Goal: Task Accomplishment & Management: Manage account settings

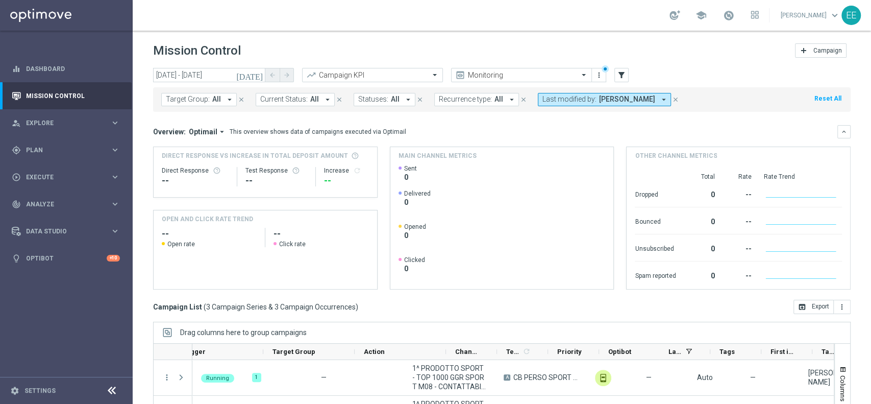
click at [24, 179] on div "play_circle_outline Execute" at bounding box center [61, 176] width 98 height 9
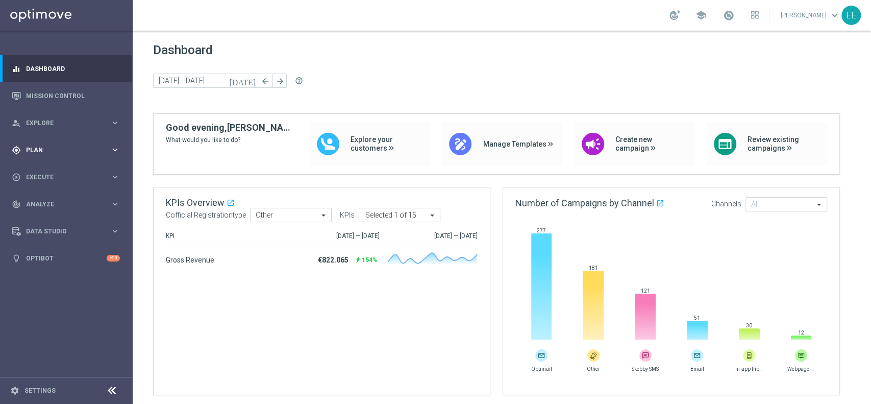
click at [41, 139] on div "gps_fixed Plan keyboard_arrow_right" at bounding box center [66, 149] width 132 height 27
click at [60, 171] on link "Target Groups" at bounding box center [67, 171] width 80 height 8
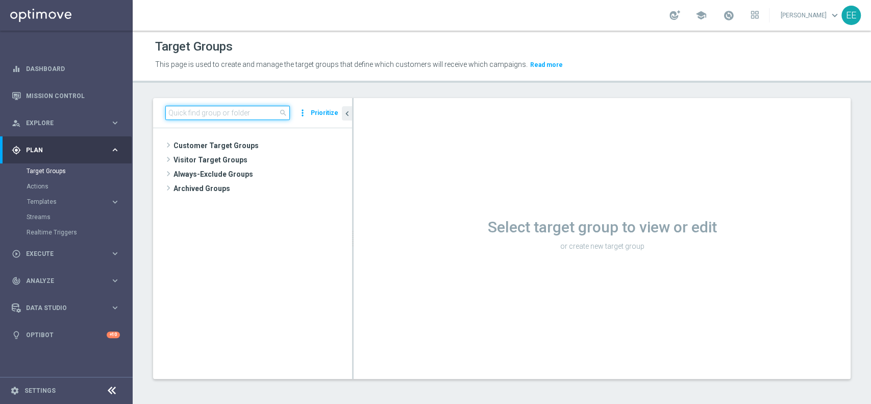
click at [236, 116] on input at bounding box center [227, 113] width 125 height 14
type input "top moaster"
click at [327, 111] on button "Prioritize" at bounding box center [324, 113] width 31 height 14
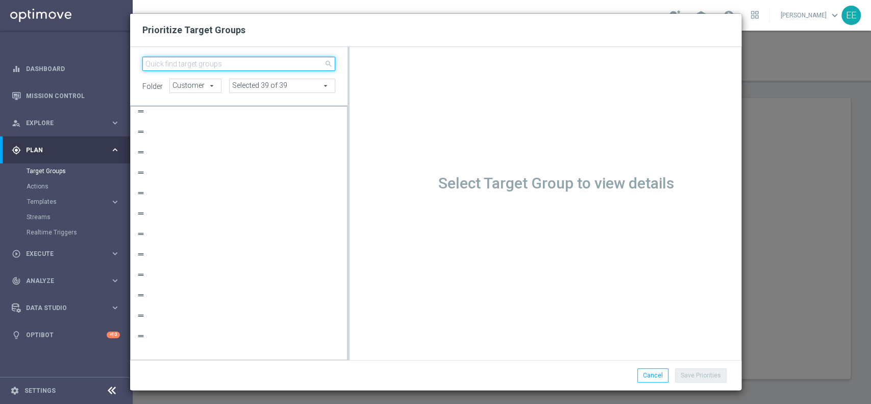
click at [225, 63] on input "search" at bounding box center [238, 64] width 193 height 14
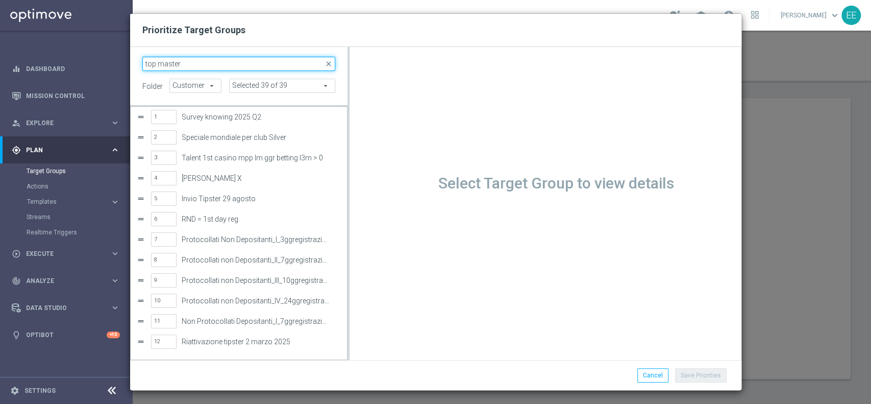
click at [225, 63] on input "top master" at bounding box center [238, 64] width 193 height 14
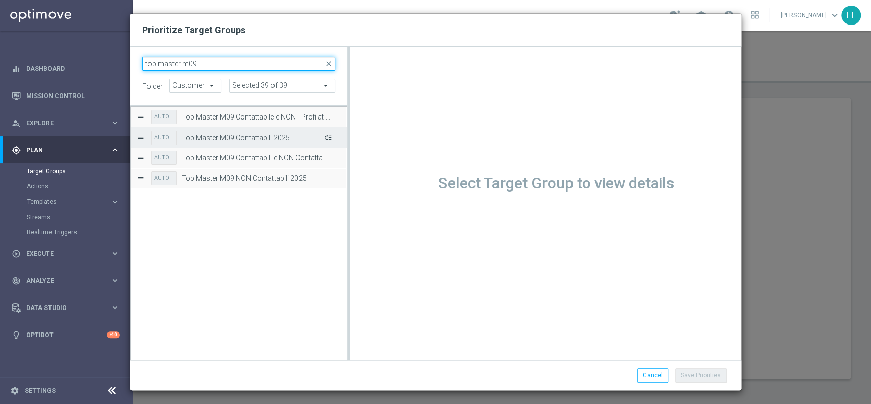
type input "top master m09"
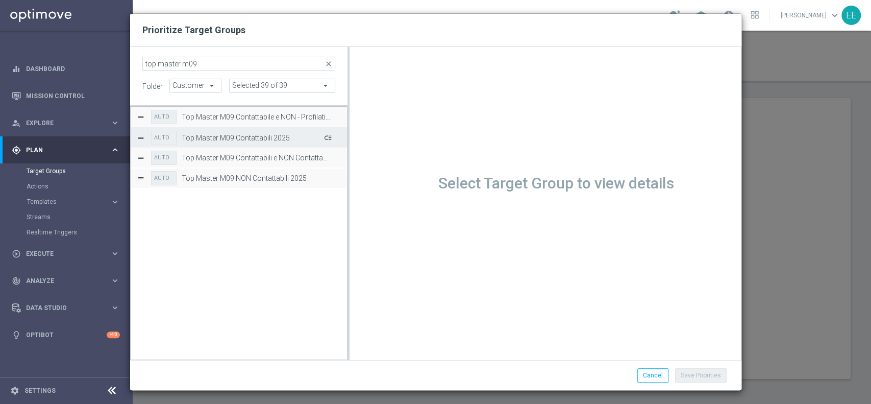
click at [327, 135] on button "Press SPACE to select this row." at bounding box center [327, 137] width 10 height 15
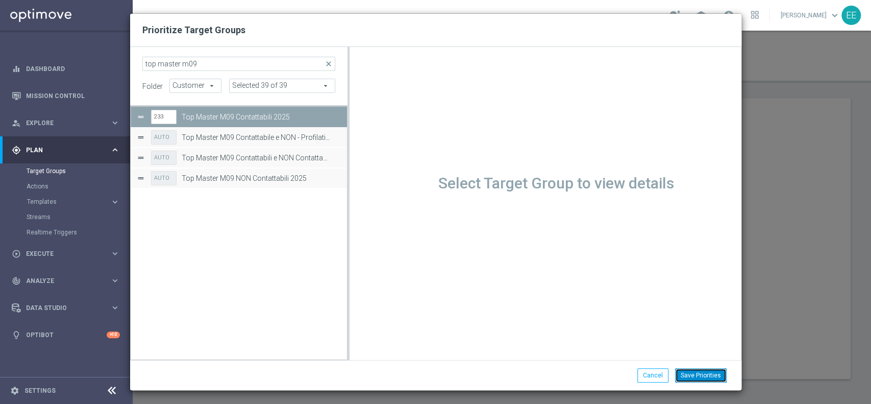
click at [707, 380] on button "Save Priorities" at bounding box center [701, 375] width 52 height 14
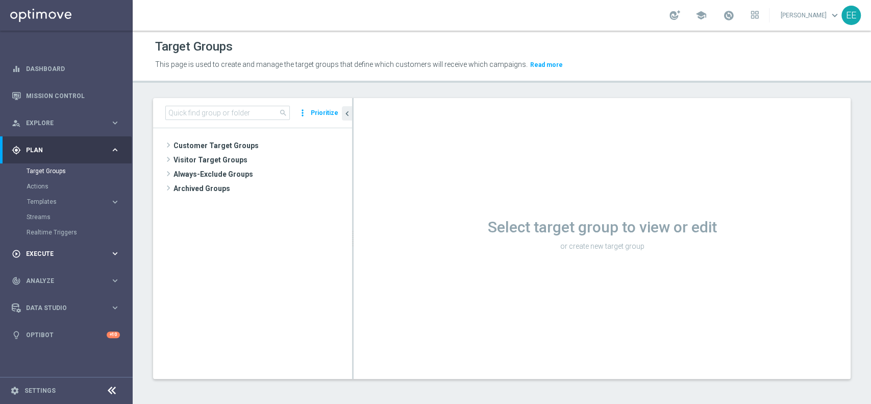
click at [55, 254] on span "Execute" at bounding box center [68, 254] width 84 height 6
click at [62, 200] on link "Campaign Builder" at bounding box center [67, 198] width 80 height 8
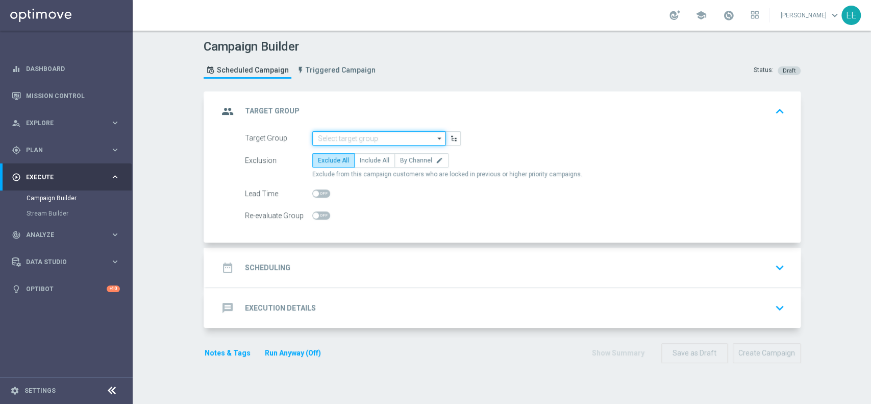
click at [361, 139] on input at bounding box center [378, 138] width 133 height 14
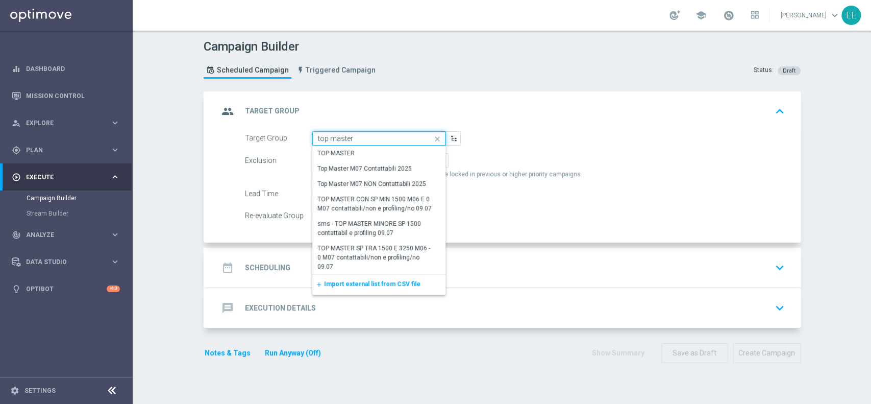
type input "top master"
click at [313, 116] on div "group Target Group keyboard_arrow_up" at bounding box center [503, 111] width 570 height 19
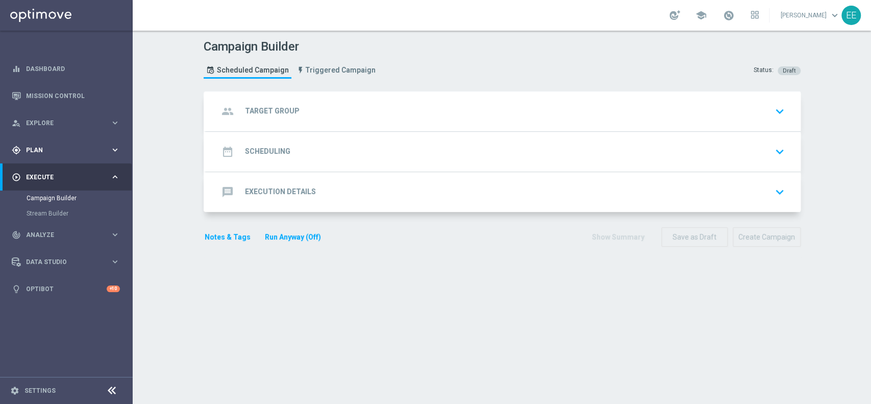
click at [45, 149] on span "Plan" at bounding box center [68, 150] width 84 height 6
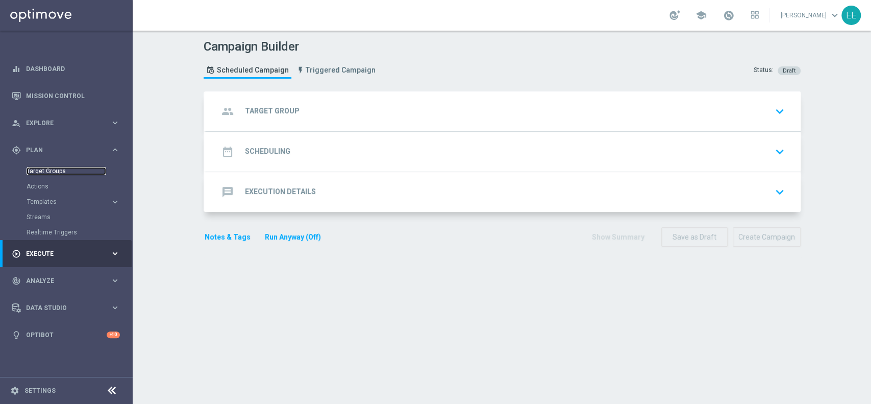
click at [57, 171] on link "Target Groups" at bounding box center [67, 171] width 80 height 8
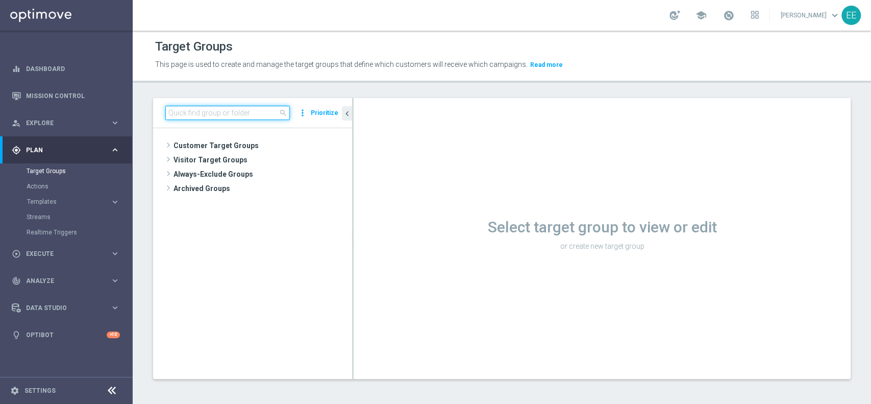
click at [223, 112] on input at bounding box center [227, 113] width 125 height 14
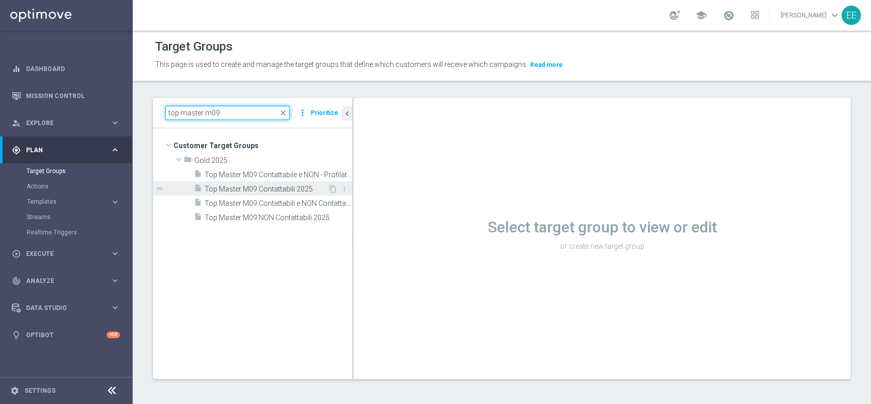
type input "top master m09"
click at [289, 190] on span "Top Master M09 Contattabili 2025" at bounding box center [266, 189] width 123 height 9
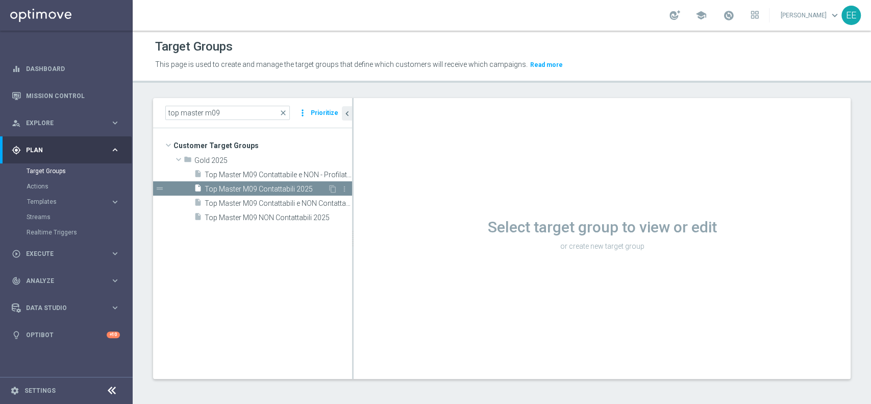
click at [261, 190] on span "Top Master M09 Contattabili 2025" at bounding box center [266, 189] width 123 height 9
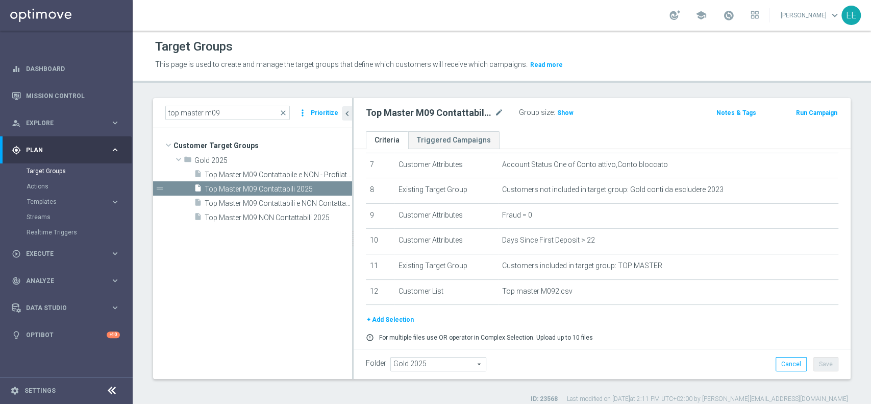
scroll to position [186, 0]
click at [55, 87] on link "Mission Control" at bounding box center [73, 95] width 94 height 27
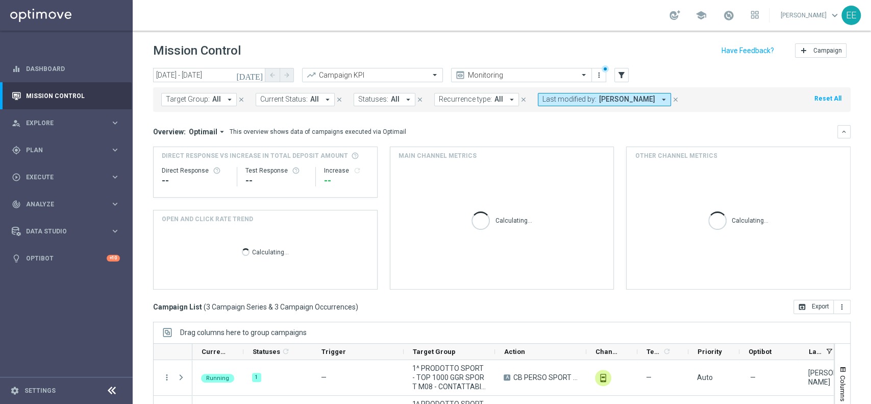
click at [599, 100] on span "[PERSON_NAME]" at bounding box center [627, 99] width 56 height 9
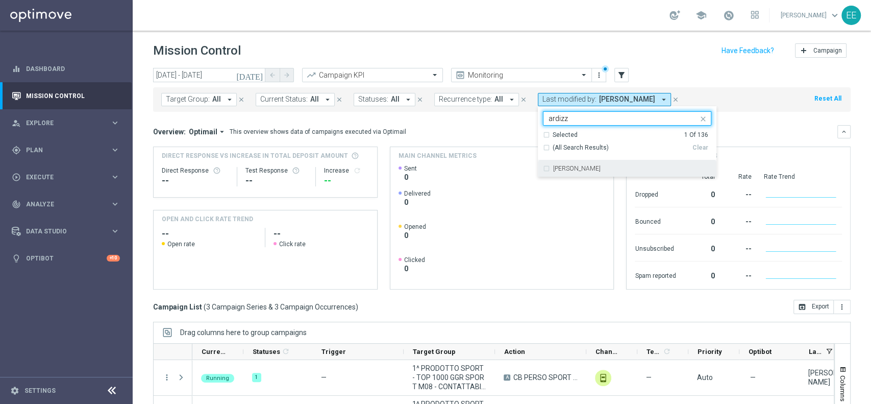
click at [611, 163] on div "Marco Ardizzi" at bounding box center [627, 168] width 168 height 16
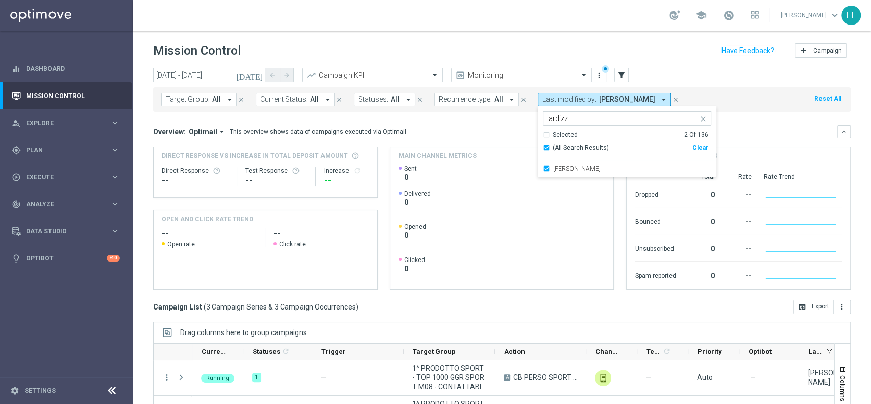
click at [556, 136] on div "Selected" at bounding box center [565, 135] width 25 height 9
click at [543, 148] on div "(All Search Results)" at bounding box center [618, 147] width 150 height 9
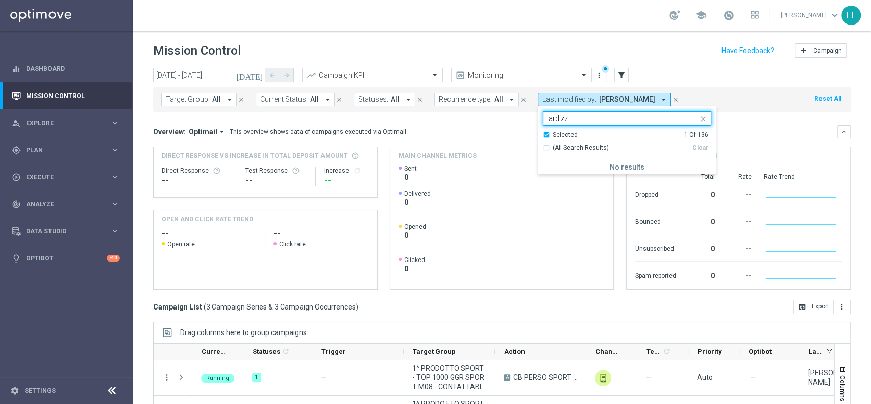
drag, startPoint x: 591, startPoint y: 121, endPoint x: 552, endPoint y: 116, distance: 39.1
click at [552, 116] on input "ardizz" at bounding box center [624, 118] width 150 height 9
type input "a"
click at [544, 173] on div "[PERSON_NAME]" at bounding box center [627, 168] width 168 height 16
click at [722, 80] on div "today 05 Sep 2025 - 07 Sep 2025 arrow_back arrow_forward Campaign KPI trending_…" at bounding box center [502, 75] width 698 height 15
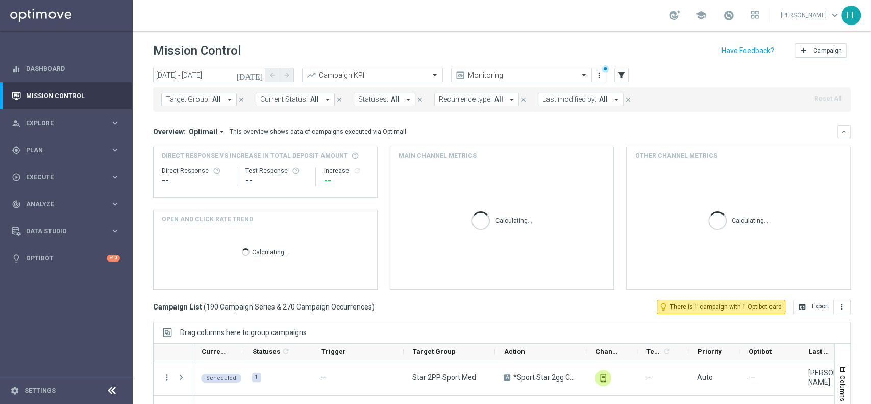
click at [594, 107] on div "Target Group: All arrow_drop_down close Current Status: All arrow_drop_down clo…" at bounding box center [502, 99] width 698 height 24
click at [599, 101] on span "All" at bounding box center [603, 99] width 9 height 9
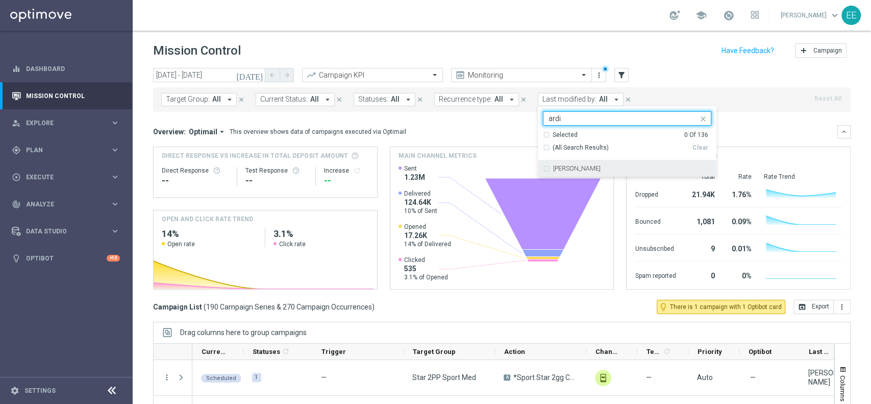
click at [562, 167] on label "Marco Ardizzi" at bounding box center [576, 168] width 47 height 6
type input "ardi"
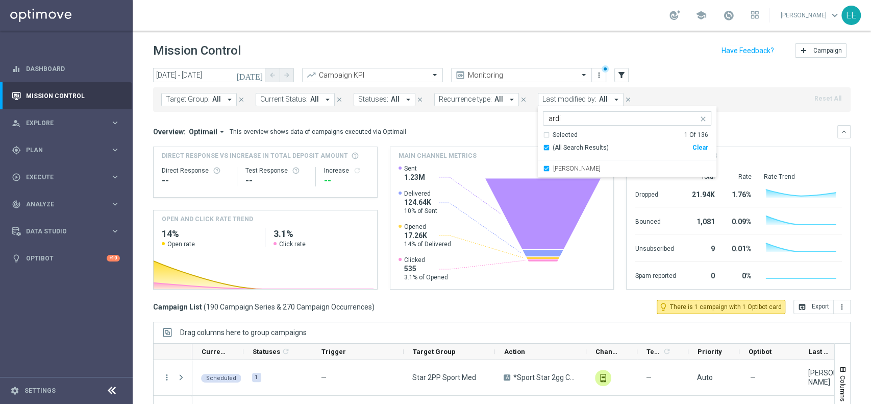
click at [735, 102] on div "Target Group: All arrow_drop_down close Current Status: All arrow_drop_down clo…" at bounding box center [502, 99] width 698 height 24
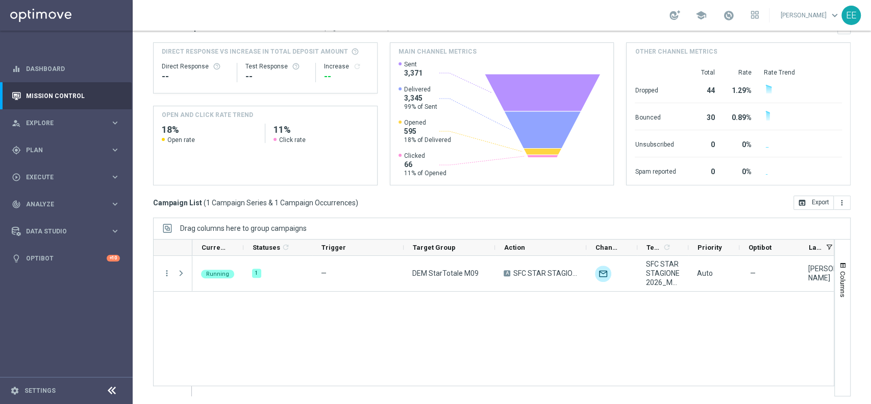
scroll to position [106, 0]
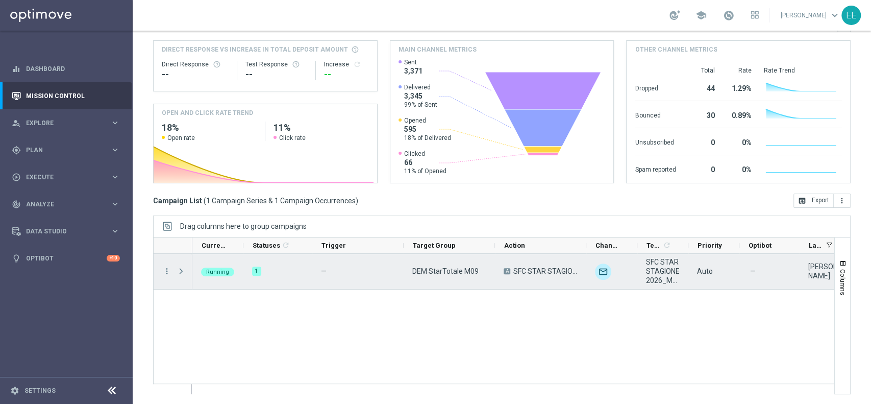
click at [439, 270] on span "DEM StarTotale M09" at bounding box center [445, 270] width 66 height 9
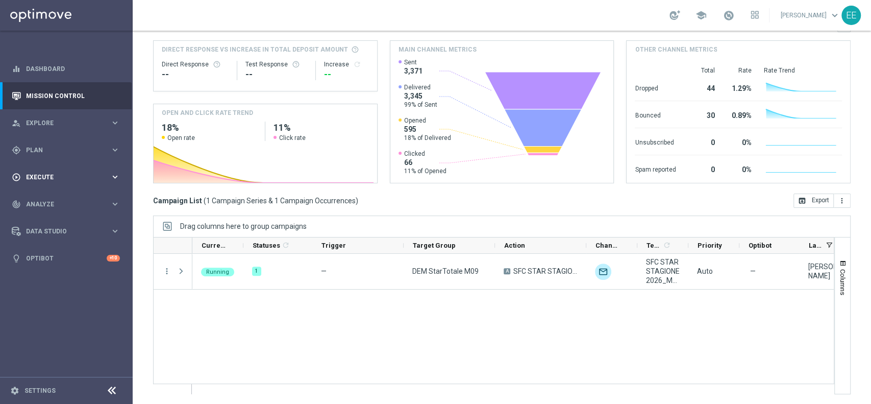
click at [37, 170] on div "play_circle_outline Execute keyboard_arrow_right" at bounding box center [66, 176] width 132 height 27
click at [39, 150] on span "Plan" at bounding box center [68, 150] width 84 height 6
click at [49, 171] on link "Target Groups" at bounding box center [67, 171] width 80 height 8
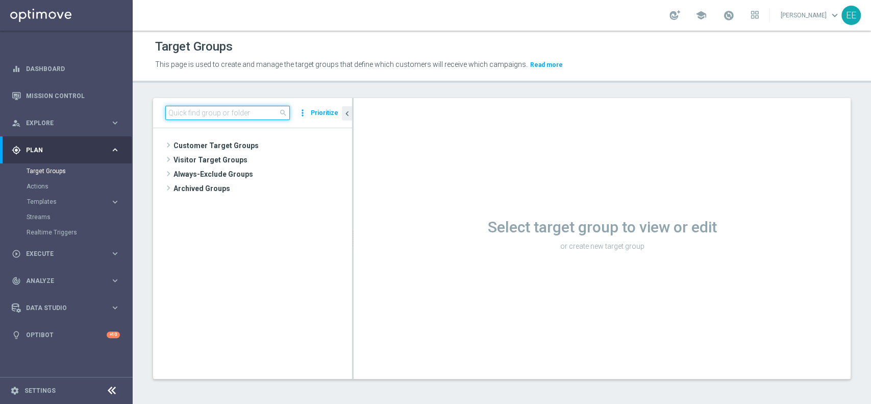
click at [238, 112] on input at bounding box center [227, 113] width 125 height 14
paste input "DEM StarTotale M09"
type input "DEM StarTotale M09"
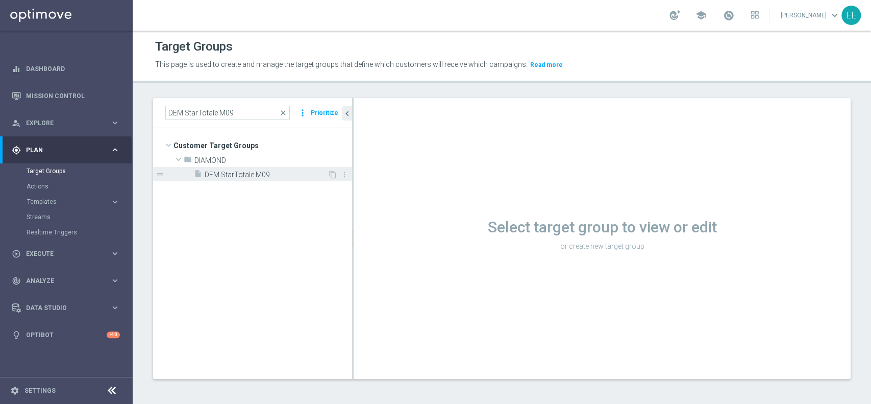
click at [213, 170] on span "DEM StarTotale M09" at bounding box center [266, 174] width 123 height 9
click at [232, 173] on span "DEM StarTotale M09" at bounding box center [266, 174] width 123 height 9
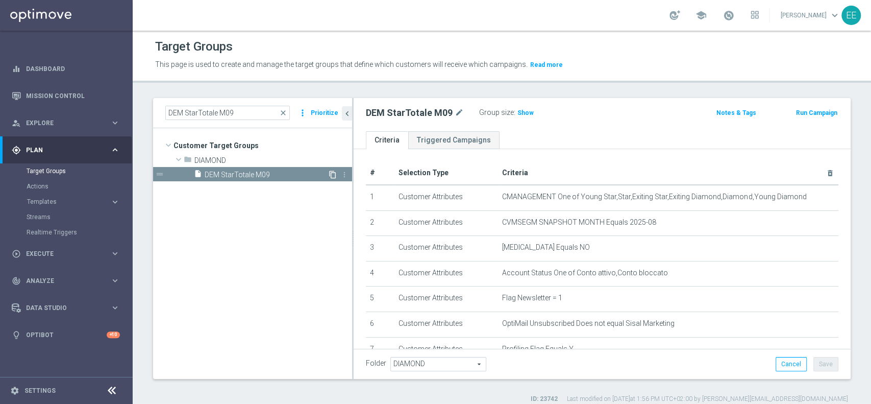
click at [332, 174] on icon "content_copy" at bounding box center [333, 174] width 8 height 8
click at [343, 176] on icon "more_vert" at bounding box center [344, 174] width 8 height 8
click at [371, 205] on span "Delete" at bounding box center [370, 205] width 22 height 7
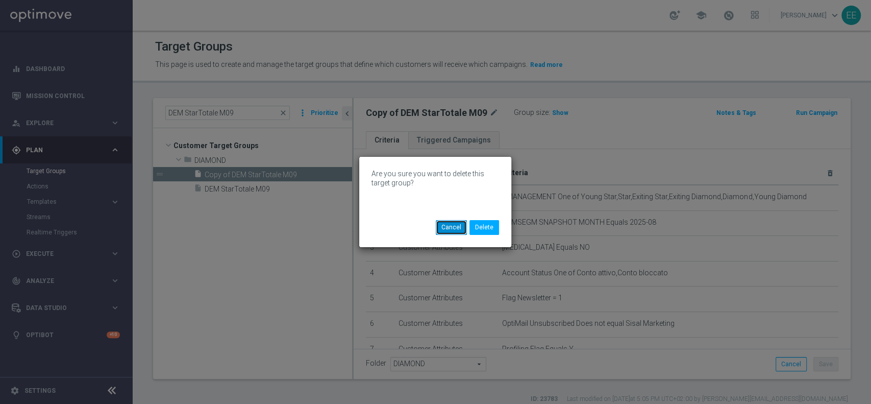
click at [458, 231] on button "Cancel" at bounding box center [451, 227] width 31 height 14
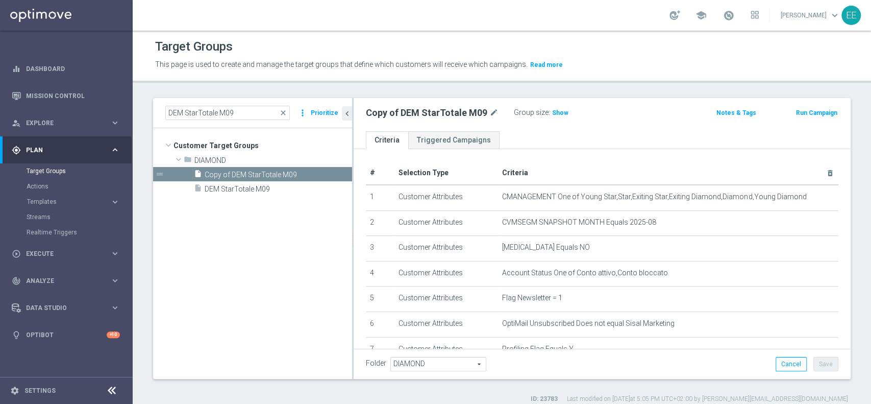
click at [213, 232] on tree-viewport "Customer Target Groups library_add create_new_folder folder" at bounding box center [252, 253] width 199 height 250
click at [343, 172] on icon "more_vert" at bounding box center [344, 174] width 8 height 8
click at [379, 197] on li "delete Delete" at bounding box center [369, 201] width 50 height 16
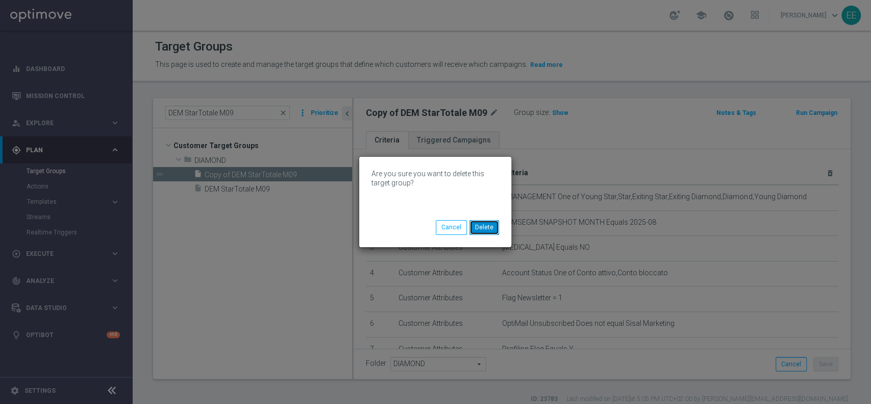
click at [492, 224] on button "Delete" at bounding box center [484, 227] width 30 height 14
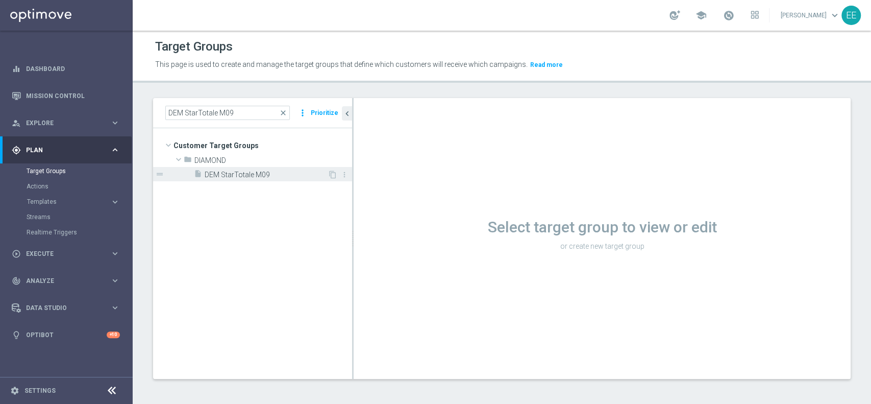
click at [237, 181] on div "insert_drive_file DEM StarTotale M09" at bounding box center [261, 174] width 134 height 14
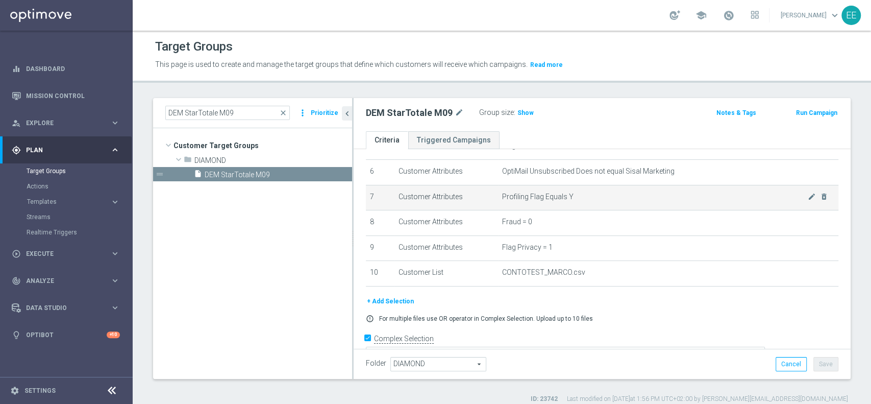
scroll to position [166, 0]
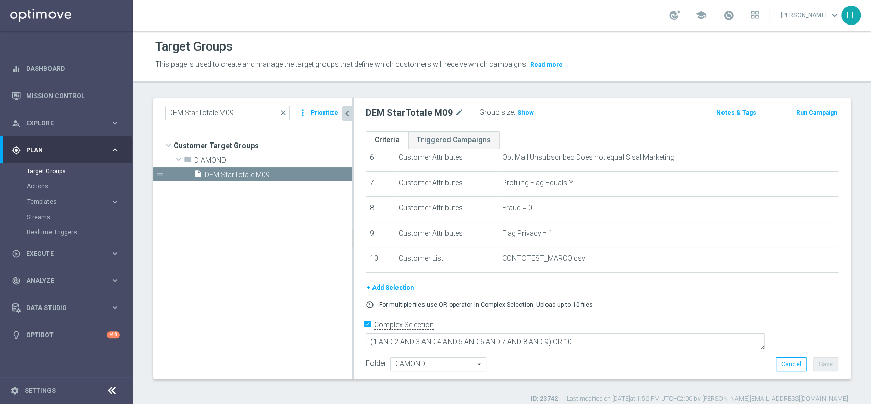
click at [344, 115] on icon "chevron_left" at bounding box center [347, 114] width 10 height 10
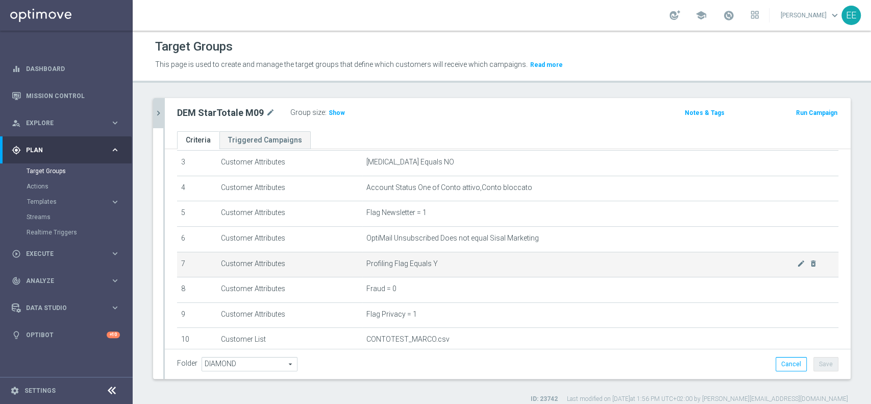
scroll to position [86, 0]
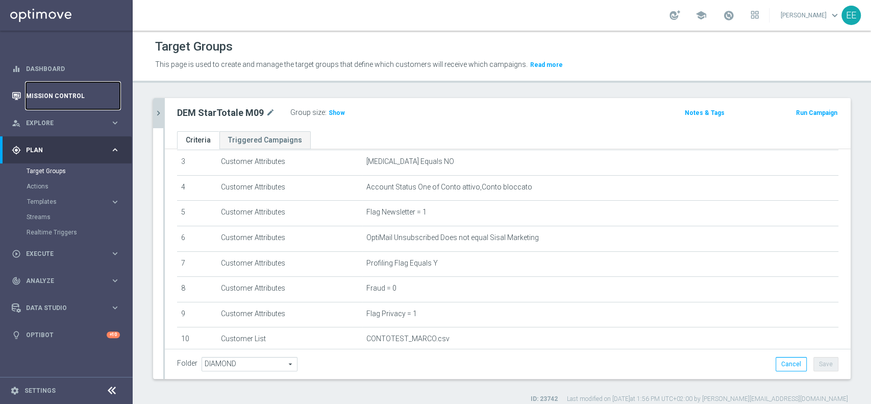
click at [56, 87] on link "Mission Control" at bounding box center [73, 95] width 94 height 27
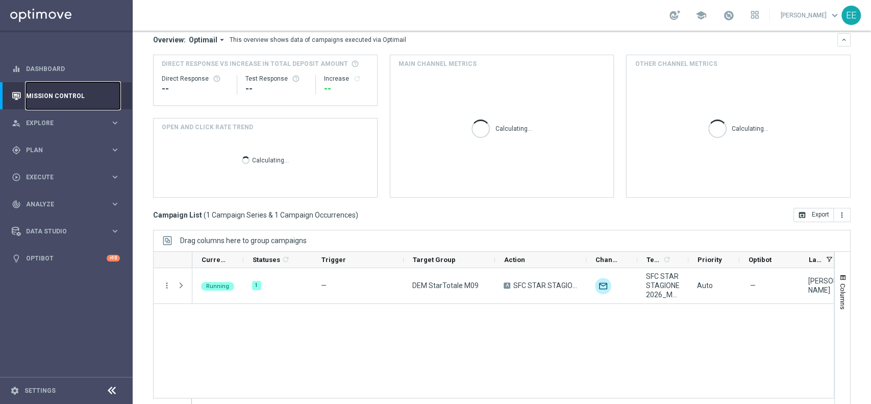
scroll to position [92, 0]
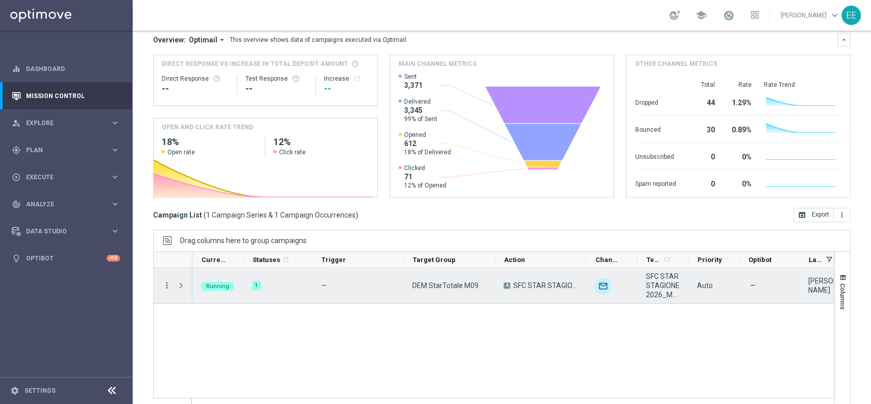
click at [166, 285] on icon "more_vert" at bounding box center [166, 285] width 9 height 9
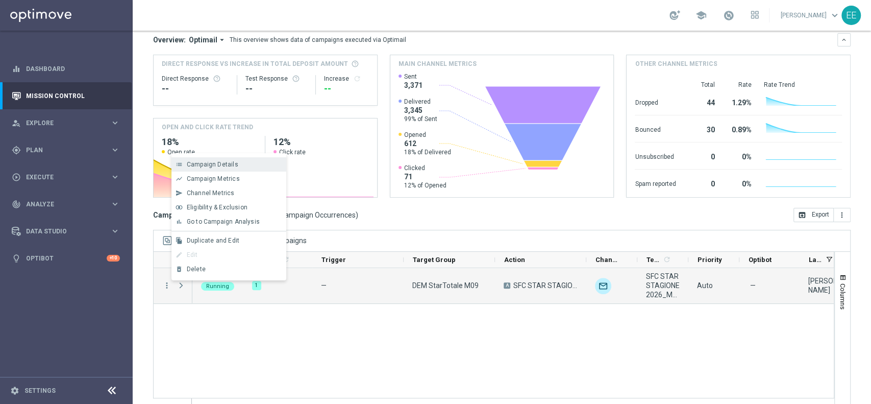
click at [213, 164] on span "Campaign Details" at bounding box center [213, 164] width 52 height 7
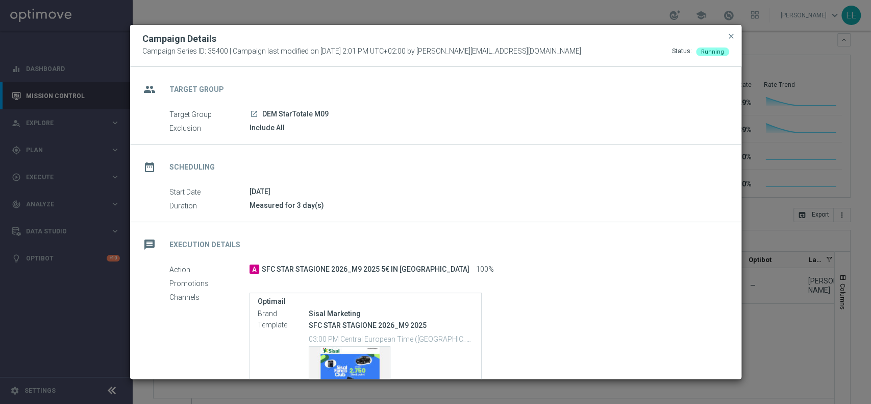
scroll to position [82, 0]
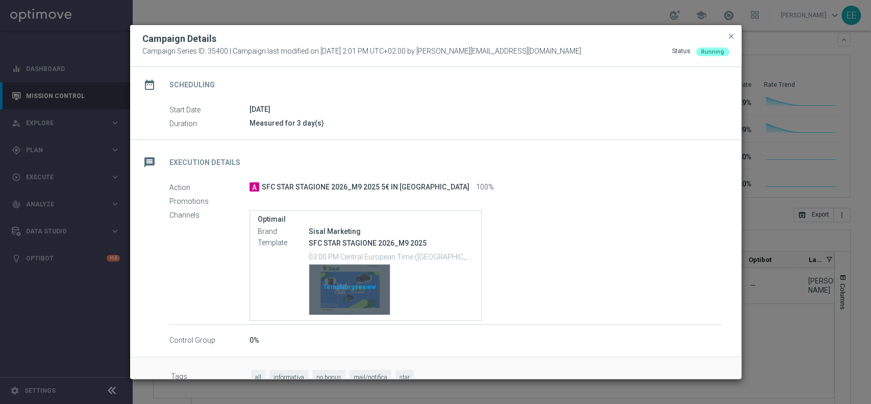
click at [350, 290] on div "Template preview" at bounding box center [349, 289] width 81 height 50
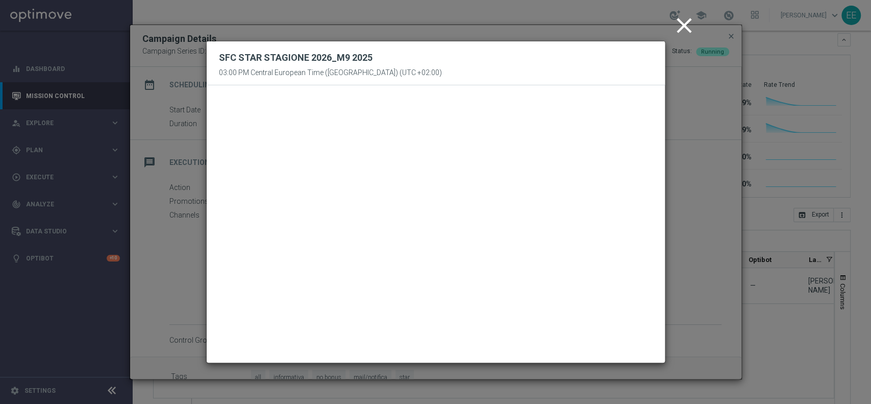
click at [686, 27] on icon "close" at bounding box center [685, 26] width 26 height 26
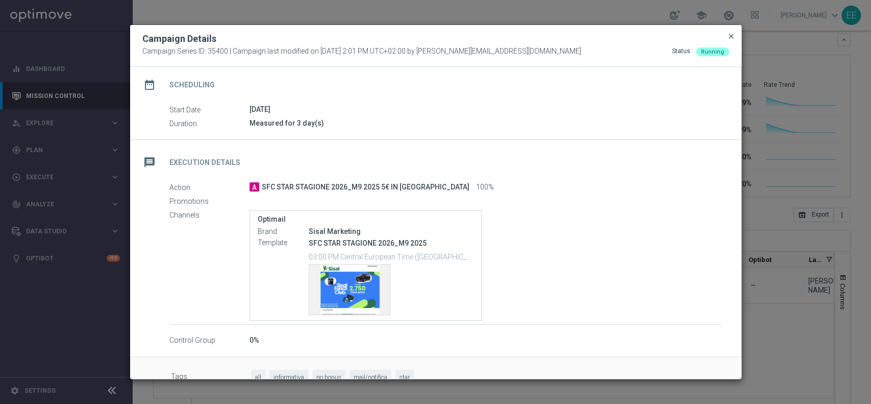
click at [732, 36] on span "close" at bounding box center [731, 36] width 8 height 8
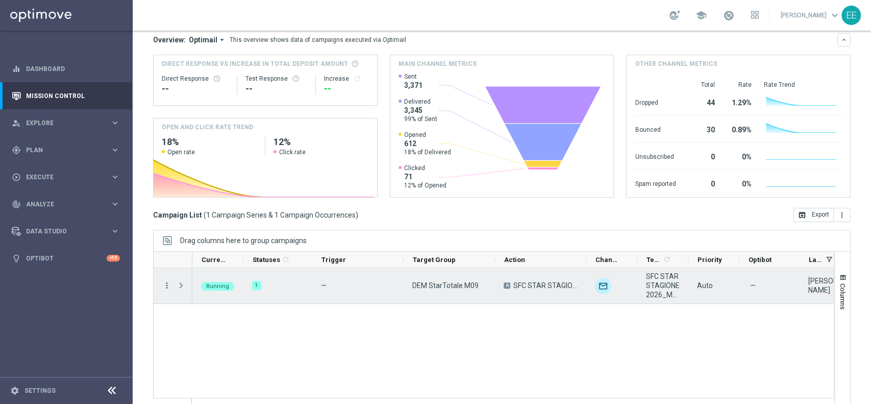
click at [166, 285] on icon "more_vert" at bounding box center [166, 285] width 9 height 9
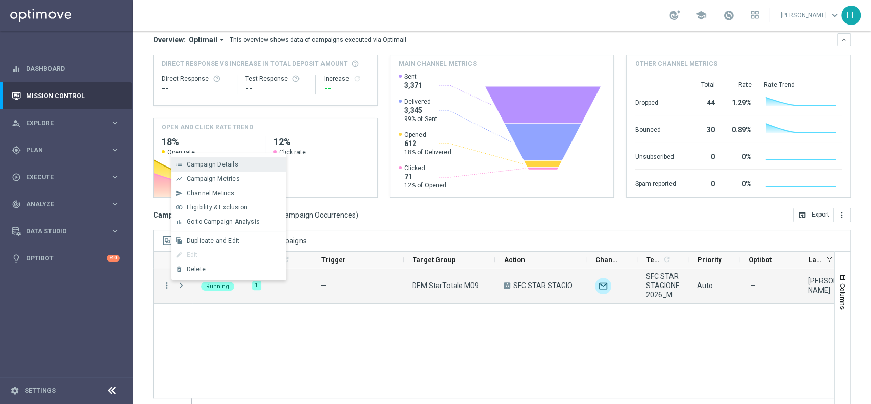
click at [250, 163] on div "Campaign Details" at bounding box center [234, 164] width 95 height 7
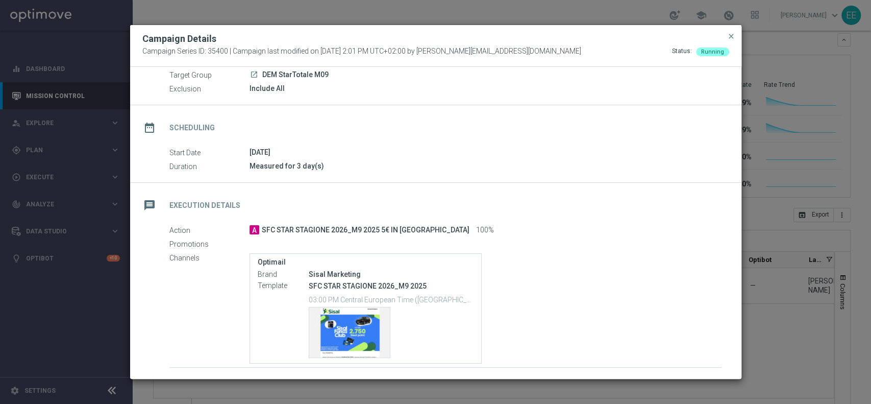
scroll to position [37, 0]
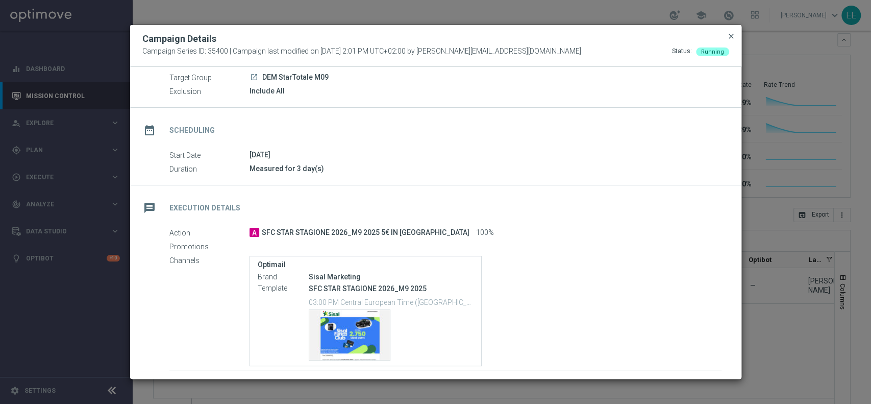
click at [729, 32] on span "close" at bounding box center [731, 36] width 8 height 8
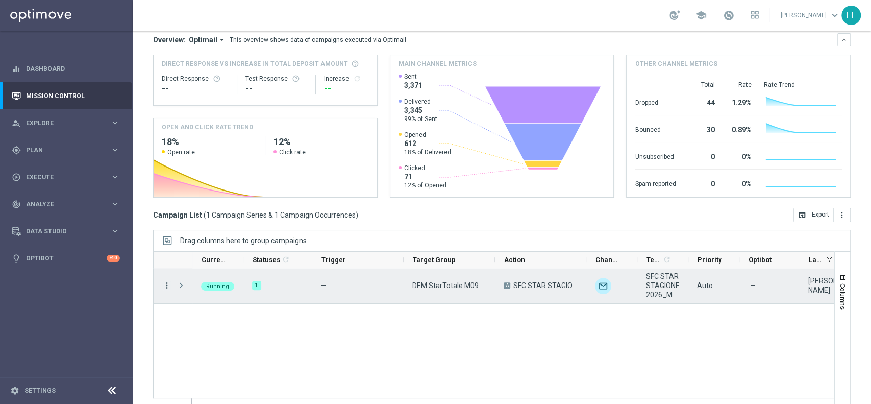
click at [167, 284] on icon "more_vert" at bounding box center [166, 285] width 9 height 9
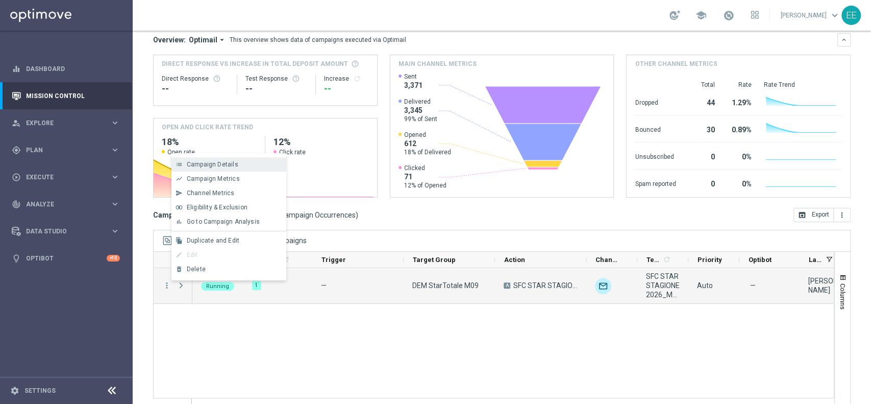
click at [251, 168] on div "list Campaign Details" at bounding box center [228, 164] width 115 height 14
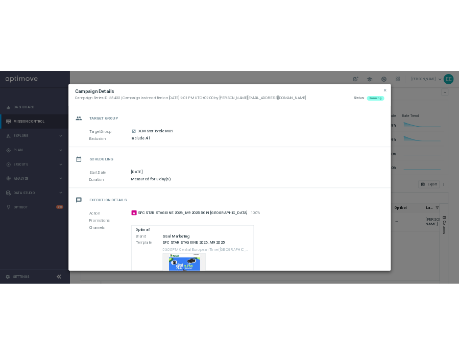
scroll to position [103, 0]
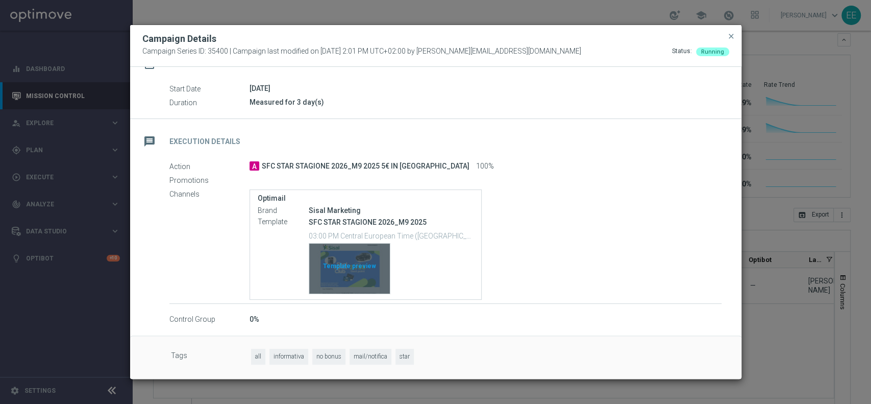
click at [341, 259] on div "Template preview" at bounding box center [349, 268] width 81 height 50
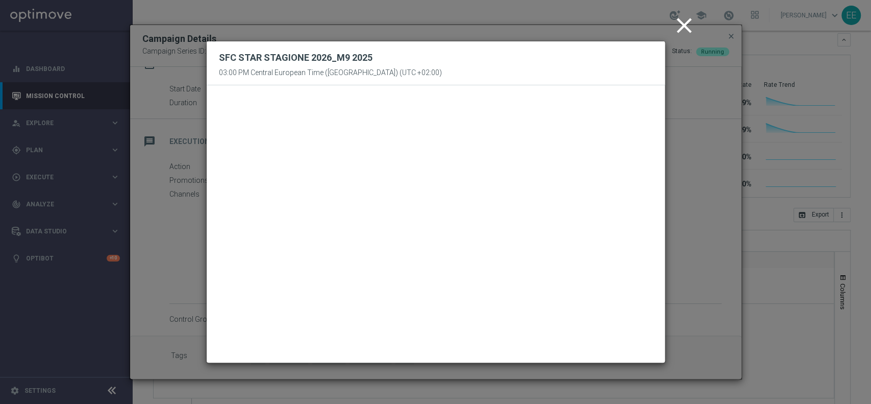
scroll to position [113, 0]
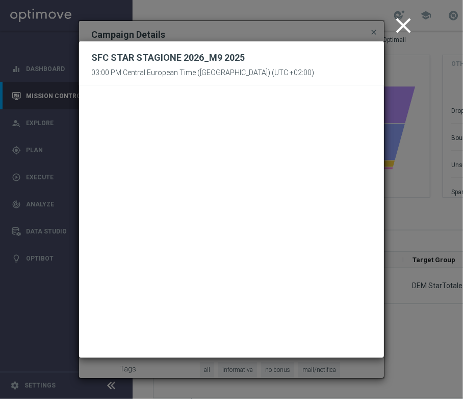
click at [398, 22] on icon "close" at bounding box center [404, 26] width 26 height 26
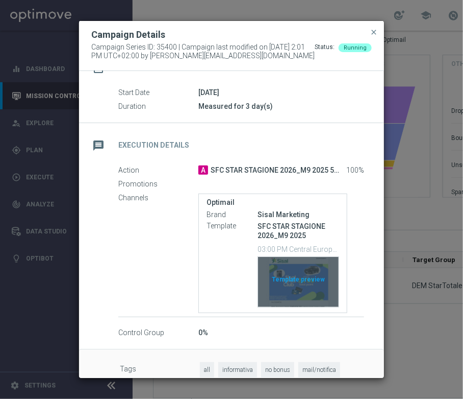
click at [295, 267] on div "Template preview" at bounding box center [298, 282] width 81 height 50
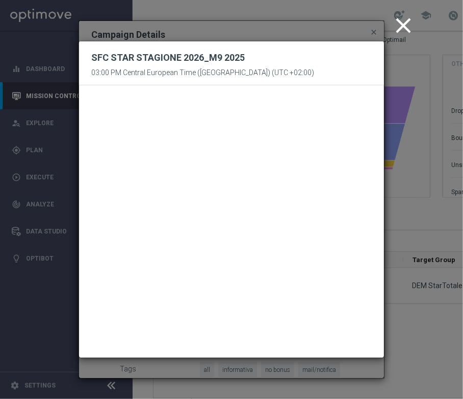
click at [405, 14] on icon "close" at bounding box center [404, 26] width 26 height 26
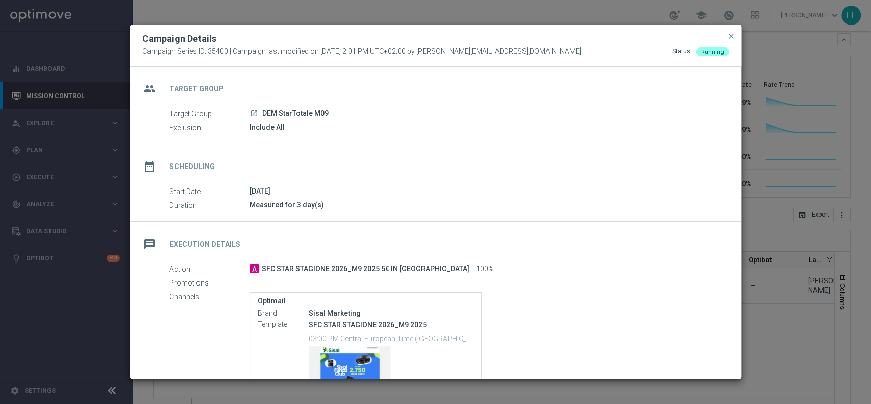
scroll to position [103, 0]
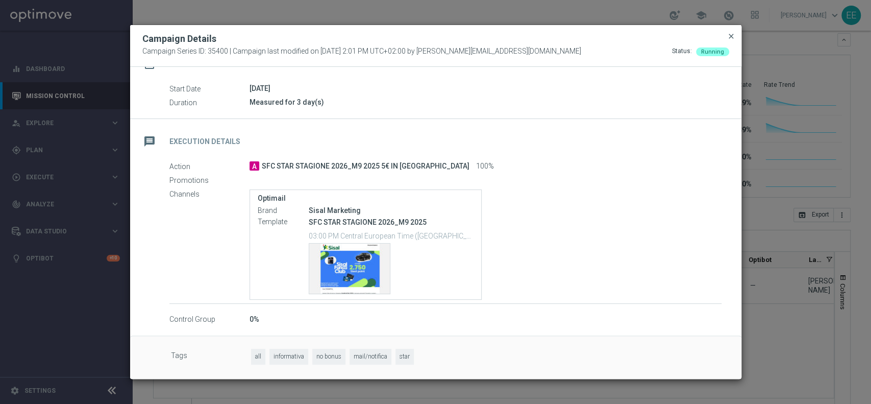
click at [730, 35] on span "close" at bounding box center [731, 36] width 8 height 8
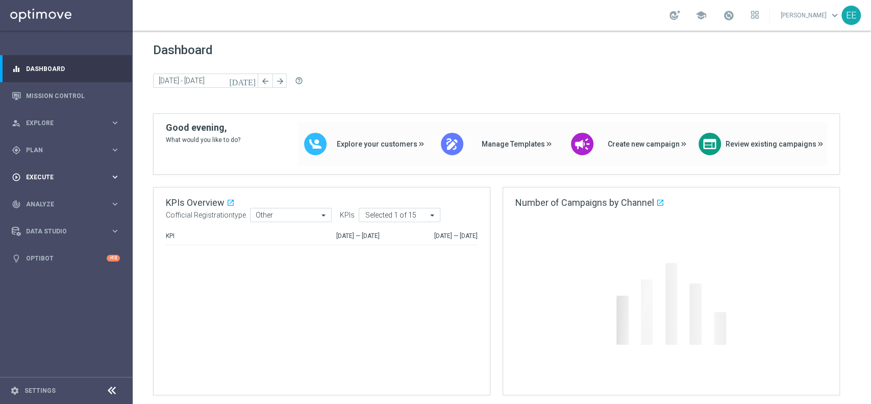
click at [45, 177] on span "Execute" at bounding box center [68, 177] width 84 height 6
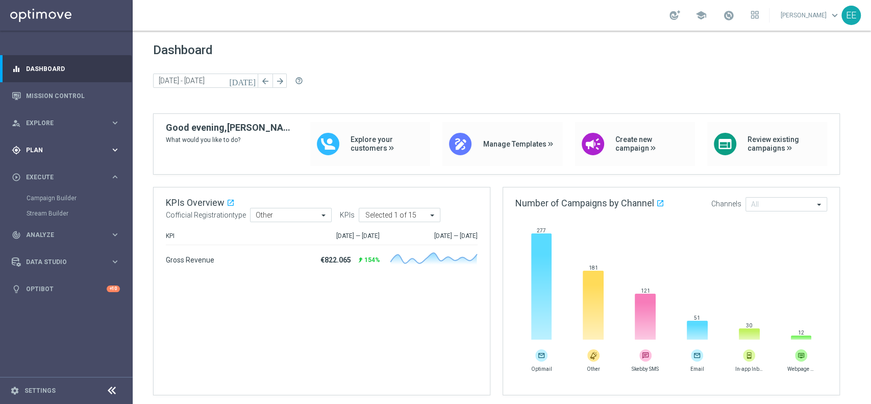
click at [49, 153] on div "gps_fixed Plan" at bounding box center [61, 149] width 98 height 9
click at [54, 169] on link "Target Groups" at bounding box center [67, 171] width 80 height 8
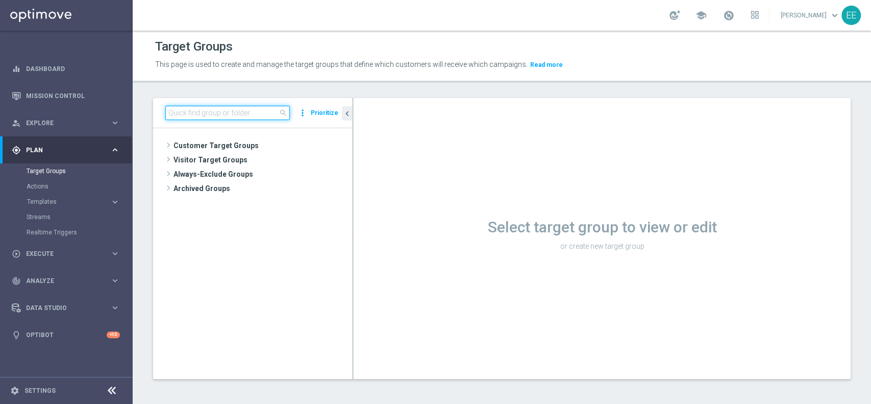
click at [210, 108] on input at bounding box center [227, 113] width 125 height 14
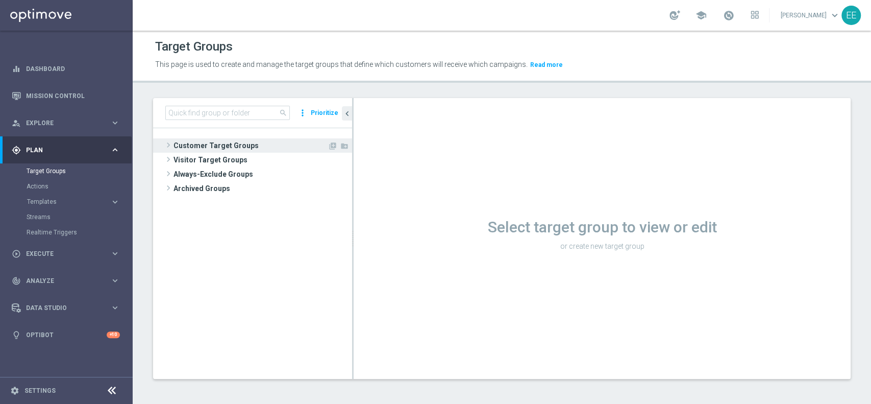
click at [230, 140] on span "Customer Target Groups" at bounding box center [250, 145] width 154 height 14
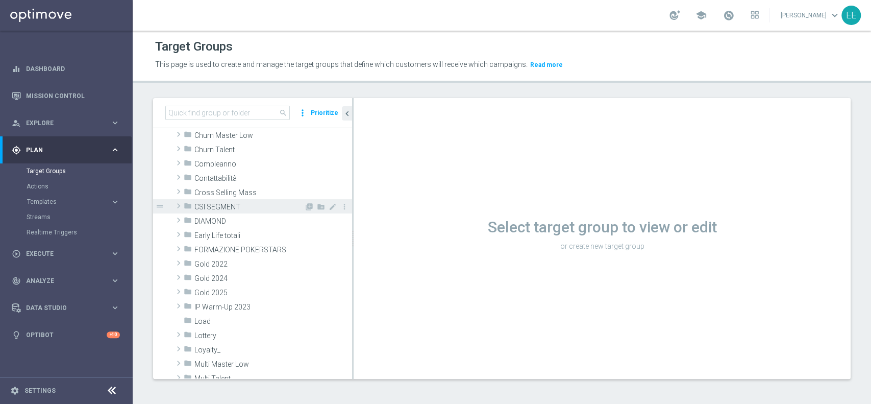
scroll to position [82, 0]
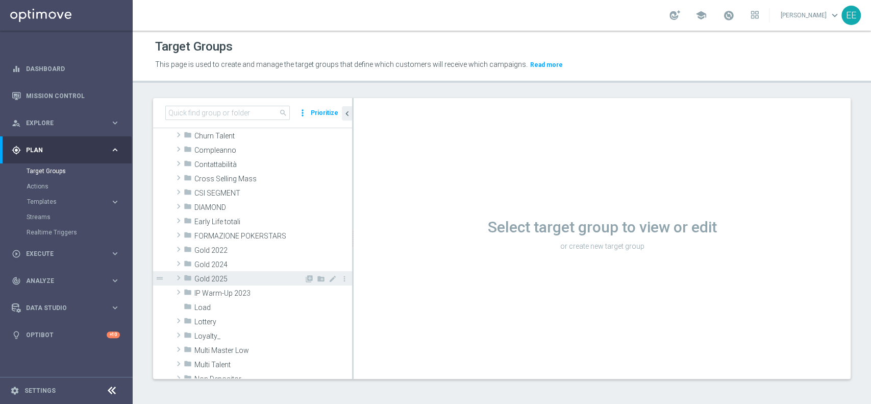
click at [227, 276] on span "Gold 2025" at bounding box center [249, 279] width 110 height 9
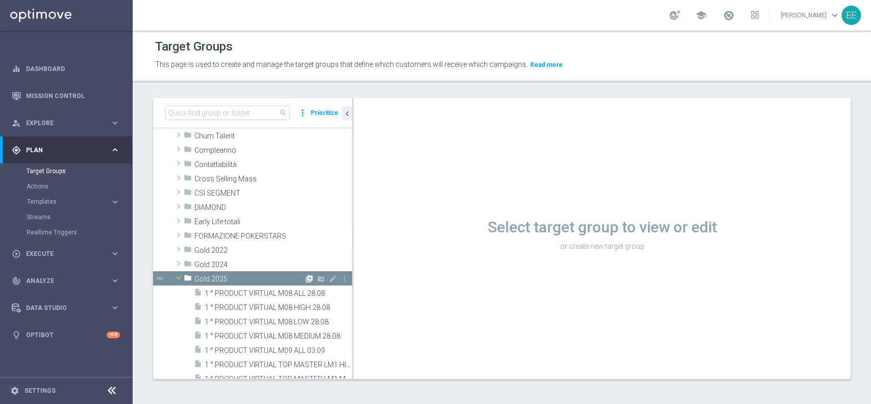
click at [305, 278] on icon "library_add" at bounding box center [309, 279] width 8 height 8
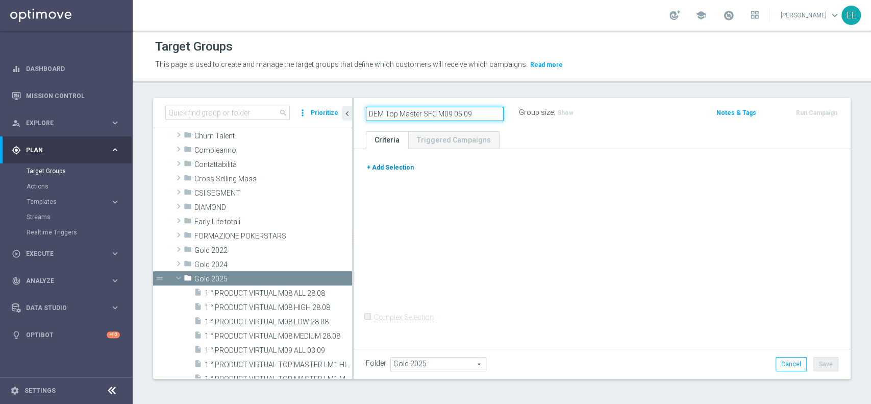
type input "DEM Top Master SFC M09 05.09"
click at [385, 166] on button "+ Add Selection" at bounding box center [390, 167] width 49 height 11
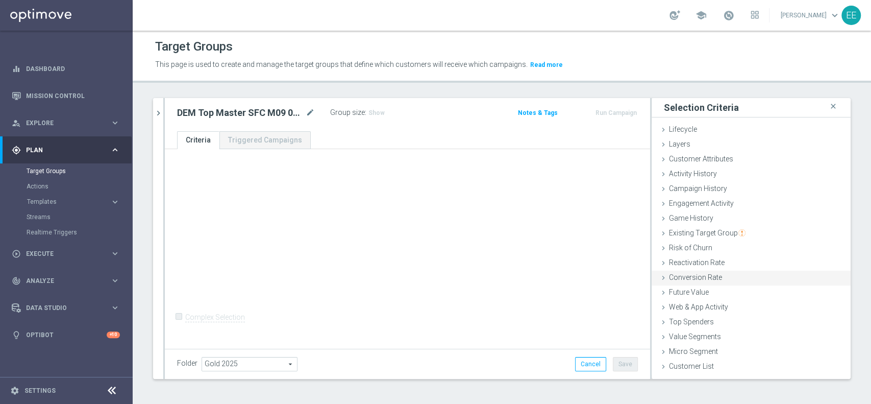
scroll to position [0, 0]
click at [705, 231] on span "Existing Target Group" at bounding box center [707, 233] width 77 height 8
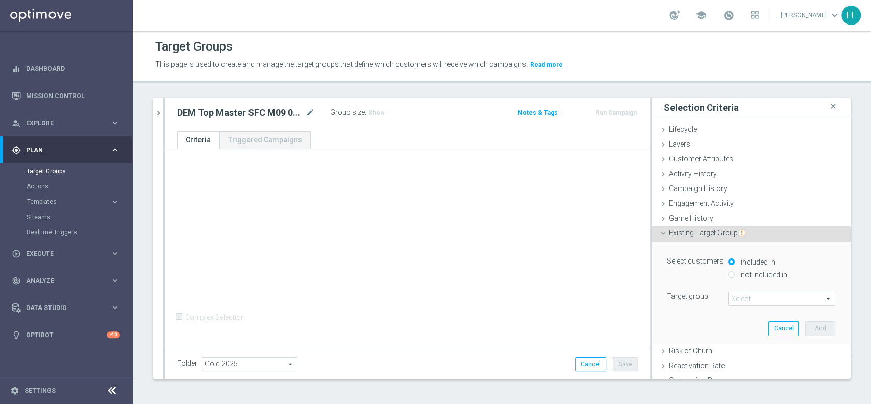
click at [739, 301] on span at bounding box center [782, 298] width 106 height 13
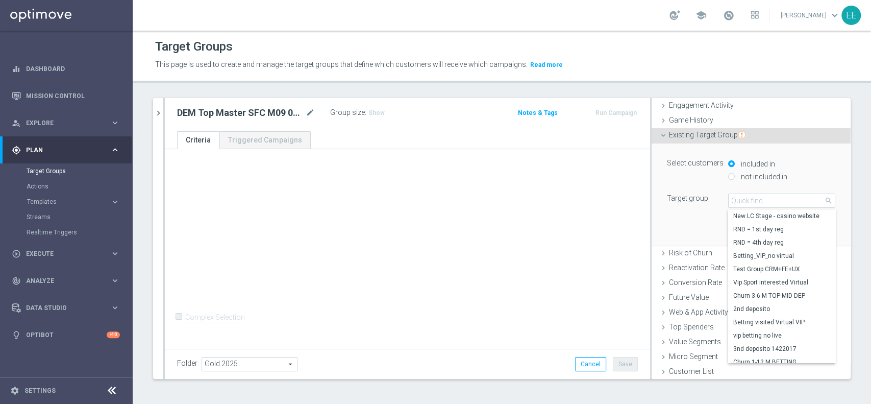
click at [659, 222] on div "Select customers included in not included in Target group Select arrow_drop_dow…" at bounding box center [751, 194] width 184 height 102
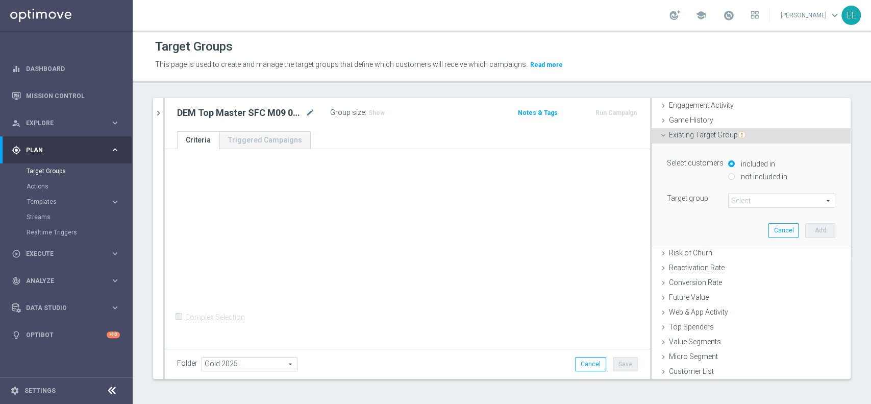
click at [732, 196] on span at bounding box center [782, 200] width 106 height 13
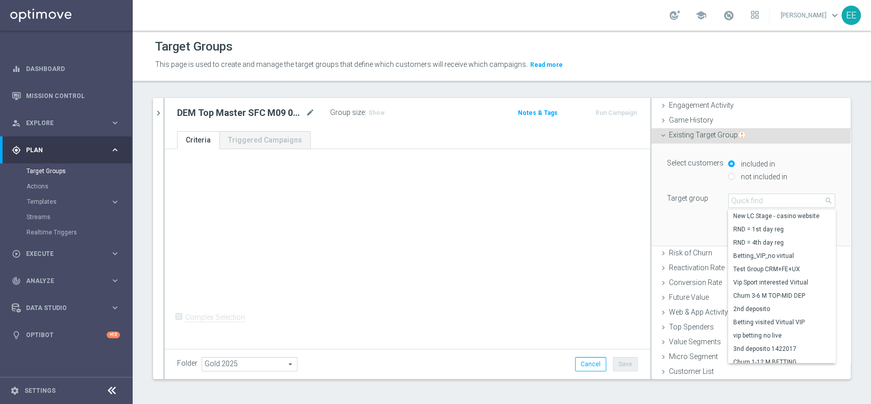
click at [548, 190] on div "+ Add Selection Complex Selection Invalid Expression" at bounding box center [407, 247] width 485 height 197
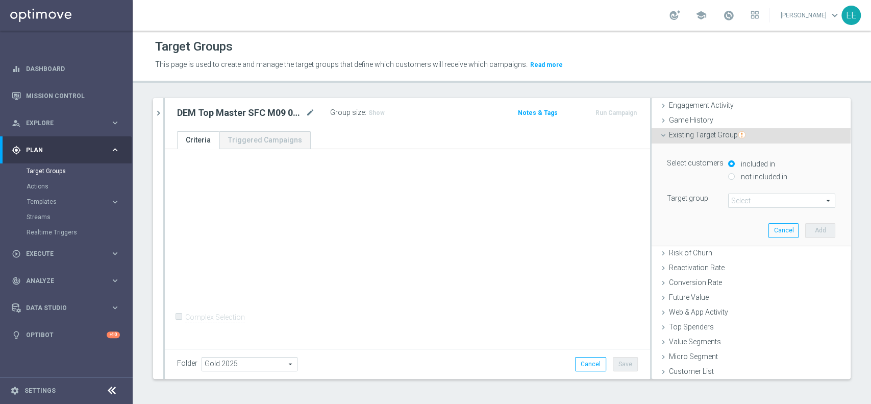
scroll to position [0, 0]
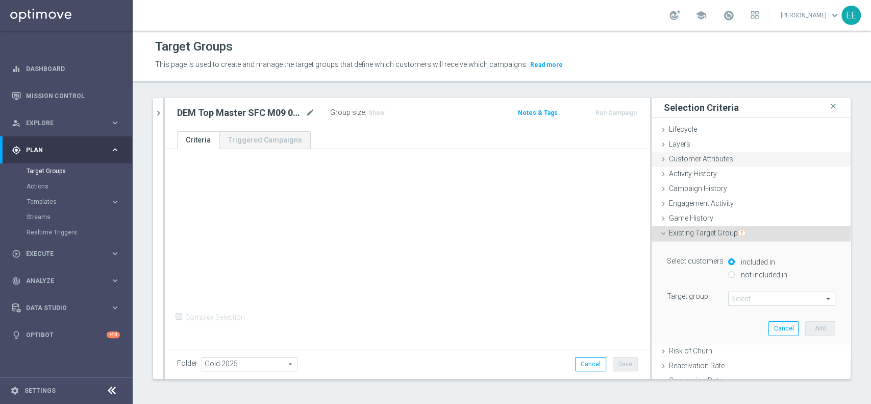
click at [702, 157] on span "Customer Attributes" at bounding box center [701, 159] width 64 height 8
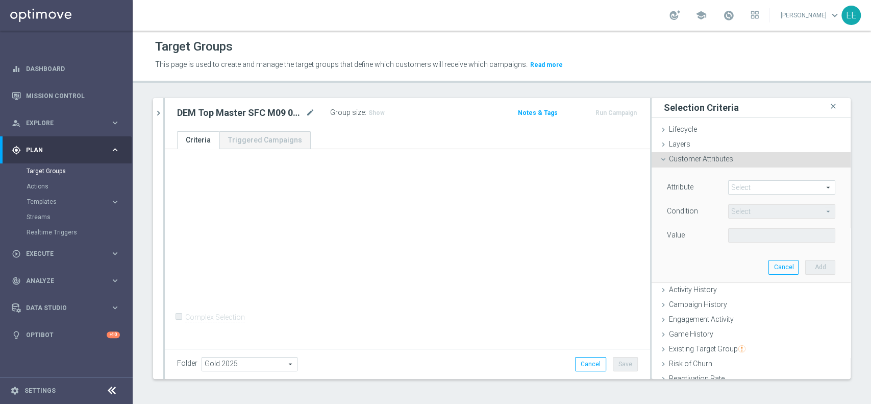
click at [741, 187] on span at bounding box center [782, 187] width 106 height 13
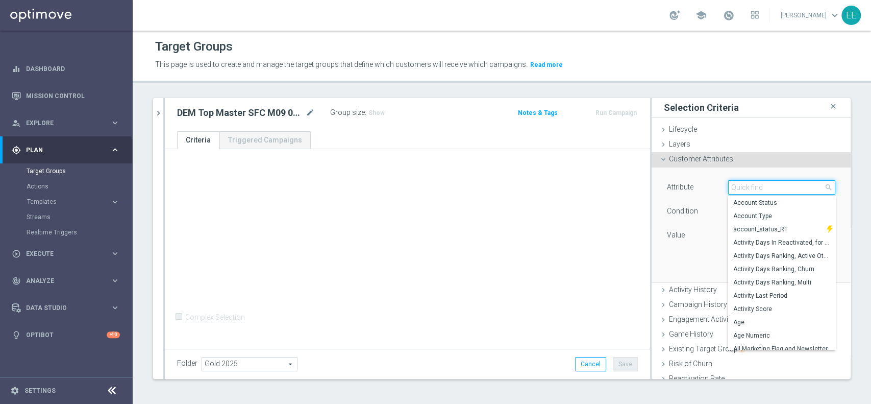
click at [741, 187] on input "search" at bounding box center [781, 187] width 107 height 14
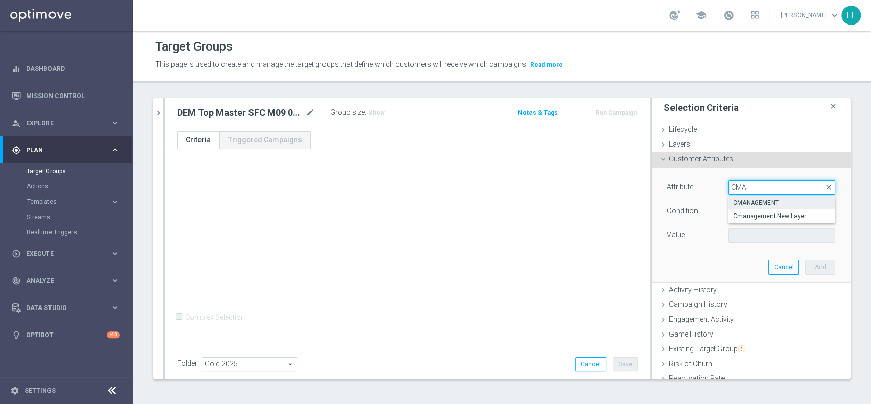
type input "CMA"
click at [764, 202] on span "CMANAGEMENT" at bounding box center [781, 202] width 97 height 8
type input "CMANAGEMENT"
type input "Equals"
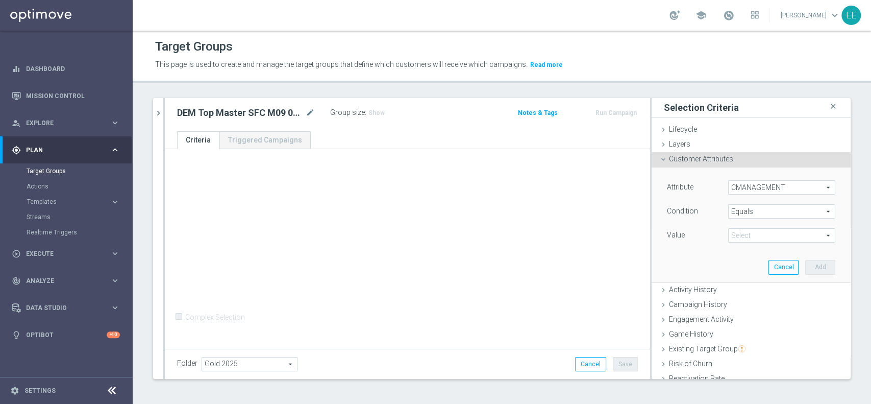
click at [736, 242] on div "Select arrow_drop_down search" at bounding box center [781, 235] width 107 height 14
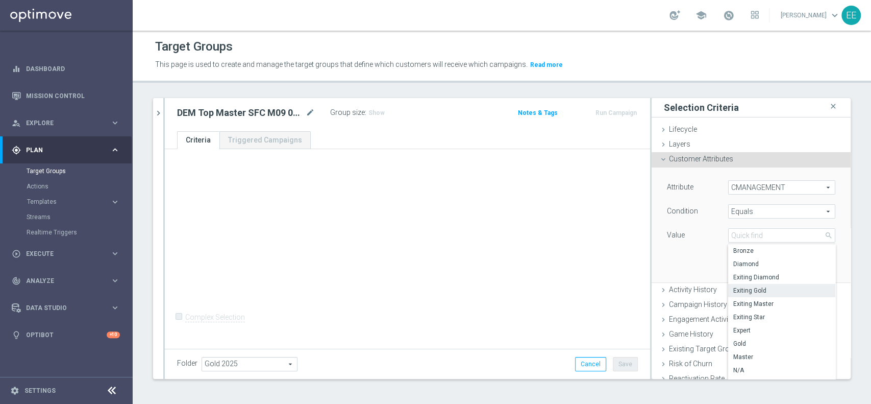
click at [762, 289] on span "Exiting Gold" at bounding box center [781, 290] width 97 height 8
type input "Exiting Gold"
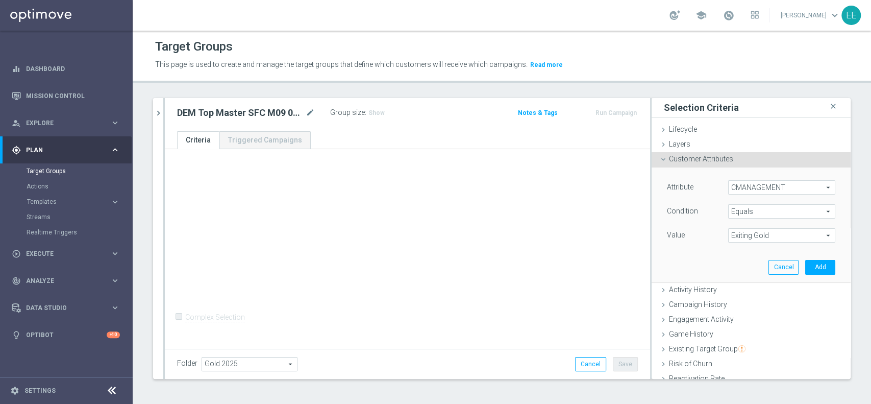
click at [760, 239] on span "Exiting Gold" at bounding box center [782, 235] width 106 height 13
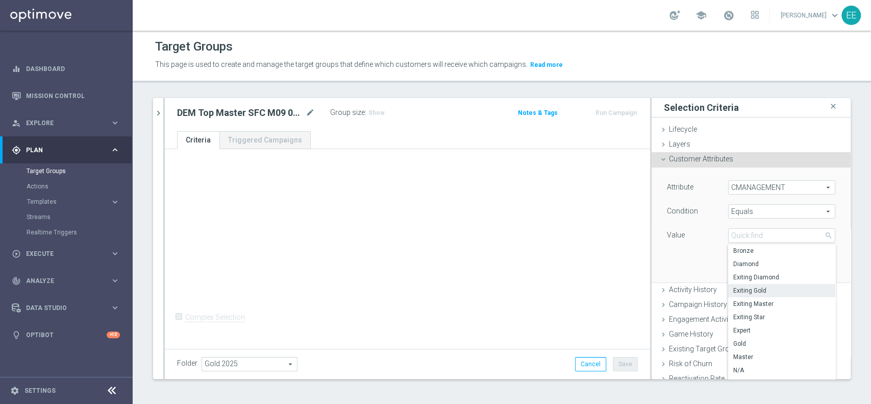
click at [750, 292] on span "Exiting Gold" at bounding box center [781, 290] width 97 height 8
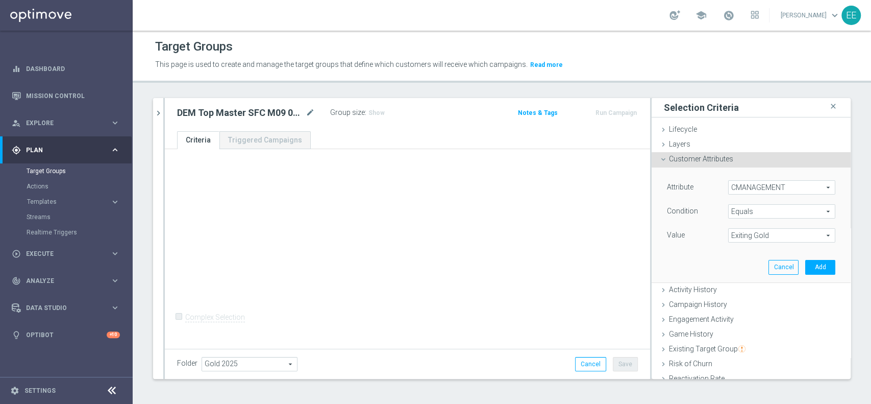
click at [748, 207] on span "Equals" at bounding box center [782, 211] width 106 height 13
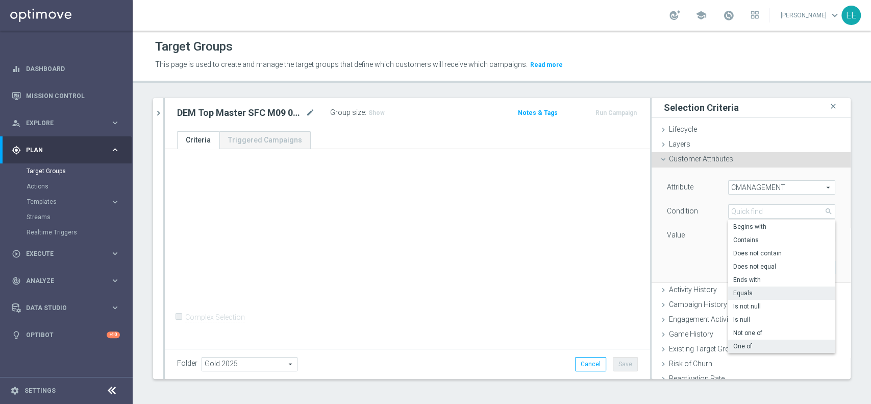
click at [739, 344] on span "One of" at bounding box center [781, 346] width 97 height 8
type input "One of"
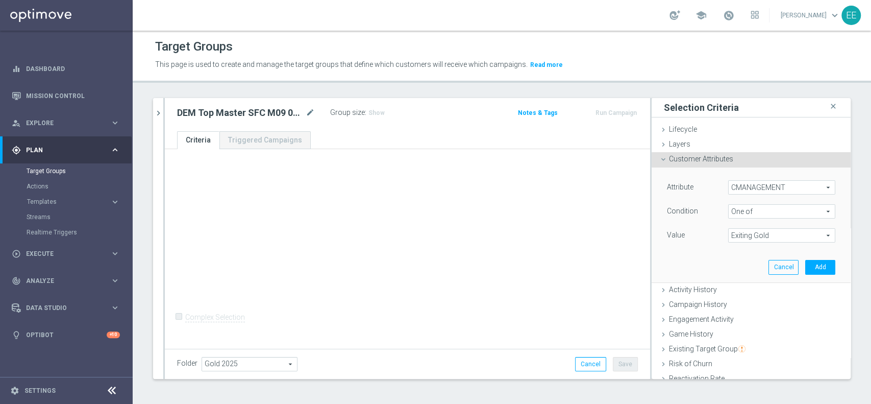
click at [750, 236] on span "Exiting Gold" at bounding box center [782, 235] width 106 height 13
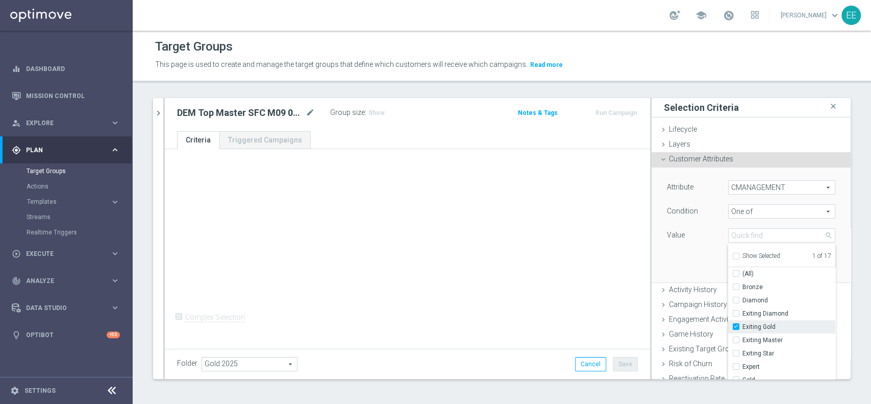
click at [736, 326] on input "Exiting Gold" at bounding box center [739, 327] width 7 height 7
checkbox input "false"
type input "Select"
click at [772, 318] on span "Master" at bounding box center [788, 321] width 93 height 8
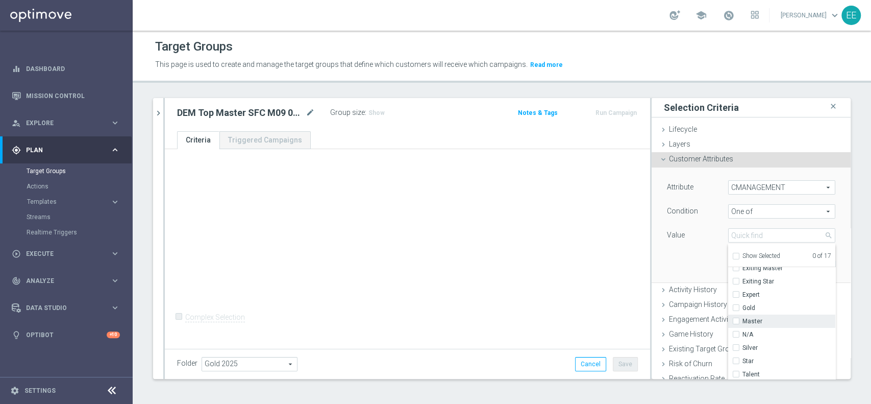
click at [742, 318] on input "Master" at bounding box center [739, 321] width 7 height 7
checkbox input "true"
type input "Master"
click at [682, 240] on div "Value" at bounding box center [689, 236] width 61 height 16
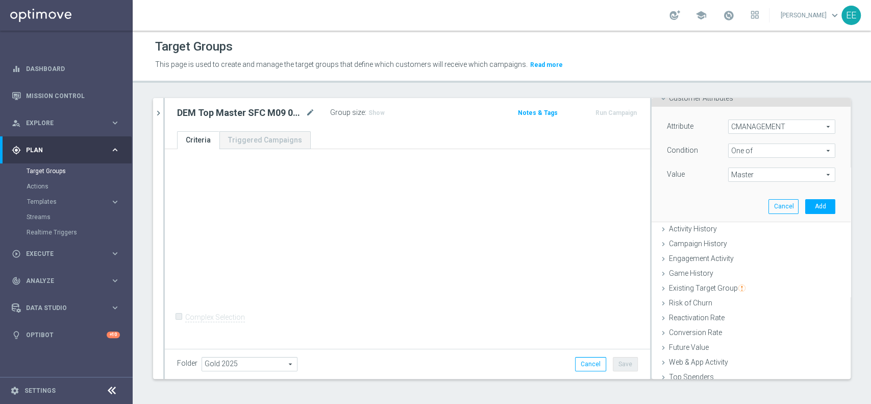
scroll to position [61, 0]
click at [777, 172] on span "Master" at bounding box center [782, 173] width 106 height 13
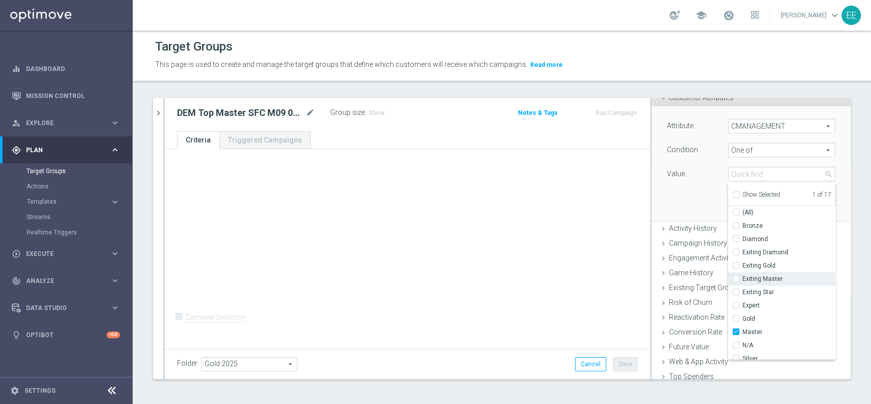
click at [777, 275] on span "Exiting Master" at bounding box center [788, 279] width 93 height 8
click at [742, 276] on input "Exiting Master" at bounding box center [739, 279] width 7 height 7
checkbox input "true"
type input "Selected 2 of 17"
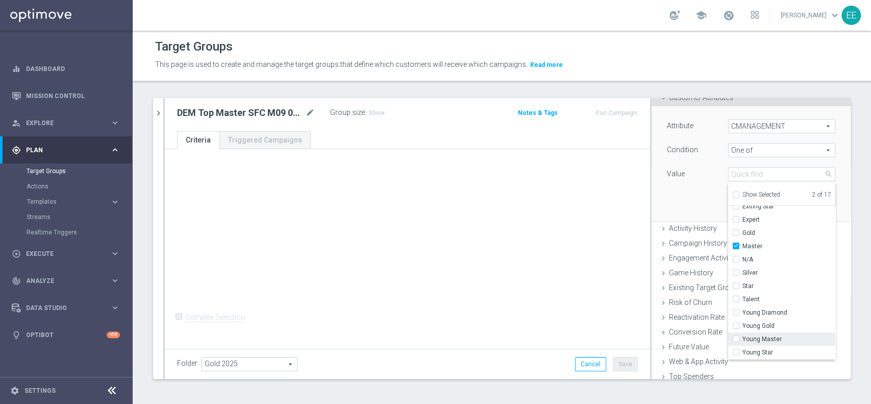
click at [762, 340] on span "Young Master" at bounding box center [788, 339] width 93 height 8
click at [742, 340] on input "Young Master" at bounding box center [739, 339] width 7 height 7
checkbox input "true"
type input "Selected 3 of 17"
click at [669, 230] on span "Activity History" at bounding box center [693, 228] width 48 height 8
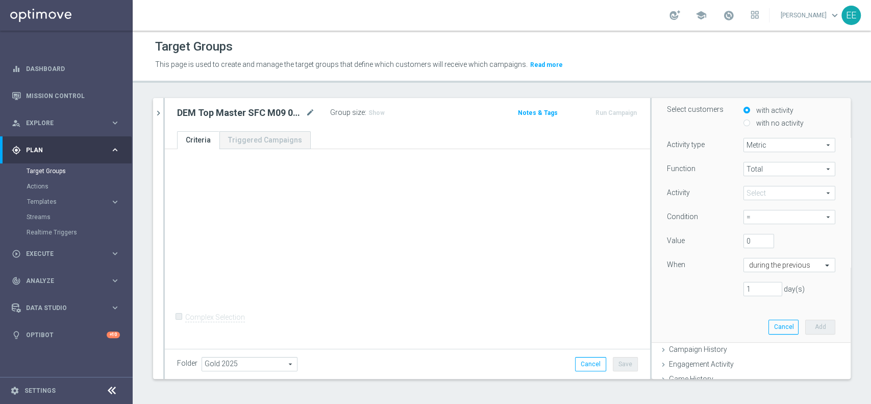
scroll to position [92, 0]
click at [768, 321] on button "Cancel" at bounding box center [783, 324] width 30 height 14
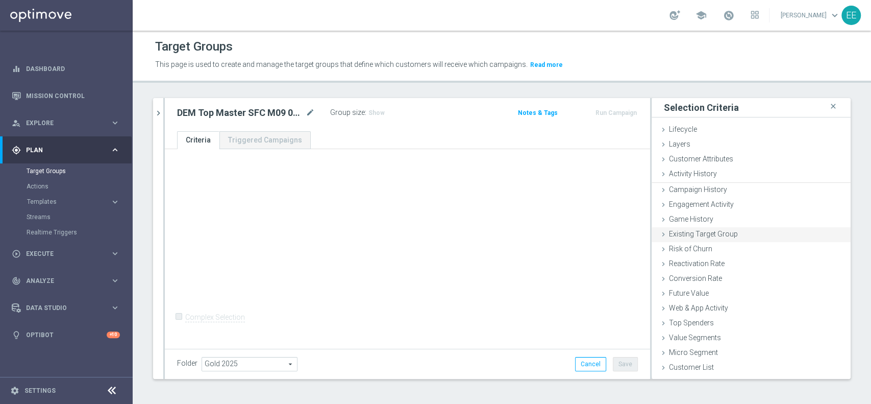
scroll to position [0, 0]
click at [701, 161] on span "Customer Attributes" at bounding box center [701, 159] width 64 height 8
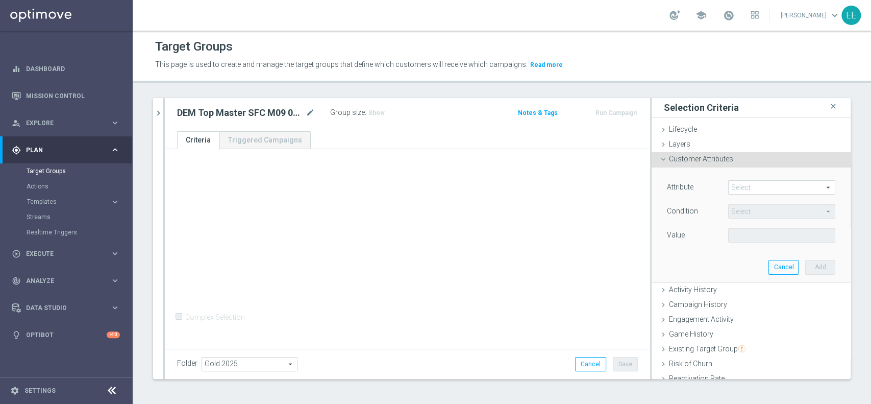
click at [750, 183] on span at bounding box center [782, 187] width 106 height 13
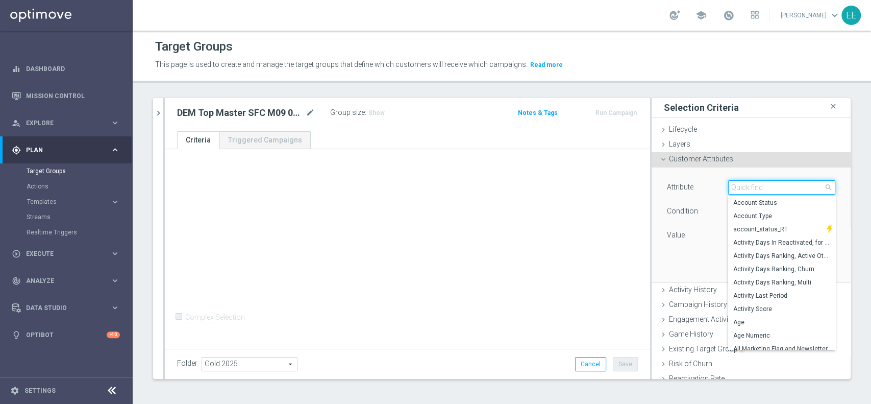
click at [750, 183] on input "search" at bounding box center [781, 187] width 107 height 14
type input "CMANA"
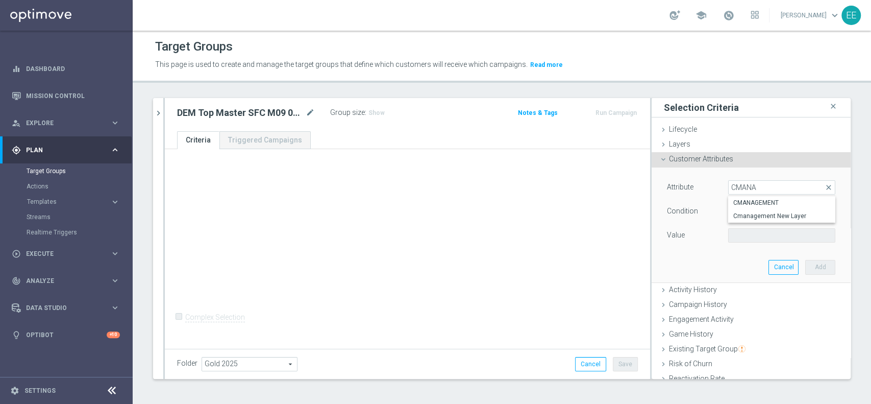
click at [762, 200] on span "CMANAGEMENT" at bounding box center [781, 202] width 97 height 8
type input "CMANAGEMENT"
click at [733, 217] on span "Equals" at bounding box center [782, 211] width 106 height 13
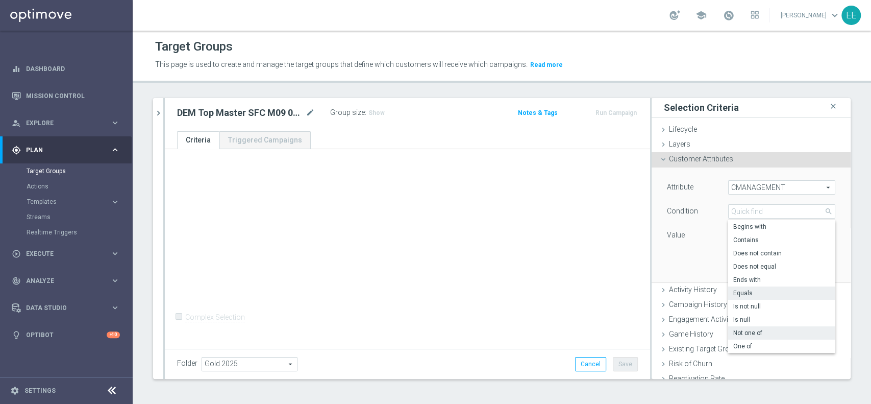
click at [736, 338] on label "Not one of" at bounding box center [781, 332] width 107 height 13
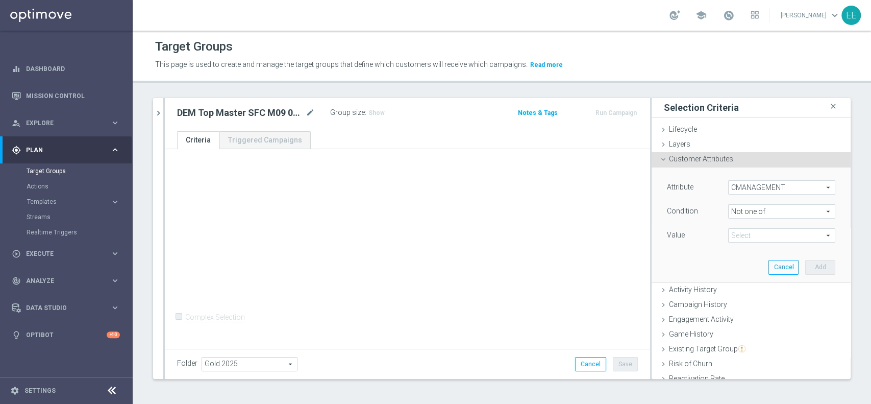
click at [743, 210] on span "Not one of" at bounding box center [782, 211] width 106 height 13
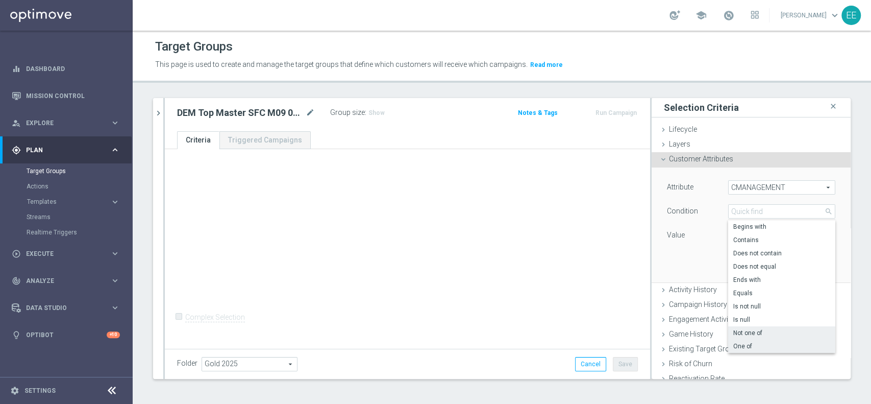
click at [736, 339] on label "One of" at bounding box center [781, 345] width 107 height 13
type input "One of"
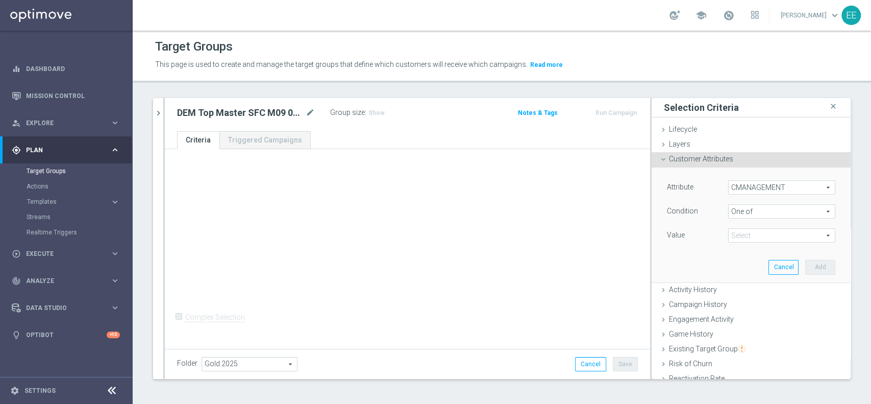
click at [748, 238] on span at bounding box center [782, 235] width 106 height 13
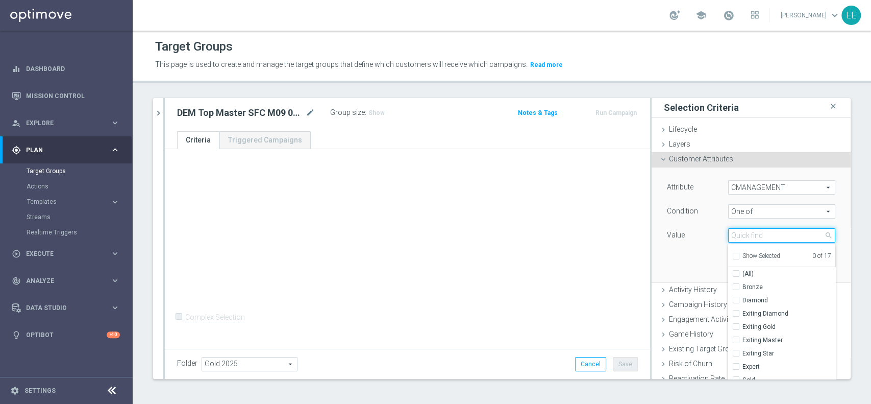
click at [748, 238] on input "search" at bounding box center [781, 235] width 107 height 14
type input "MASTER"
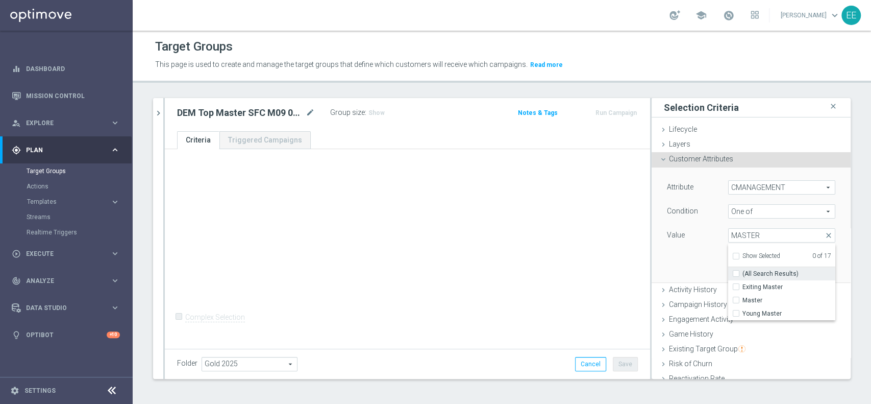
click at [747, 274] on span "(All Search Results)" at bounding box center [770, 273] width 56 height 8
click at [742, 274] on input "(All Search Results)" at bounding box center [739, 273] width 7 height 7
checkbox input "true"
type input "Selected 3 of 17"
checkbox input "true"
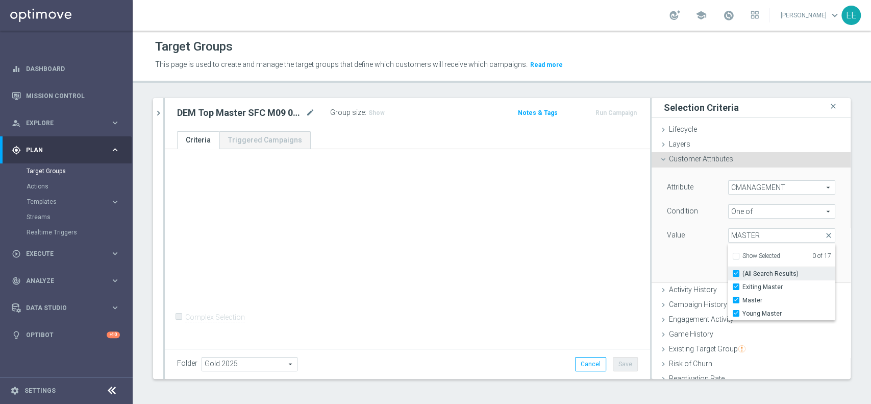
checkbox input "true"
click at [676, 257] on div "Attribute CMANAGEMENT CMANAGEMENT arrow_drop_down search Condition One of One o…" at bounding box center [751, 224] width 184 height 114
click at [811, 265] on button "Add" at bounding box center [820, 267] width 30 height 14
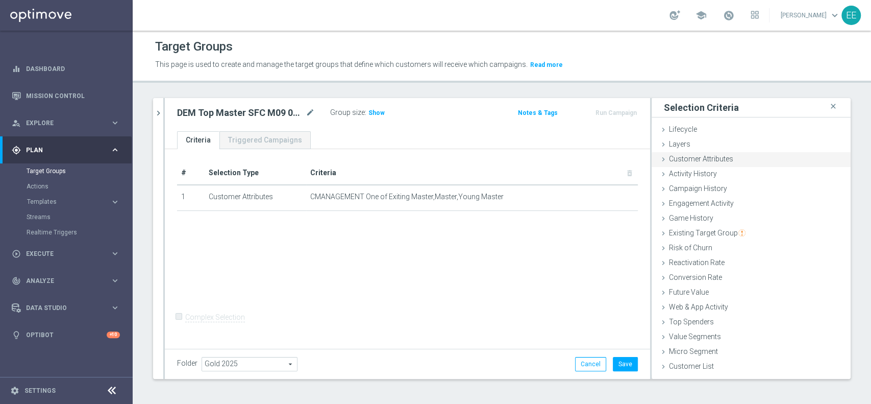
click at [704, 162] on span "Customer Attributes" at bounding box center [701, 159] width 64 height 8
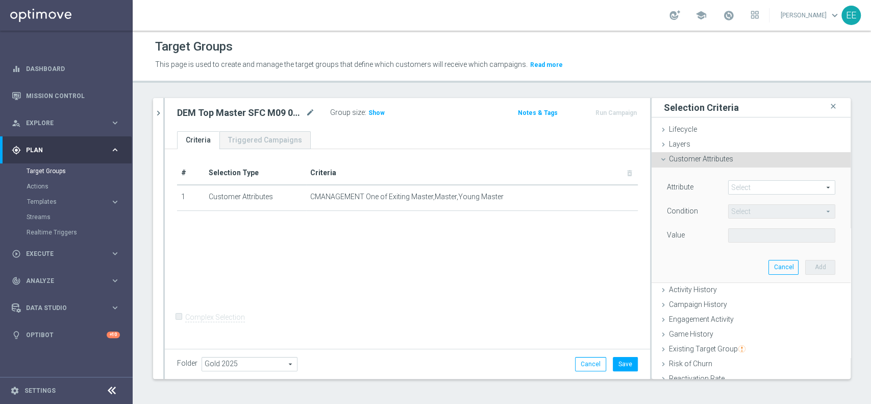
click at [739, 186] on span at bounding box center [782, 187] width 106 height 13
click at [0, 0] on input "search" at bounding box center [0, 0] width 0 height 0
type input "SNAP"
click at [758, 201] on span "CVMSEGM SNAPSHOT MONTH" at bounding box center [781, 202] width 97 height 8
type input "CVMSEGM SNAPSHOT MONTH"
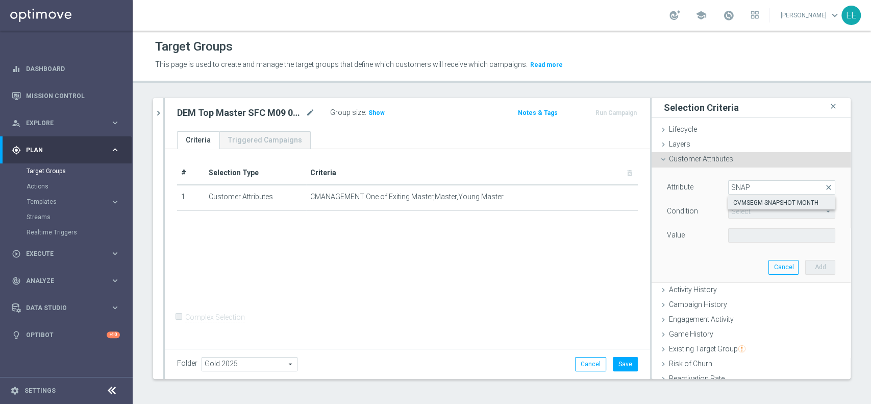
type input "Equals"
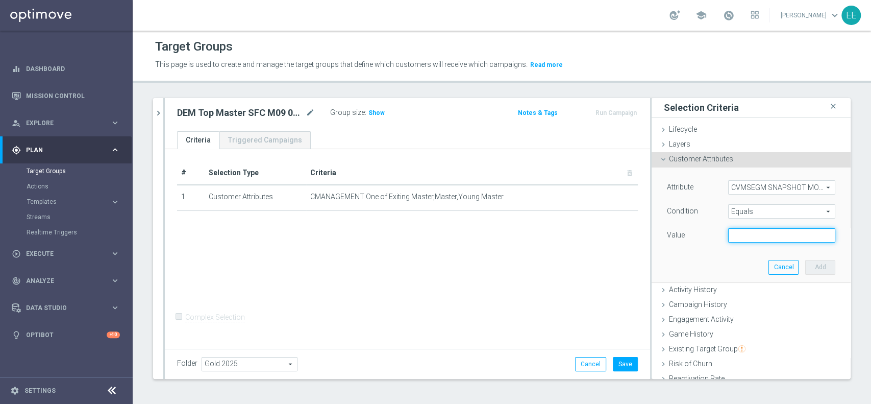
click at [732, 234] on input "text" at bounding box center [781, 235] width 107 height 14
type input "2025-08"
click at [805, 267] on button "Add" at bounding box center [820, 267] width 30 height 14
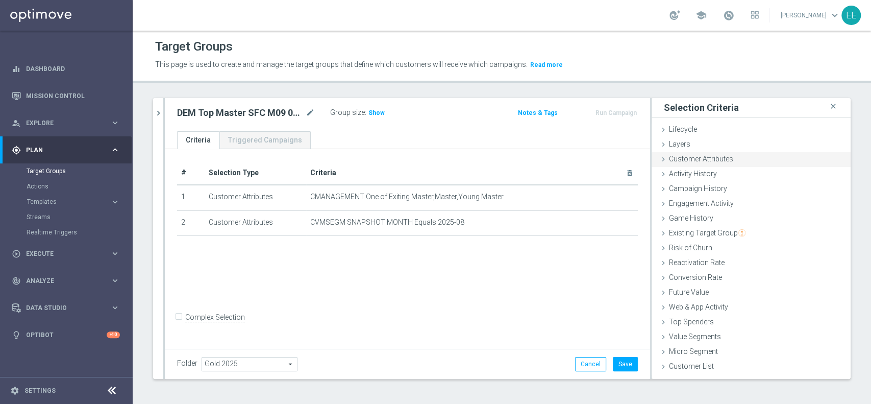
click at [681, 157] on span "Customer Attributes" at bounding box center [701, 159] width 64 height 8
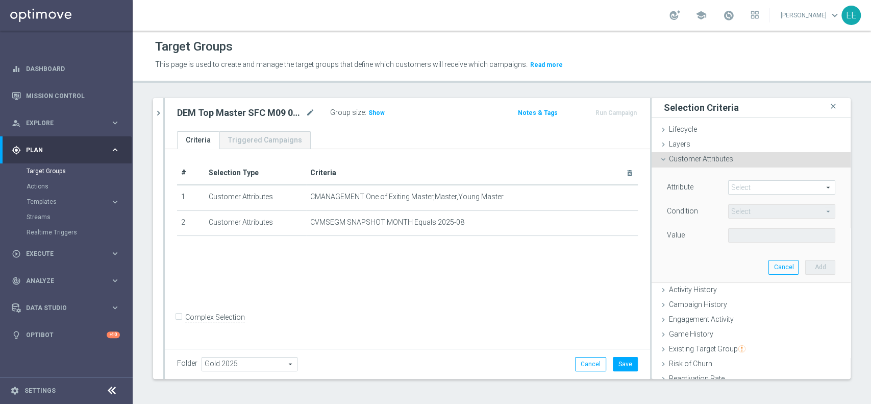
click at [748, 186] on span at bounding box center [782, 187] width 106 height 13
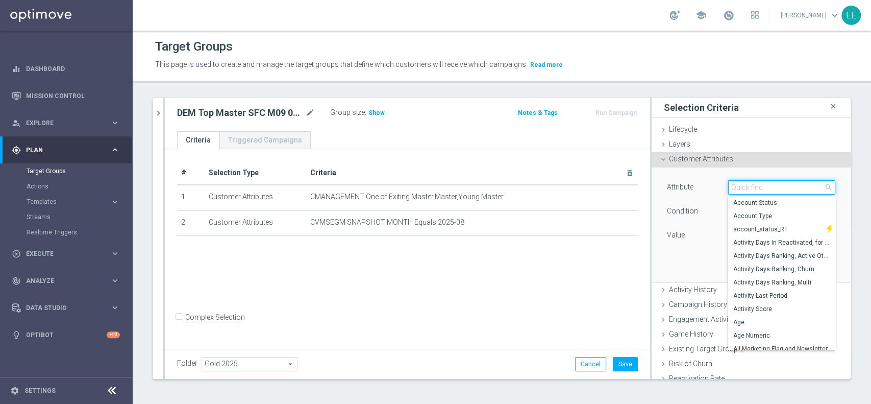
click at [748, 186] on input "search" at bounding box center [781, 187] width 107 height 14
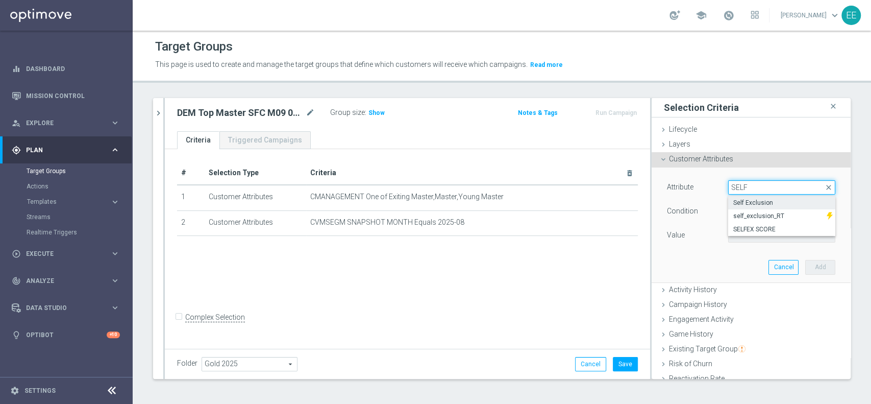
type input "SELF"
click at [756, 202] on span "Self Exclusion" at bounding box center [781, 202] width 97 height 8
type input "Self Exclusion"
type input "Equals"
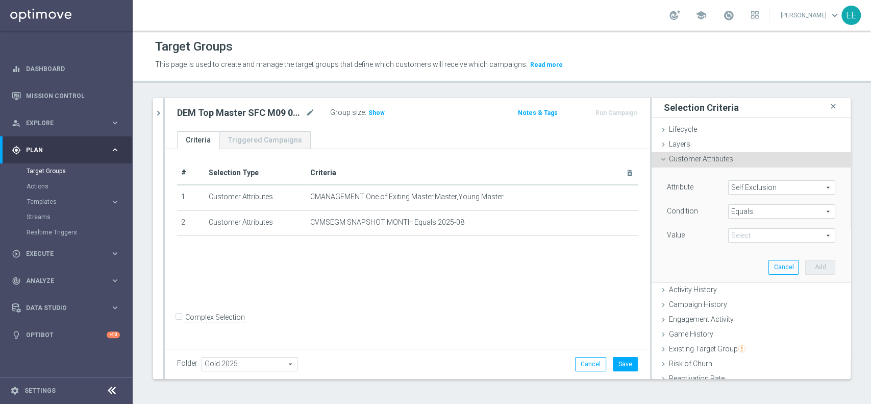
click at [741, 246] on div "Attribute Self Exclusion Self Exclusion arrow_drop_down search Condition Equals…" at bounding box center [751, 224] width 184 height 114
click at [744, 238] on span at bounding box center [782, 235] width 106 height 13
click at [733, 251] on span "NO" at bounding box center [781, 250] width 97 height 8
type input "NO"
click at [805, 265] on button "Add" at bounding box center [820, 267] width 30 height 14
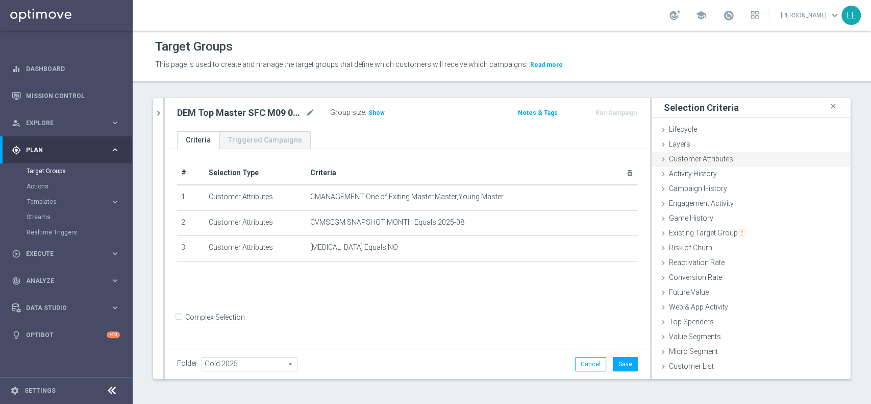
click at [707, 165] on div "Customer Attributes done selection saved" at bounding box center [751, 159] width 199 height 15
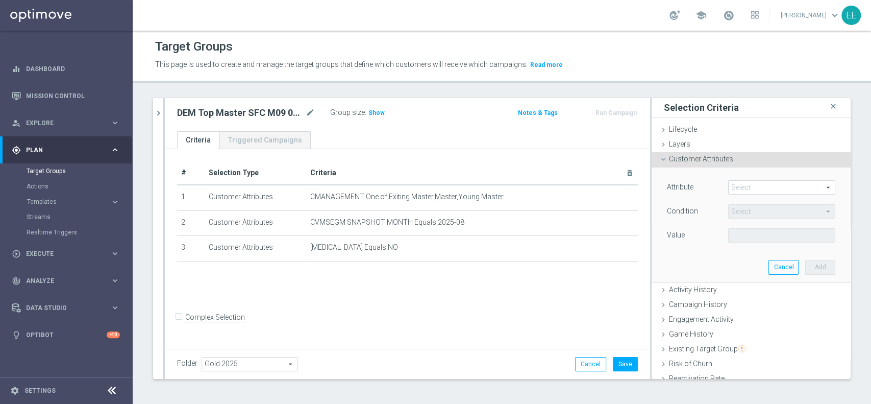
click at [755, 181] on span at bounding box center [782, 187] width 106 height 13
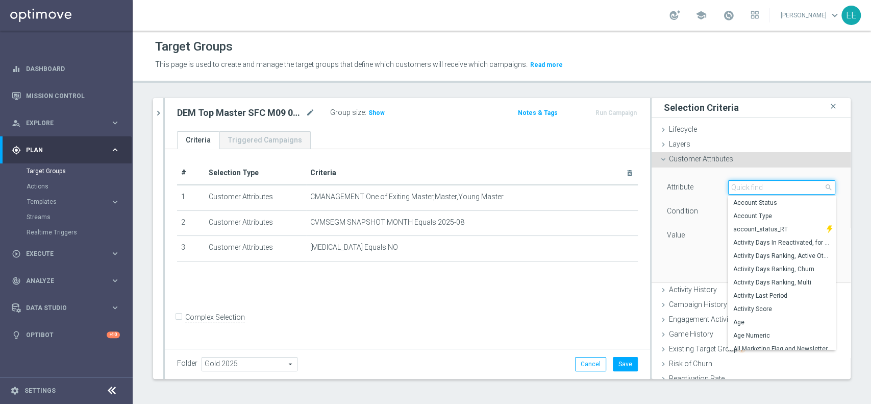
click at [755, 180] on input "search" at bounding box center [781, 187] width 107 height 14
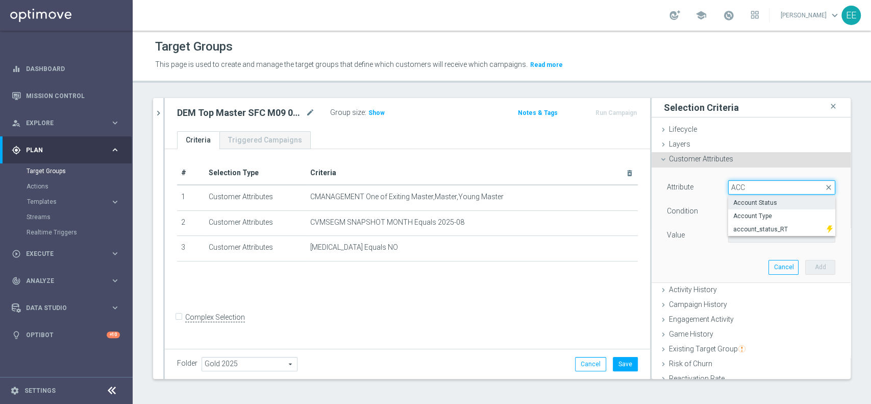
type input "ACC"
click at [755, 203] on span "Account Status" at bounding box center [781, 202] width 97 height 8
type input "Account Status"
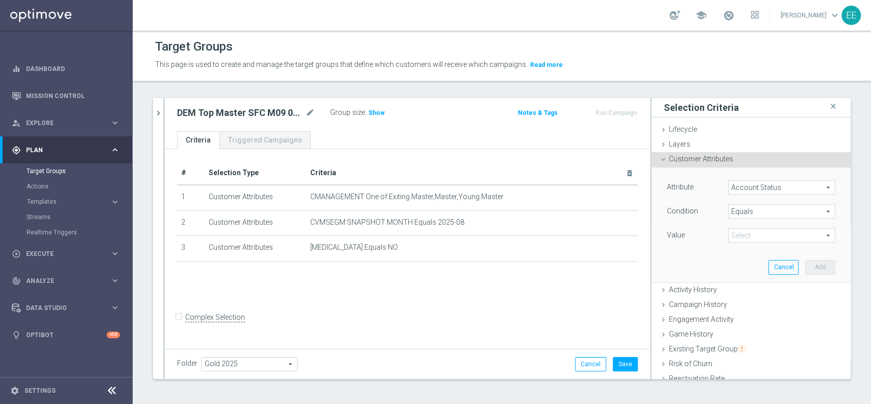
click at [738, 211] on span "Equals" at bounding box center [782, 211] width 106 height 13
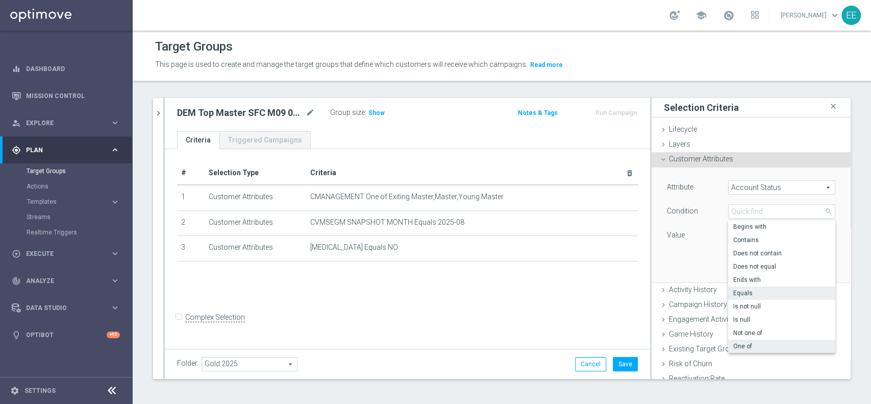
click at [741, 341] on label "One of" at bounding box center [781, 345] width 107 height 13
type input "One of"
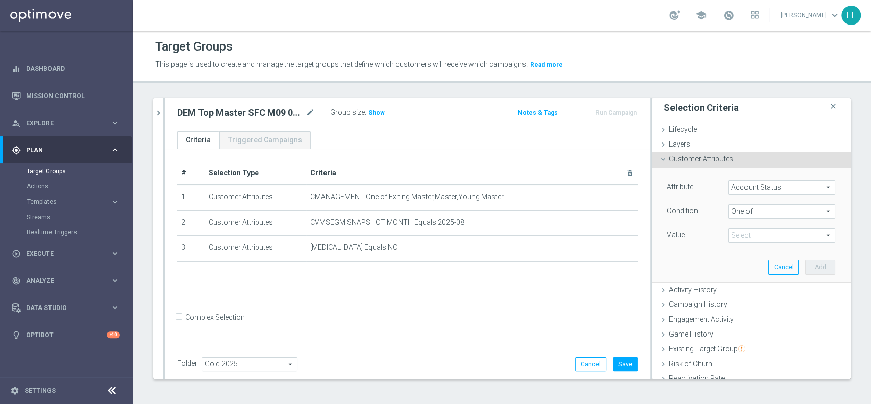
click at [759, 241] on span at bounding box center [782, 235] width 106 height 13
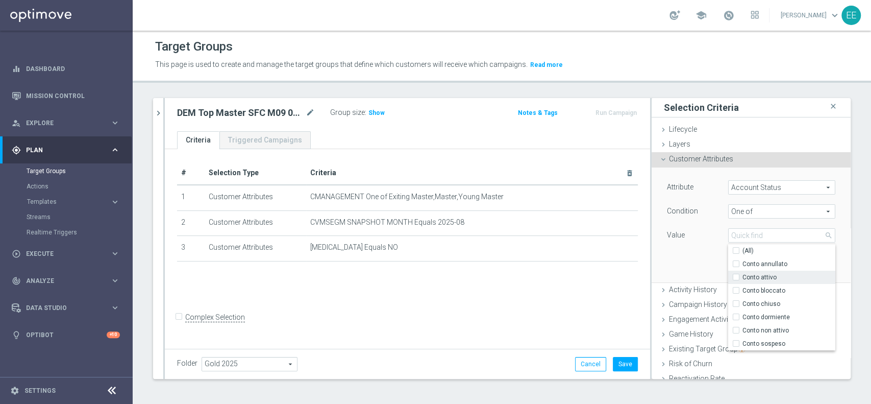
click at [746, 276] on span "Conto attivo" at bounding box center [788, 277] width 93 height 8
click at [742, 276] on input "Conto attivo" at bounding box center [739, 277] width 7 height 7
checkbox input "true"
type input "Conto attivo"
click at [769, 290] on span "Conto bloccato" at bounding box center [788, 290] width 93 height 8
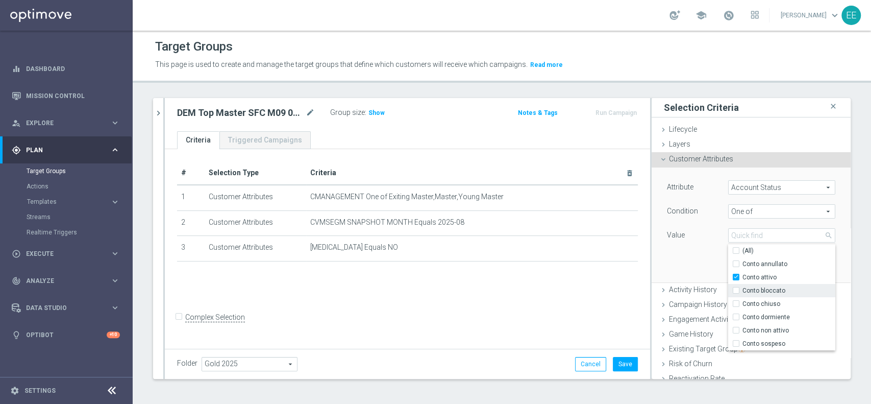
click at [742, 290] on input "Conto bloccato" at bounding box center [739, 290] width 7 height 7
checkbox input "true"
type input "Selected 2 of 7"
click at [701, 255] on div "Attribute Account Status Account Status arrow_drop_down search Condition One of…" at bounding box center [751, 224] width 184 height 114
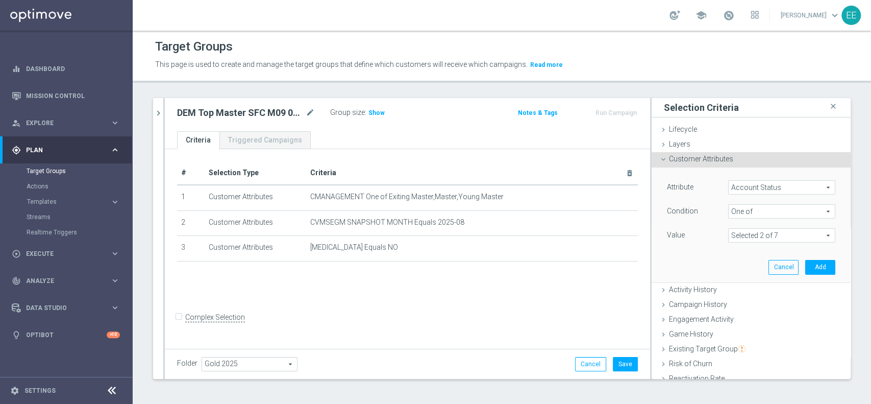
click at [801, 257] on div "Attribute Account Status Account Status arrow_drop_down search Condition One of…" at bounding box center [751, 224] width 184 height 114
click at [805, 262] on button "Add" at bounding box center [820, 267] width 30 height 14
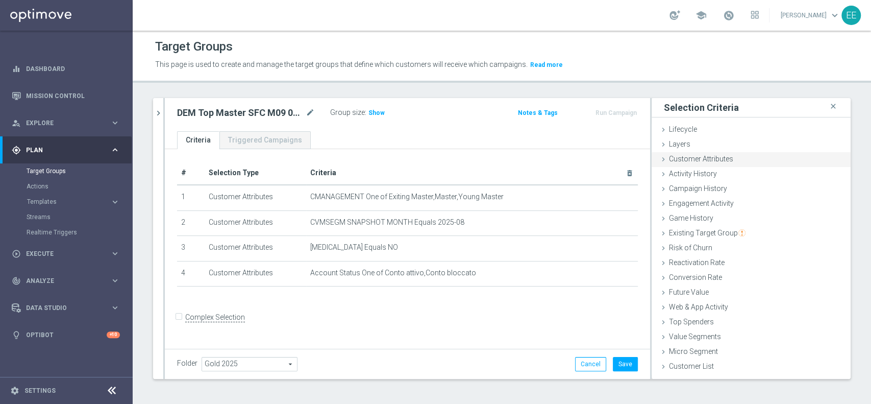
click at [694, 160] on span "Customer Attributes" at bounding box center [701, 159] width 64 height 8
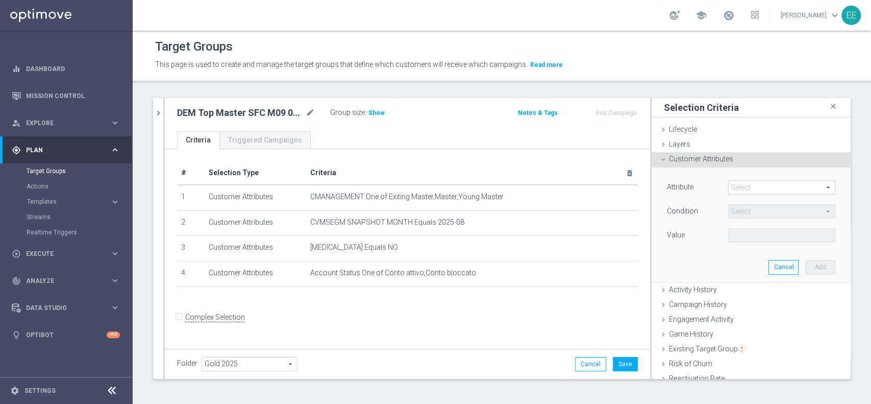
click at [737, 191] on span at bounding box center [782, 187] width 106 height 13
click at [0, 0] on input "search" at bounding box center [0, 0] width 0 height 0
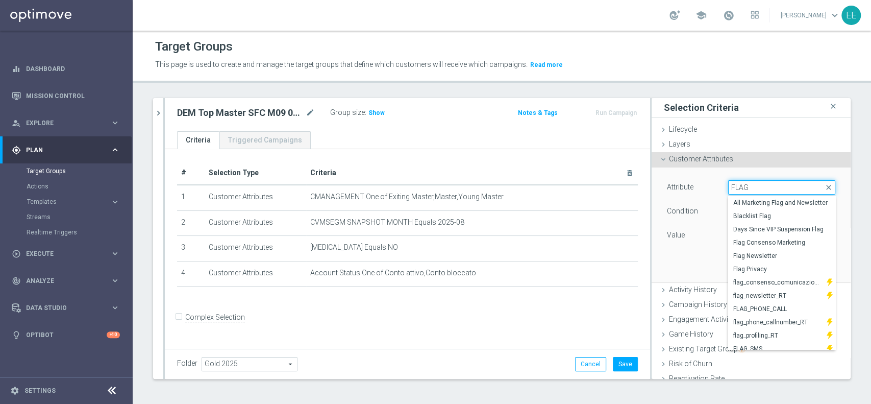
type input "FLAG N"
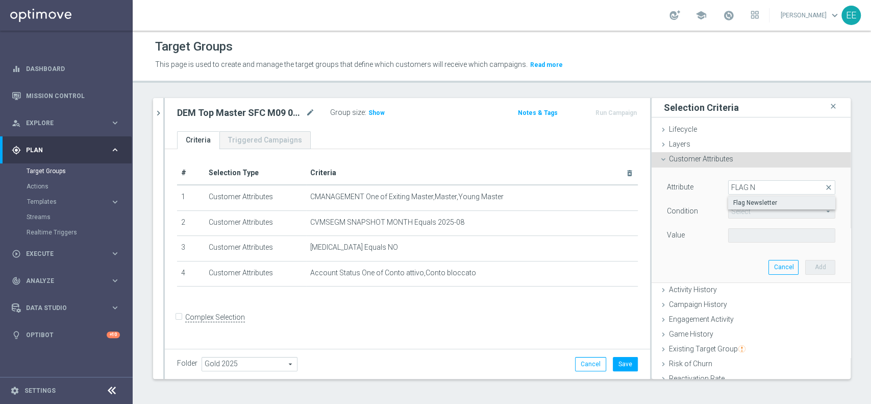
click at [747, 202] on span "Flag Newsletter" at bounding box center [781, 202] width 97 height 8
type input "Flag Newsletter"
type input "="
click at [728, 235] on input "number" at bounding box center [751, 235] width 46 height 14
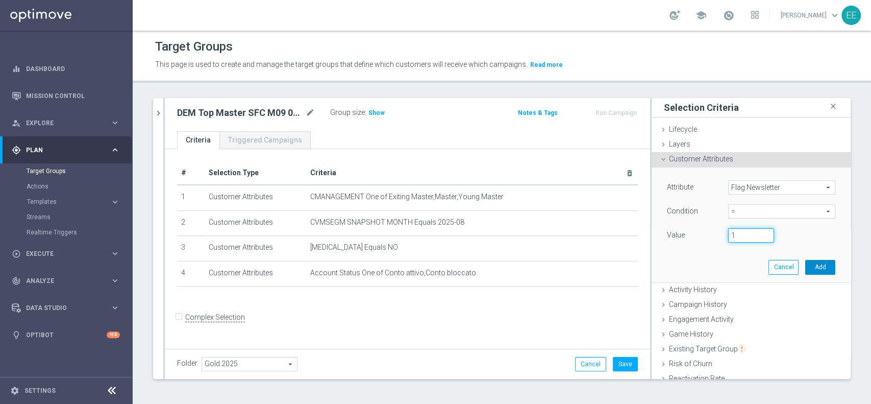
type input "1"
click at [810, 265] on button "Add" at bounding box center [820, 267] width 30 height 14
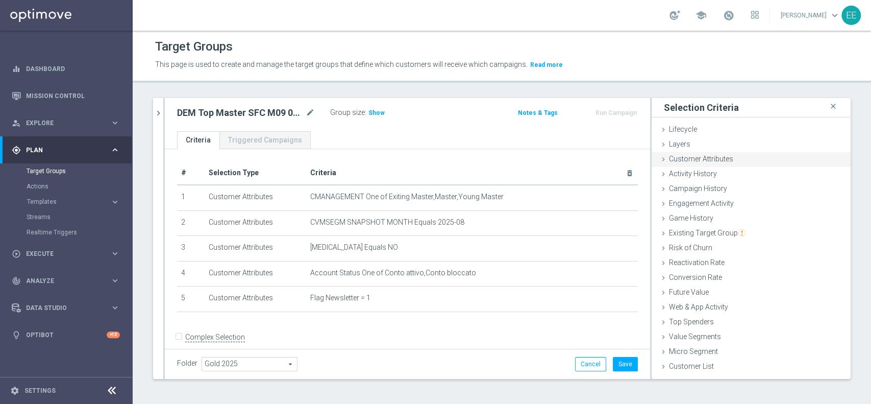
click at [690, 155] on span "Customer Attributes" at bounding box center [701, 159] width 64 height 8
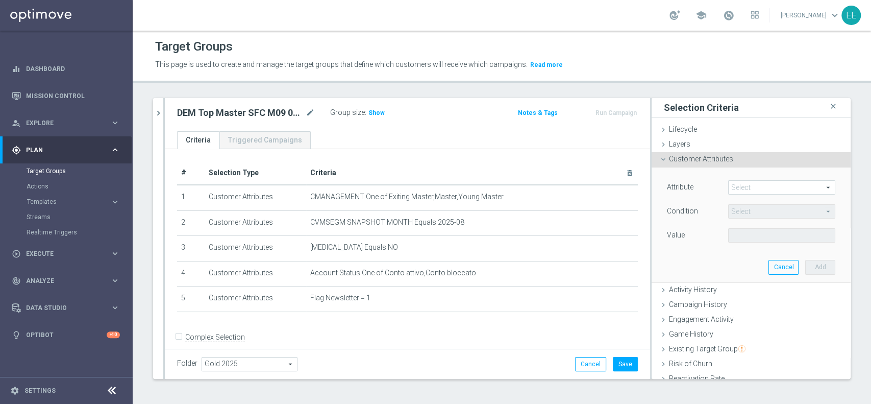
click at [739, 184] on span at bounding box center [782, 187] width 106 height 13
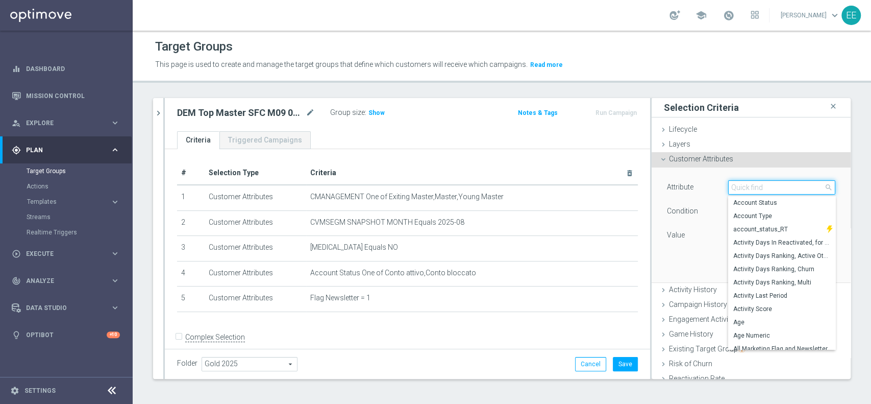
click at [739, 184] on input "search" at bounding box center [781, 187] width 107 height 14
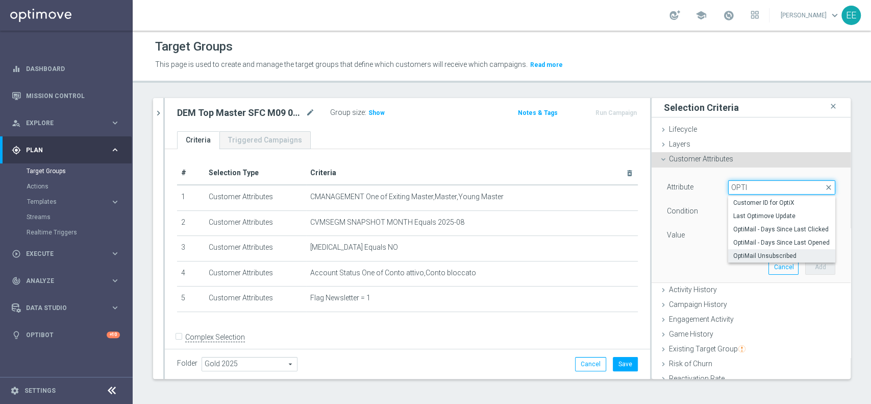
type input "OPTI"
click at [756, 252] on span "OptiMail Unsubscribed" at bounding box center [781, 256] width 97 height 8
type input "OptiMail Unsubscribed"
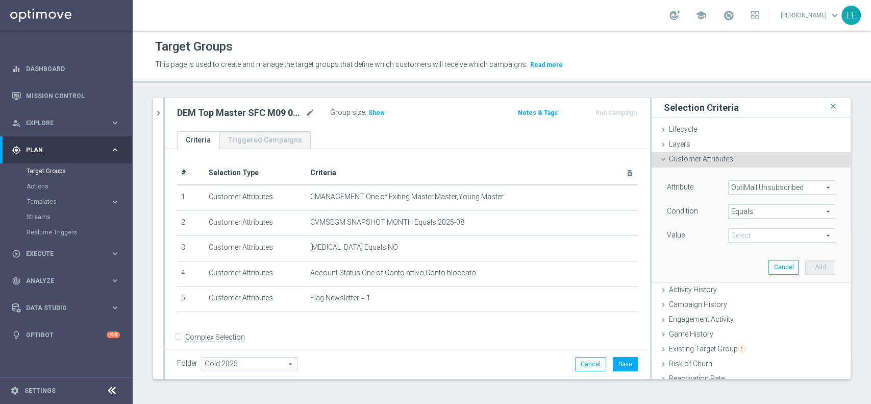
click at [748, 210] on span "Equals" at bounding box center [782, 211] width 106 height 13
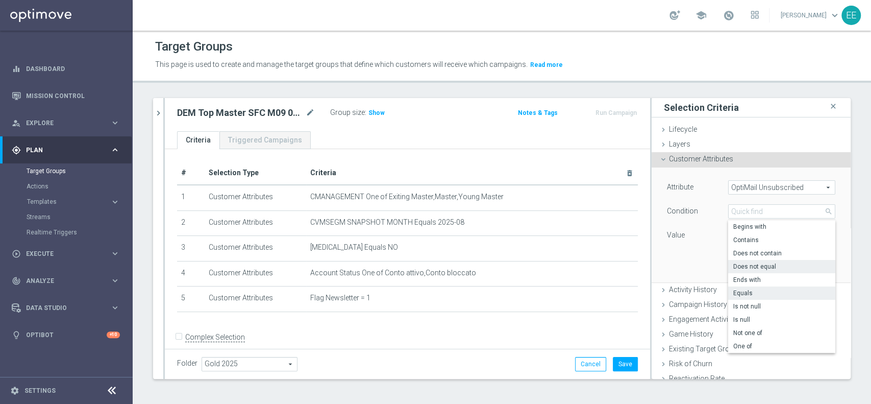
click at [749, 263] on span "Does not equal" at bounding box center [781, 266] width 97 height 8
type input "Does not equal"
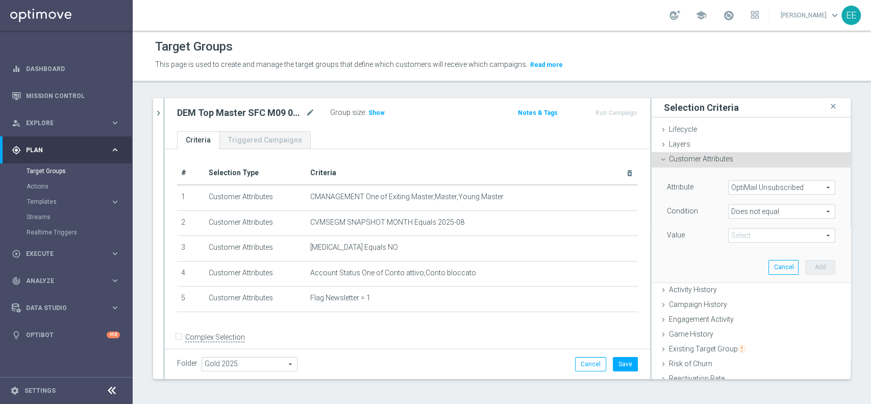
click at [760, 229] on span at bounding box center [782, 235] width 106 height 13
click at [757, 235] on input "search" at bounding box center [781, 235] width 107 height 14
click at [741, 247] on span "Sisal Marketing" at bounding box center [781, 250] width 97 height 8
type input "Sisal Marketing"
click at [807, 267] on button "Add" at bounding box center [820, 267] width 30 height 14
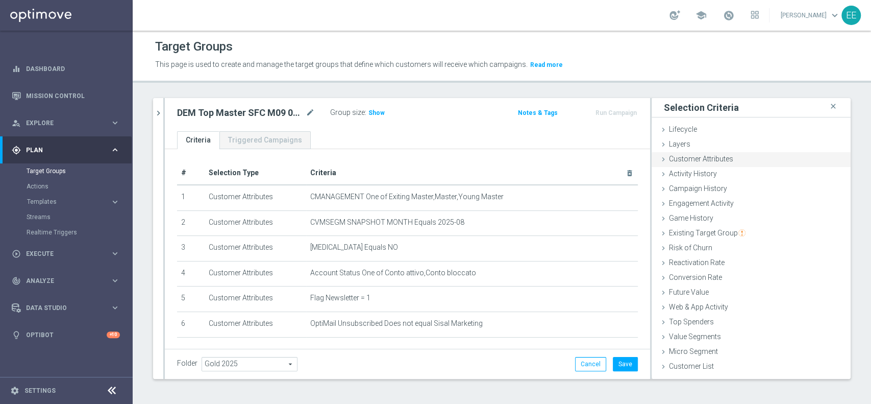
click at [673, 155] on span "Customer Attributes" at bounding box center [701, 159] width 64 height 8
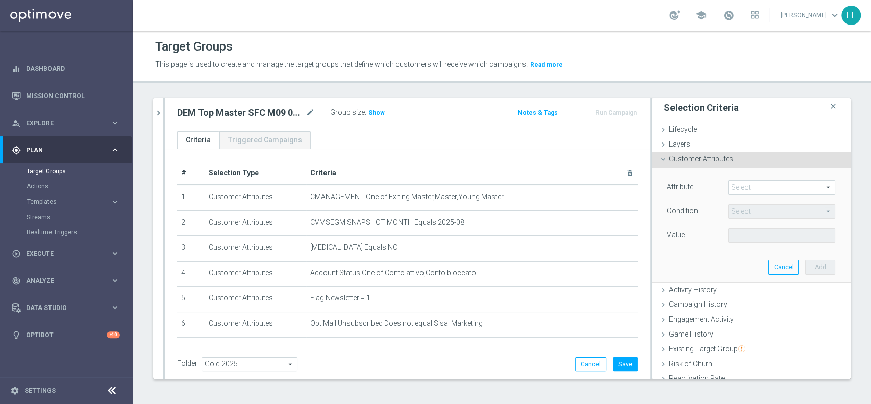
click at [751, 183] on span at bounding box center [782, 187] width 106 height 13
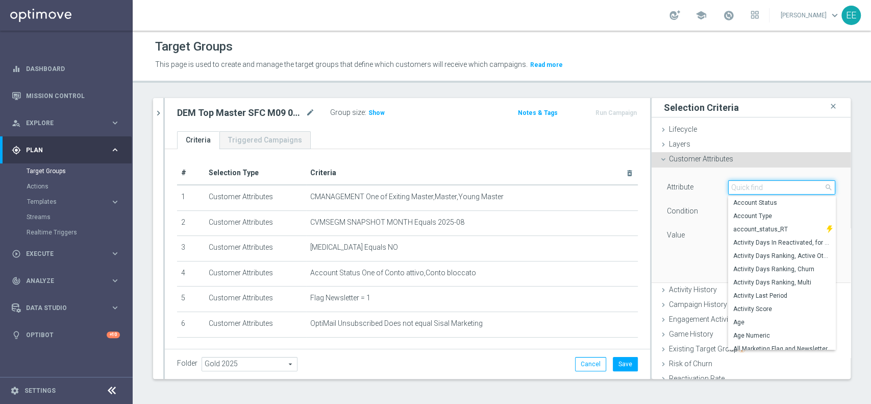
click at [751, 183] on input "search" at bounding box center [781, 187] width 107 height 14
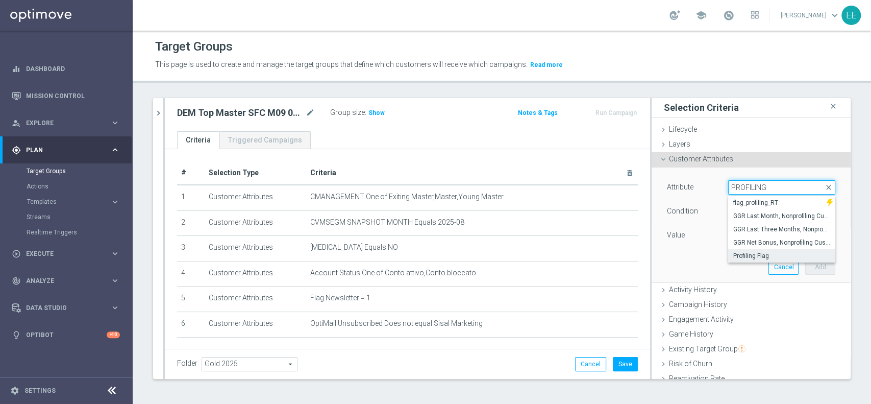
type input "PROFILING"
click at [739, 255] on span "Profiling Flag" at bounding box center [781, 256] width 97 height 8
type input "Profiling Flag"
type input "Equals"
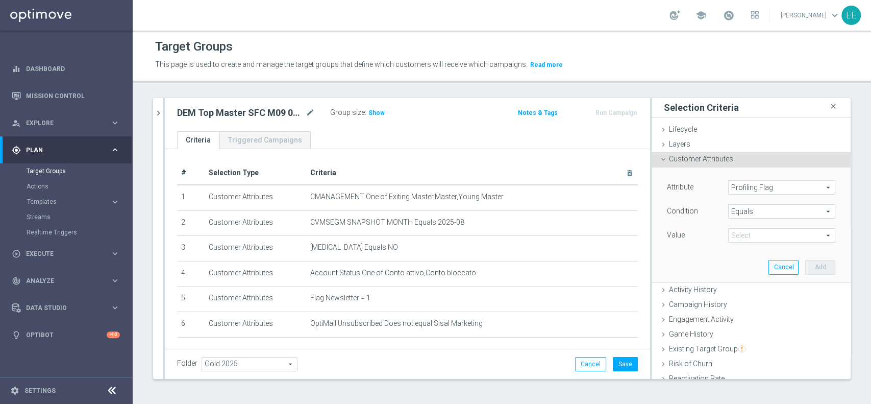
click at [736, 237] on span at bounding box center [782, 235] width 106 height 13
click at [733, 288] on span "Y" at bounding box center [781, 290] width 97 height 8
type input "Y"
click at [805, 263] on button "Add" at bounding box center [820, 267] width 30 height 14
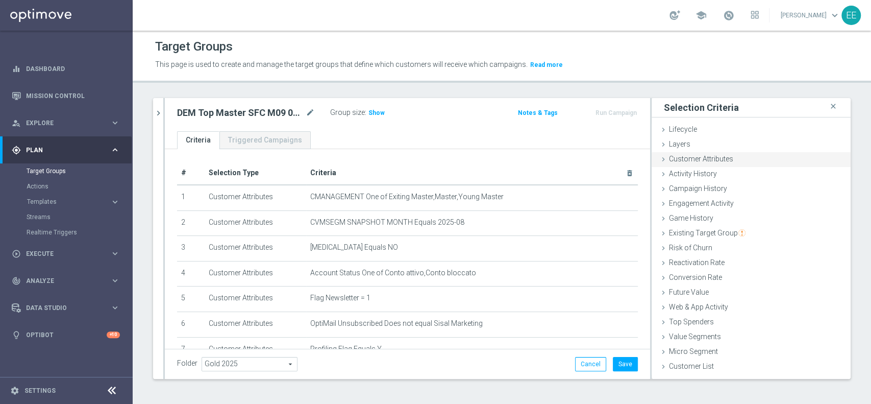
click at [684, 157] on span "Customer Attributes" at bounding box center [701, 159] width 64 height 8
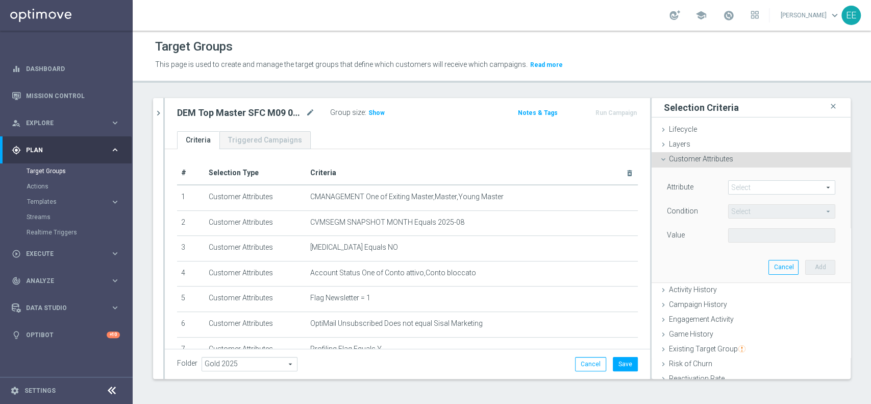
click at [745, 189] on span at bounding box center [782, 187] width 106 height 13
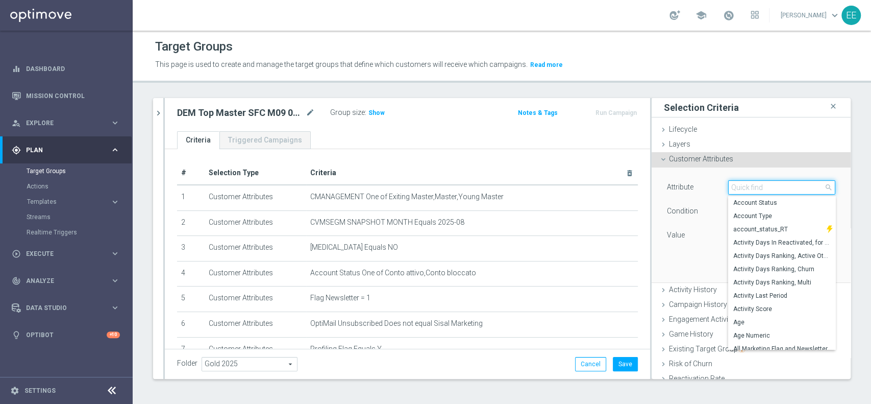
click at [745, 189] on input "search" at bounding box center [781, 187] width 107 height 14
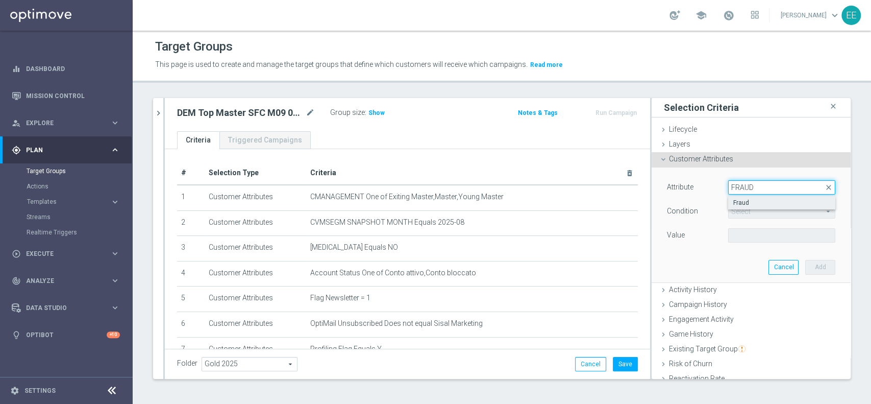
type input "FRAUD"
click at [739, 202] on span "Fraud" at bounding box center [781, 202] width 97 height 8
type input "Fraud"
type input "="
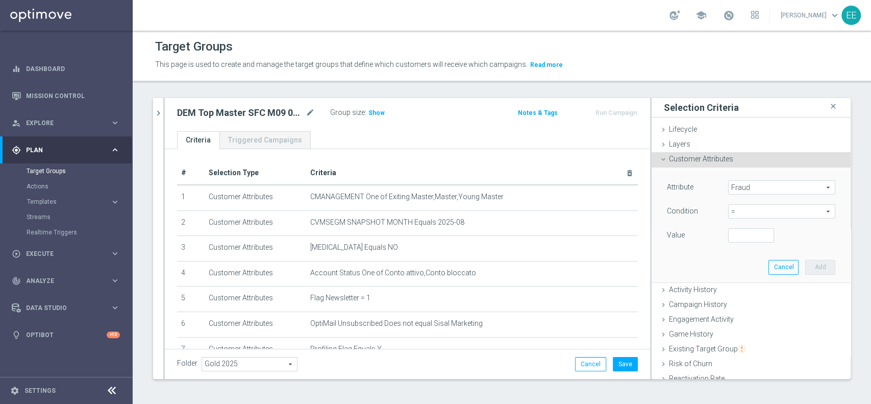
click at [741, 227] on div "Attribute Fraud Fraud arrow_drop_down search Condition = = arrow_drop_down sear…" at bounding box center [751, 212] width 168 height 64
click at [729, 232] on input "number" at bounding box center [751, 235] width 46 height 14
type input "0"
click at [805, 264] on button "Add" at bounding box center [820, 267] width 30 height 14
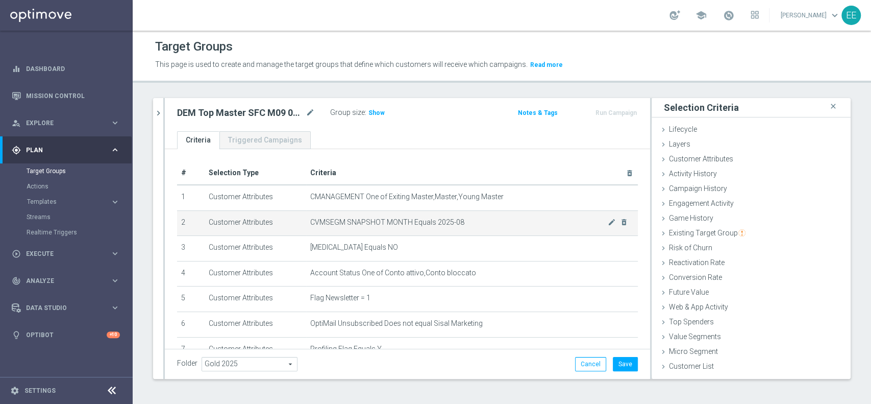
scroll to position [87, 0]
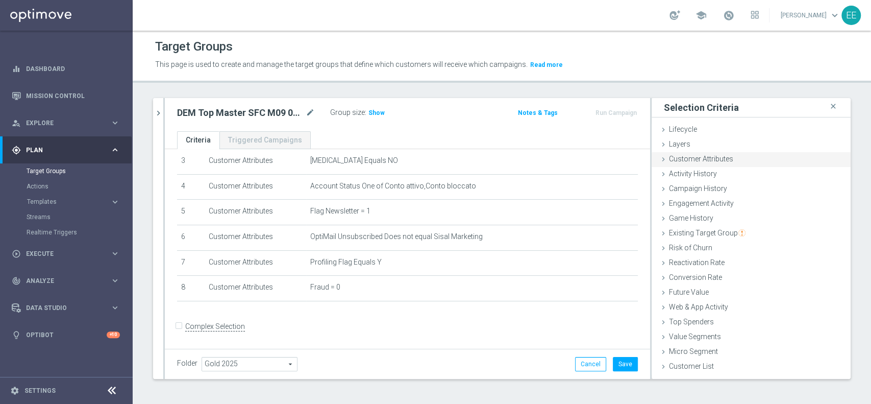
click at [716, 159] on span "Customer Attributes" at bounding box center [701, 159] width 64 height 8
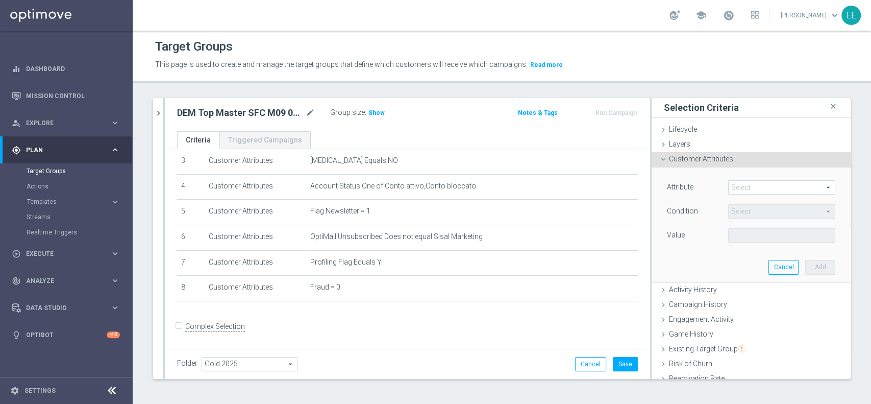
click at [755, 186] on span at bounding box center [782, 187] width 106 height 13
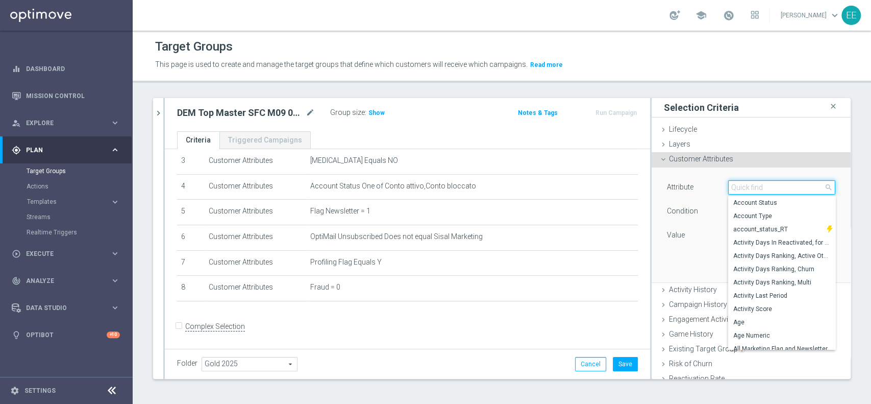
click at [755, 186] on input "search" at bounding box center [781, 187] width 107 height 14
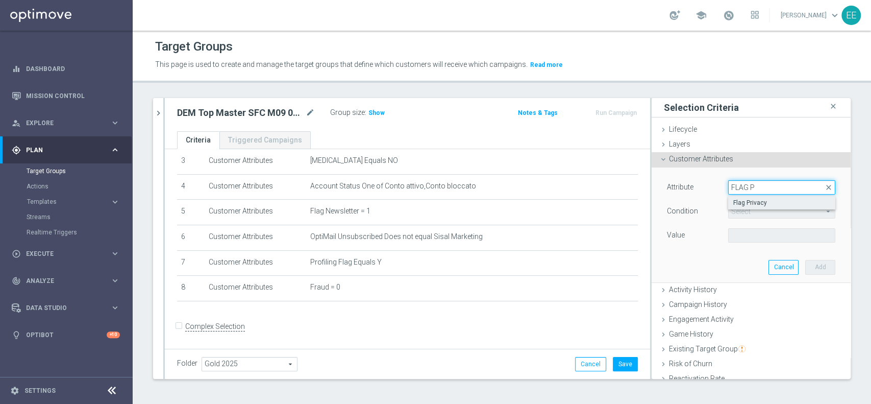
type input "FLAG P"
click at [743, 202] on span "Flag Privacy" at bounding box center [781, 202] width 97 height 8
type input "Flag Privacy"
type input "="
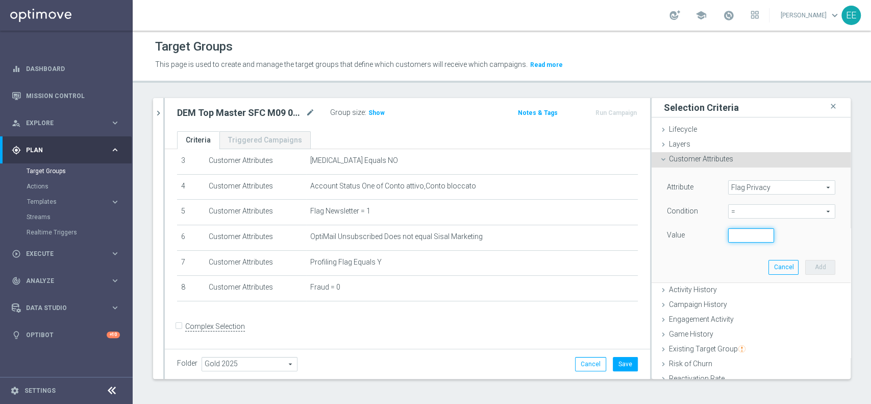
click at [736, 229] on input "number" at bounding box center [751, 235] width 46 height 14
type input "1"
click at [809, 263] on button "Add" at bounding box center [820, 267] width 30 height 14
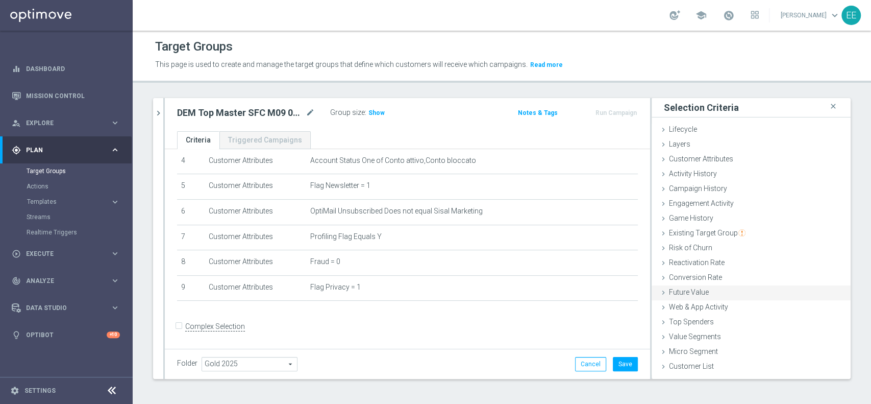
scroll to position [0, 0]
click at [705, 230] on span "Existing Target Group" at bounding box center [707, 233] width 77 height 8
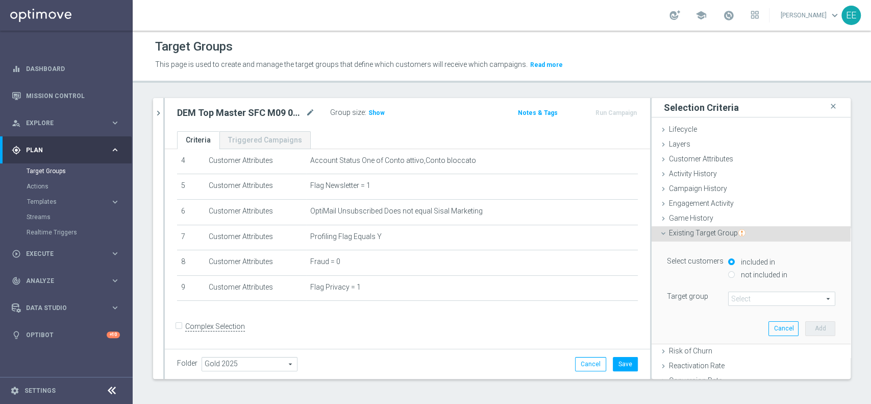
click at [705, 230] on span "Existing Target Group" at bounding box center [707, 233] width 77 height 8
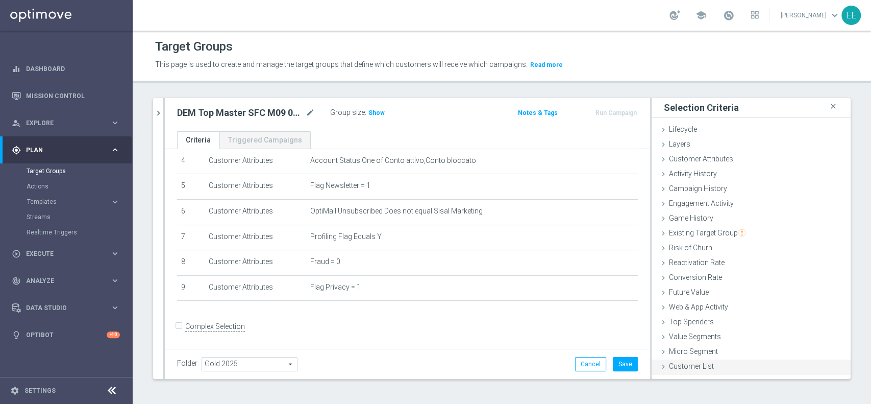
click at [686, 365] on span "Customer List" at bounding box center [691, 366] width 45 height 8
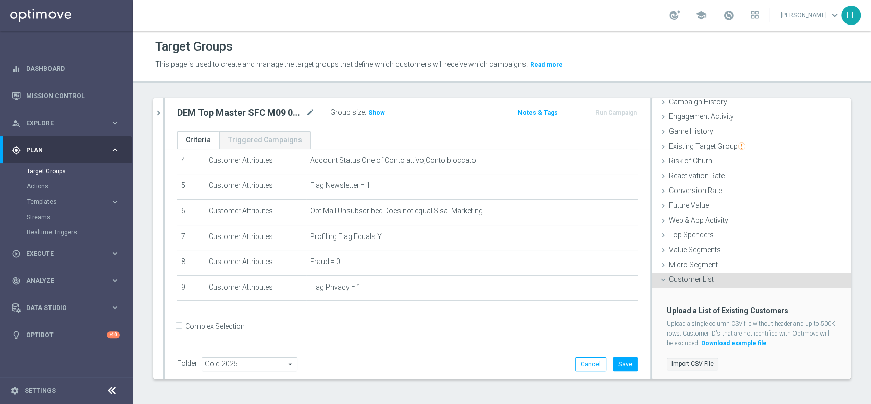
click at [678, 366] on label "Import CSV File" at bounding box center [693, 363] width 52 height 13
click at [0, 0] on input "Import CSV File" at bounding box center [0, 0] width 0 height 0
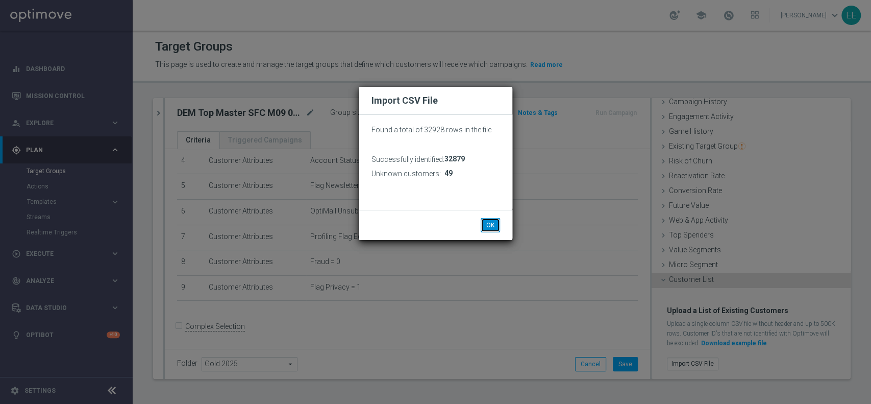
click at [492, 222] on button "OK" at bounding box center [490, 225] width 19 height 14
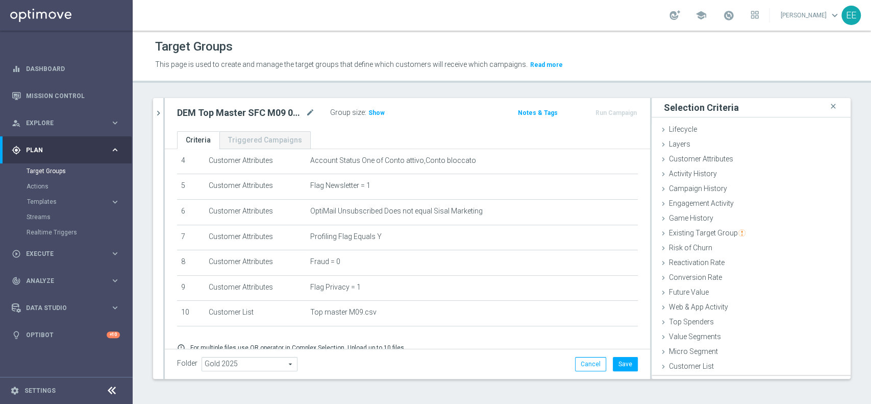
scroll to position [0, 0]
click at [371, 111] on span "Show" at bounding box center [376, 112] width 16 height 7
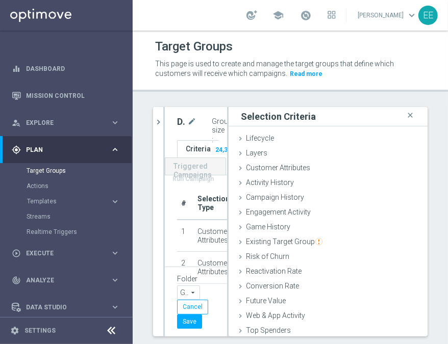
click at [236, 100] on div "Target Groups This page is used to create and manage the target groups that def…" at bounding box center [290, 188] width 315 height 314
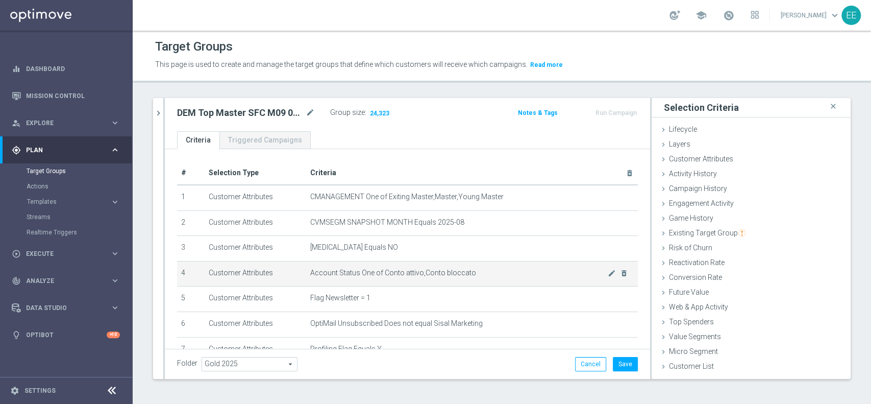
scroll to position [154, 0]
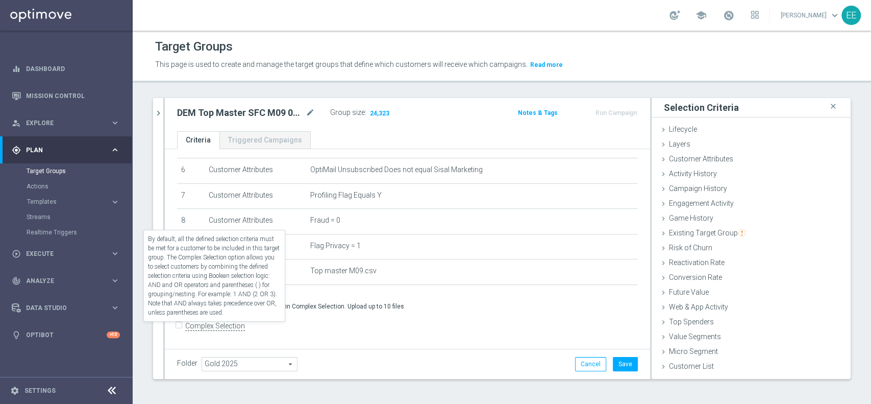
click at [181, 324] on input "Complex Selection" at bounding box center [180, 327] width 7 height 14
checkbox input "true"
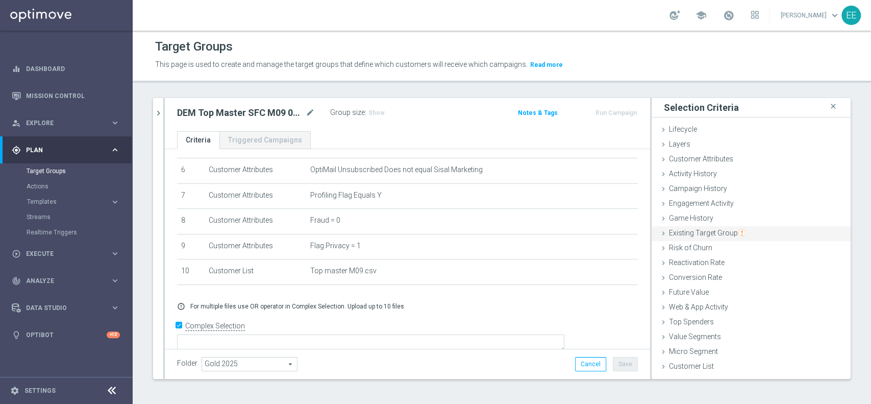
click at [715, 232] on span "Existing Target Group" at bounding box center [707, 233] width 77 height 8
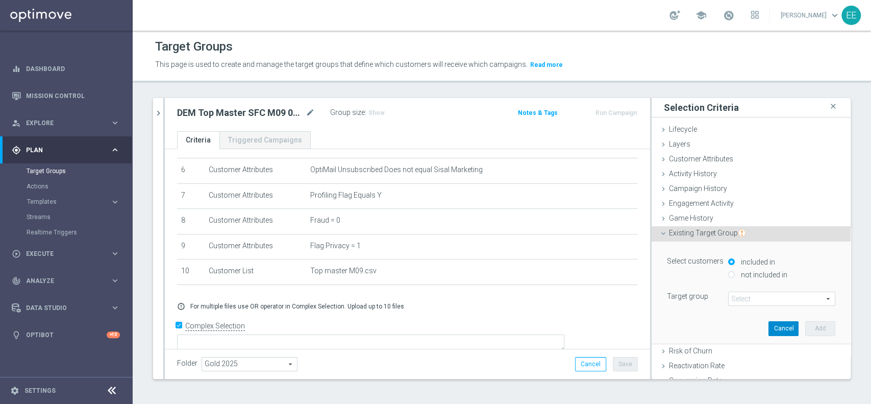
click at [768, 331] on button "Cancel" at bounding box center [783, 328] width 30 height 14
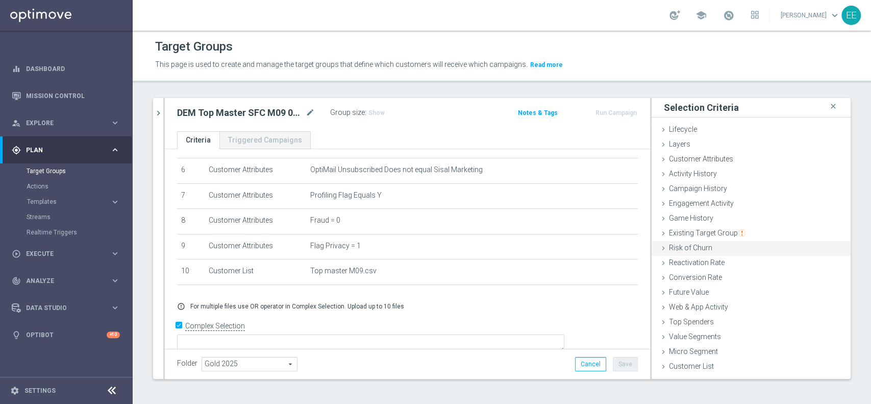
scroll to position [0, 0]
click at [674, 369] on span "Customer List" at bounding box center [691, 366] width 45 height 8
click at [686, 362] on span "Customer List" at bounding box center [691, 366] width 45 height 8
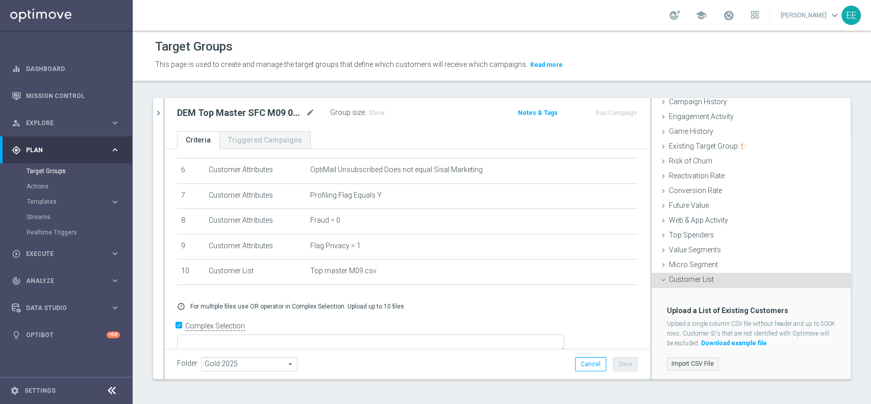
click at [674, 367] on label "Import CSV File" at bounding box center [693, 363] width 52 height 13
click at [0, 0] on input "Import CSV File" at bounding box center [0, 0] width 0 height 0
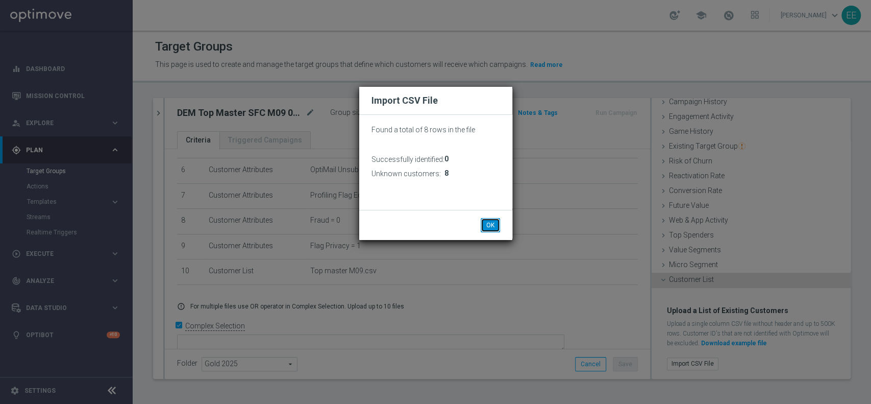
click at [489, 222] on button "OK" at bounding box center [490, 225] width 19 height 14
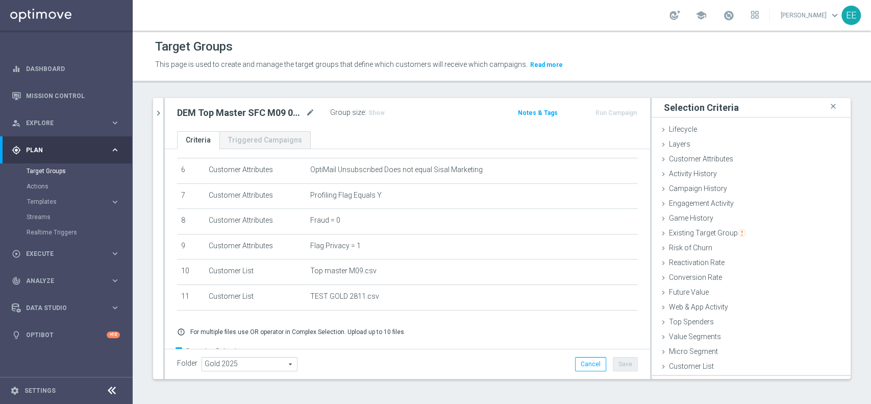
scroll to position [0, 0]
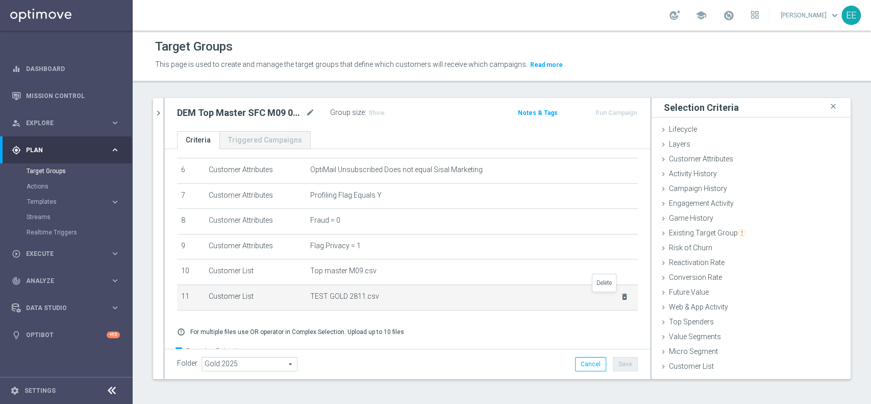
click at [620, 297] on icon "delete_forever" at bounding box center [624, 296] width 8 height 8
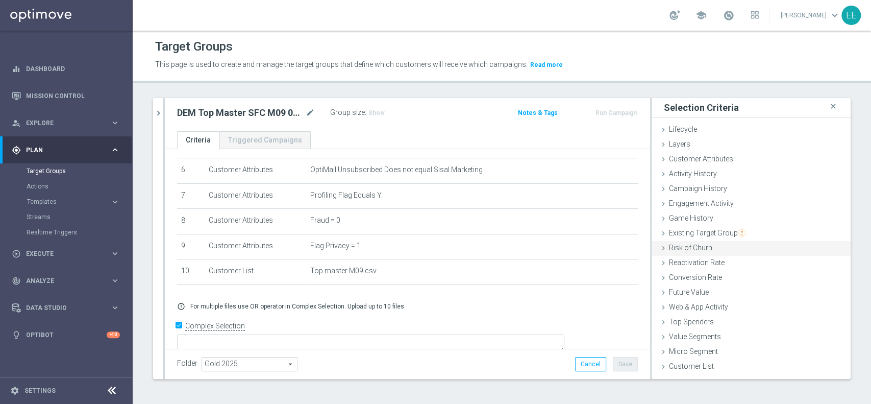
click at [694, 241] on div "Risk of Churn done" at bounding box center [751, 248] width 199 height 15
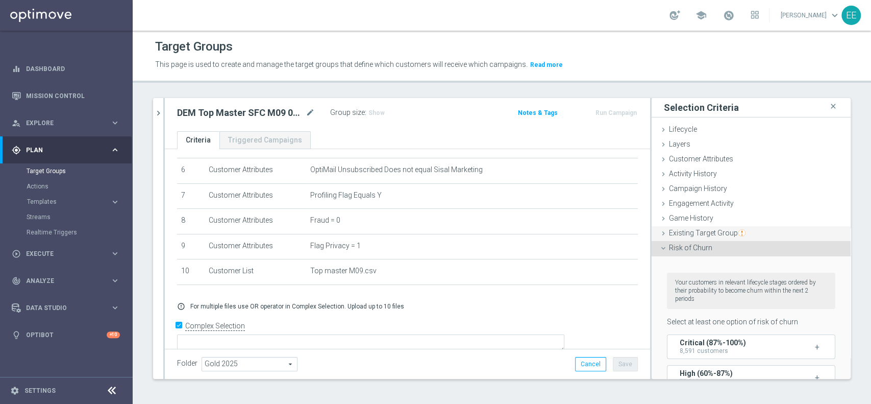
click at [697, 237] on div "Existing Target Group done" at bounding box center [751, 233] width 199 height 15
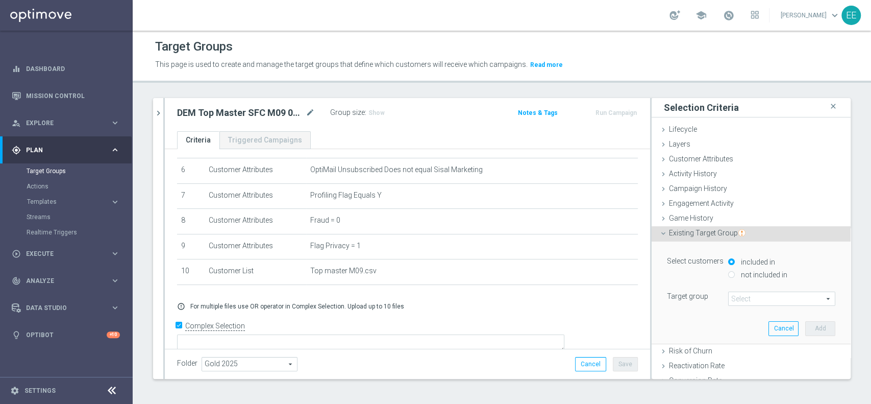
click at [733, 300] on span at bounding box center [782, 298] width 106 height 13
click at [0, 0] on input "search" at bounding box center [0, 0] width 0 height 0
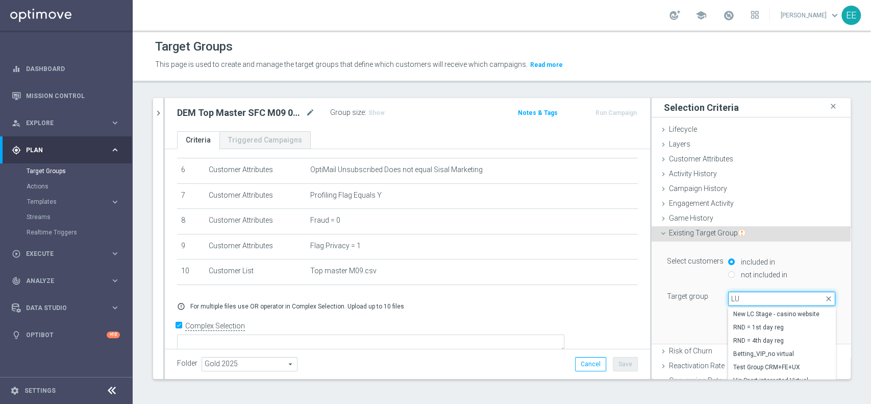
type input "LUI"
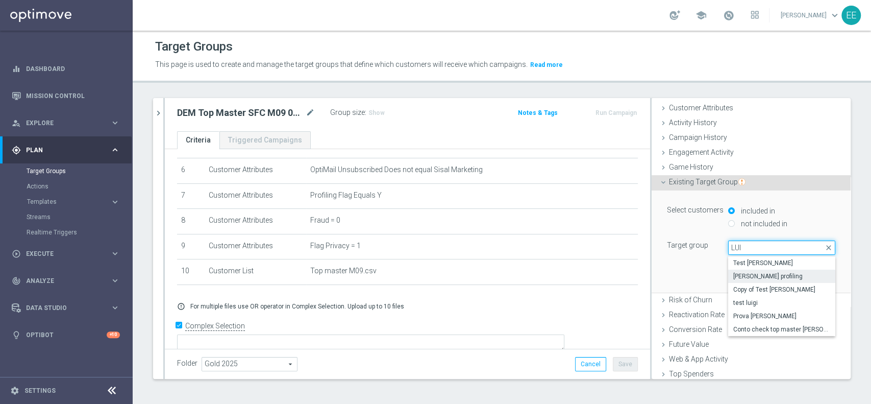
scroll to position [52, 0]
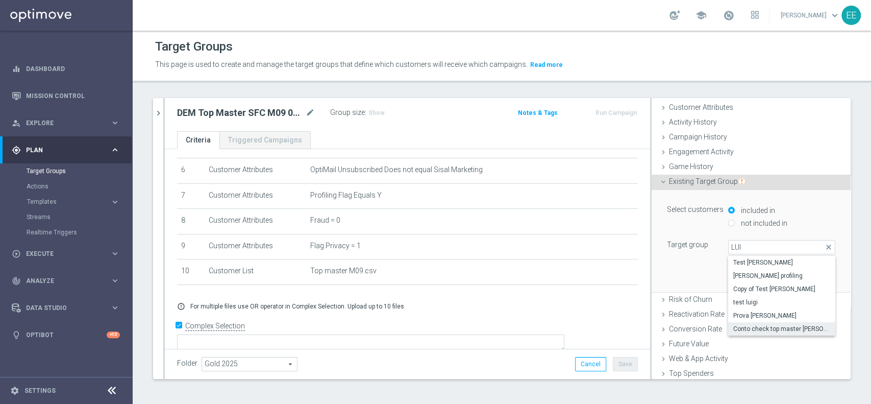
click at [766, 325] on span "Conto check top master [PERSON_NAME]" at bounding box center [781, 329] width 97 height 8
type input "Conto check top master [PERSON_NAME]"
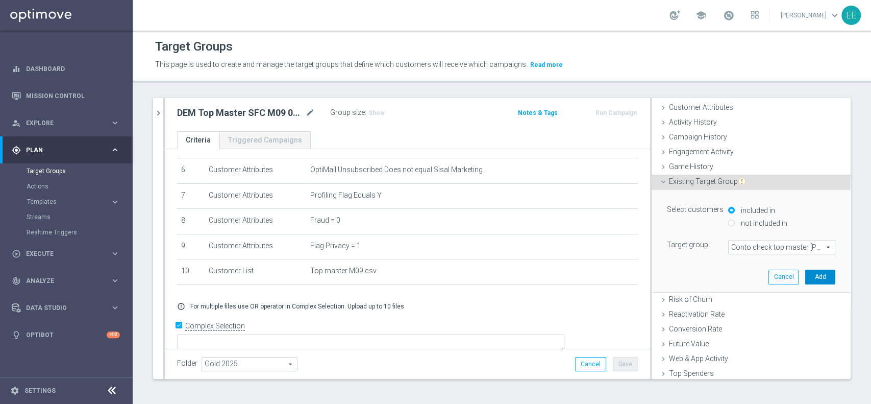
click at [805, 280] on button "Add" at bounding box center [820, 276] width 30 height 14
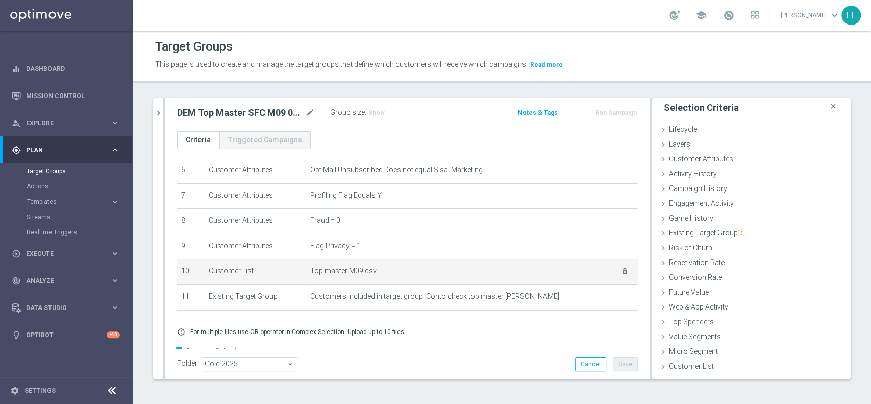
scroll to position [181, 0]
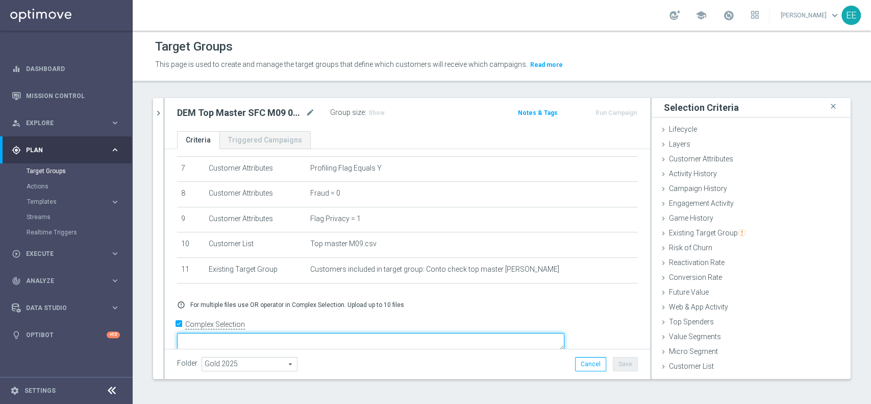
click at [310, 333] on textarea at bounding box center [370, 342] width 387 height 18
type textarea "1"
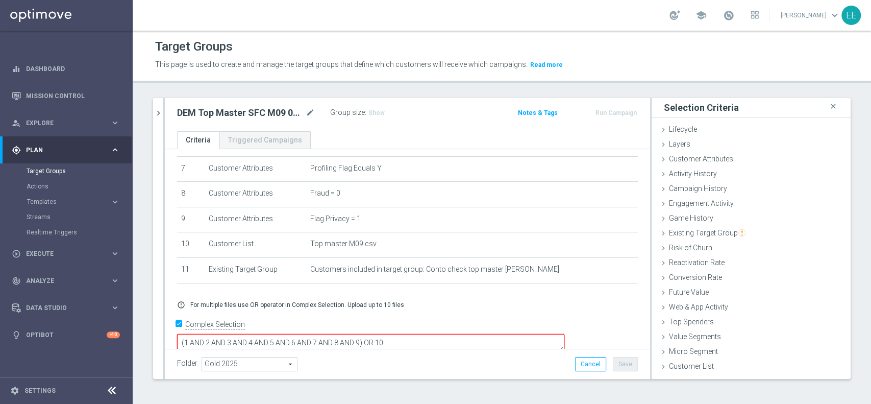
click at [398, 384] on div "search more_vert Prioritize Customer Target Groups library_add create_new_folder" at bounding box center [502, 246] width 738 height 296
click at [416, 357] on div "Folder Gold 2025 Gold 2025 arrow_drop_down search Cancel Save Saving..." at bounding box center [407, 364] width 461 height 14
click at [455, 334] on textarea "(1 AND 2 AND 3 AND 4 AND 5 AND 6 AND 7 AND 8 AND 9) OR 10" at bounding box center [370, 343] width 387 height 18
click at [435, 334] on textarea "(1 AND 2 AND 3 AND 4 AND 5 AND 6 AND 7 AND 8 AND 9) OR 11" at bounding box center [370, 343] width 387 height 18
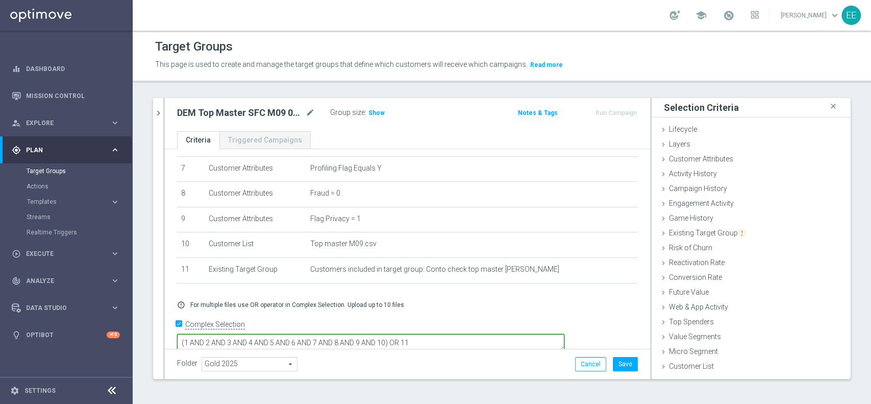
click at [512, 334] on textarea "(1 AND 2 AND 3 AND 4 AND 5 AND 6 AND 7 AND 8 AND 9 AND 10) OR 11" at bounding box center [370, 343] width 387 height 18
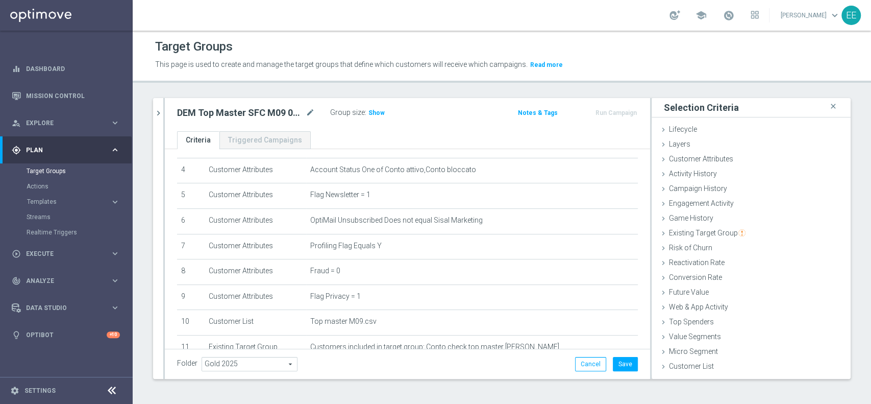
scroll to position [0, 0]
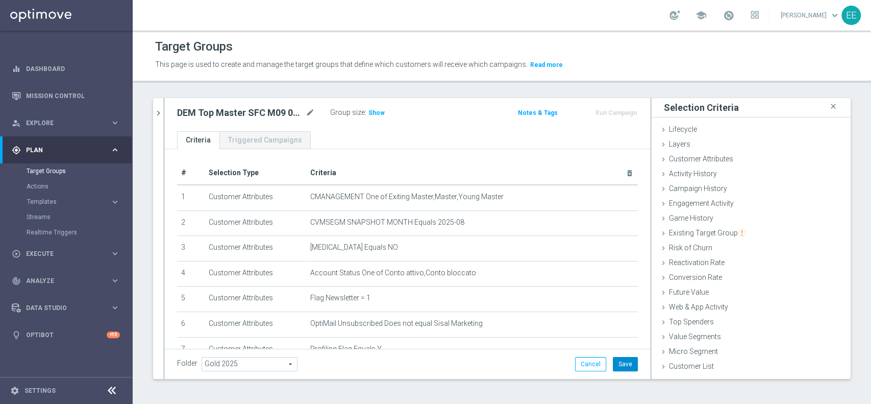
type textarea "(1 AND 2 AND 3 AND 4 AND 5 AND 6 AND 7 AND 8 AND 9 AND 10) OR 11"
click at [615, 357] on button "Save" at bounding box center [625, 364] width 25 height 14
click at [828, 103] on icon "close" at bounding box center [833, 107] width 10 height 14
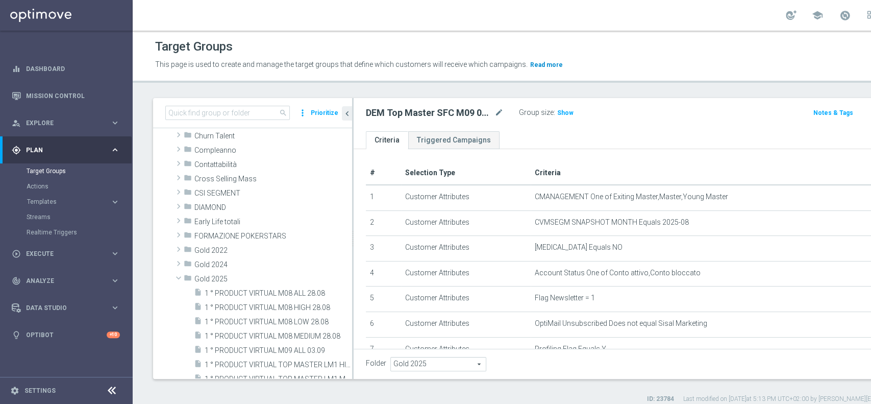
scroll to position [67, 0]
click at [347, 114] on icon "chevron_left" at bounding box center [347, 114] width 10 height 10
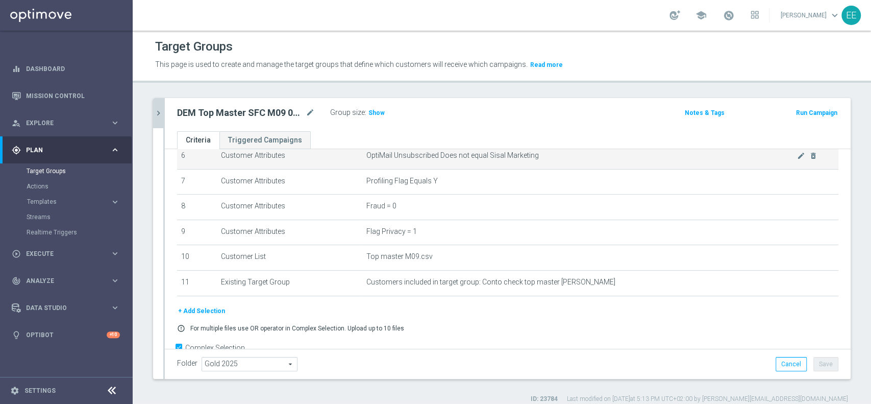
scroll to position [187, 0]
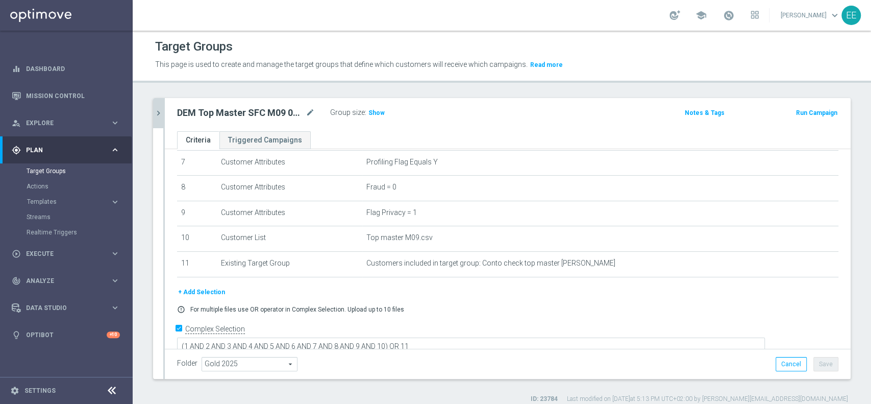
click at [158, 108] on icon "chevron_right" at bounding box center [159, 113] width 10 height 10
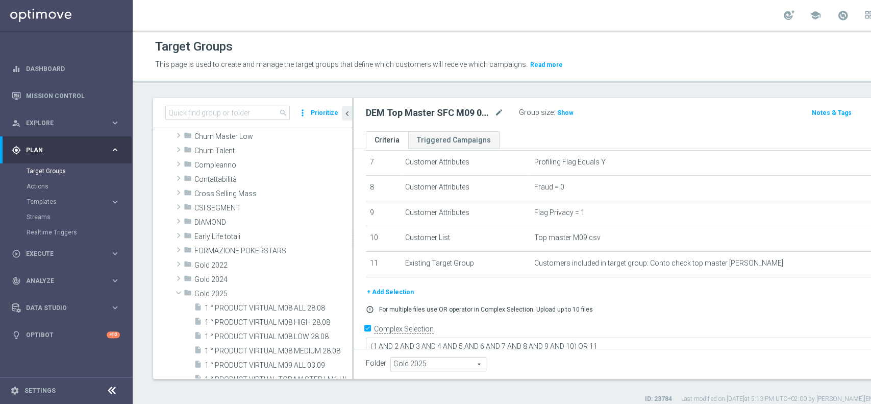
scroll to position [53, 0]
click at [327, 108] on button "Prioritize" at bounding box center [324, 113] width 31 height 14
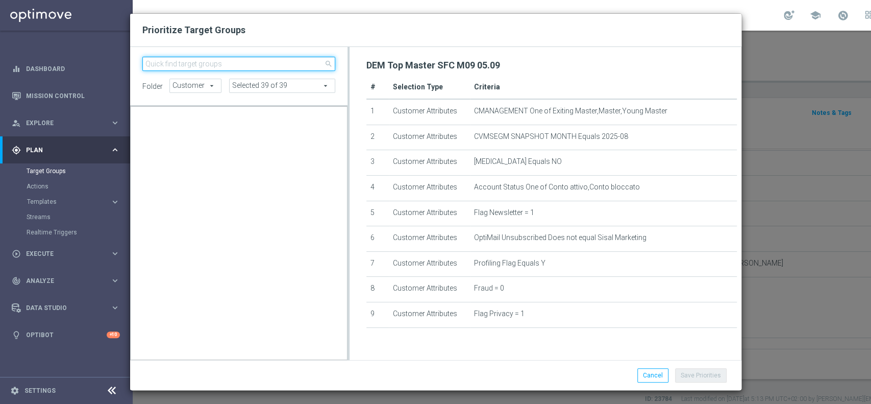
click at [257, 61] on input "search" at bounding box center [238, 64] width 193 height 14
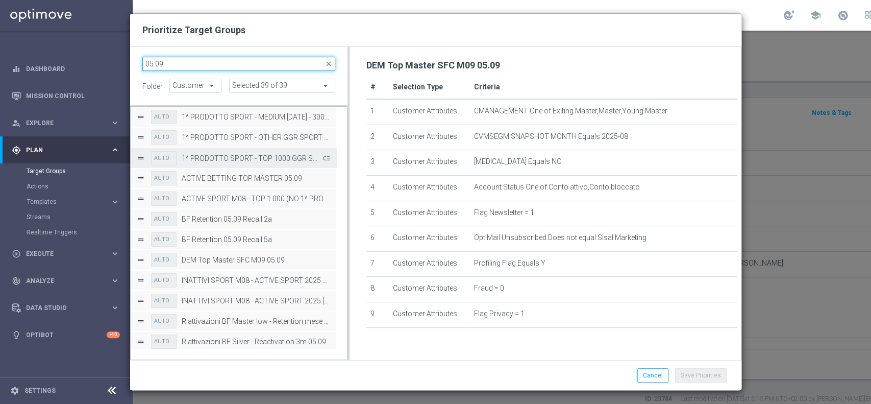
scroll to position [0, 0]
type input "05.09"
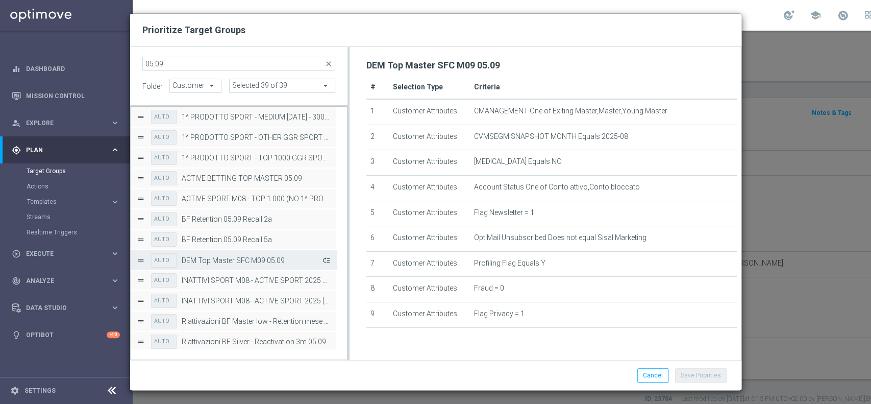
click at [327, 259] on button "Press SPACE to select this row." at bounding box center [325, 260] width 10 height 15
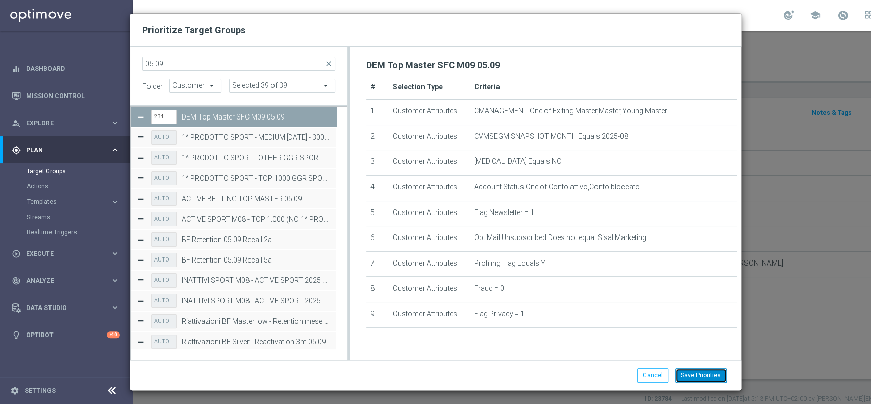
click at [699, 374] on button "Save Priorities" at bounding box center [701, 375] width 52 height 14
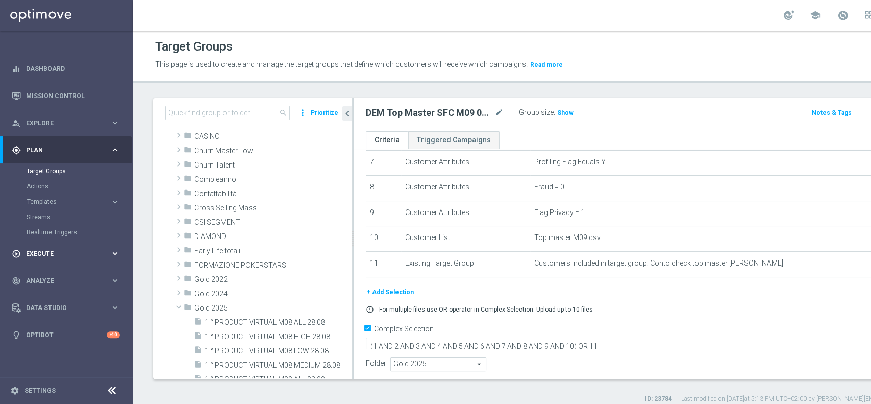
click at [47, 255] on span "Execute" at bounding box center [68, 254] width 84 height 6
click at [63, 198] on link "Campaign Builder" at bounding box center [67, 198] width 80 height 8
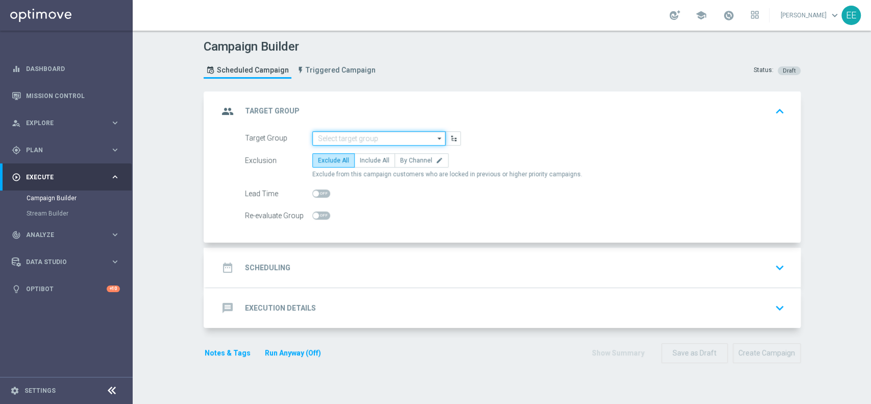
click at [346, 134] on input at bounding box center [378, 138] width 133 height 14
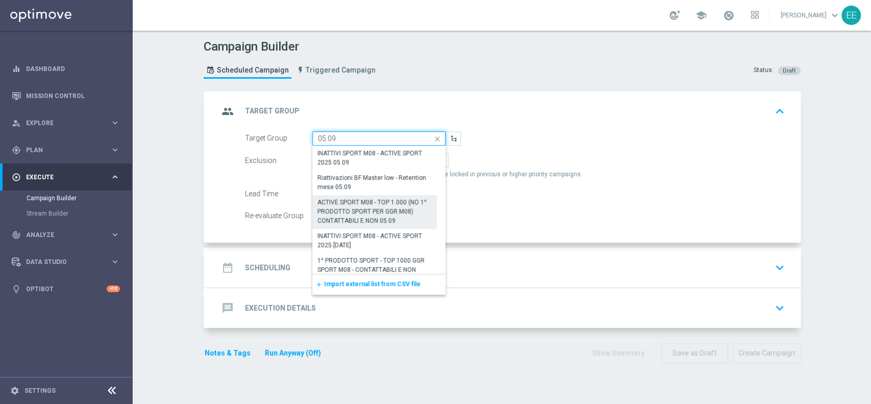
scroll to position [190, 0]
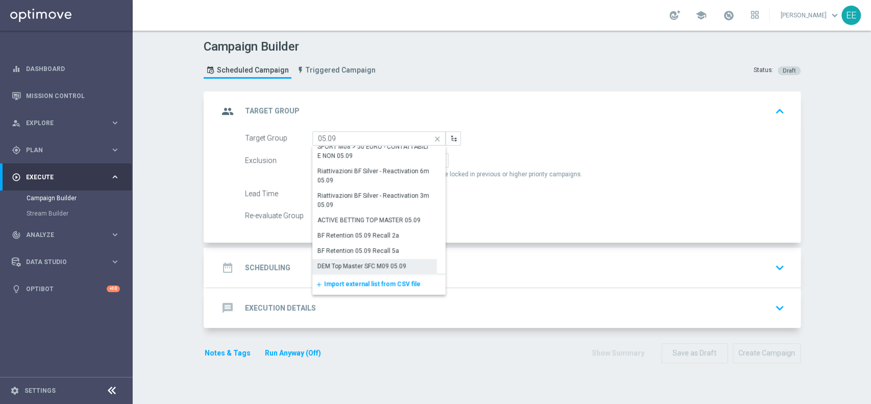
click at [367, 268] on div "DEM Top Master SFC M09 05.09" at bounding box center [361, 265] width 89 height 9
type input "DEM Top Master SFC M09 05.09"
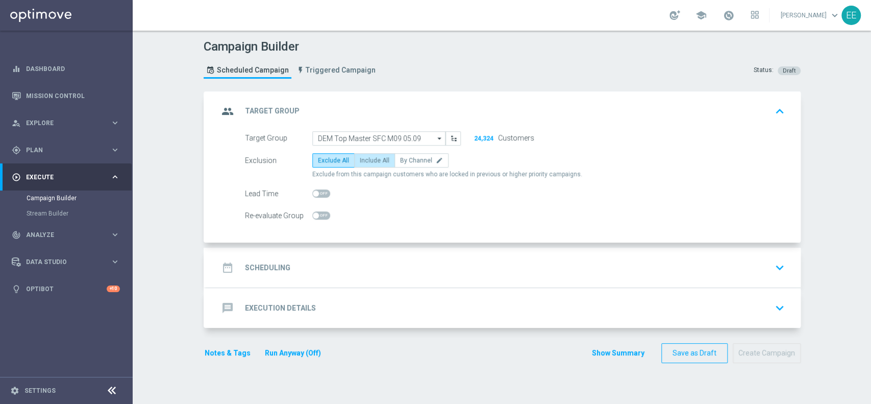
click at [361, 162] on span "Include All" at bounding box center [375, 160] width 30 height 7
click at [361, 162] on input "Include All" at bounding box center [363, 162] width 7 height 7
radio input "true"
click at [314, 192] on span at bounding box center [321, 193] width 18 height 8
click at [314, 192] on input "checkbox" at bounding box center [321, 193] width 18 height 8
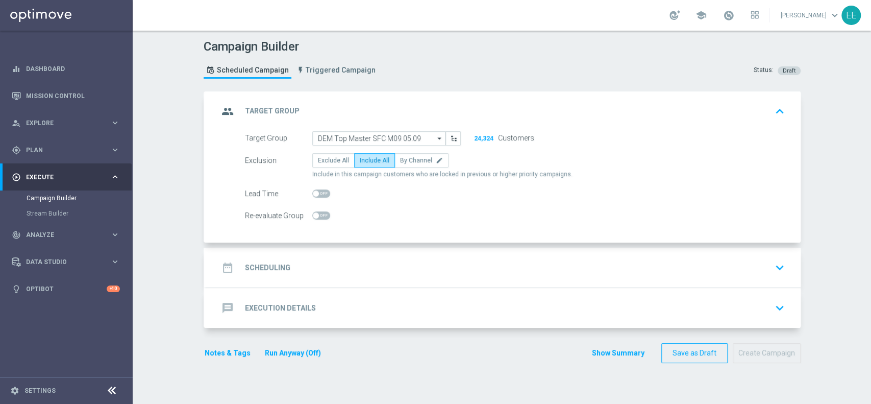
checkbox input "true"
type input "2"
click at [425, 190] on input "2" at bounding box center [426, 193] width 26 height 14
click at [386, 258] on div "date_range Scheduling keyboard_arrow_down" at bounding box center [503, 267] width 570 height 19
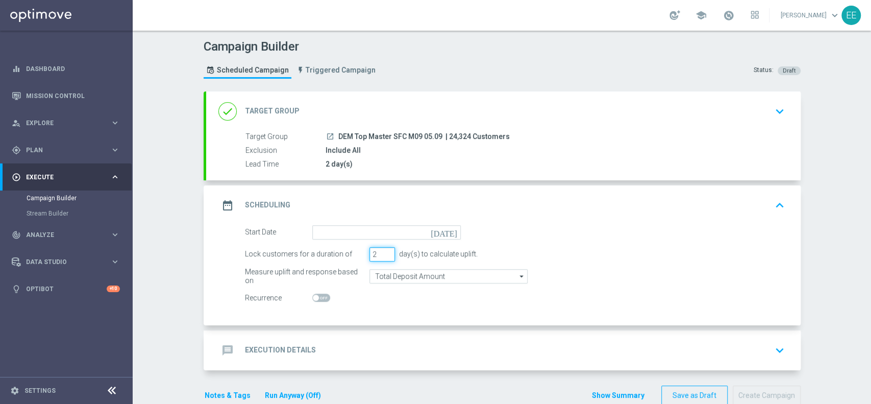
click at [382, 257] on input "2" at bounding box center [382, 254] width 26 height 14
type input "1"
click at [382, 257] on input "1" at bounding box center [382, 254] width 26 height 14
click at [356, 227] on input at bounding box center [386, 232] width 148 height 14
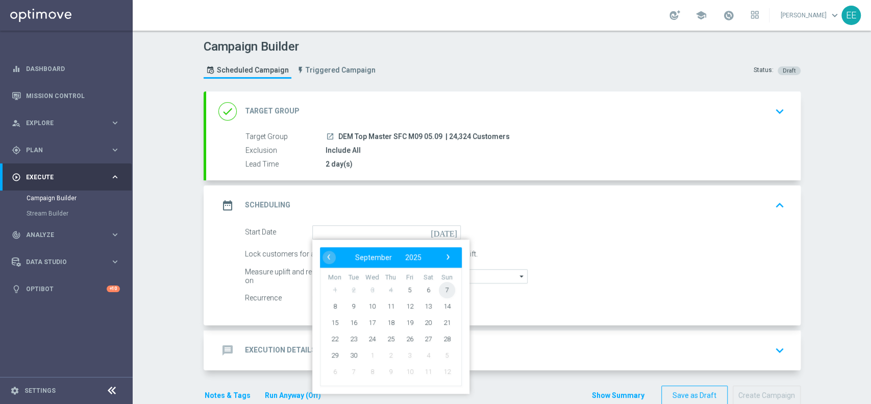
click at [438, 289] on span "7" at bounding box center [446, 289] width 16 height 16
type input "[DATE]"
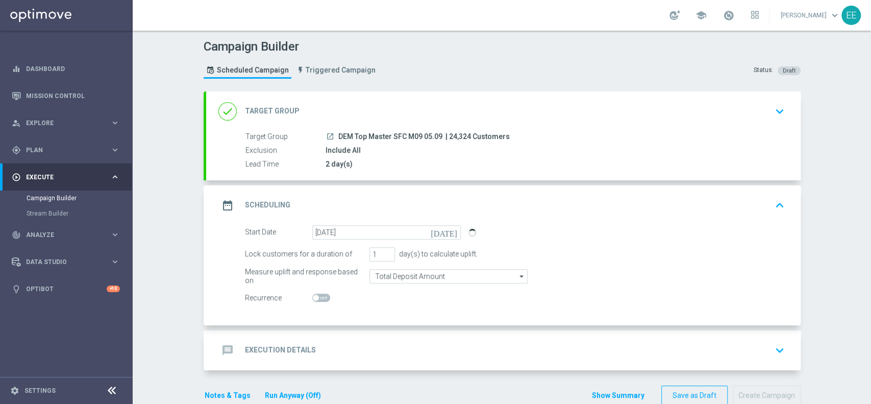
click at [330, 355] on div "message Execution Details keyboard_arrow_down" at bounding box center [503, 349] width 570 height 19
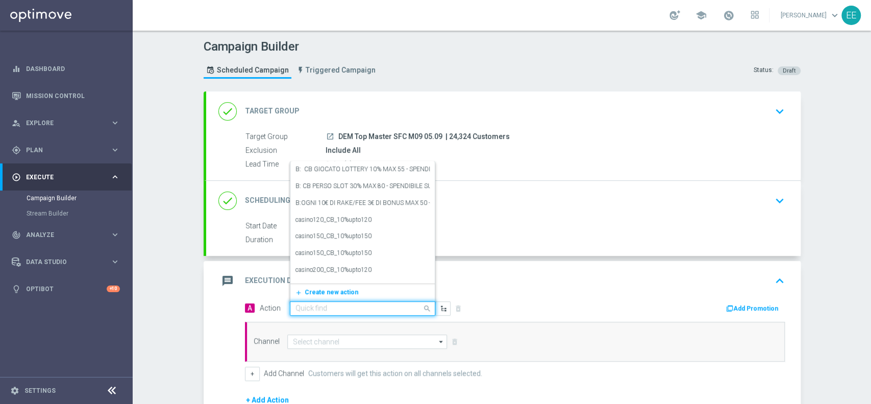
click at [353, 305] on input "text" at bounding box center [352, 308] width 114 height 9
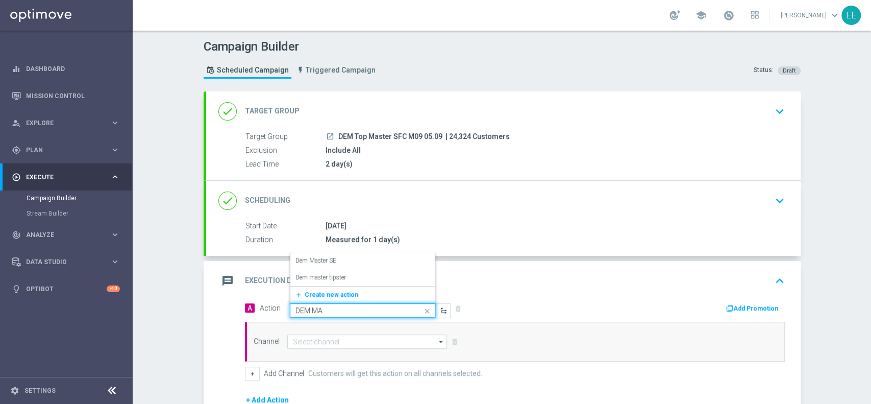
type input "DEM MAS"
click at [314, 294] on span "Create new action" at bounding box center [332, 294] width 54 height 7
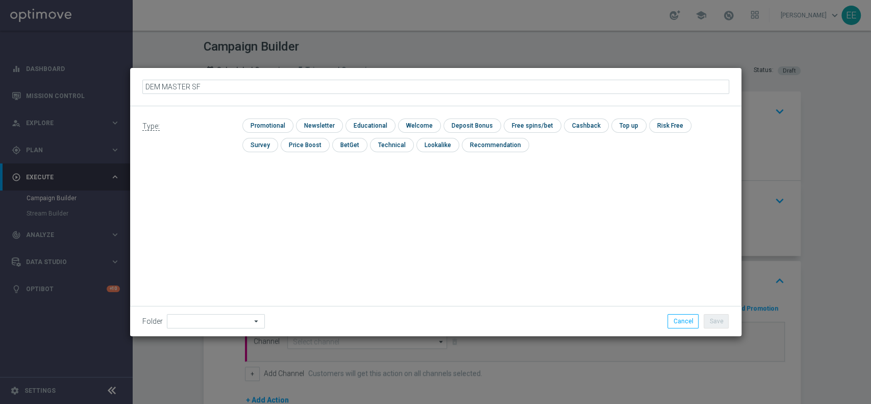
type input "DEM MASTER SFC"
click at [321, 120] on input "checkbox" at bounding box center [318, 125] width 44 height 14
checkbox input "true"
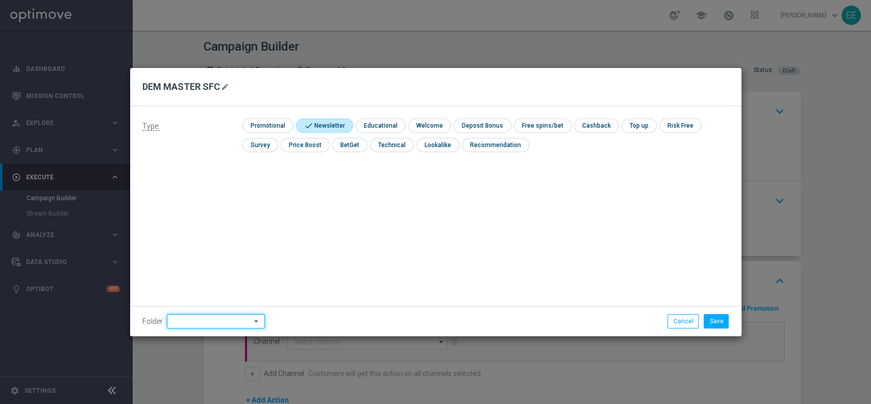
click at [197, 325] on input at bounding box center [216, 321] width 98 height 14
type input "OMNICHANNEL"
click at [724, 322] on button "Save" at bounding box center [716, 321] width 25 height 14
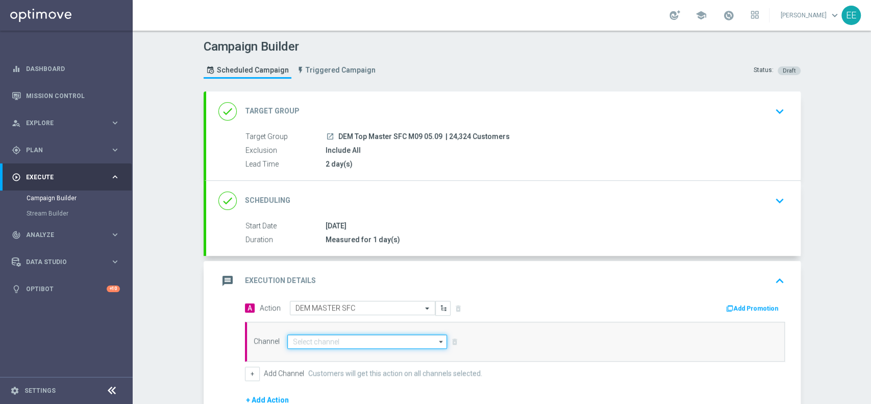
click at [317, 339] on input at bounding box center [367, 341] width 160 height 14
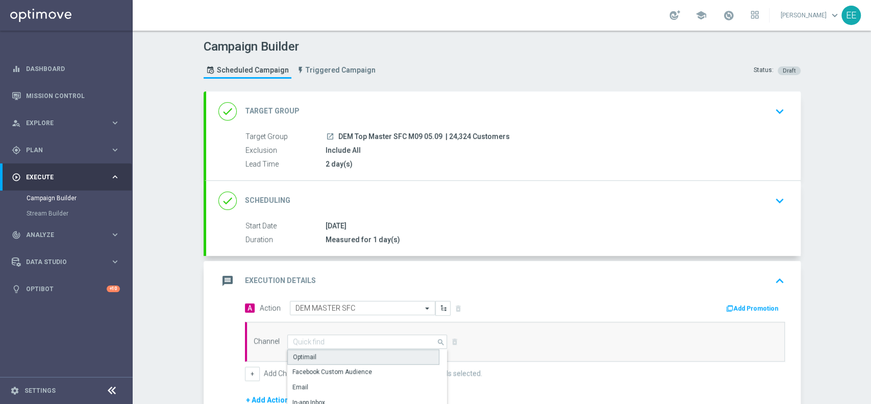
click at [315, 349] on div "Optimail" at bounding box center [363, 356] width 152 height 15
type input "Optimail"
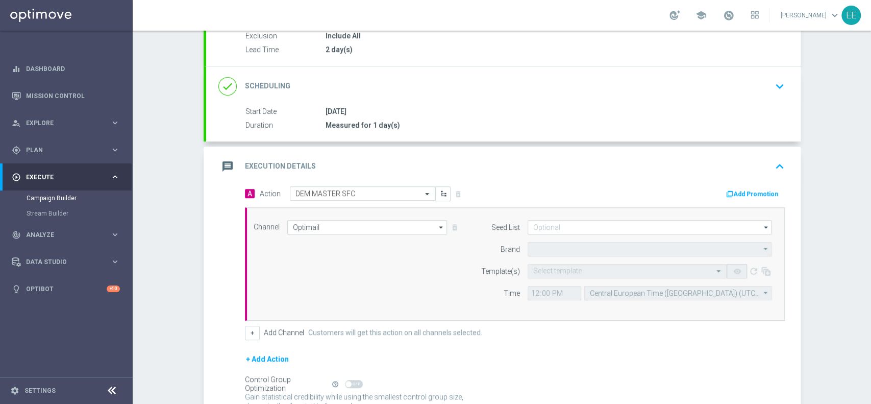
scroll to position [122, 0]
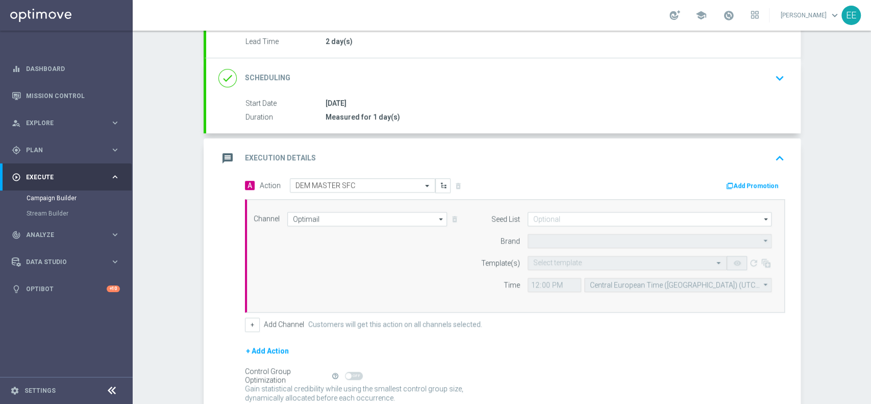
type input "Sisal Marketing"
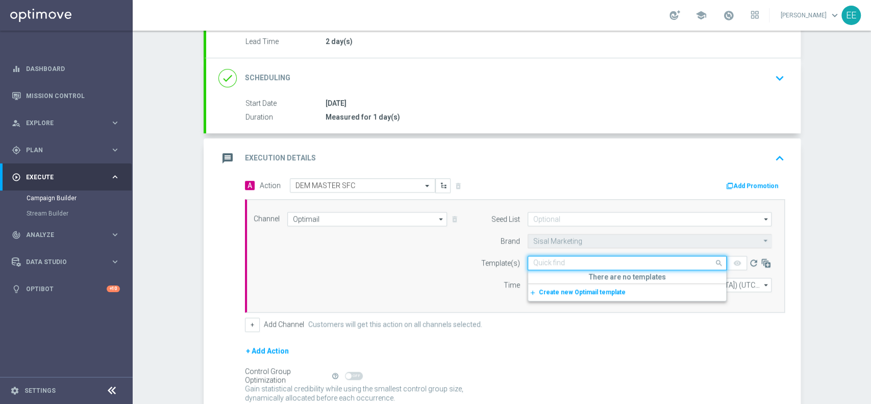
click at [541, 263] on input "text" at bounding box center [616, 263] width 167 height 9
click at [562, 271] on div "SFC MASTER STAGIONE 2026_M9 2025" at bounding box center [627, 278] width 188 height 17
type input "SFC MAS"
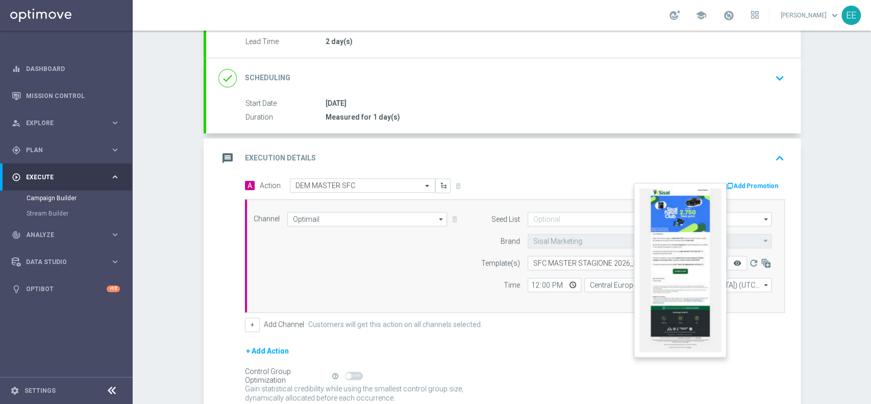
click at [733, 259] on icon "remove_red_eye" at bounding box center [737, 263] width 8 height 8
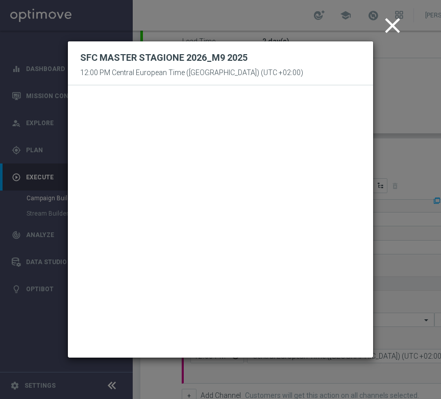
click at [400, 27] on icon "close" at bounding box center [393, 26] width 26 height 26
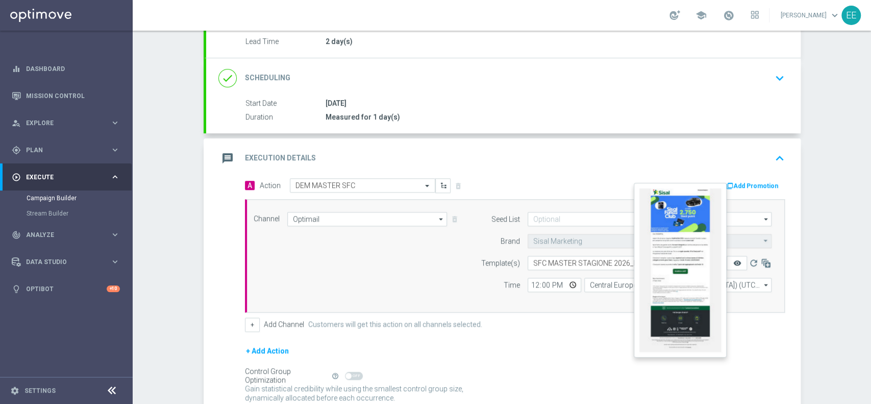
click at [733, 265] on icon "remove_red_eye" at bounding box center [737, 263] width 8 height 8
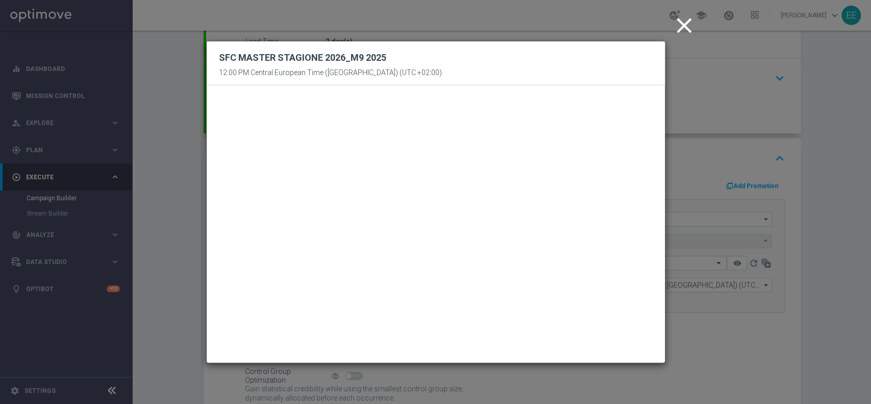
click at [758, 57] on modal-container "close SFC MASTER STAGIONE 2026_M9 2025 12:00 PM Central European Time (Berlin) …" at bounding box center [435, 202] width 871 height 404
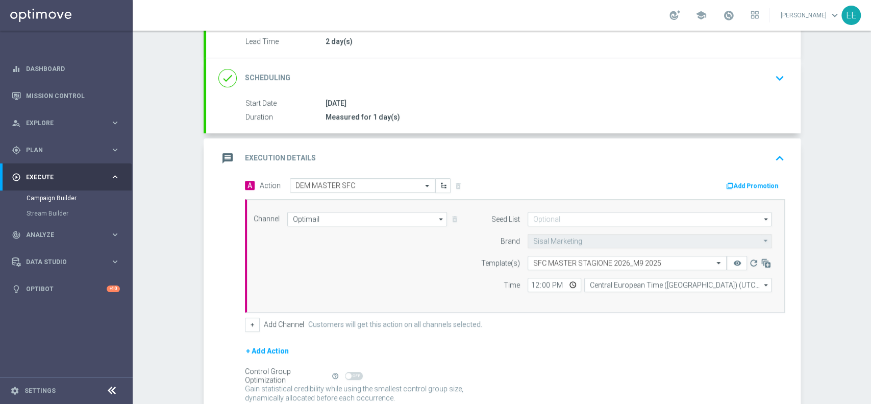
scroll to position [210, 0]
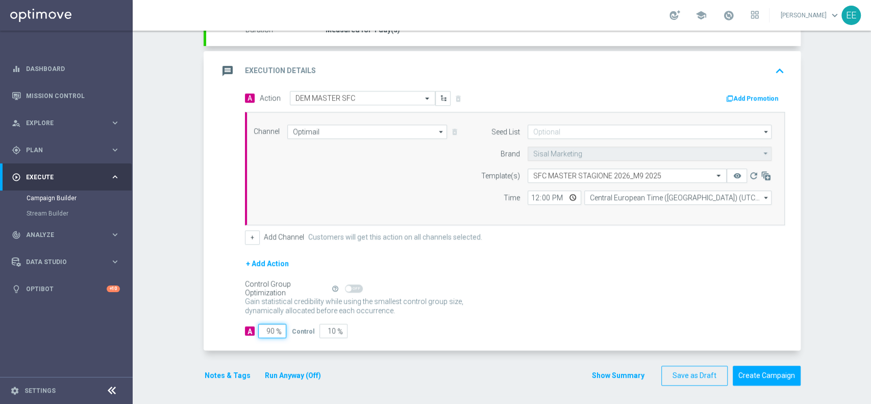
click at [262, 329] on input "90" at bounding box center [272, 331] width 28 height 14
type input "1"
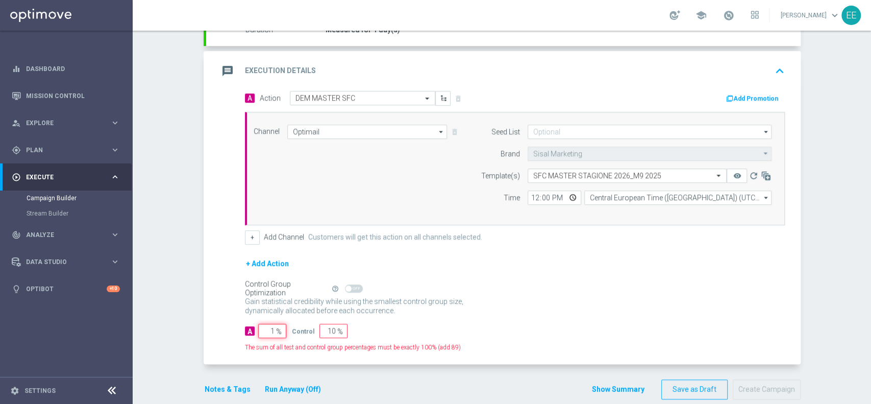
type input "99"
type input "10"
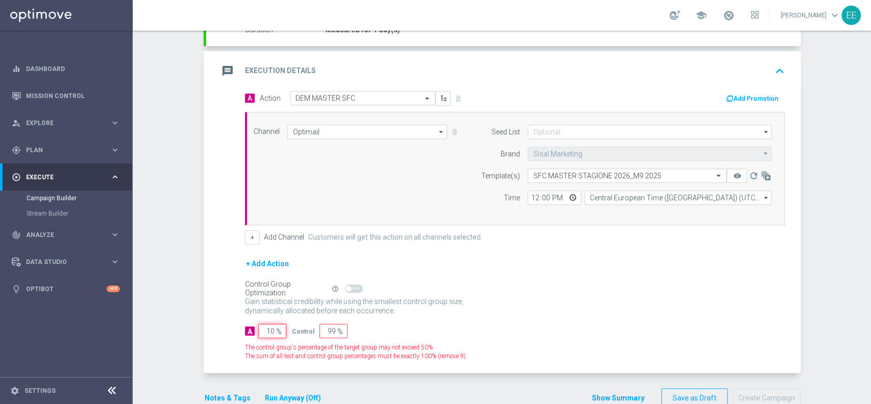
type input "90"
type input "100"
type input "0"
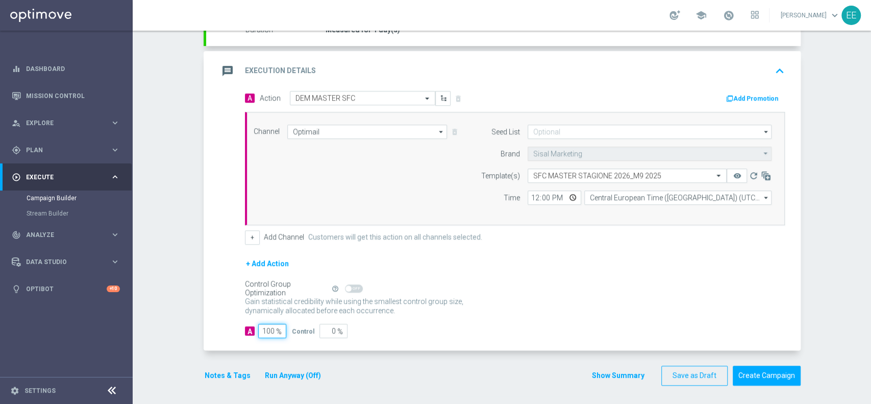
type input "100"
click at [552, 78] on div "message Execution Details keyboard_arrow_up" at bounding box center [503, 70] width 570 height 19
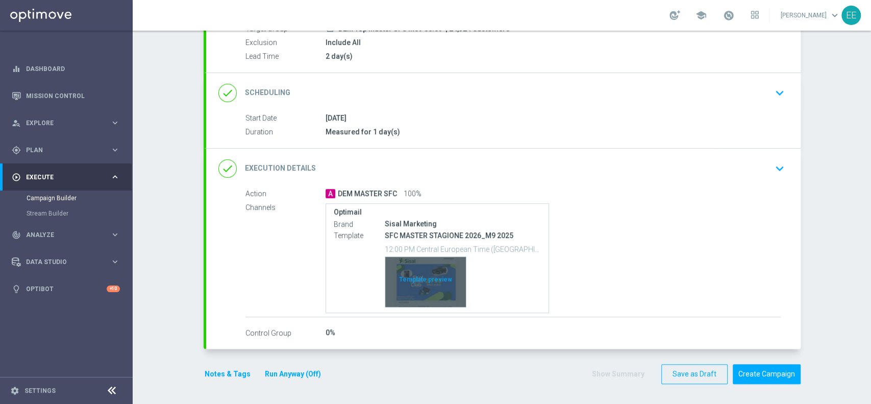
scroll to position [107, 0]
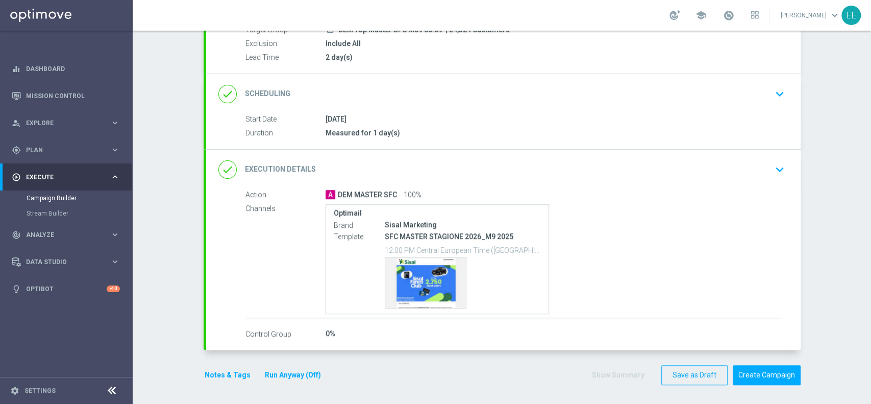
click at [228, 371] on button "Notes & Tags" at bounding box center [228, 374] width 48 height 13
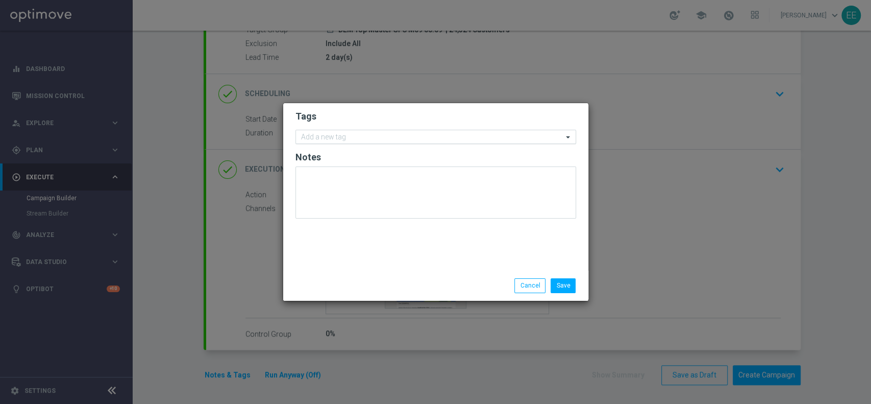
click at [370, 138] on input "text" at bounding box center [432, 137] width 262 height 9
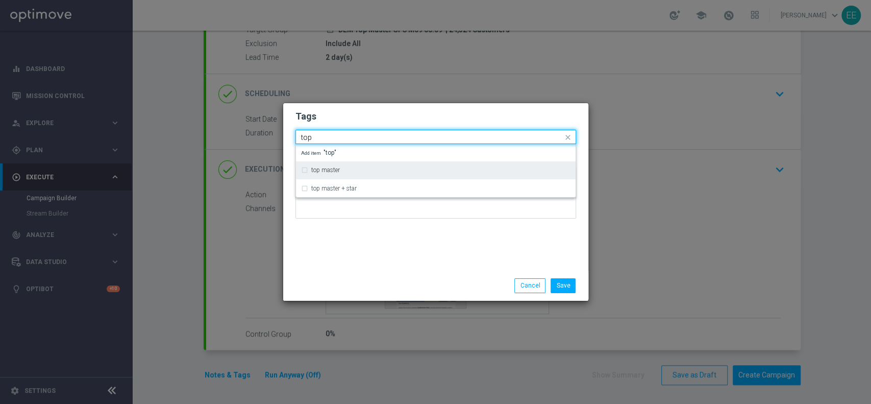
click at [339, 173] on label "top master" at bounding box center [325, 170] width 29 height 6
type input "top"
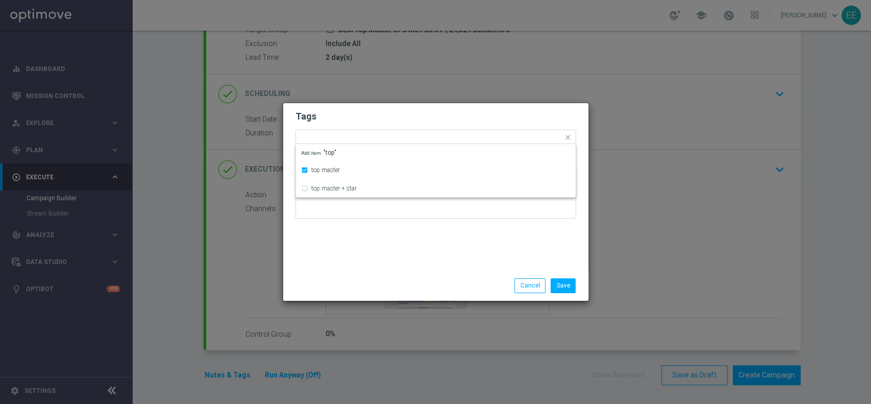
click at [359, 231] on div "Tags Quick find × top master top master top master + star Add item "top" Notes" at bounding box center [435, 186] width 305 height 167
click at [413, 131] on div "Add a new tag × top master" at bounding box center [429, 137] width 267 height 14
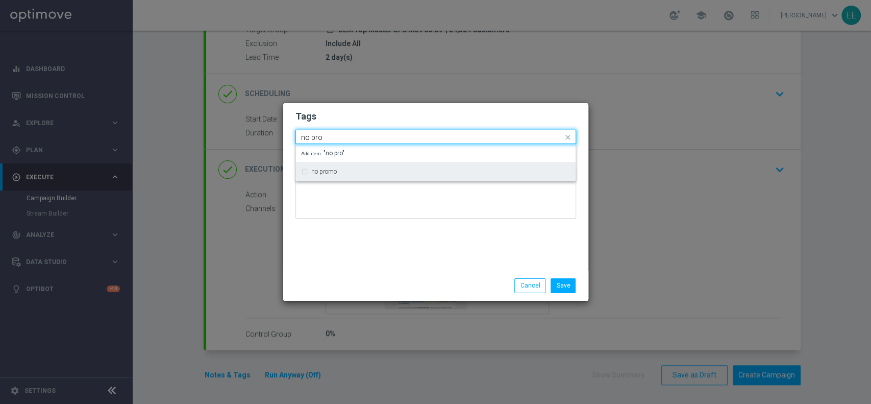
click at [352, 169] on div "no promo" at bounding box center [440, 171] width 259 height 6
type input "no pro"
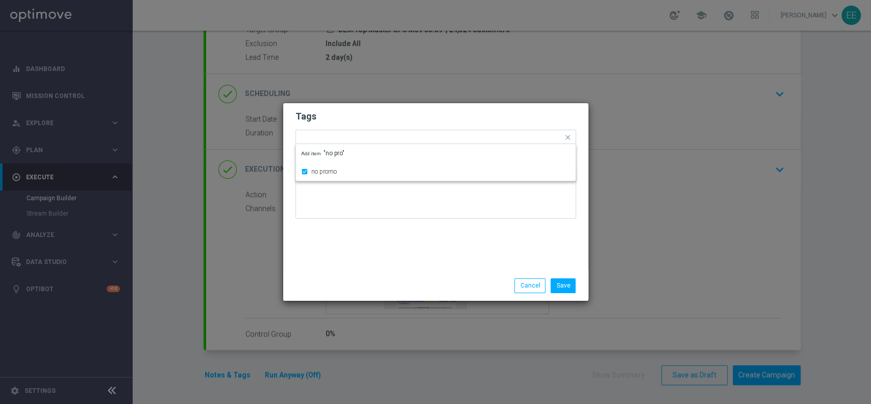
click at [370, 240] on div "Tags Quick find × top master × no promo no promo Add item "no pro" Notes" at bounding box center [435, 186] width 305 height 167
click at [425, 143] on div at bounding box center [482, 139] width 162 height 10
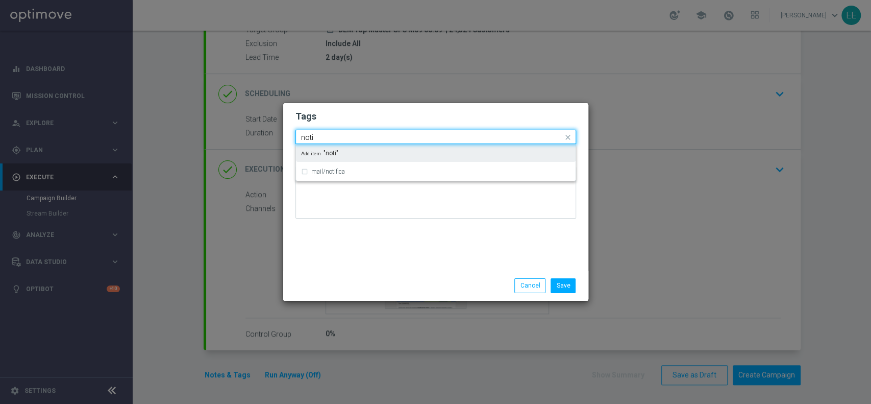
click at [377, 160] on div "Add item "noti"" at bounding box center [436, 152] width 280 height 17
type input "noti"
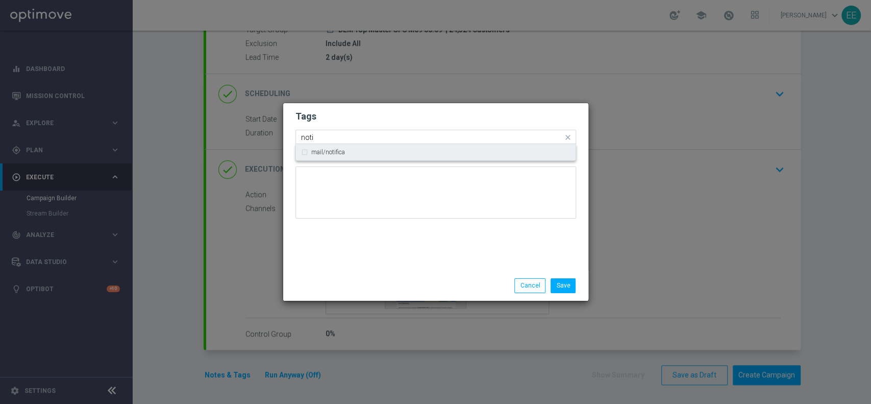
click at [366, 150] on div "mail/notifica" at bounding box center [440, 152] width 259 height 6
click at [393, 256] on div "Tags Quick find × top master × no promo × noti × mail/notifica mail/notifica No…" at bounding box center [435, 186] width 305 height 167
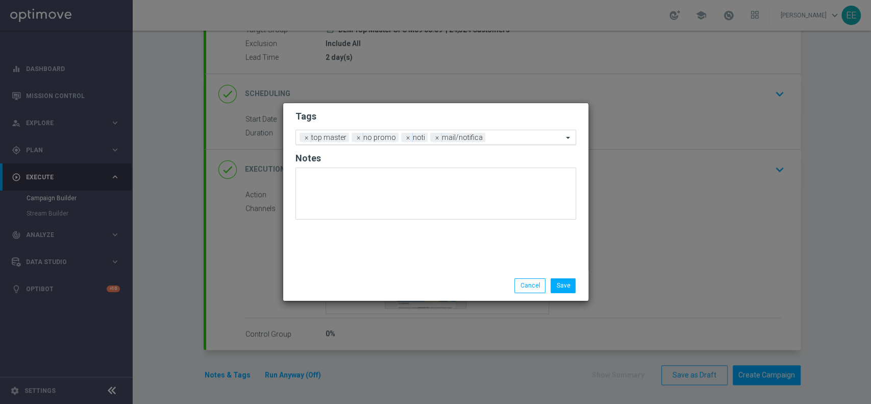
click at [501, 136] on input "text" at bounding box center [525, 138] width 73 height 9
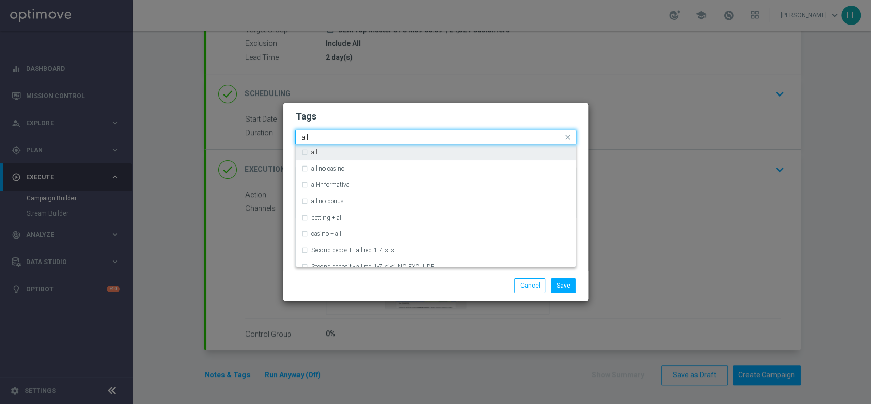
click at [457, 151] on div "all" at bounding box center [440, 152] width 259 height 6
type input "all"
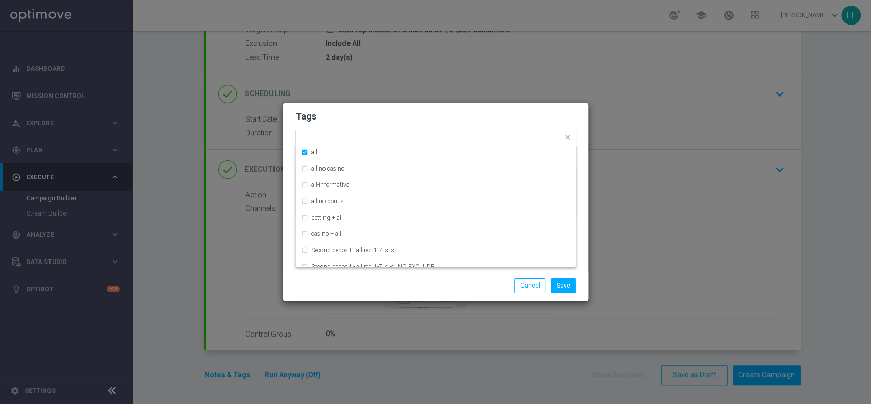
click at [506, 117] on h2 "Tags" at bounding box center [435, 116] width 281 height 12
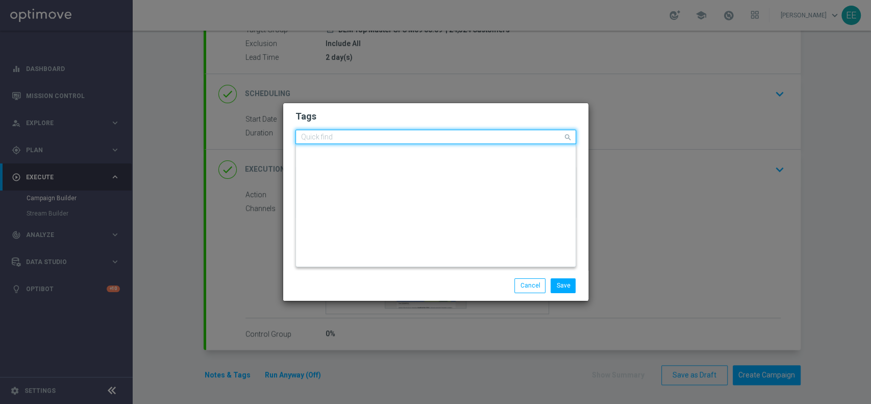
click at [520, 134] on input "text" at bounding box center [432, 137] width 262 height 9
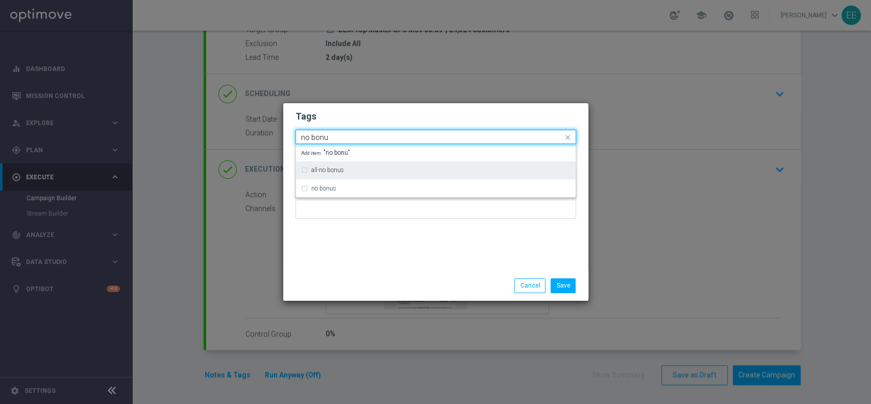
click at [413, 172] on div "all-no bonus" at bounding box center [440, 170] width 259 height 6
type input "no bonu"
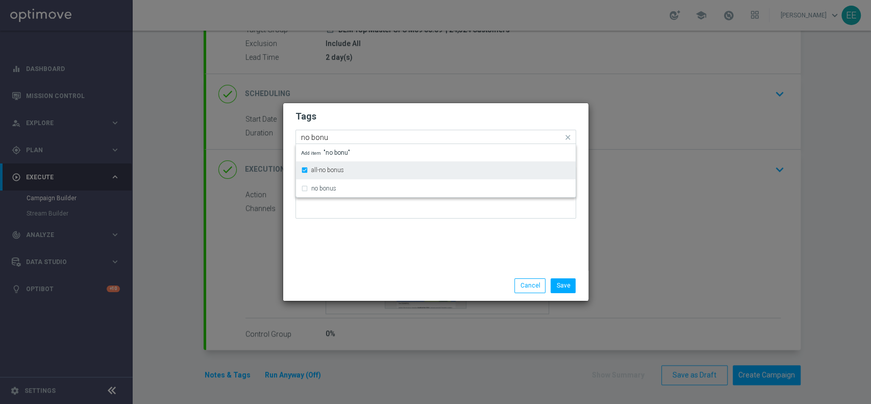
click at [375, 174] on div "all-no bonus" at bounding box center [435, 170] width 269 height 16
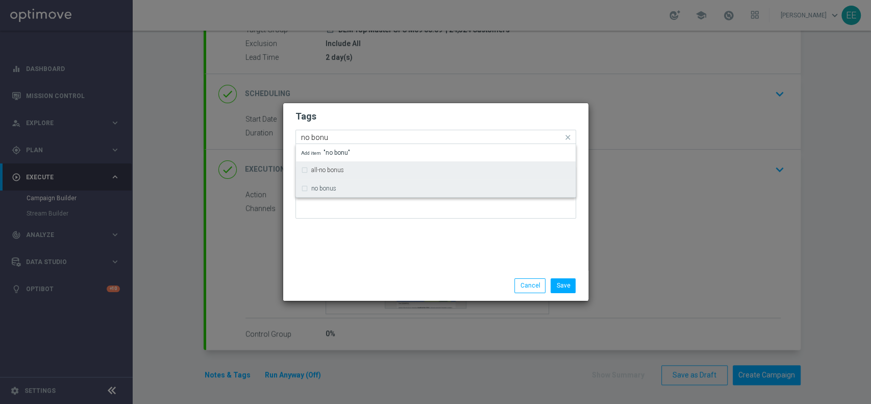
click at [371, 193] on div "no bonus" at bounding box center [435, 188] width 269 height 16
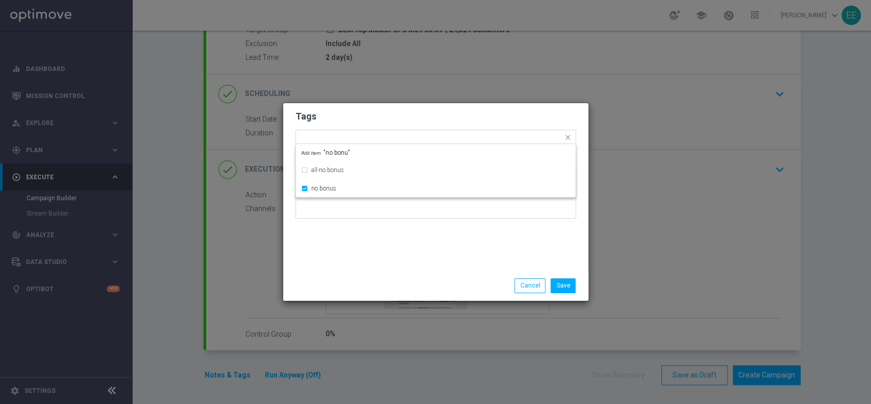
click at [397, 243] on div "Tags Quick find × top master × no promo × noti × mail/notifica × all × no bonus…" at bounding box center [435, 186] width 305 height 167
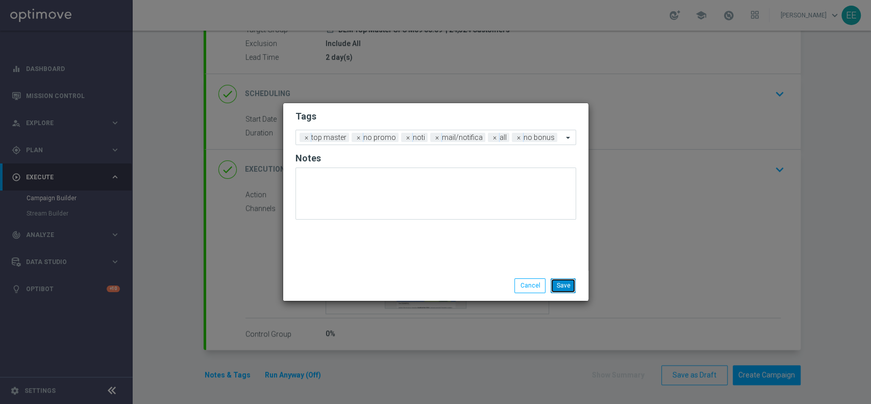
click at [566, 285] on button "Save" at bounding box center [563, 285] width 25 height 14
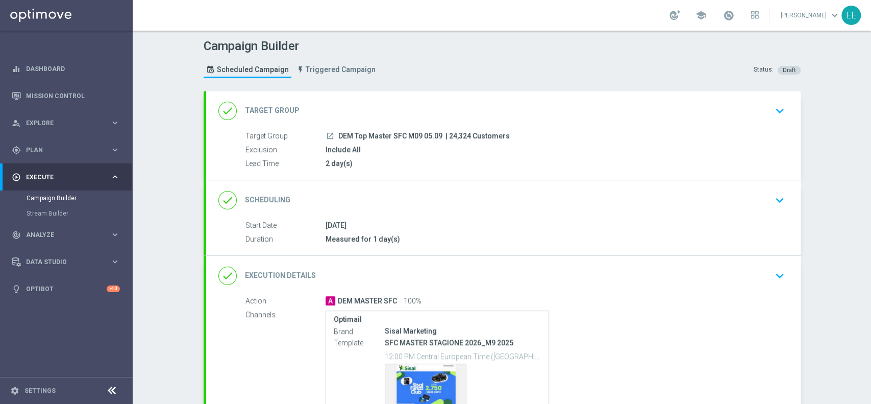
scroll to position [63, 0]
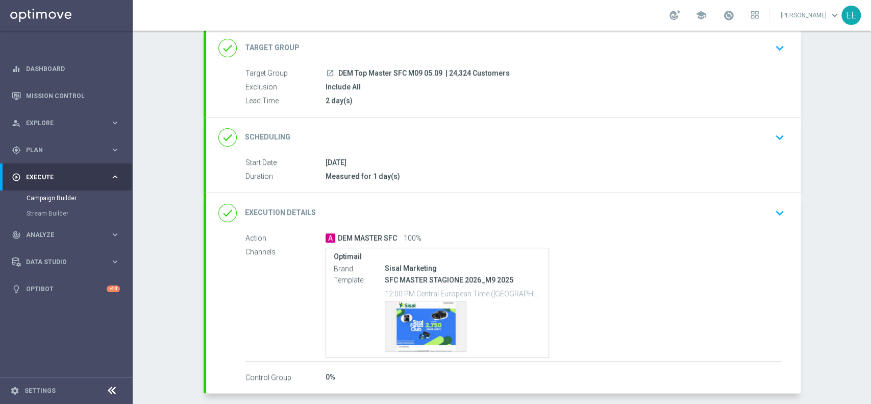
click at [444, 223] on div "done Execution Details keyboard_arrow_down" at bounding box center [503, 213] width 594 height 40
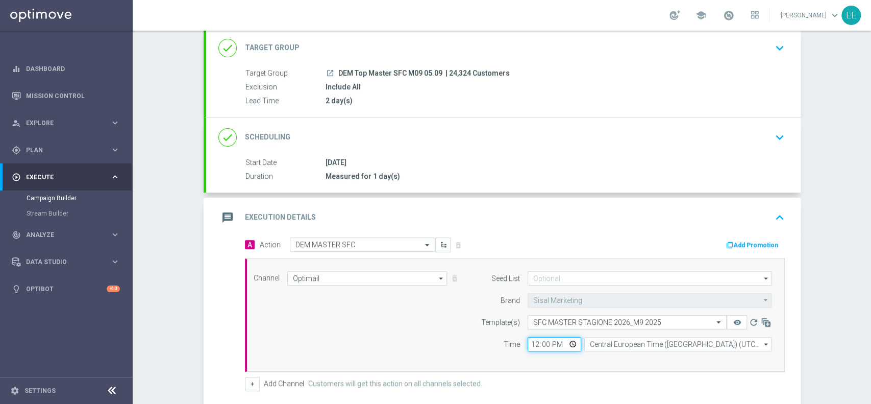
click at [531, 343] on input "12:00" at bounding box center [555, 344] width 54 height 14
type input "10:00"
click at [460, 333] on div "Channel Optimail Optimail arrow_drop_down Drag here to set row groups Drag here…" at bounding box center [513, 315] width 534 height 88
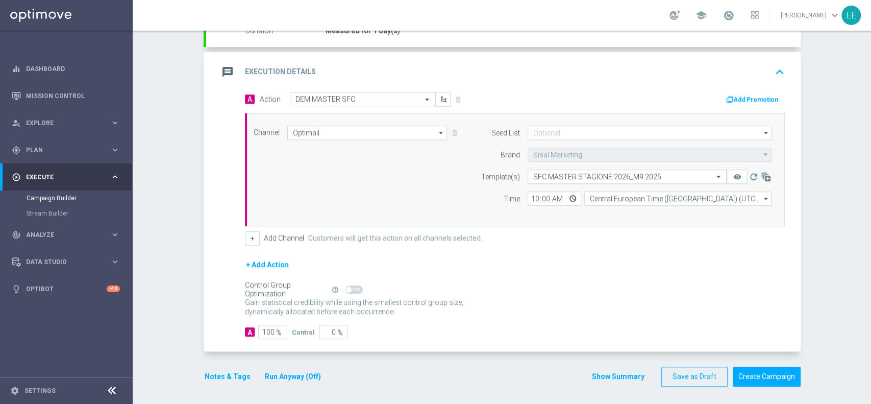
scroll to position [210, 0]
click at [215, 377] on button "Notes & Tags" at bounding box center [228, 375] width 48 height 13
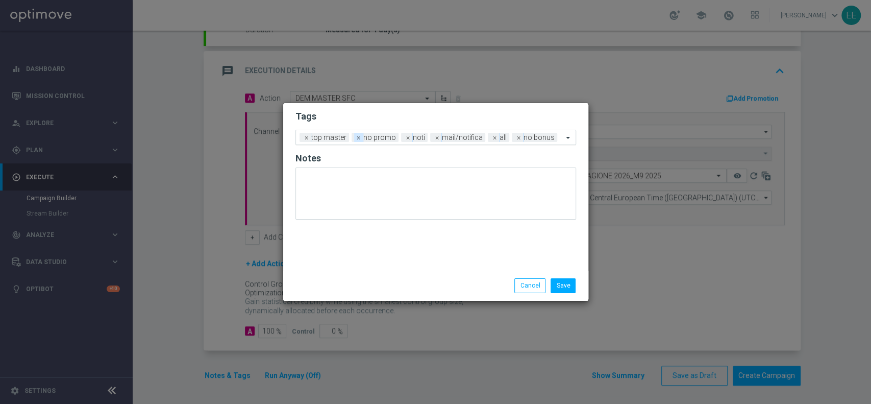
click at [358, 136] on span "×" at bounding box center [358, 137] width 9 height 9
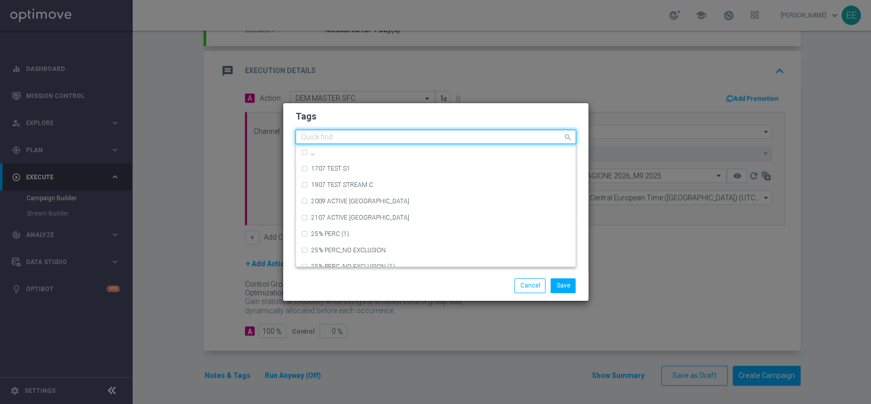
click at [518, 139] on input "text" at bounding box center [432, 137] width 262 height 9
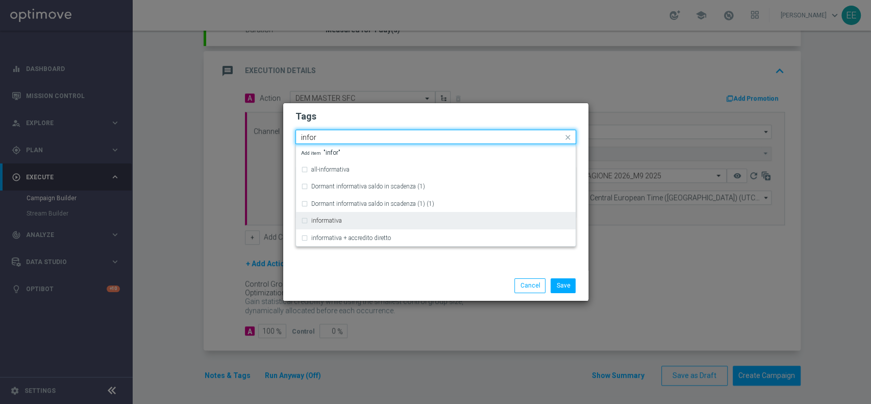
click at [356, 216] on div "informativa" at bounding box center [435, 220] width 269 height 16
type input "infor"
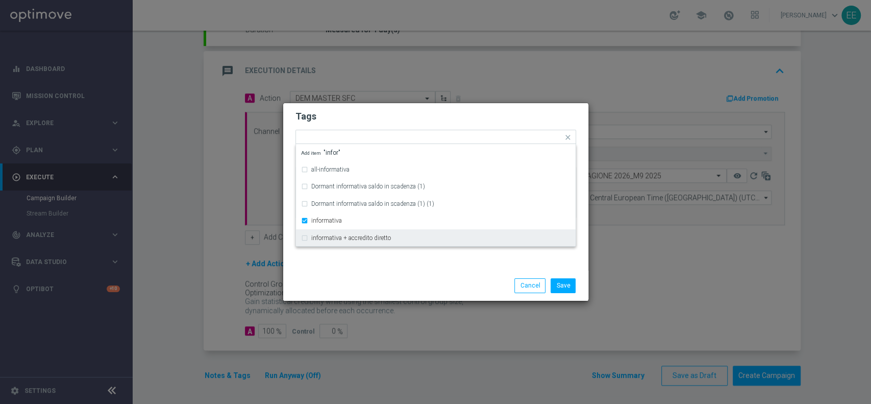
click at [361, 262] on div "Tags Quick find × top master × noti × mail/notifica × all × no bonus × informat…" at bounding box center [435, 186] width 305 height 167
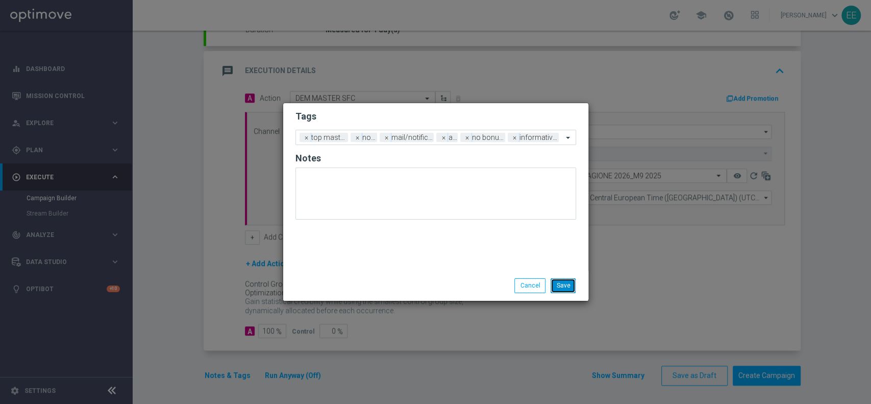
click at [570, 284] on button "Save" at bounding box center [563, 285] width 25 height 14
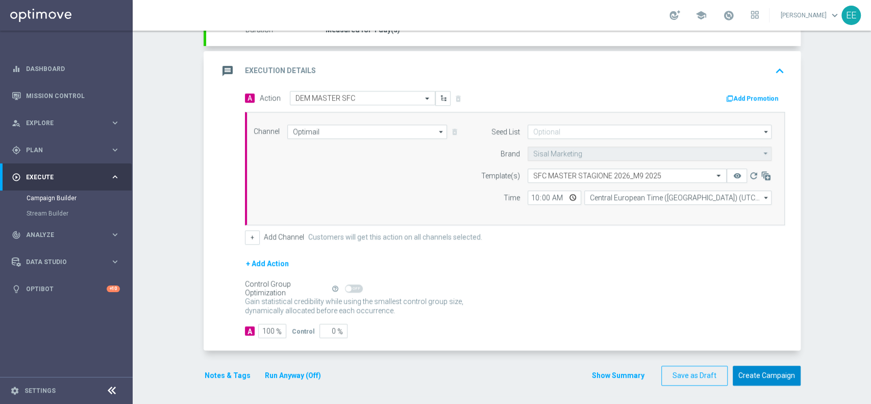
click at [760, 382] on button "Create Campaign" at bounding box center [767, 375] width 68 height 20
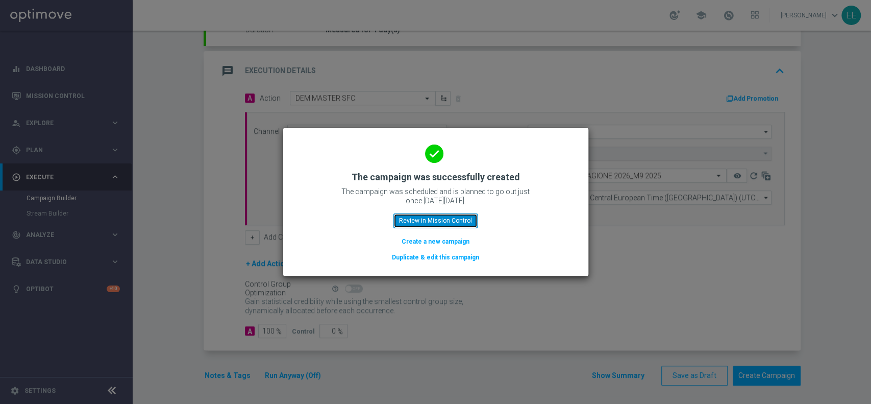
click at [452, 220] on button "Review in Mission Control" at bounding box center [435, 220] width 84 height 14
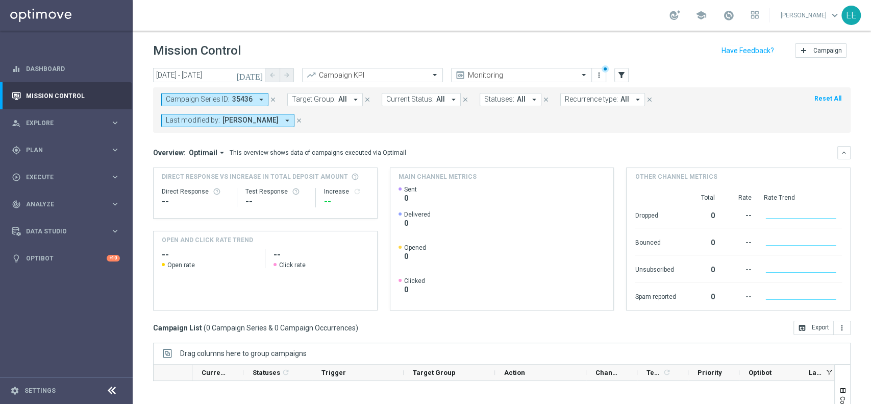
click at [295, 122] on icon "close" at bounding box center [298, 120] width 7 height 7
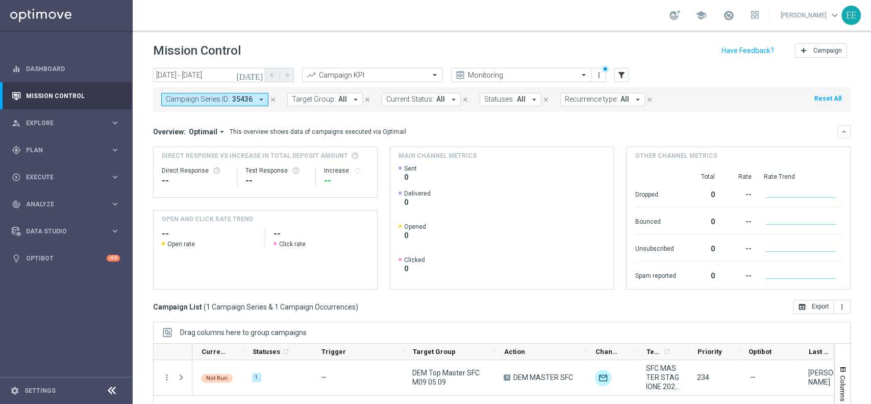
click at [271, 98] on icon "close" at bounding box center [272, 99] width 7 height 7
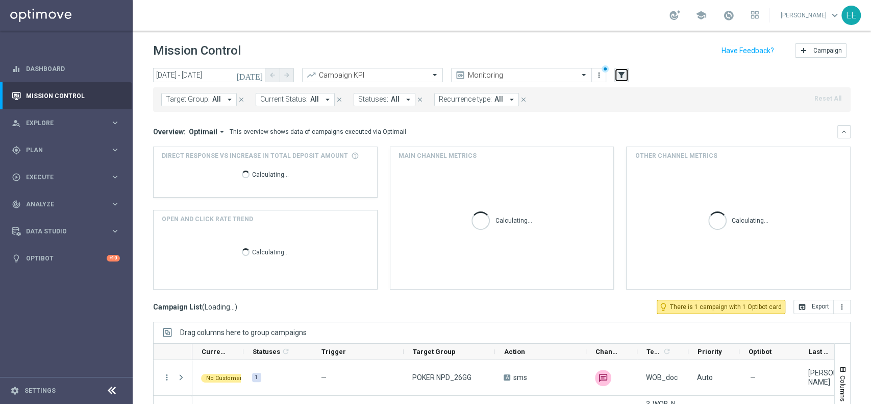
click at [627, 76] on button "filter_alt" at bounding box center [621, 75] width 14 height 14
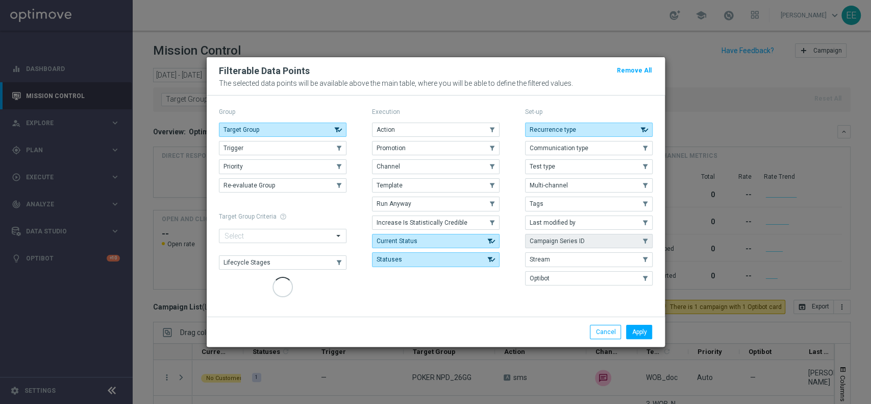
click at [626, 75] on button "Remove All" at bounding box center [634, 70] width 37 height 11
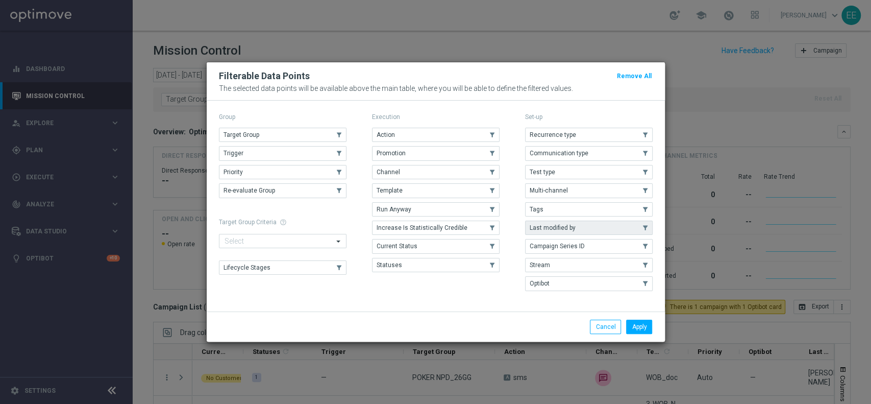
click at [561, 224] on span "Last modified by" at bounding box center [553, 227] width 46 height 7
click at [635, 329] on button "Apply" at bounding box center [639, 326] width 26 height 14
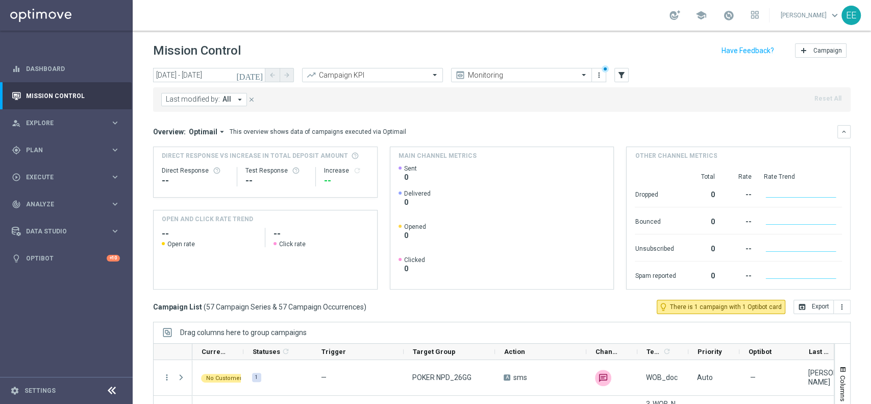
click at [229, 100] on span "All" at bounding box center [226, 99] width 9 height 9
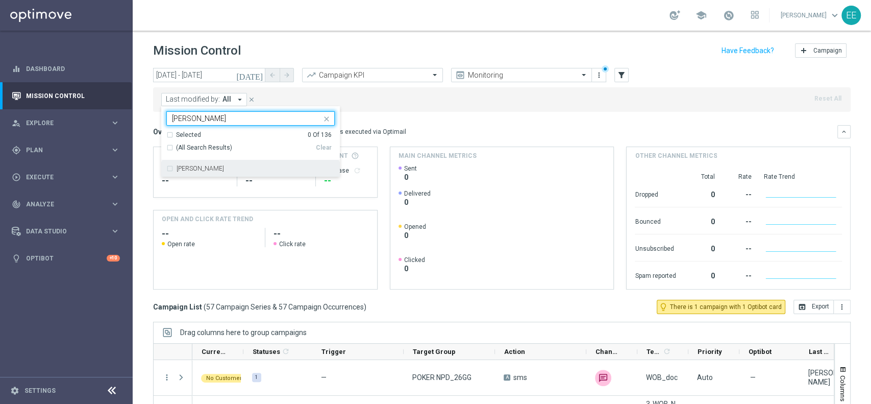
click at [239, 167] on div "[PERSON_NAME]" at bounding box center [256, 168] width 158 height 6
type input "[PERSON_NAME]"
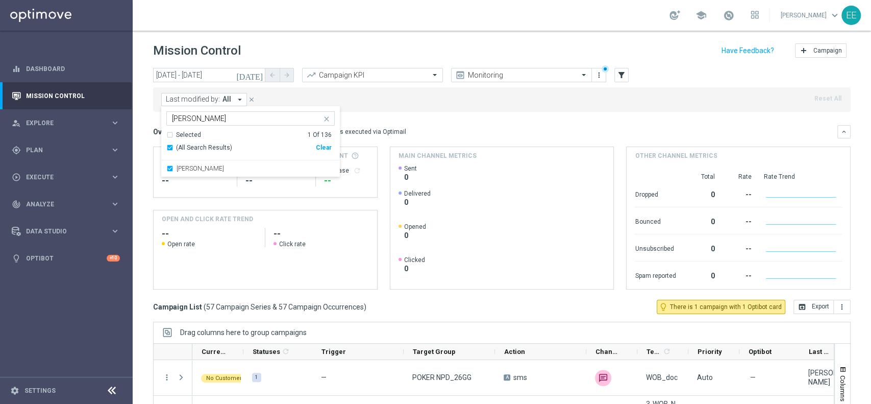
click at [398, 103] on div "Last modified by: All arrow_drop_down [PERSON_NAME] Selected 1 Of 136 (All Sear…" at bounding box center [502, 99] width 698 height 24
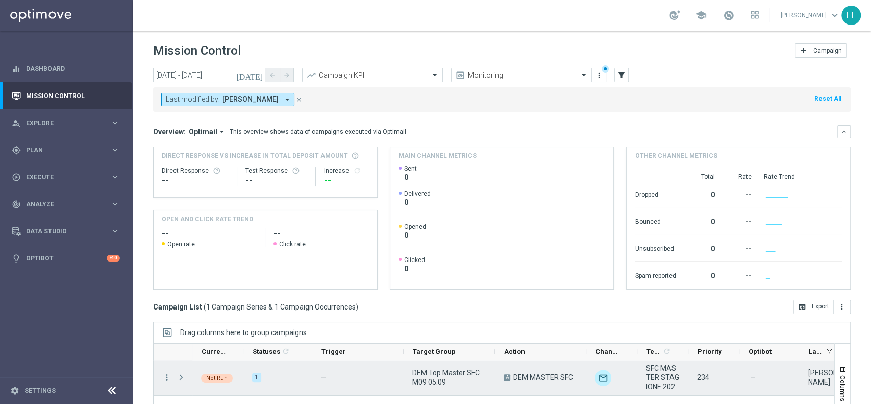
scroll to position [106, 0]
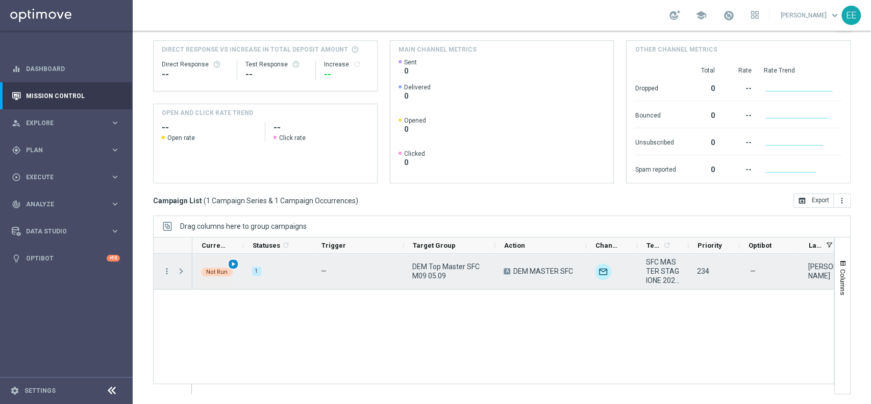
click at [234, 266] on span "play_arrow" at bounding box center [233, 263] width 7 height 7
click at [450, 271] on span "DEM Top Master SFC M09 05.09" at bounding box center [449, 271] width 74 height 18
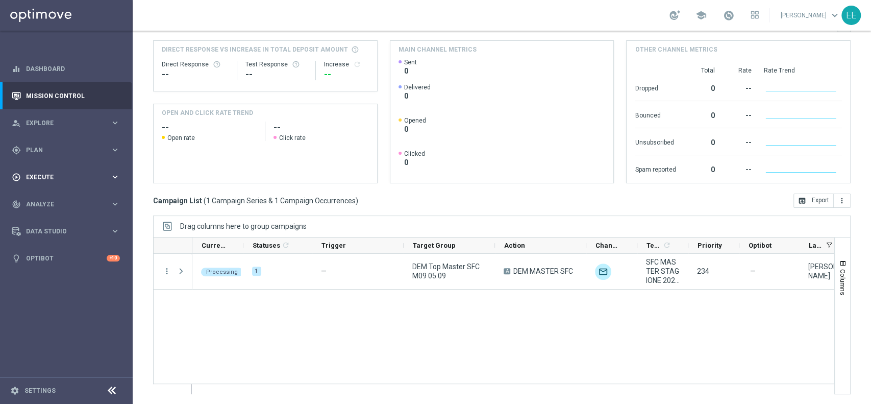
click at [34, 173] on div "play_circle_outline Execute" at bounding box center [61, 176] width 98 height 9
click at [49, 147] on span "Plan" at bounding box center [68, 150] width 84 height 6
click at [48, 169] on link "Target Groups" at bounding box center [67, 171] width 80 height 8
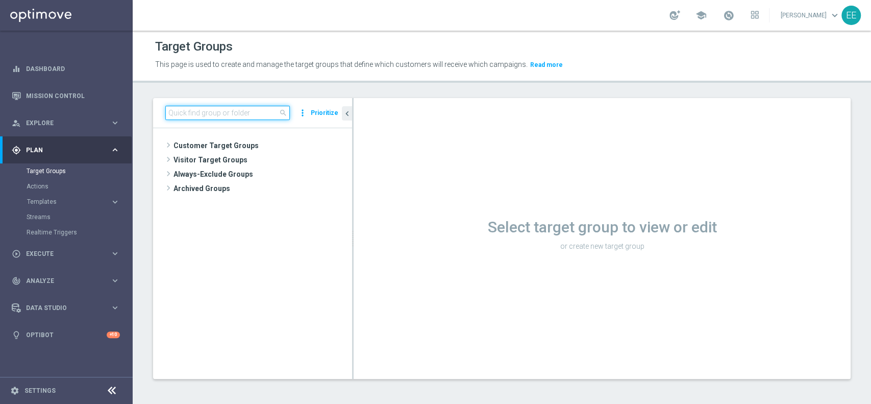
click at [225, 109] on input at bounding box center [227, 113] width 125 height 14
paste input "DEM Top Master SFC M09 05.09"
type input "DEM Top Master SFC M09 05.09"
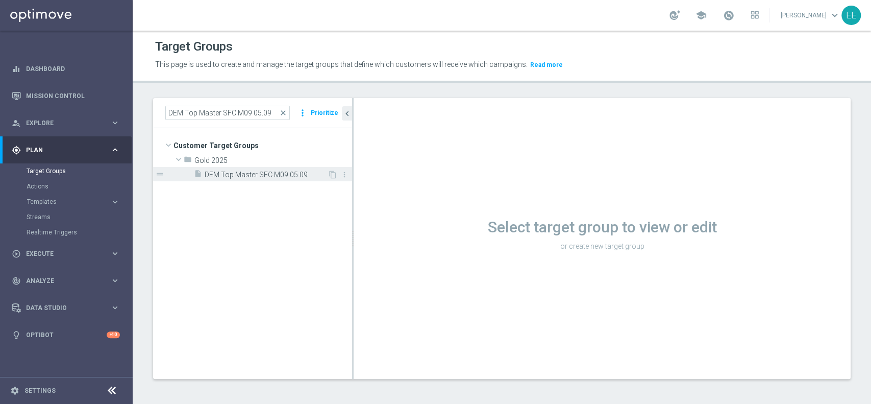
click at [236, 170] on span "DEM Top Master SFC M09 05.09" at bounding box center [266, 174] width 123 height 9
click at [227, 167] on div "insert_drive_file DEM Top Master SFC M09 05.09" at bounding box center [261, 174] width 134 height 14
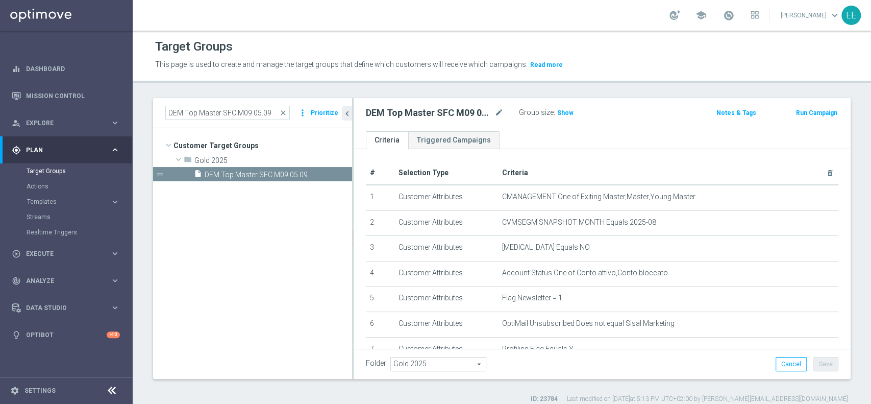
scroll to position [2, 0]
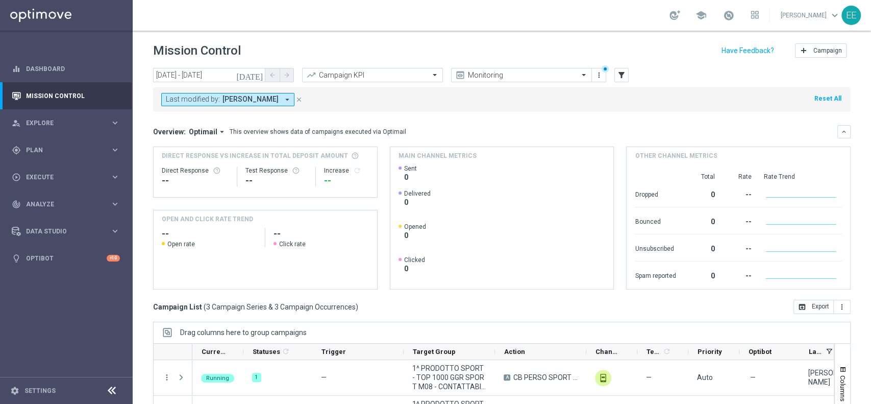
click at [262, 73] on icon "[DATE]" at bounding box center [250, 74] width 28 height 9
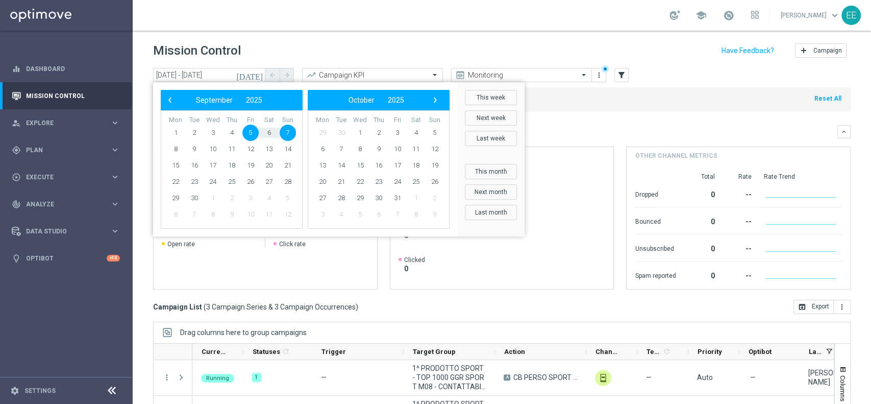
click at [252, 131] on span "5" at bounding box center [250, 133] width 16 height 16
click at [282, 132] on span "7" at bounding box center [288, 133] width 16 height 16
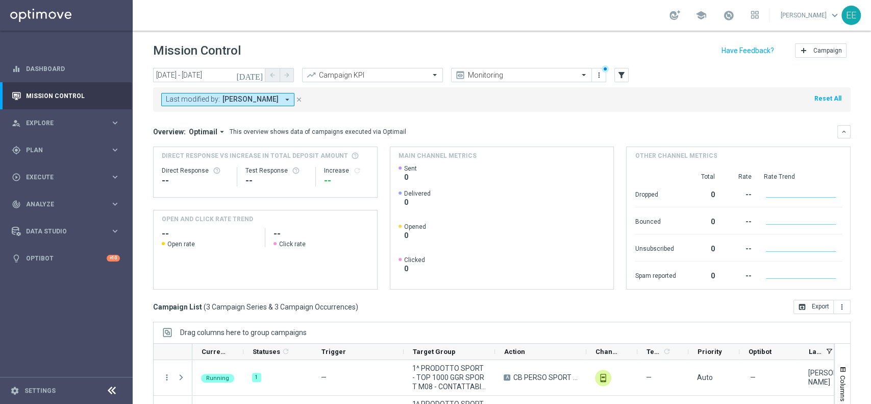
click at [813, 98] on button "Reset All" at bounding box center [827, 98] width 29 height 11
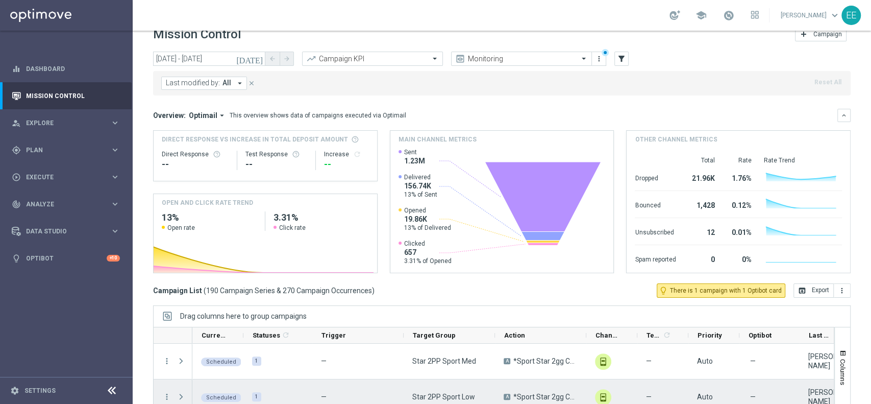
scroll to position [15, 0]
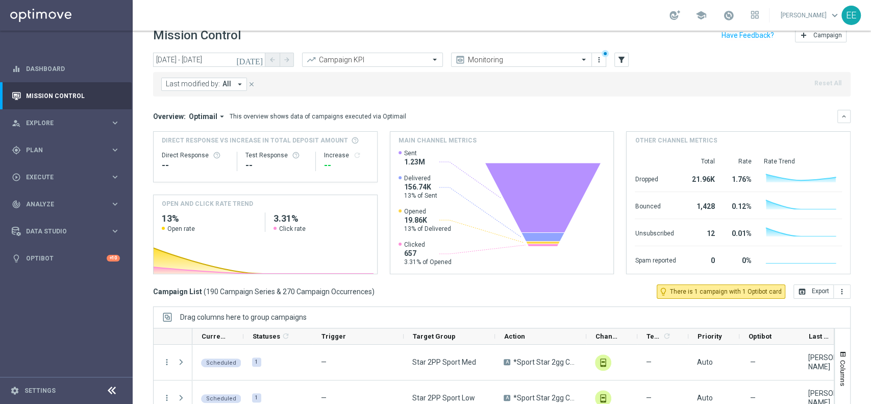
click at [233, 86] on button "Last modified by: All arrow_drop_down" at bounding box center [204, 84] width 86 height 13
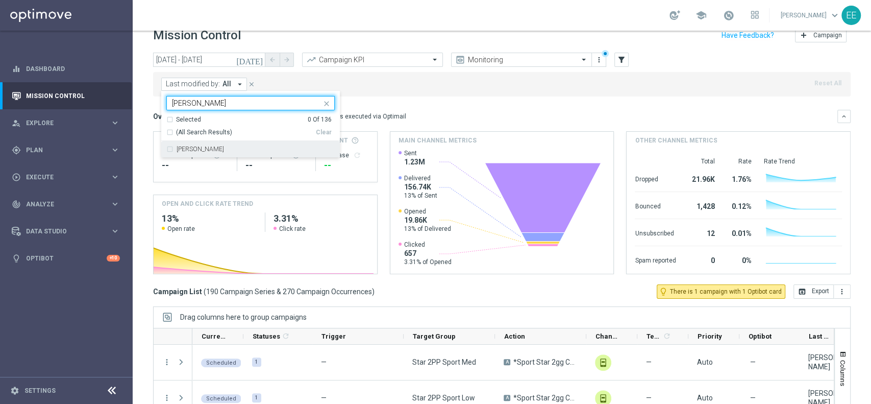
click at [213, 146] on label "[PERSON_NAME]" at bounding box center [200, 149] width 47 height 6
type input "[PERSON_NAME]"
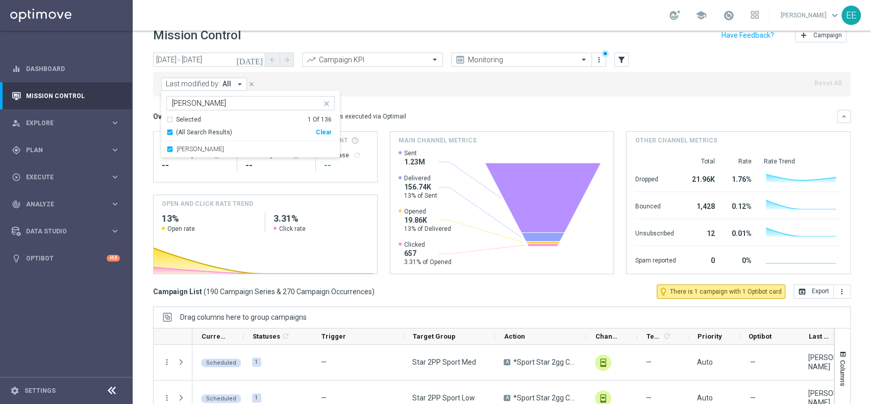
click at [397, 89] on div "Last modified by: All arrow_drop_down [PERSON_NAME] Selected 1 Of 136 (All Sear…" at bounding box center [502, 84] width 698 height 24
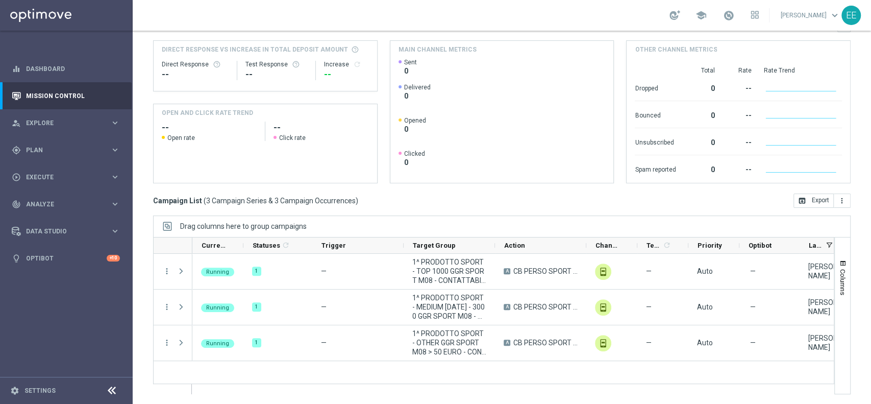
scroll to position [0, 0]
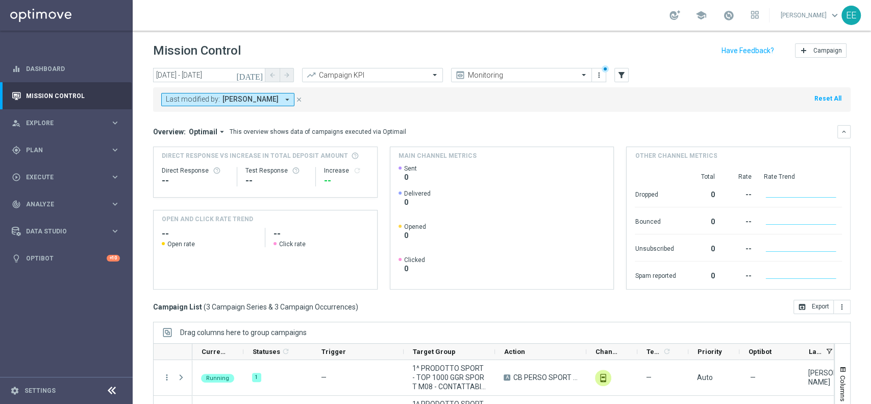
click at [257, 75] on icon "[DATE]" at bounding box center [250, 74] width 28 height 9
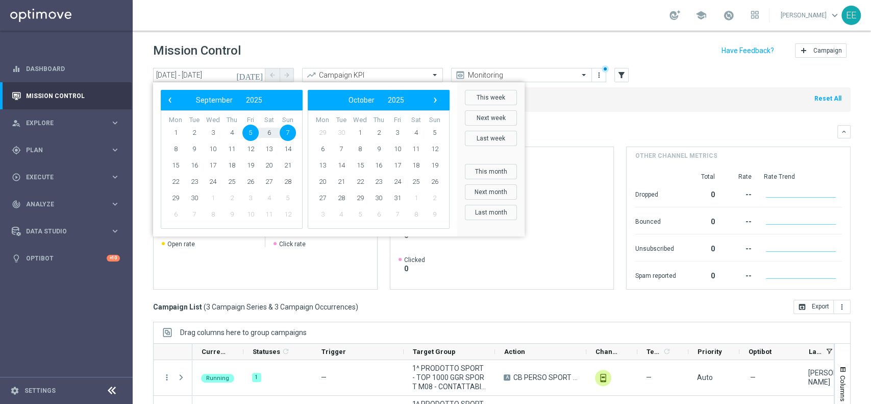
click at [290, 135] on span "7" at bounding box center [288, 133] width 16 height 16
type input "[DATE] - [DATE]"
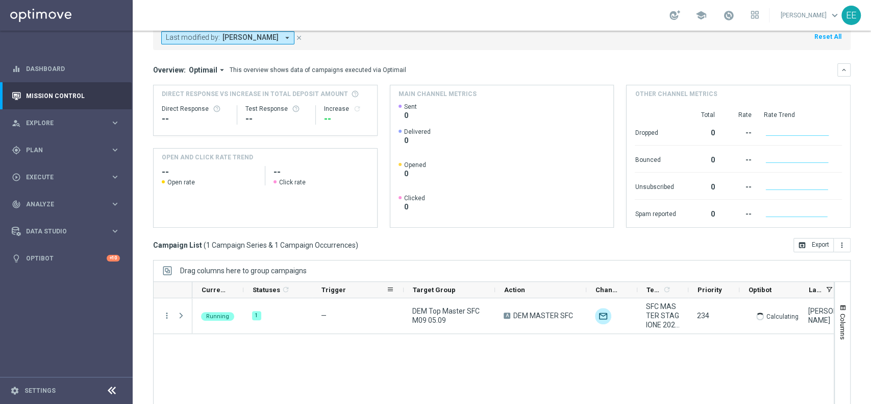
scroll to position [106, 0]
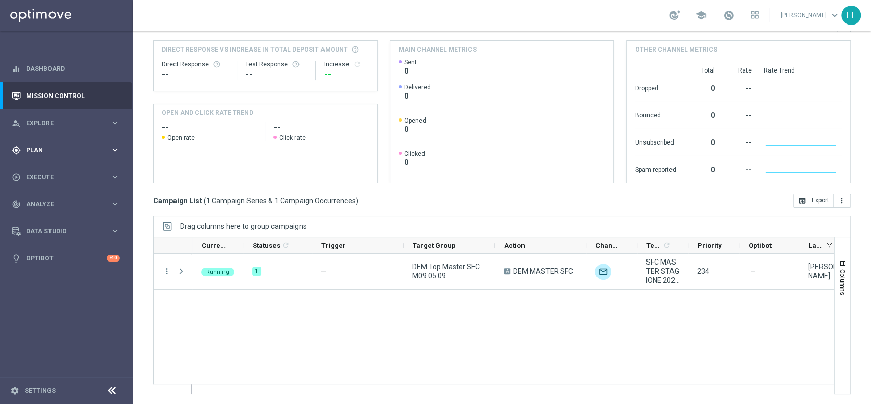
click at [30, 145] on div "gps_fixed Plan" at bounding box center [61, 149] width 98 height 9
click at [41, 204] on span "Templates" at bounding box center [63, 201] width 73 height 6
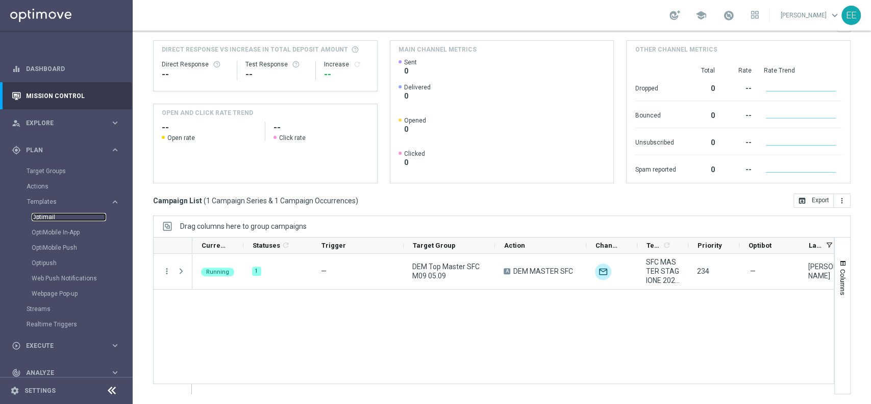
click at [47, 214] on link "Optimail" at bounding box center [69, 217] width 74 height 8
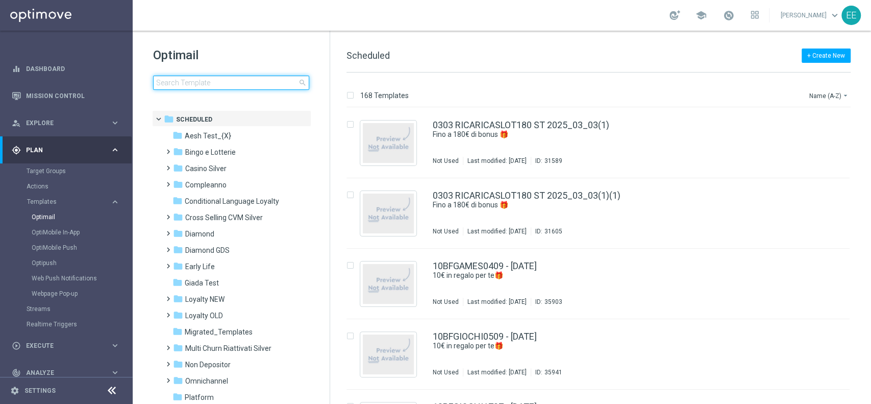
click at [228, 83] on input at bounding box center [231, 83] width 156 height 14
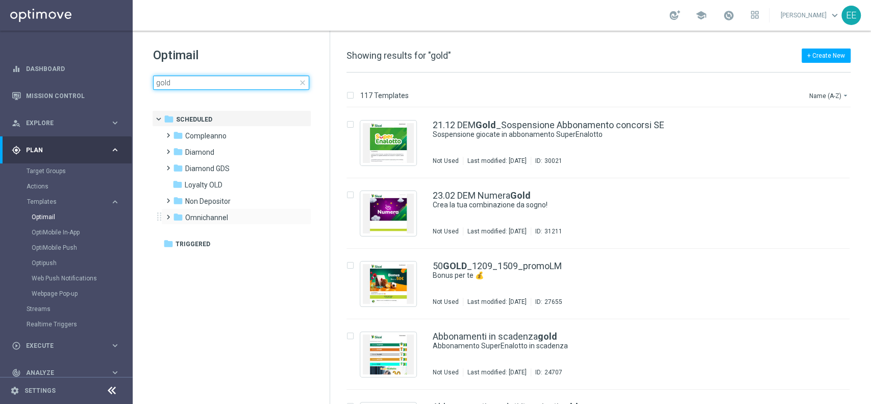
type input "gold"
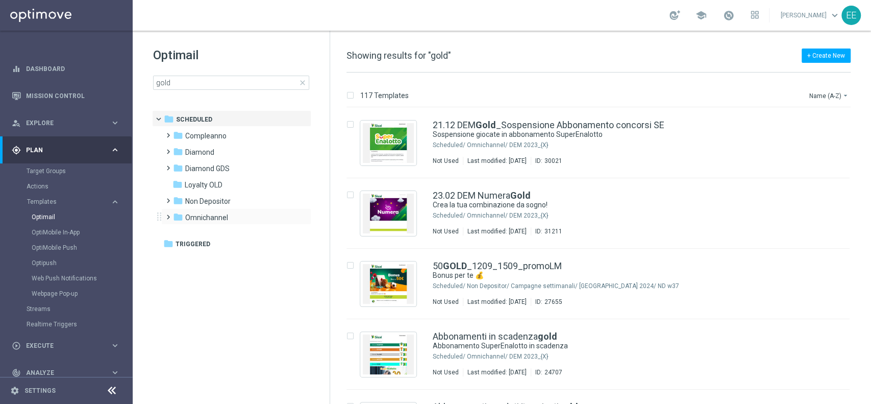
click at [193, 209] on div "folder [GEOGRAPHIC_DATA] more_vert" at bounding box center [236, 216] width 150 height 16
click at [245, 215] on div "folder [GEOGRAPHIC_DATA]" at bounding box center [231, 218] width 117 height 12
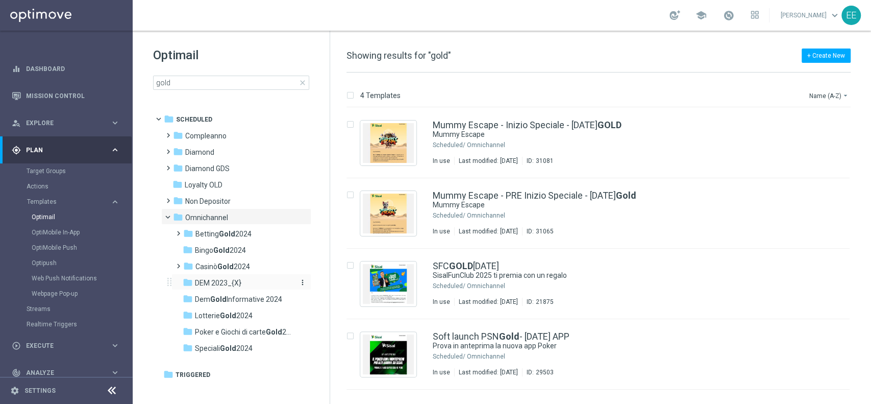
click at [229, 277] on div "folder DEM 2023_{X}" at bounding box center [237, 283] width 109 height 12
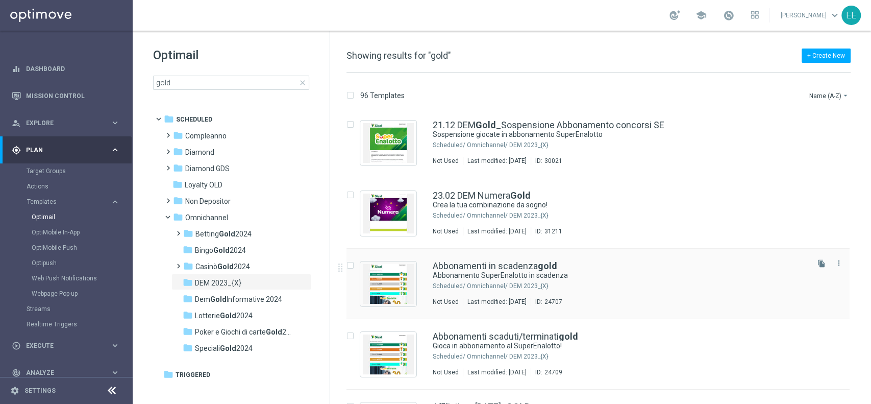
scroll to position [56, 0]
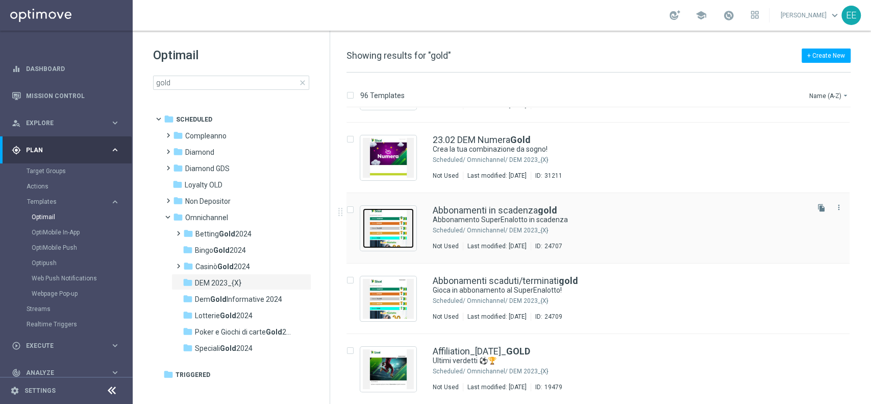
click at [379, 231] on img "Press SPACE to select this row." at bounding box center [388, 228] width 51 height 40
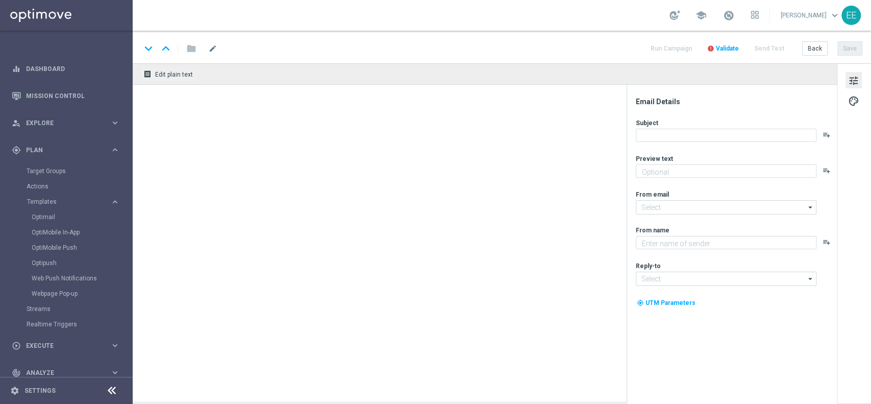
type input "[EMAIL_ADDRESS][DOMAIN_NAME]"
type textarea "Sisal"
type input "[EMAIL_ADDRESS][DOMAIN_NAME]"
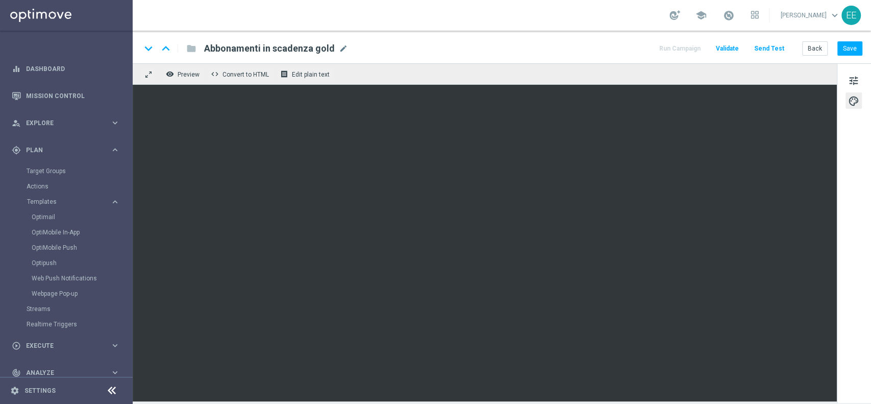
click at [851, 37] on div "keyboard_arrow_down keyboard_arrow_up folder Abbonamenti in scadenza gold Abbon…" at bounding box center [502, 47] width 738 height 33
click at [850, 47] on button "Save" at bounding box center [849, 48] width 25 height 14
click at [153, 47] on icon "keyboard_arrow_down" at bounding box center [148, 48] width 15 height 15
click at [859, 52] on button "Save" at bounding box center [849, 48] width 25 height 14
click at [815, 47] on button "Back" at bounding box center [815, 48] width 26 height 14
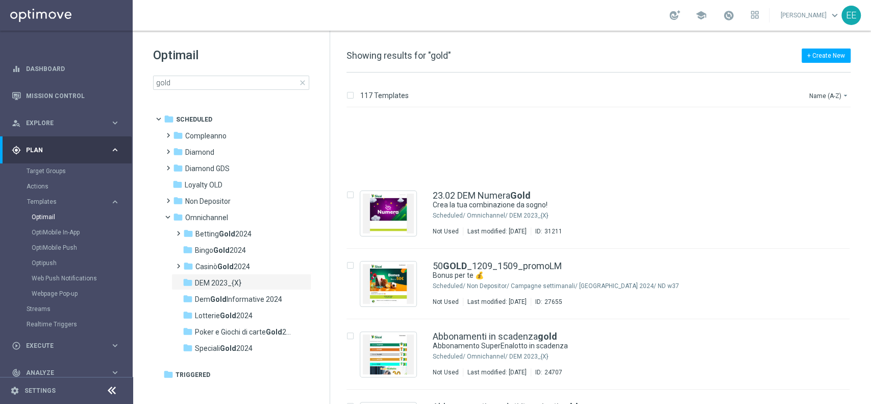
scroll to position [125, 0]
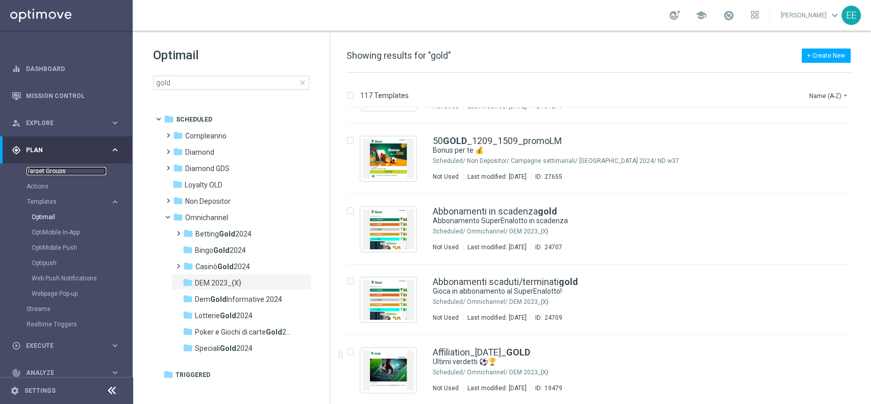
click at [46, 167] on link "Target Groups" at bounding box center [67, 171] width 80 height 8
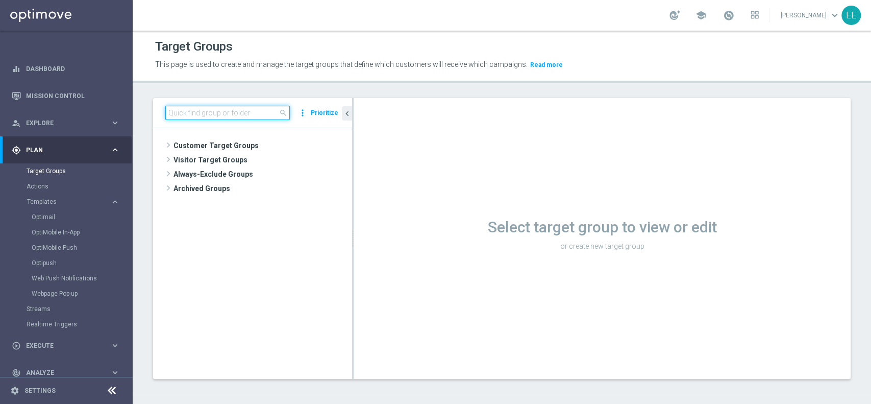
click at [259, 109] on input at bounding box center [227, 113] width 125 height 14
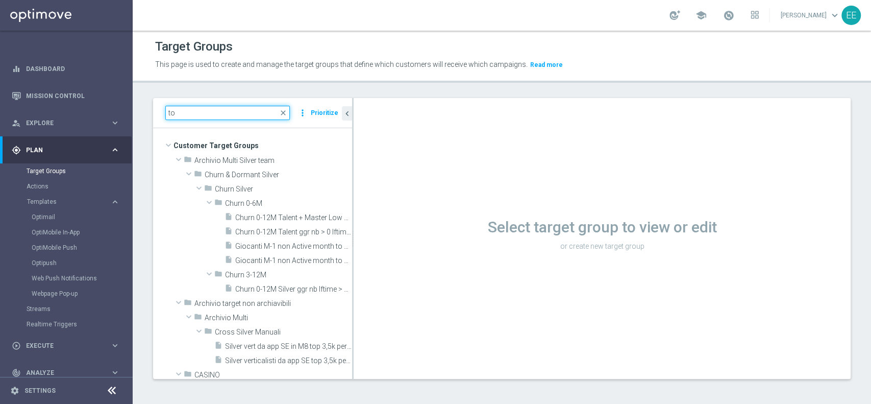
type input "t"
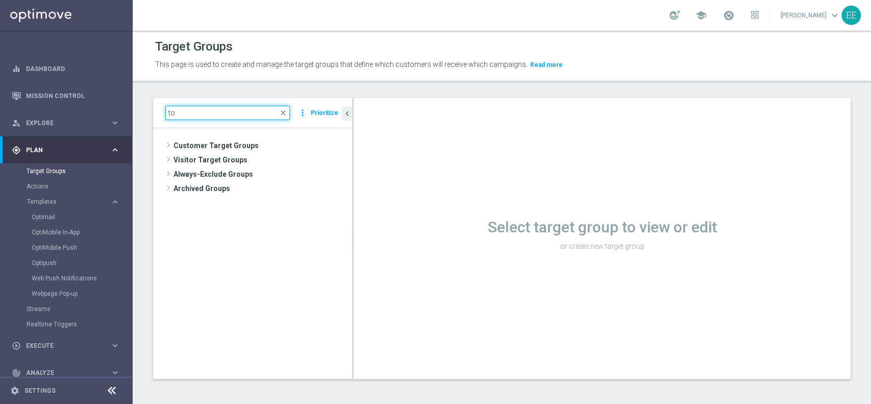
type input "t"
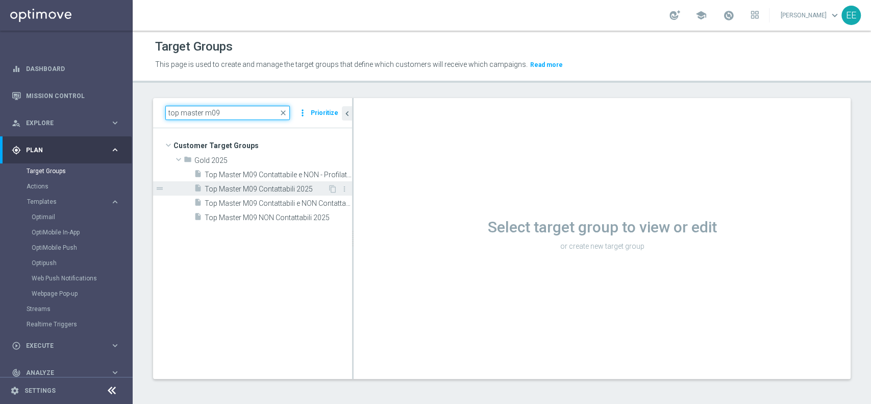
type input "top master m09"
click at [275, 188] on span "Top Master M09 Contattabili 2025" at bounding box center [266, 189] width 123 height 9
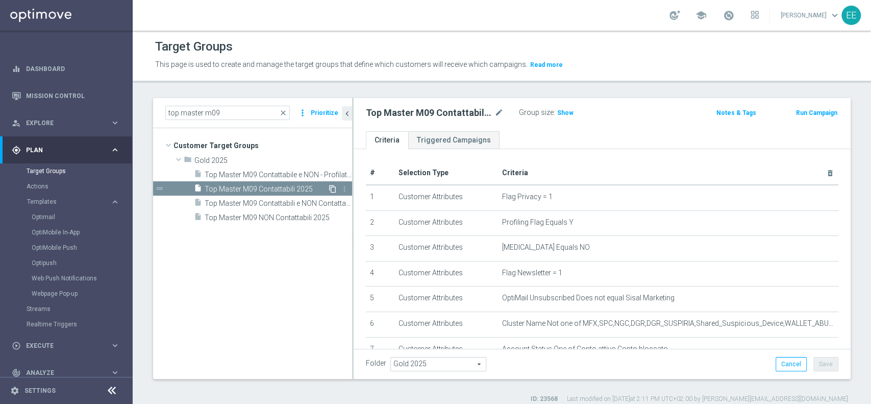
click at [333, 187] on icon "content_copy" at bounding box center [333, 189] width 8 height 8
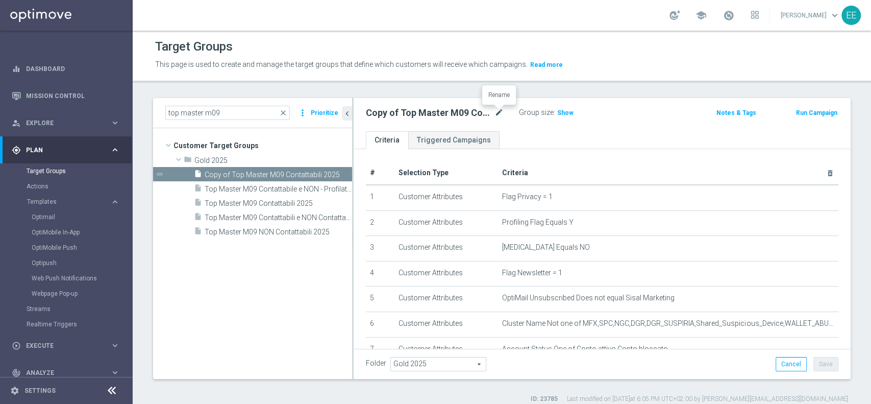
click at [502, 111] on icon "mode_edit" at bounding box center [498, 113] width 9 height 12
type input "Abbonamento in scadenza 04.09 master"
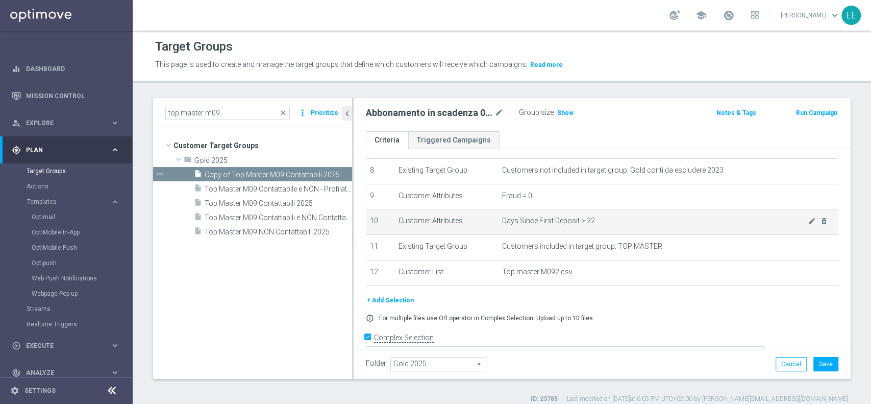
scroll to position [204, 0]
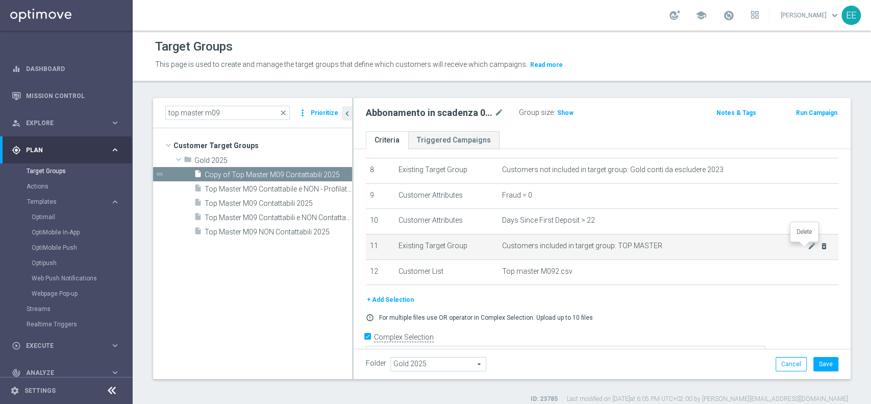
click at [820, 249] on icon "delete_forever" at bounding box center [824, 246] width 8 height 8
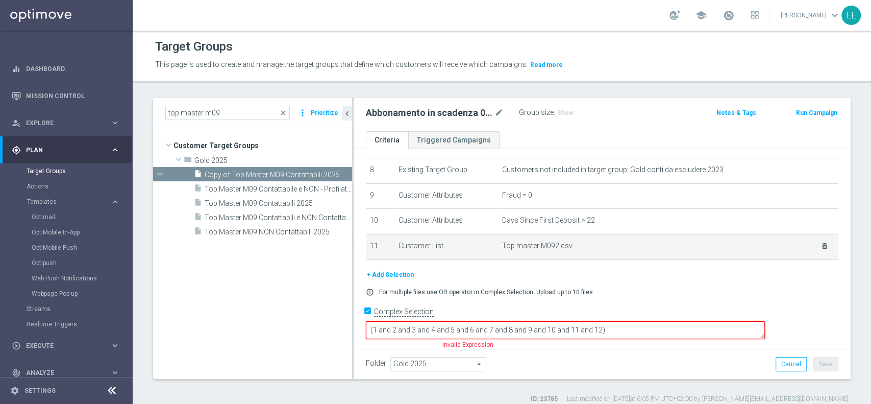
scroll to position [192, 0]
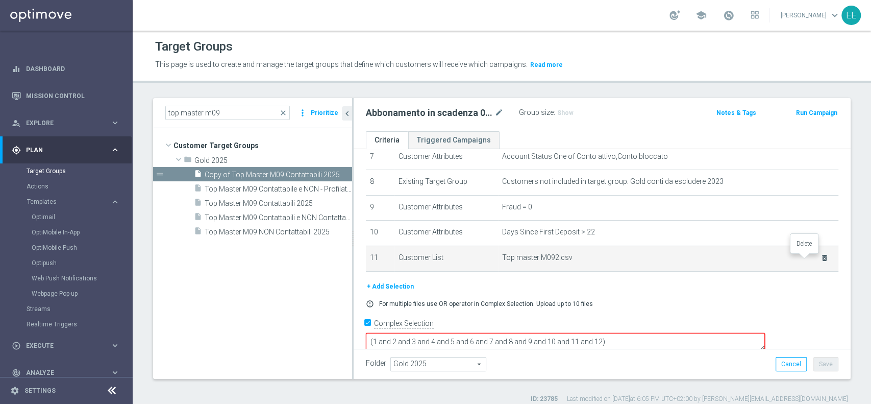
click at [821, 262] on icon "delete_forever" at bounding box center [825, 258] width 8 height 8
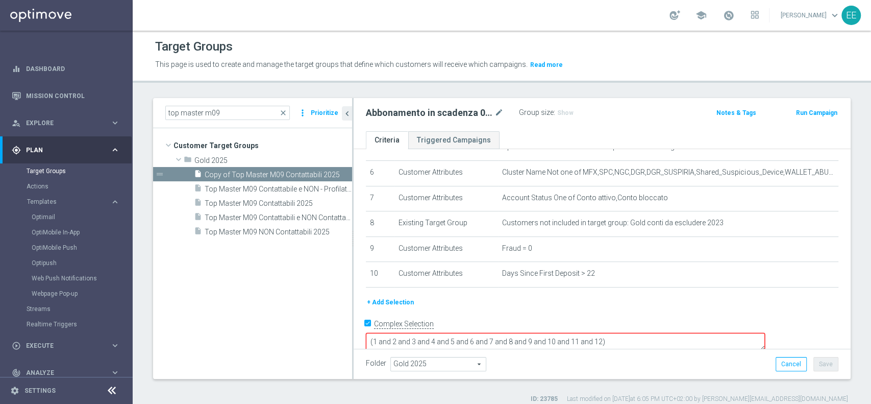
click at [692, 333] on textarea "(1 and 2 and 3 and 4 and 5 and 6 and 7 and 8 and 9 and 10 and 11 and 12)" at bounding box center [565, 342] width 399 height 18
type textarea "(1 and 2 and 3 and 4 and 5 and 6 and 7 and 8 and 9 and 10 and 11 and 12"
click at [394, 303] on button "+ Add Selection" at bounding box center [390, 301] width 49 height 11
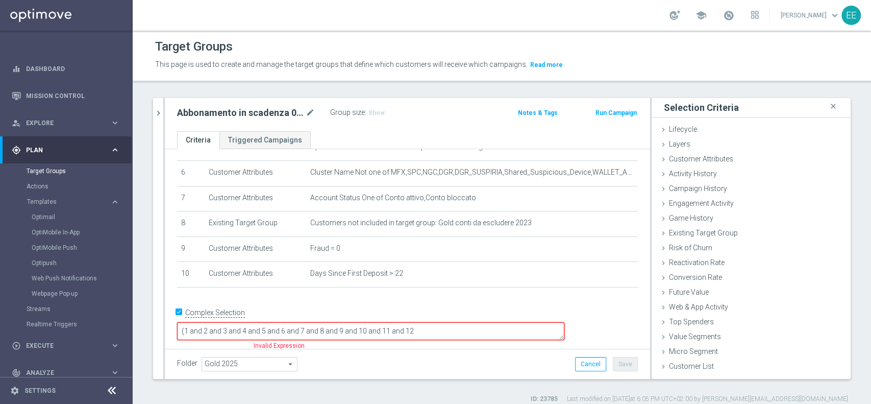
scroll to position [140, 0]
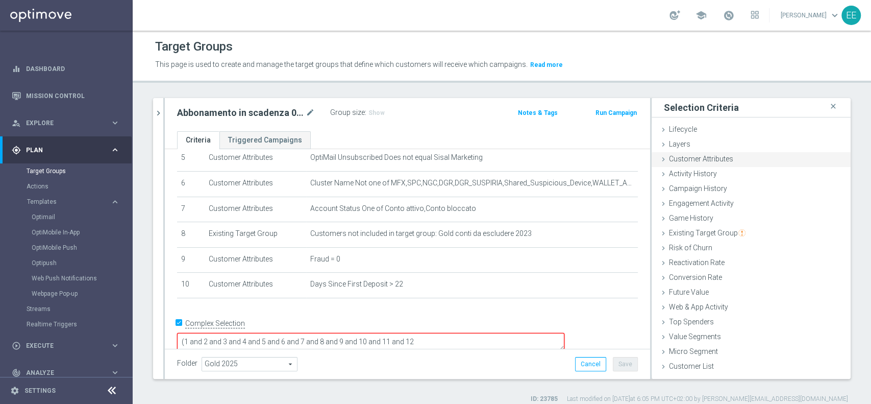
click at [699, 159] on span "Customer Attributes" at bounding box center [701, 159] width 64 height 8
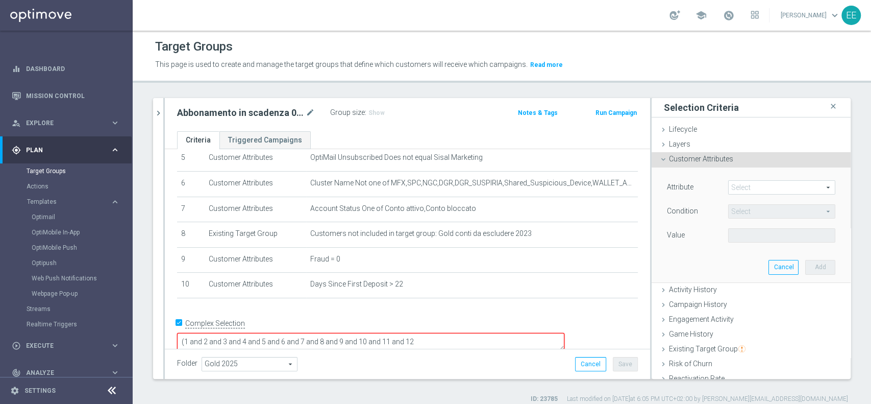
click at [739, 183] on span at bounding box center [782, 187] width 106 height 13
click at [0, 0] on input "search" at bounding box center [0, 0] width 0 height 0
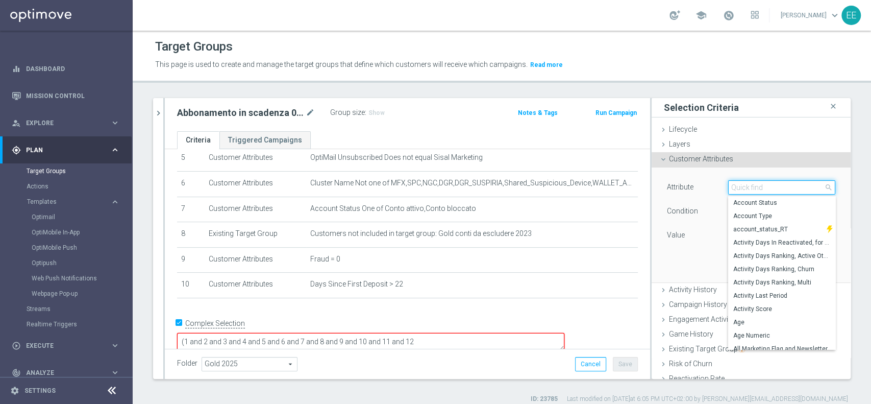
type input "m"
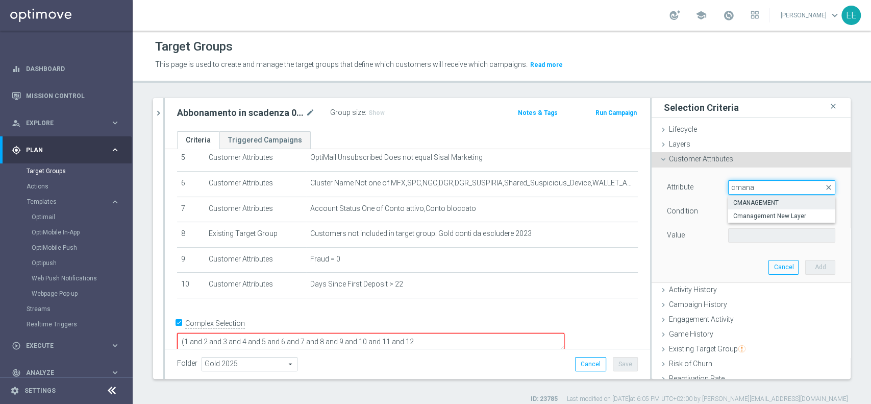
type input "cmana"
click at [753, 198] on span "CMANAGEMENT" at bounding box center [781, 202] width 97 height 8
type input "CMANAGEMENT"
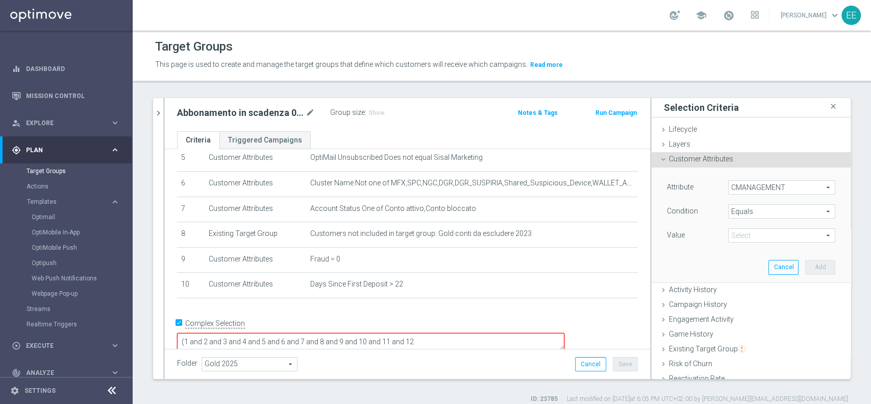
click at [758, 208] on span "Equals" at bounding box center [782, 211] width 106 height 13
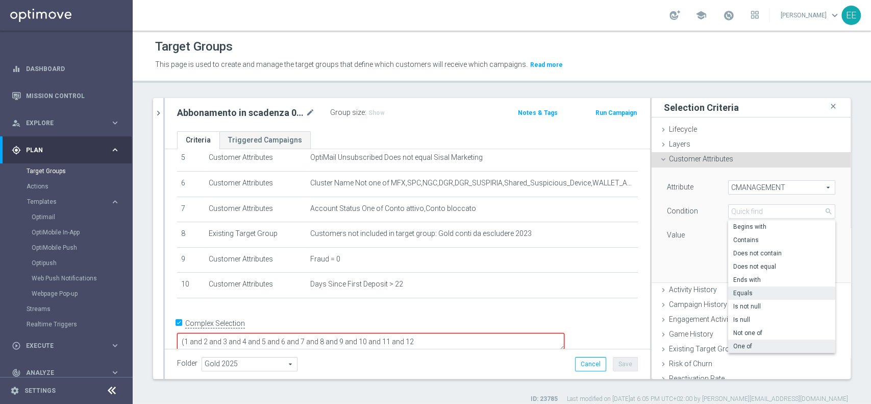
click at [734, 346] on span "One of" at bounding box center [781, 346] width 97 height 8
type input "One of"
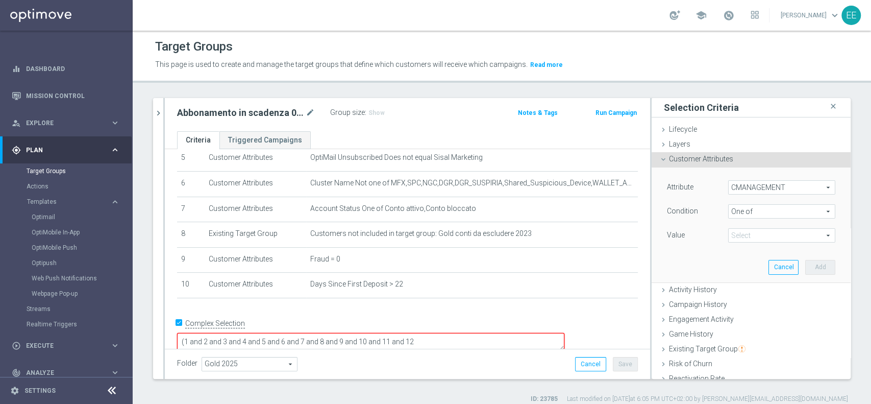
click at [755, 237] on span at bounding box center [782, 235] width 106 height 13
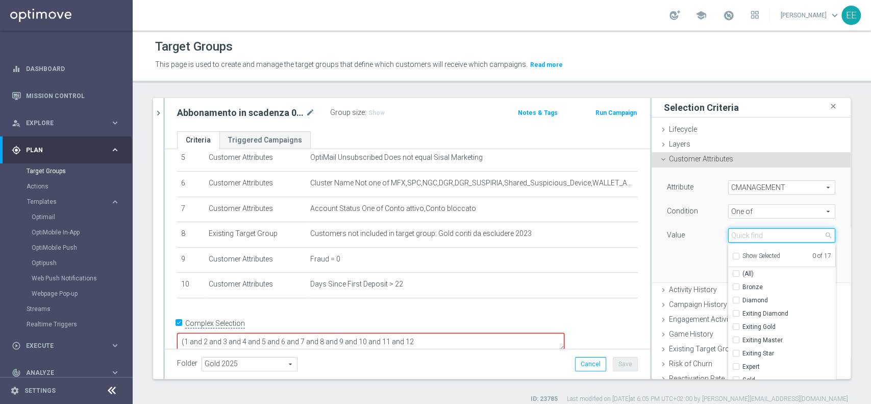
click at [737, 239] on input "search" at bounding box center [781, 235] width 107 height 14
type input "mas"
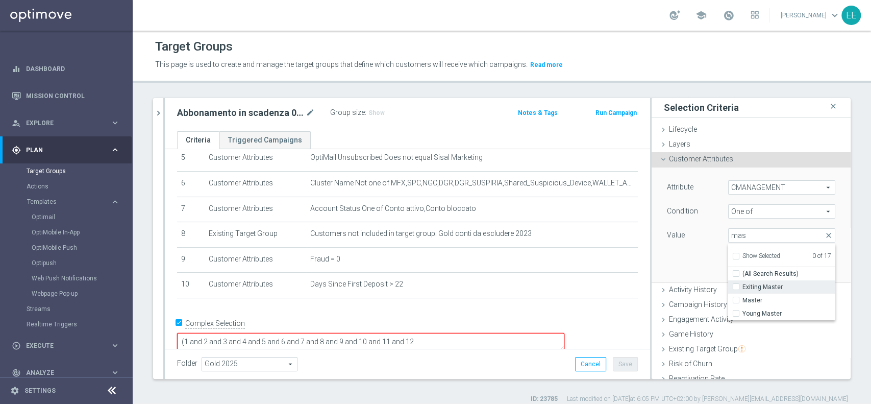
click at [752, 286] on span "Exiting Master" at bounding box center [788, 287] width 93 height 8
click at [742, 286] on input "Exiting Master" at bounding box center [739, 287] width 7 height 7
checkbox input "true"
type input "Exiting Master"
click at [742, 301] on span "Master" at bounding box center [788, 300] width 93 height 8
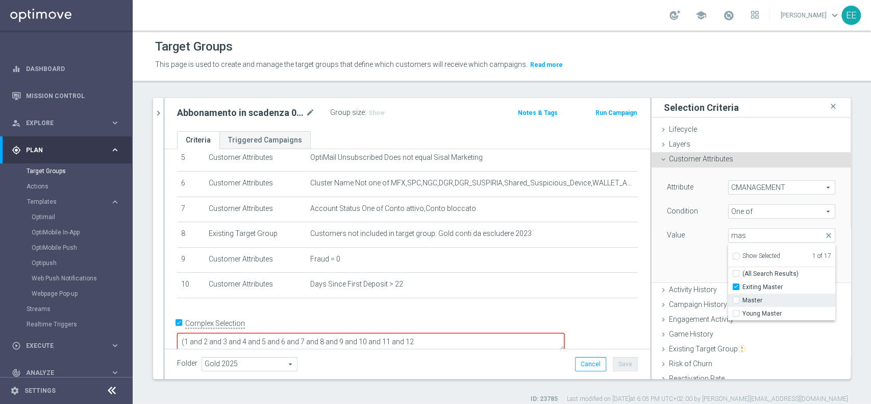
click at [739, 301] on input "Master" at bounding box center [739, 300] width 7 height 7
checkbox input "true"
type input "Selected 2 of 17"
click at [742, 316] on span "Young Master" at bounding box center [788, 313] width 93 height 8
click at [739, 316] on input "Young Master" at bounding box center [739, 313] width 7 height 7
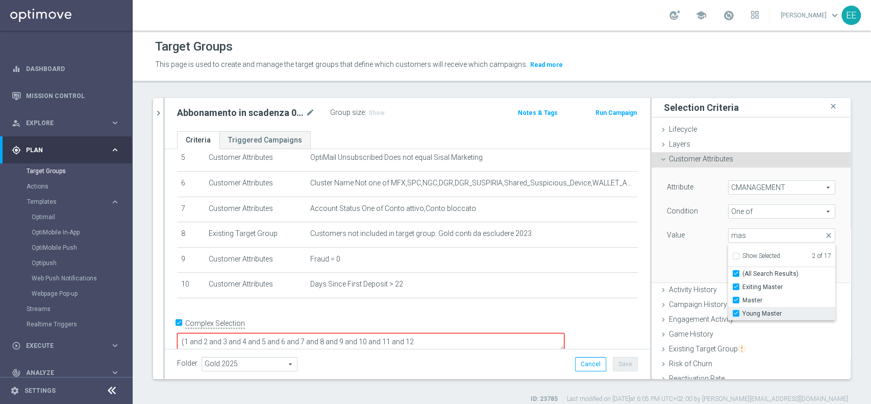
checkbox input "true"
type input "Selected 3 of 17"
checkbox input "true"
click at [684, 251] on div "Attribute CMANAGEMENT CMANAGEMENT arrow_drop_down search Condition One of One o…" at bounding box center [751, 224] width 184 height 114
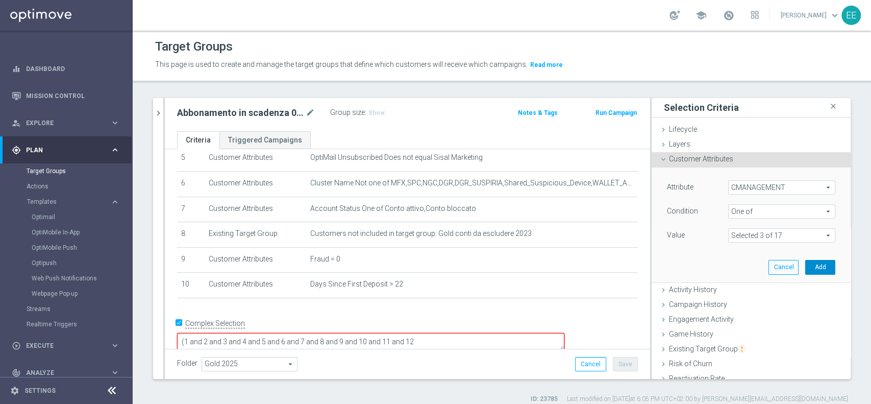
click at [805, 269] on button "Add" at bounding box center [820, 267] width 30 height 14
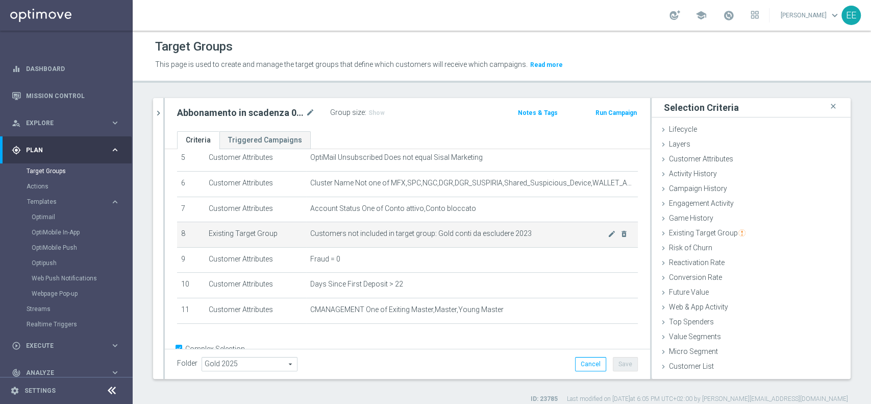
scroll to position [166, 0]
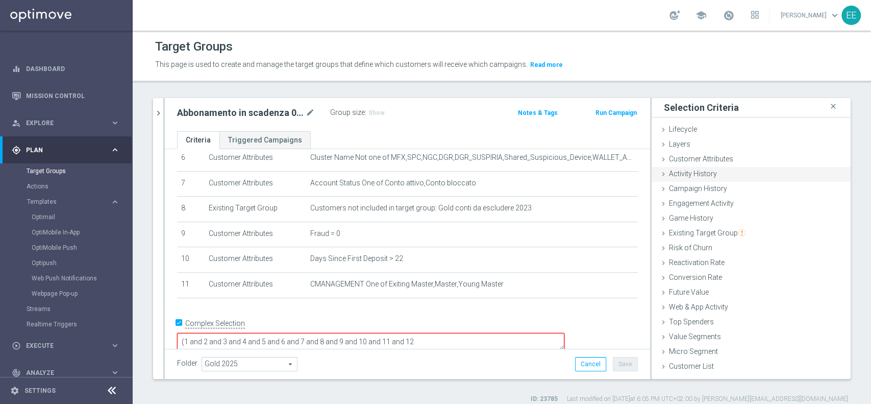
click at [699, 169] on span "Activity History" at bounding box center [693, 173] width 48 height 8
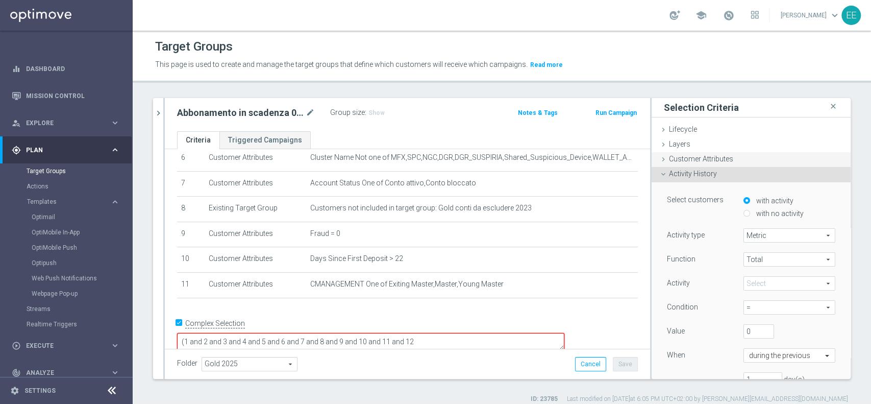
click at [706, 162] on span "Customer Attributes" at bounding box center [701, 159] width 64 height 8
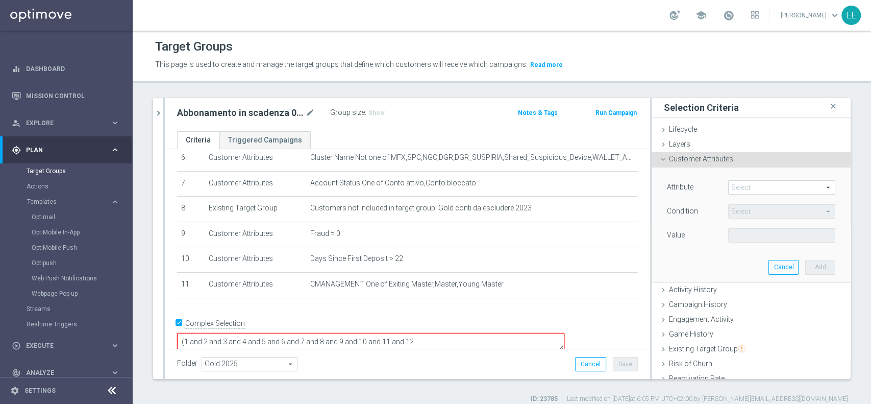
click at [755, 186] on span at bounding box center [782, 187] width 106 height 13
click at [0, 0] on input "search" at bounding box center [0, 0] width 0 height 0
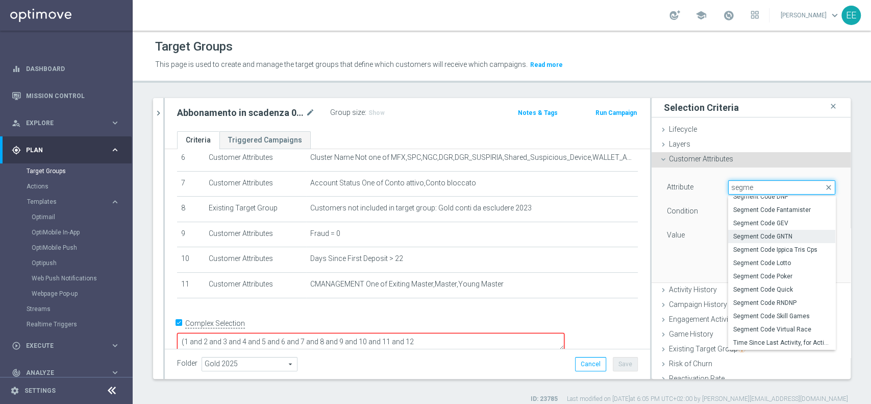
scroll to position [0, 0]
click at [748, 186] on input "segme" at bounding box center [781, 187] width 107 height 14
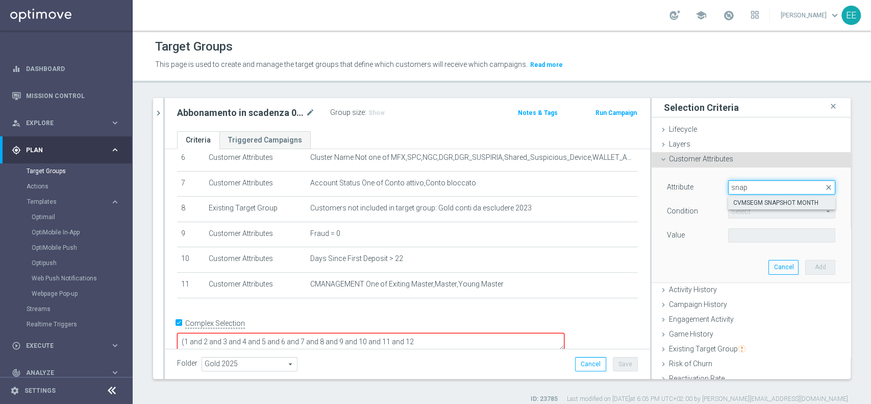
type input "snap"
click at [755, 202] on span "CVMSEGM SNAPSHOT MONTH" at bounding box center [781, 202] width 97 height 8
type input "CVMSEGM SNAPSHOT MONTH"
type input "Equals"
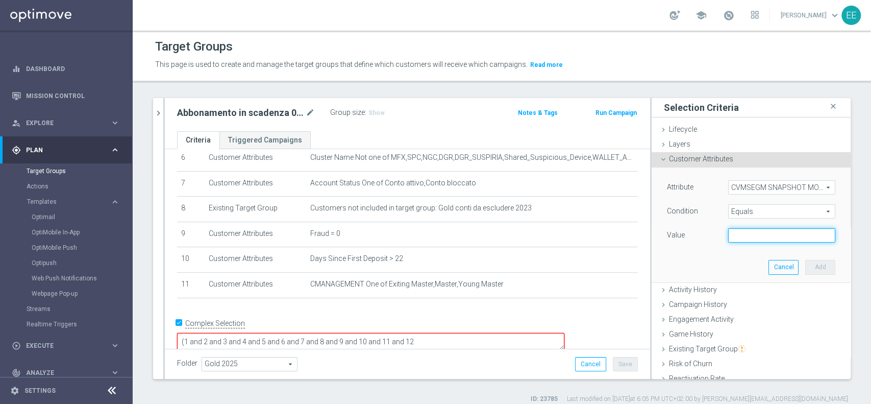
click at [749, 230] on input "text" at bounding box center [781, 235] width 107 height 14
type input "2025-08"
click at [805, 261] on button "Add" at bounding box center [820, 267] width 30 height 14
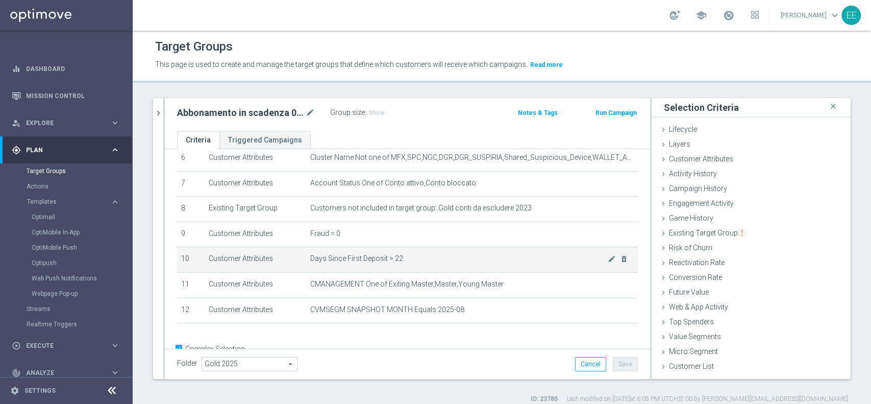
scroll to position [191, 0]
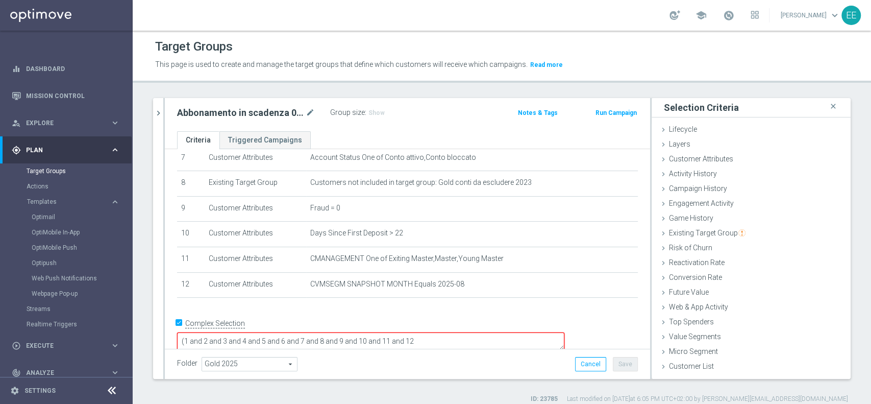
click at [487, 332] on textarea "(1 and 2 and 3 and 4 and 5 and 6 and 7 and 8 and 9 and 10 and 11 and 12" at bounding box center [370, 341] width 387 height 18
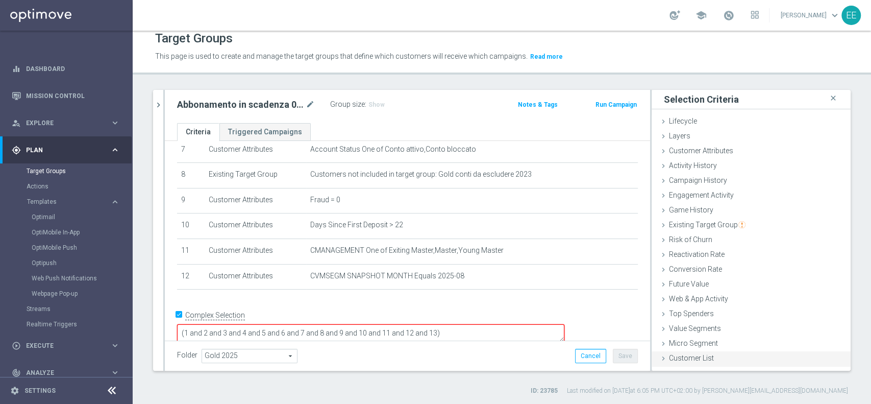
click at [692, 357] on span "Customer List" at bounding box center [691, 358] width 45 height 8
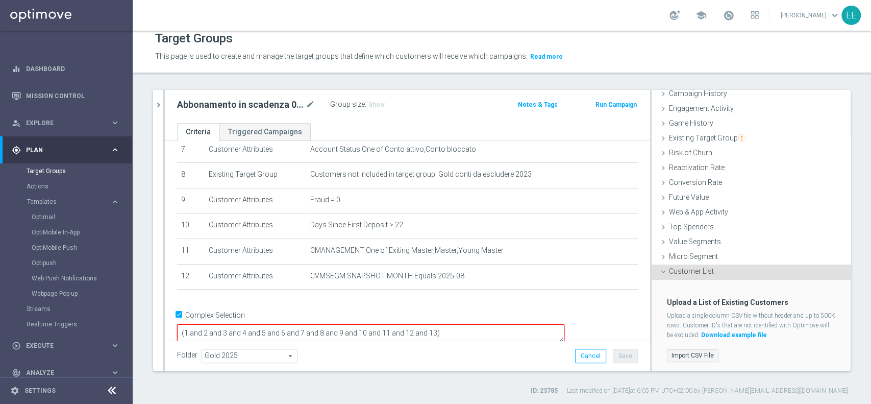
click at [682, 349] on label "Import CSV File" at bounding box center [693, 355] width 52 height 13
click at [0, 0] on input "Import CSV File" at bounding box center [0, 0] width 0 height 0
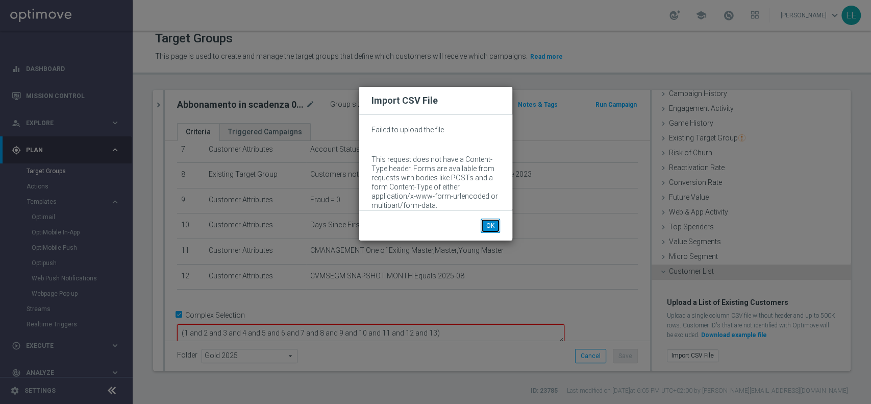
click at [487, 218] on button "OK" at bounding box center [490, 225] width 19 height 14
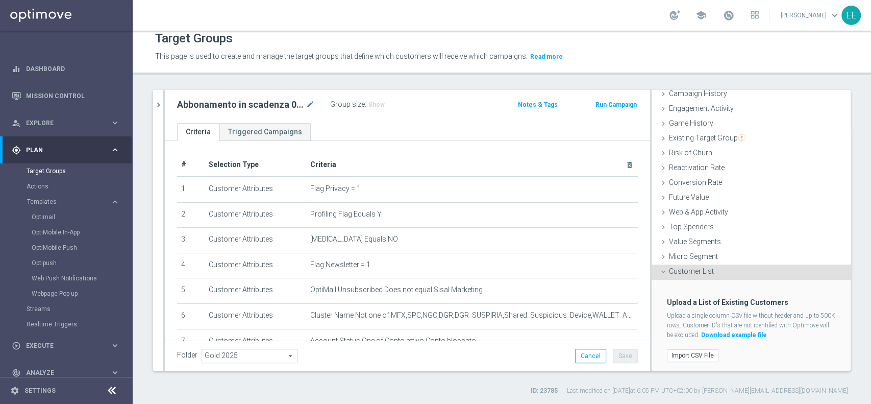
scroll to position [191, 0]
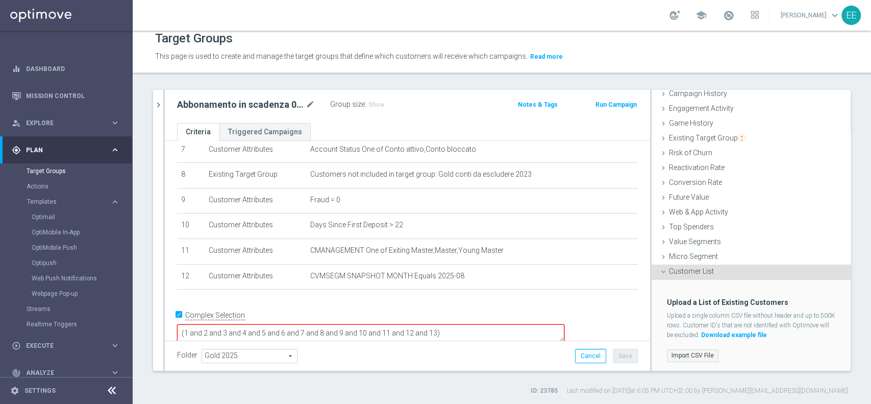
click at [681, 353] on label "Import CSV File" at bounding box center [693, 355] width 52 height 13
click at [0, 0] on input "Import CSV File" at bounding box center [0, 0] width 0 height 0
click at [539, 324] on textarea "(1 and 2 and 3 and 4 and 5 and 6 and 7 and 8 and 9 and 10 and 11 and 12 and 13)" at bounding box center [370, 333] width 387 height 18
click at [496, 346] on div "Folder Gold 2025 Gold 2025 arrow_drop_down search Cancel Save Saving..." at bounding box center [407, 355] width 485 height 30
drag, startPoint x: 496, startPoint y: 317, endPoint x: 520, endPoint y: 319, distance: 23.6
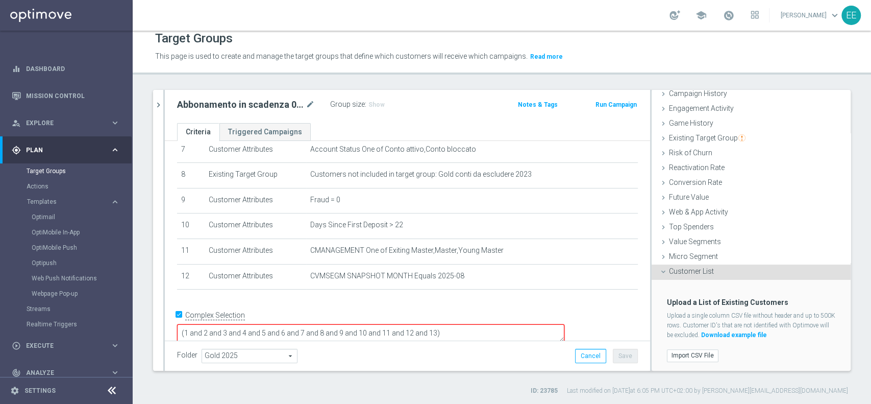
click at [520, 324] on textarea "(1 and 2 and 3 and 4 and 5 and 6 and 7 and 8 and 9 and 10 and 11 and 12 and 13)" at bounding box center [370, 333] width 387 height 18
click at [503, 355] on div "Folder Gold 2025 Gold 2025 arrow_drop_down search Cancel Save Saving..." at bounding box center [407, 356] width 461 height 14
click at [621, 358] on button "Save" at bounding box center [625, 356] width 25 height 14
click at [485, 325] on textarea "(1 and 2 and 3 and 4 and 5 and 6 and 7 and 8 and 9 and 10 and 11 and 12)" at bounding box center [370, 334] width 387 height 18
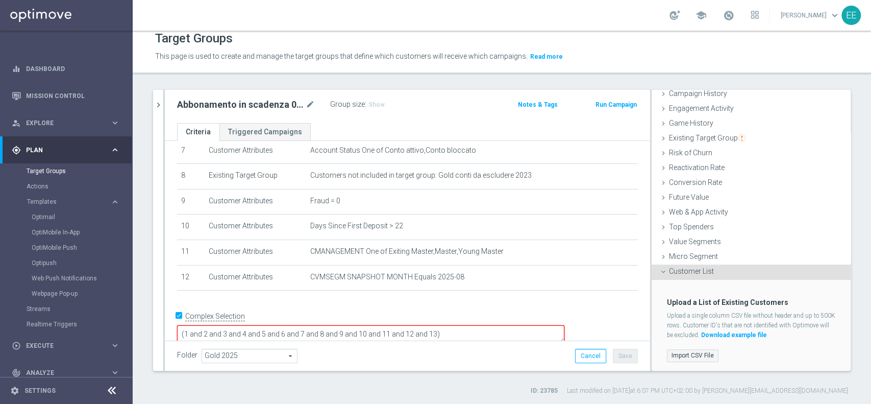
type textarea "(1 and 2 and 3 and 4 and 5 and 6 and 7 and 8 and 9 and 10 and 11 and 12 and 13)"
click at [674, 349] on label "Import CSV File" at bounding box center [693, 355] width 52 height 13
click at [0, 0] on input "Import CSV File" at bounding box center [0, 0] width 0 height 0
click at [575, 357] on button "Cancel" at bounding box center [590, 356] width 31 height 14
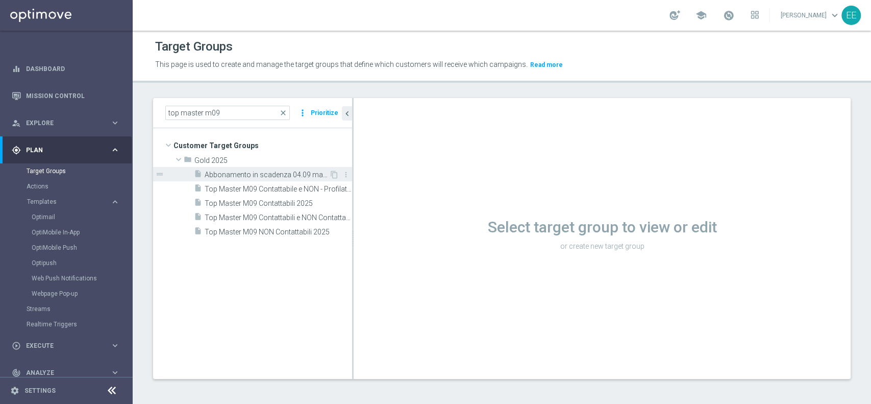
click at [288, 176] on span "Abbonamento in scadenza 04.09 master" at bounding box center [267, 174] width 125 height 9
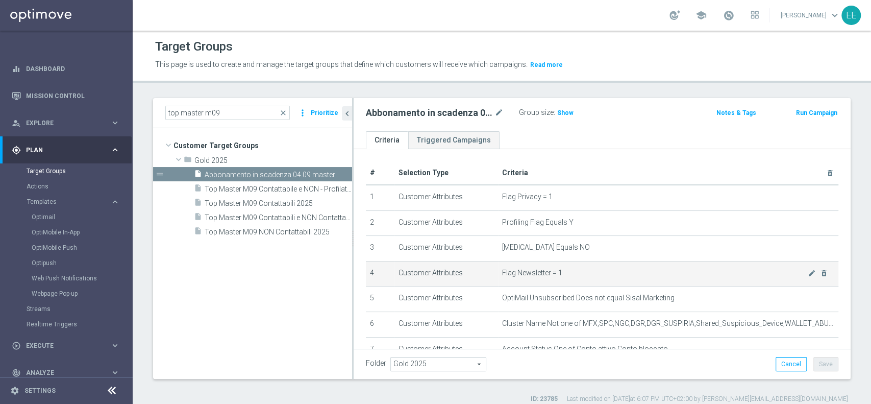
scroll to position [201, 0]
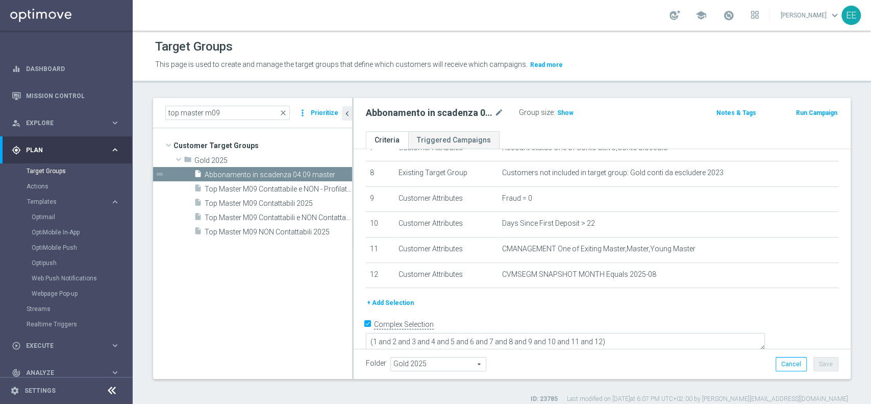
click at [402, 302] on button "+ Add Selection" at bounding box center [390, 302] width 49 height 11
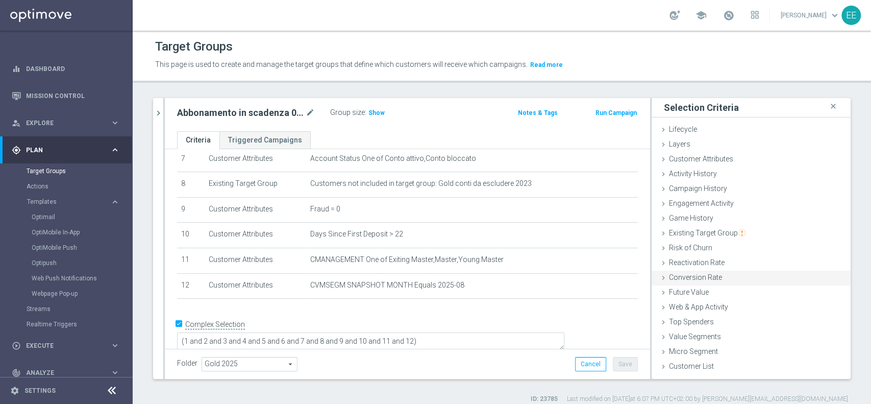
scroll to position [8, 0]
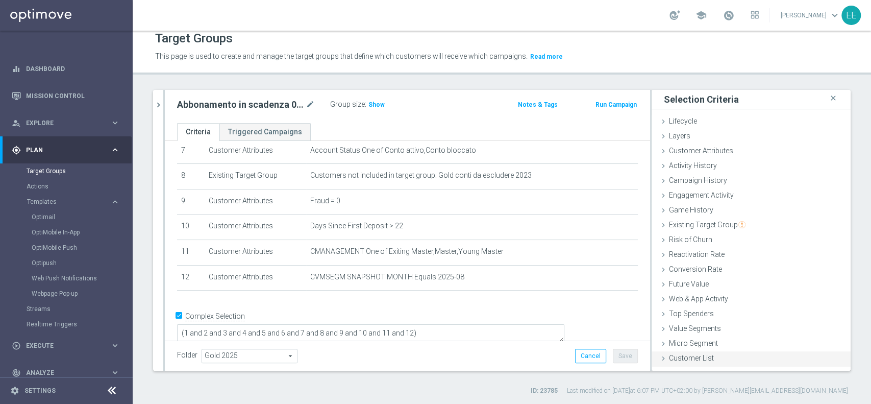
click at [678, 360] on span "Customer List" at bounding box center [691, 358] width 45 height 8
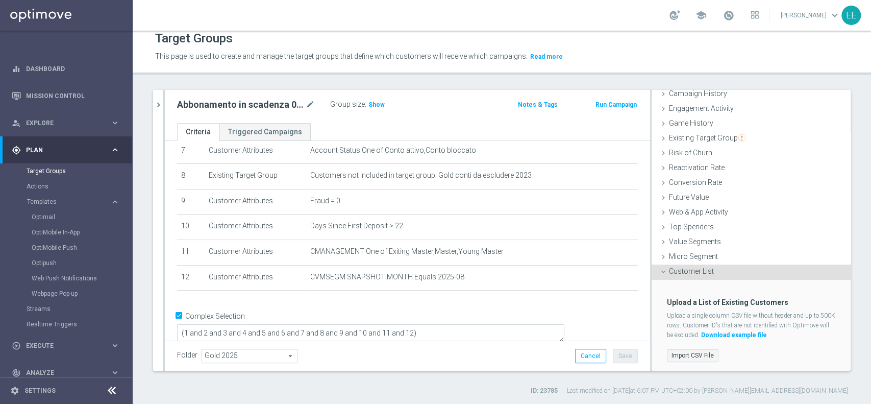
click at [678, 349] on label "Import CSV File" at bounding box center [693, 355] width 52 height 13
click at [0, 0] on input "Import CSV File" at bounding box center [0, 0] width 0 height 0
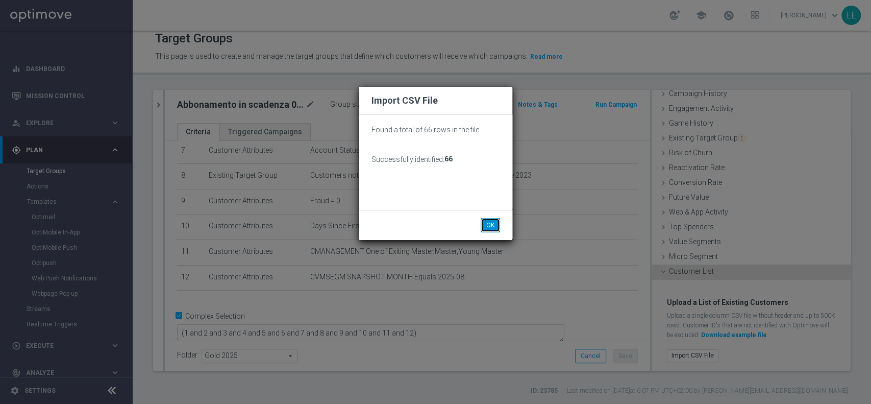
click at [492, 223] on button "OK" at bounding box center [490, 225] width 19 height 14
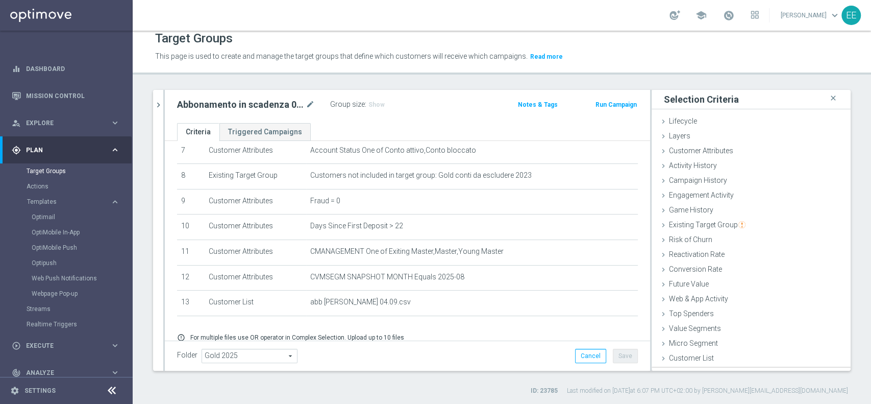
scroll to position [0, 0]
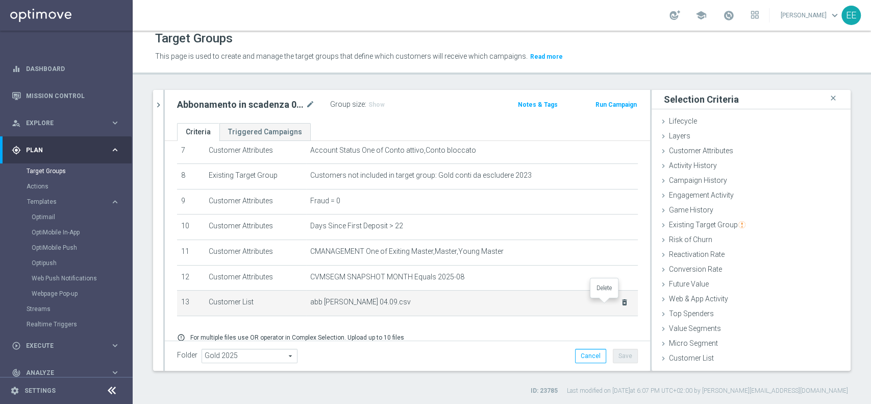
click at [620, 305] on icon "delete_forever" at bounding box center [624, 302] width 8 height 8
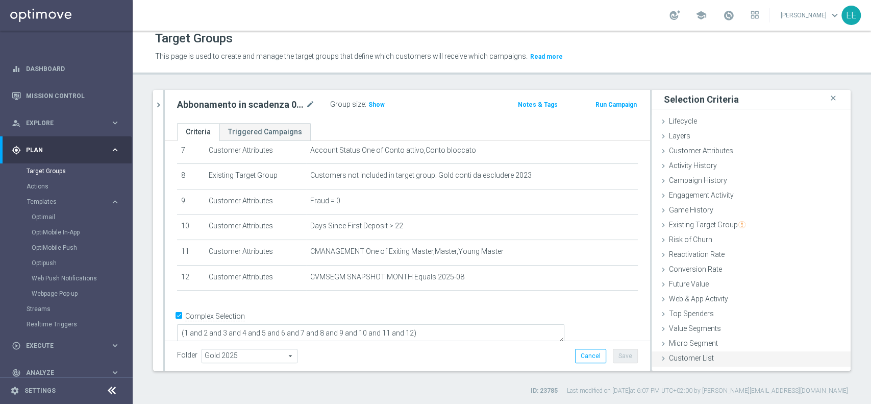
click at [687, 355] on span "Customer List" at bounding box center [691, 358] width 45 height 8
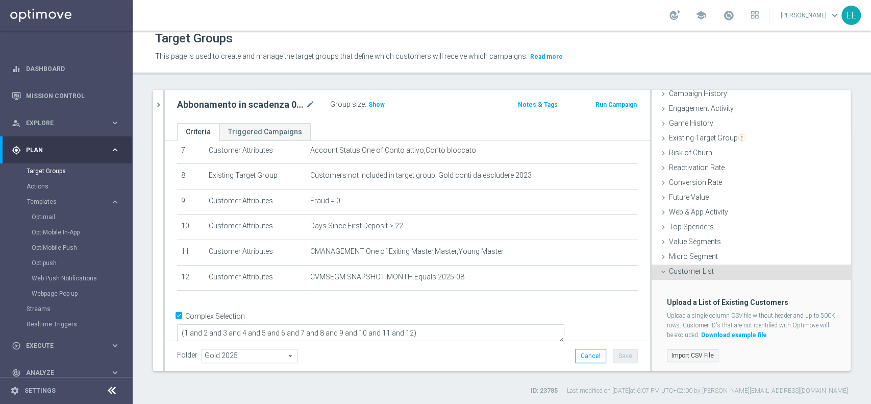
click at [690, 354] on label "Import CSV File" at bounding box center [693, 355] width 52 height 13
click at [0, 0] on input "Import CSV File" at bounding box center [0, 0] width 0 height 0
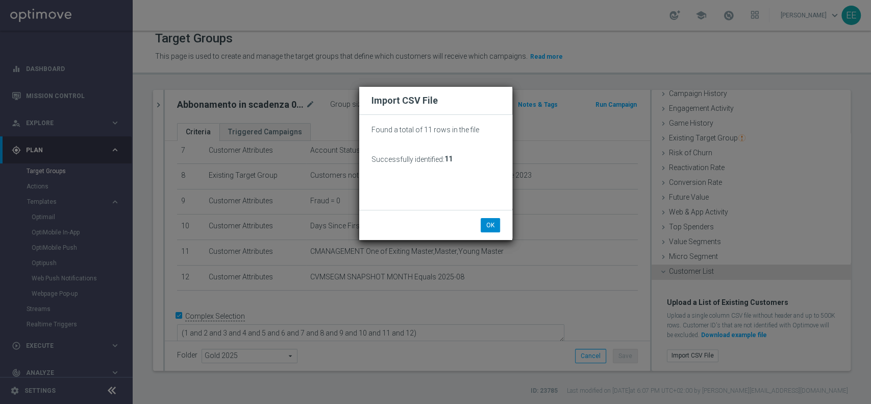
drag, startPoint x: 495, startPoint y: 216, endPoint x: 491, endPoint y: 225, distance: 9.6
click at [491, 225] on div "OK Cancel" at bounding box center [435, 225] width 153 height 30
click at [491, 225] on button "OK" at bounding box center [490, 225] width 19 height 14
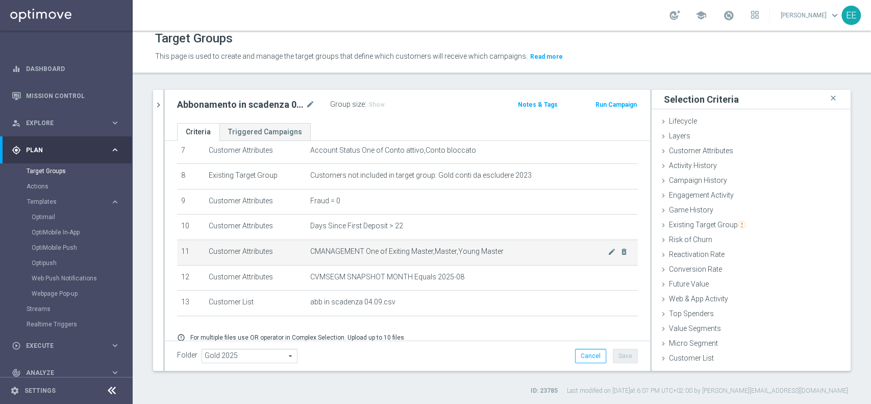
scroll to position [233, 0]
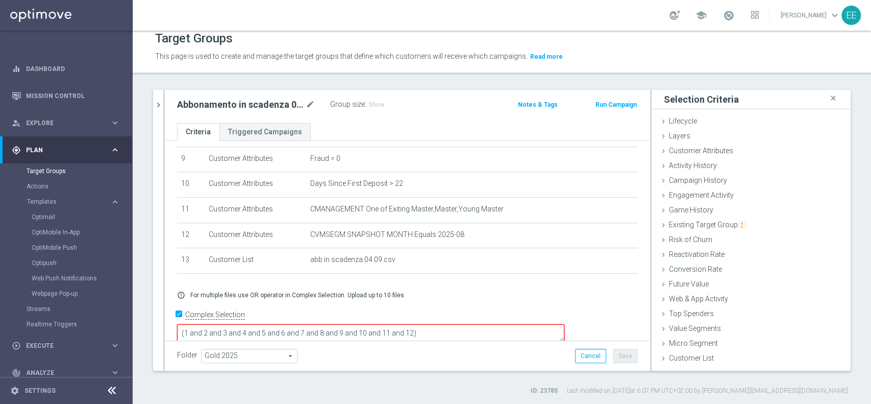
click at [484, 324] on textarea "(1 and 2 and 3 and 4 and 5 and 6 and 7 and 8 and 9 and 10 and 11 and 12)" at bounding box center [370, 333] width 387 height 18
type textarea "(1 and 2 and 3 and 4 and 5 and 6 and 7 and 8 and 9 and 10 and 11 and 12 and 13)"
click at [618, 356] on button "Save" at bounding box center [625, 356] width 25 height 14
click at [382, 103] on span "Show" at bounding box center [376, 104] width 16 height 7
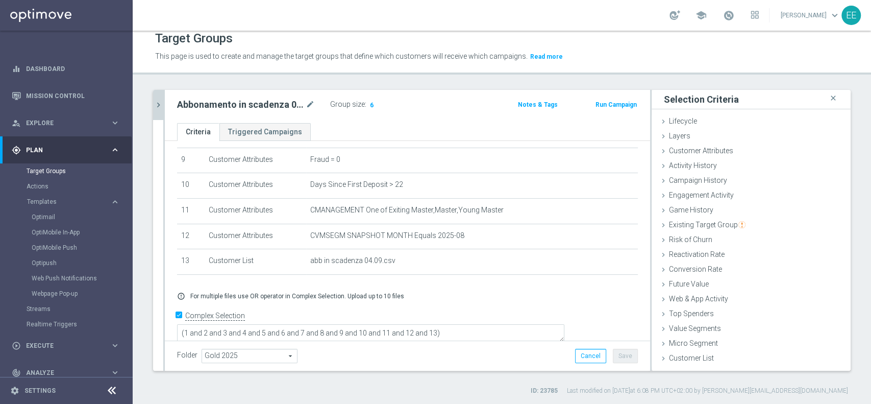
click at [155, 103] on icon "chevron_right" at bounding box center [159, 105] width 10 height 10
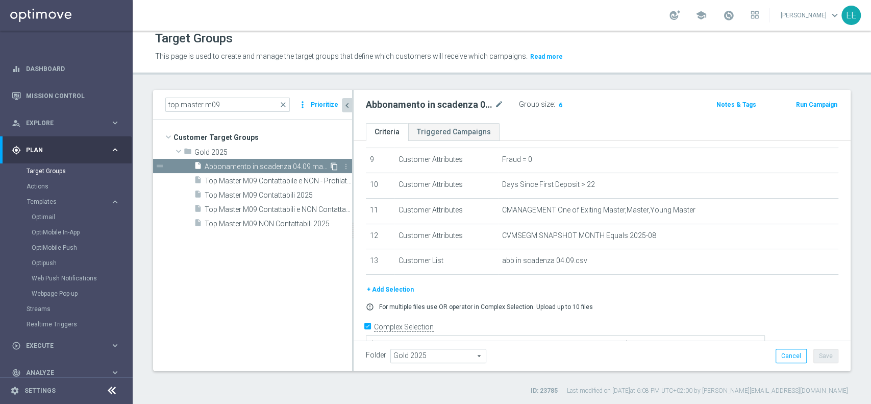
click at [335, 162] on icon "content_copy" at bounding box center [334, 166] width 8 height 8
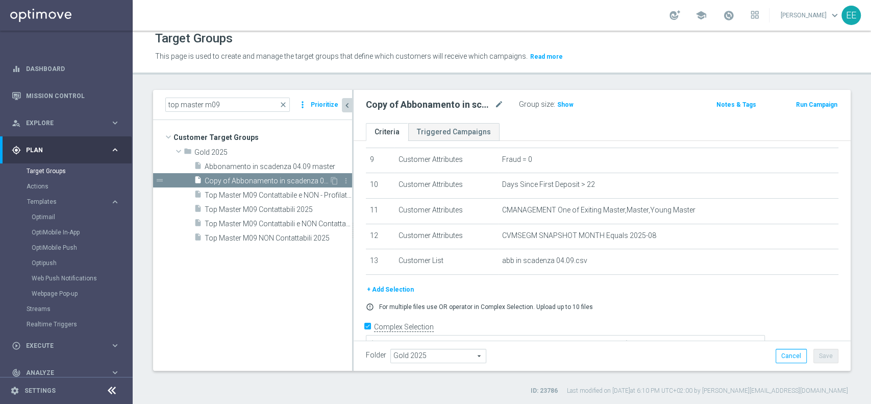
click at [278, 178] on span "Copy of Abbonamento in scadenza 04.09 master" at bounding box center [267, 181] width 125 height 9
click at [498, 103] on icon "mode_edit" at bounding box center [498, 104] width 9 height 12
click at [420, 104] on input "Copy of Abbonamento in scadenza 04.09 master" at bounding box center [435, 105] width 138 height 14
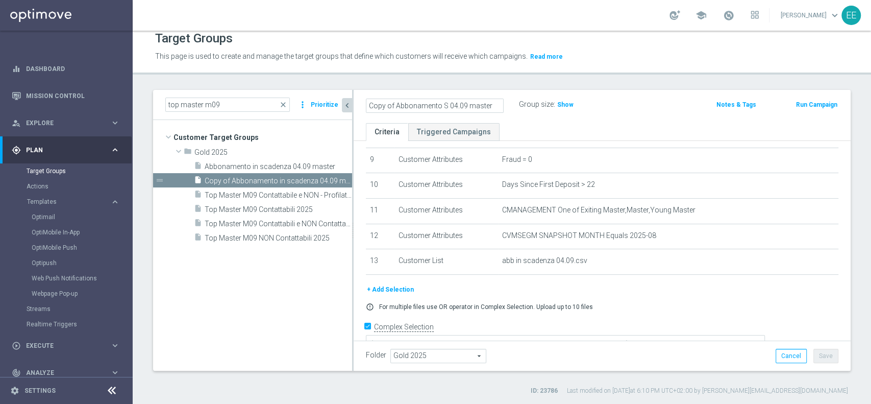
scroll to position [0, 0]
drag, startPoint x: 395, startPoint y: 103, endPoint x: 342, endPoint y: 100, distance: 53.7
click at [342, 100] on as-split "top master m09 close more_vert Prioritize Customer Target Groups library_add cr…" at bounding box center [502, 230] width 698 height 281
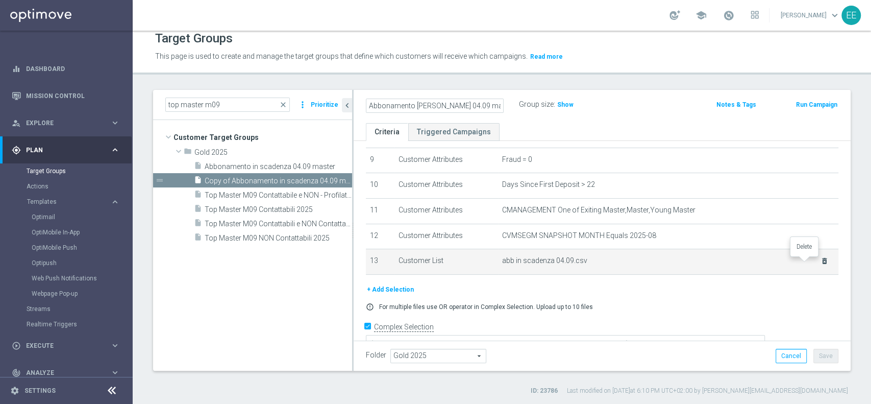
type input "Abbonamento [PERSON_NAME] 04.09 master"
click at [821, 263] on icon "delete_forever" at bounding box center [825, 261] width 8 height 8
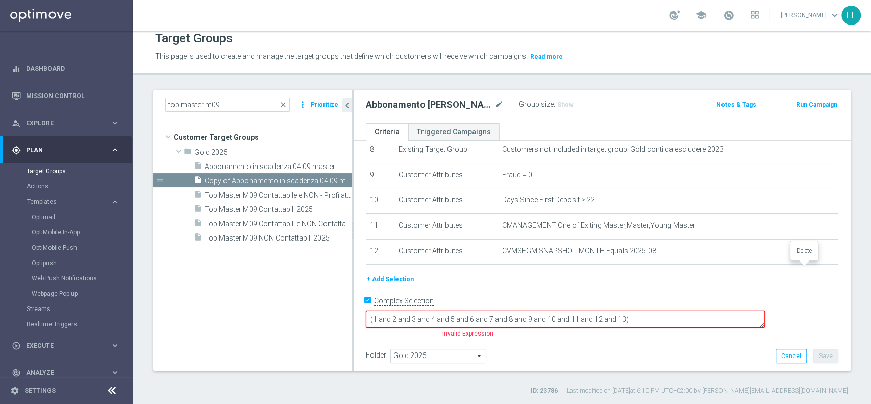
scroll to position [202, 0]
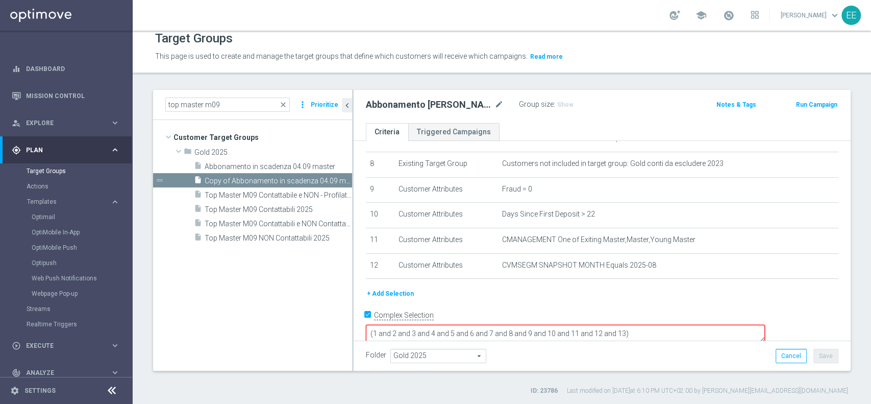
click at [406, 292] on button "+ Add Selection" at bounding box center [390, 293] width 49 height 11
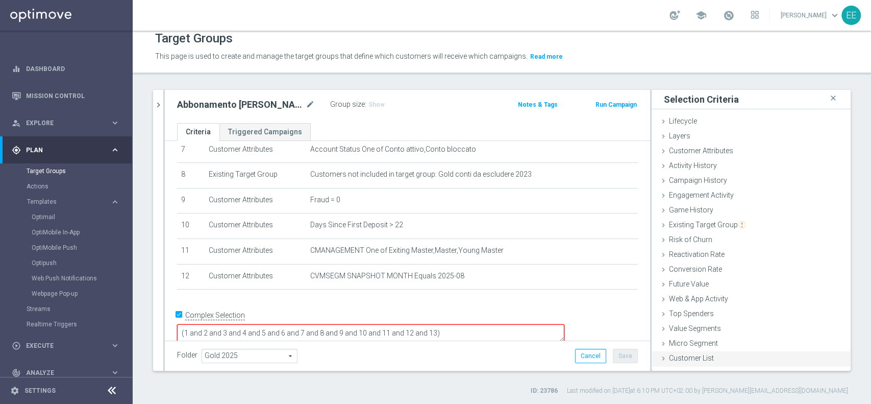
click at [684, 352] on div "Customer List done selection saved" at bounding box center [751, 358] width 199 height 15
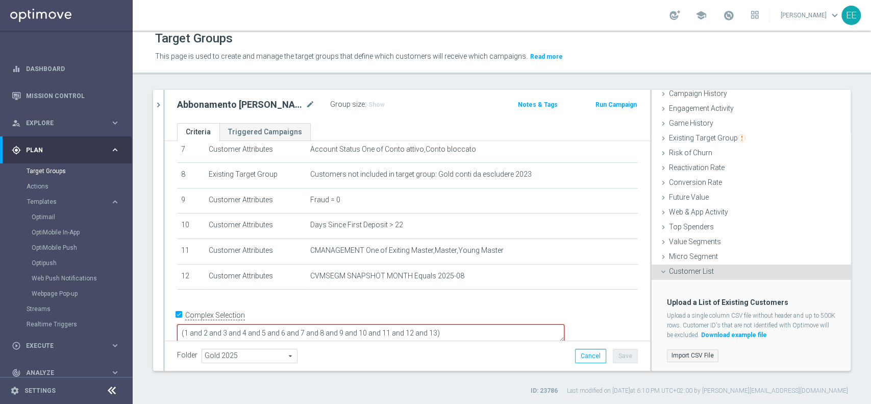
click at [672, 352] on label "Import CSV File" at bounding box center [693, 355] width 52 height 13
click at [0, 0] on input "Import CSV File" at bounding box center [0, 0] width 0 height 0
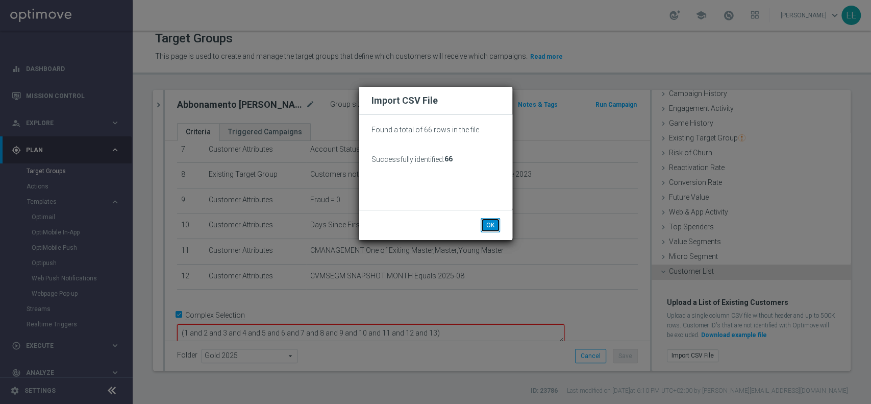
click at [492, 225] on button "OK" at bounding box center [490, 225] width 19 height 14
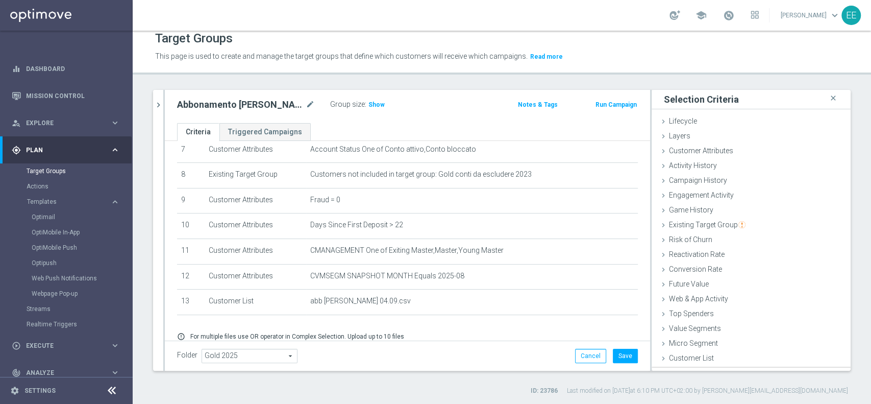
scroll to position [0, 0]
click at [376, 105] on span "Show" at bounding box center [376, 104] width 16 height 7
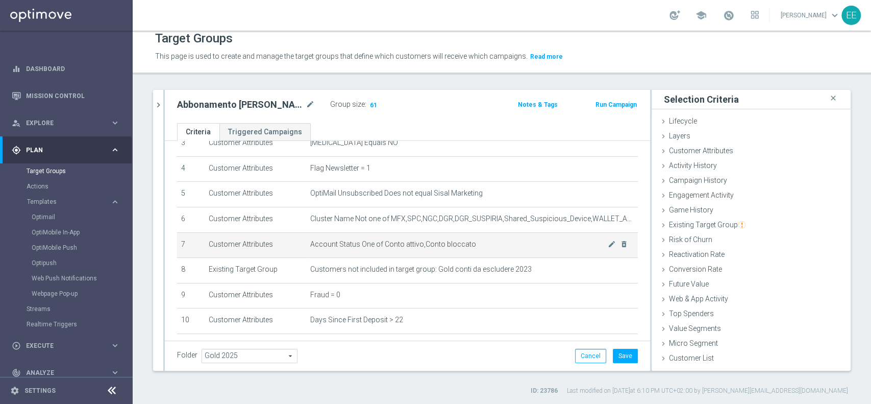
scroll to position [232, 0]
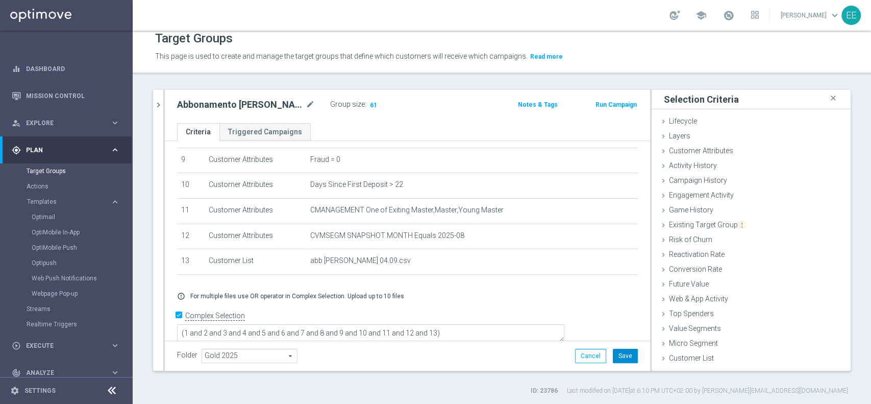
click at [617, 357] on button "Save" at bounding box center [625, 356] width 25 height 14
click at [163, 105] on div at bounding box center [164, 230] width 2 height 281
click at [160, 105] on icon "chevron_right" at bounding box center [159, 105] width 10 height 10
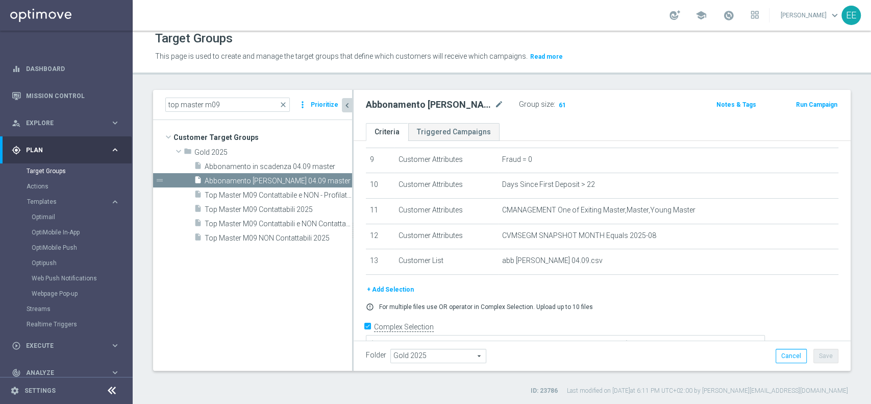
click at [324, 104] on button "Prioritize" at bounding box center [324, 105] width 31 height 14
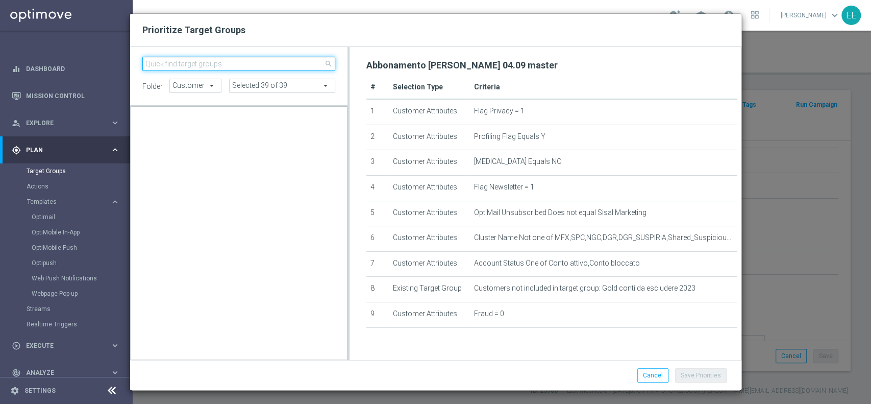
click at [235, 61] on input "search" at bounding box center [238, 64] width 193 height 14
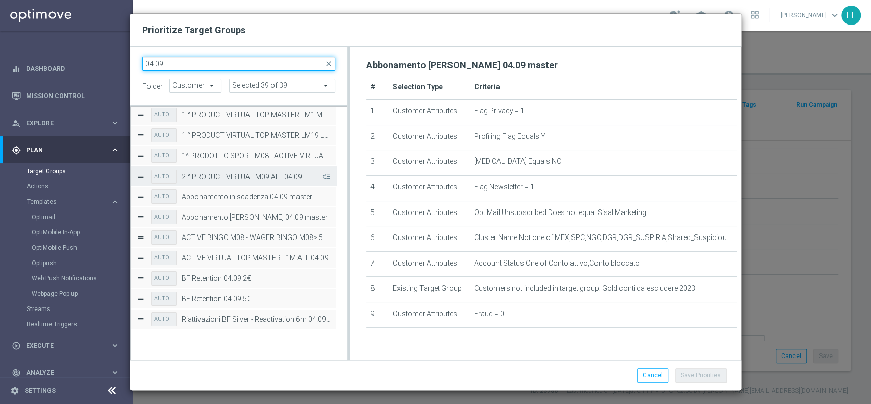
scroll to position [0, 0]
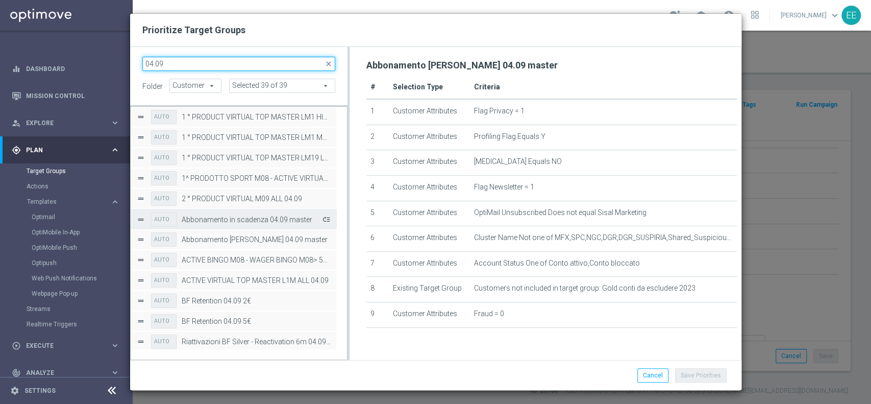
type input "04.09"
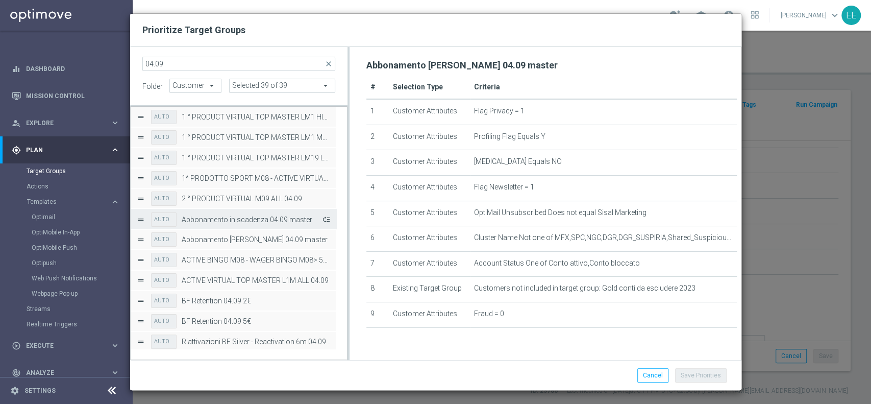
click at [328, 219] on button "Press SPACE to select this row." at bounding box center [325, 219] width 10 height 15
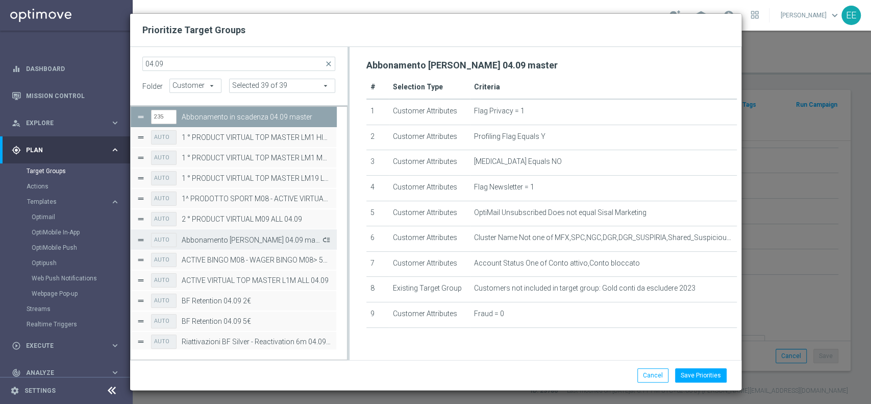
click at [326, 238] on button "Press SPACE to select this row." at bounding box center [325, 239] width 10 height 15
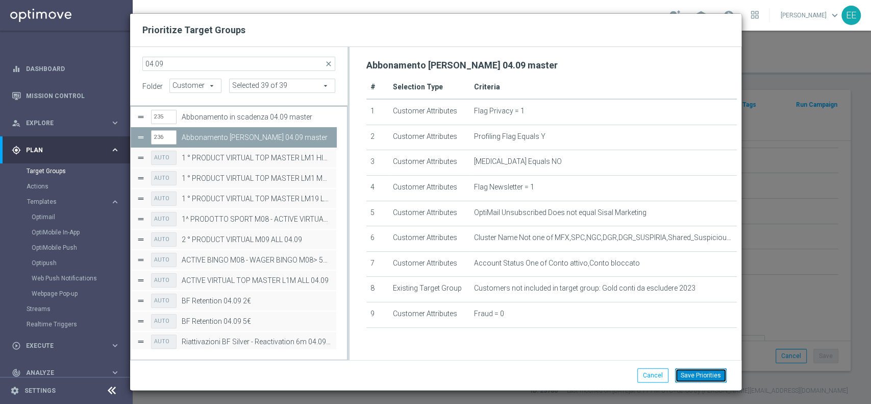
click at [690, 374] on button "Save Priorities" at bounding box center [701, 375] width 52 height 14
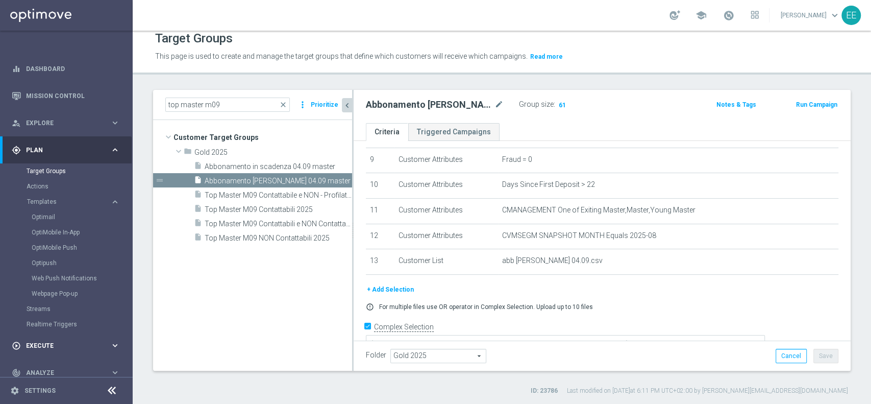
click at [52, 347] on span "Execute" at bounding box center [68, 345] width 84 height 6
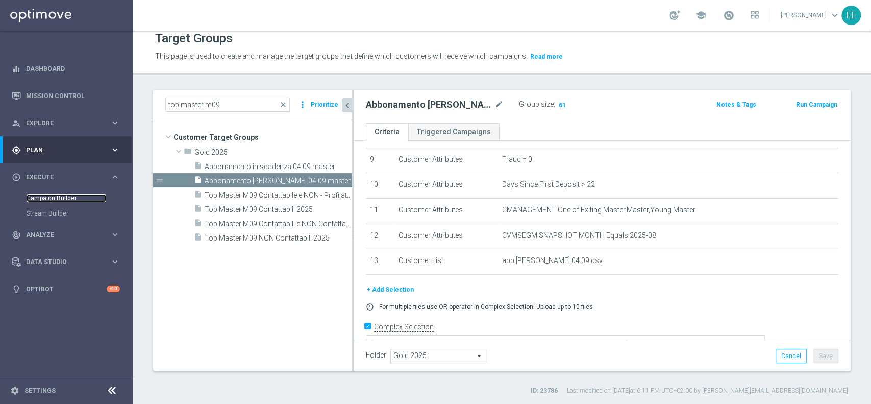
click at [48, 195] on link "Campaign Builder" at bounding box center [67, 198] width 80 height 8
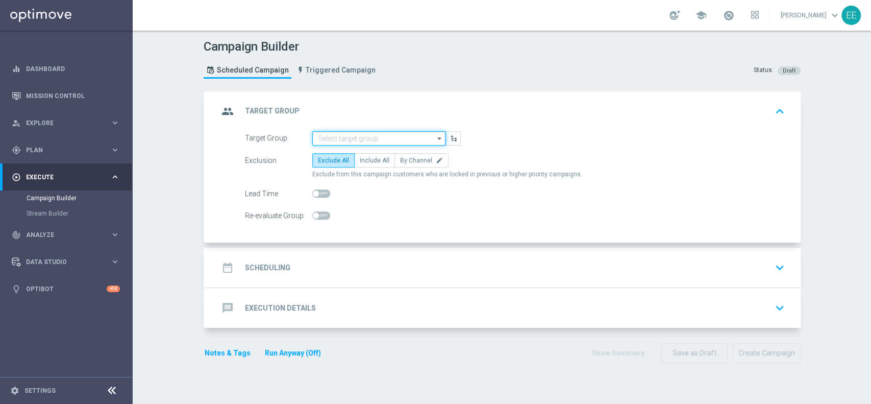
click at [372, 141] on input at bounding box center [378, 138] width 133 height 14
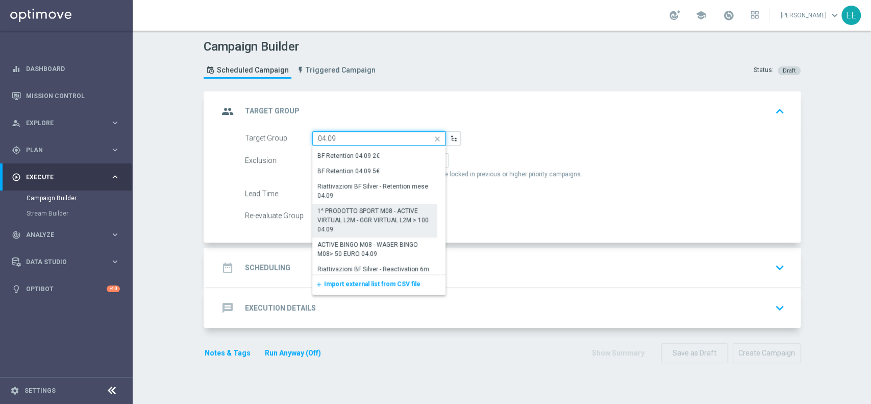
scroll to position [154, 0]
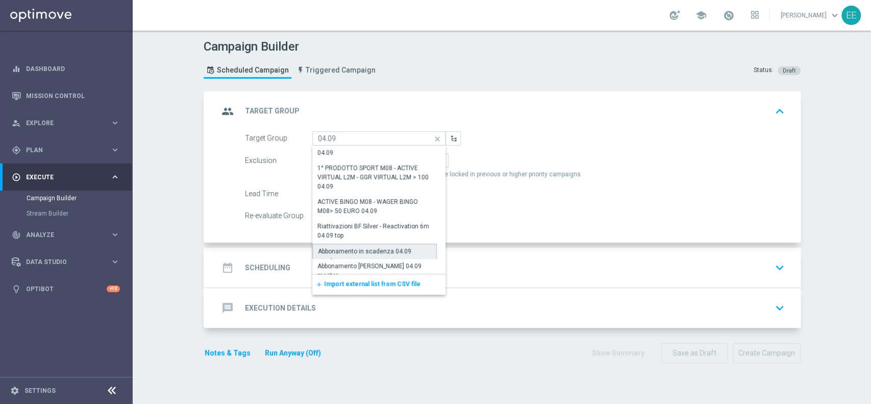
click at [390, 247] on div "Abbonamento in scadenza 04.09 master" at bounding box center [375, 255] width 114 height 18
type input "Abbonamento in scadenza 04.09 master"
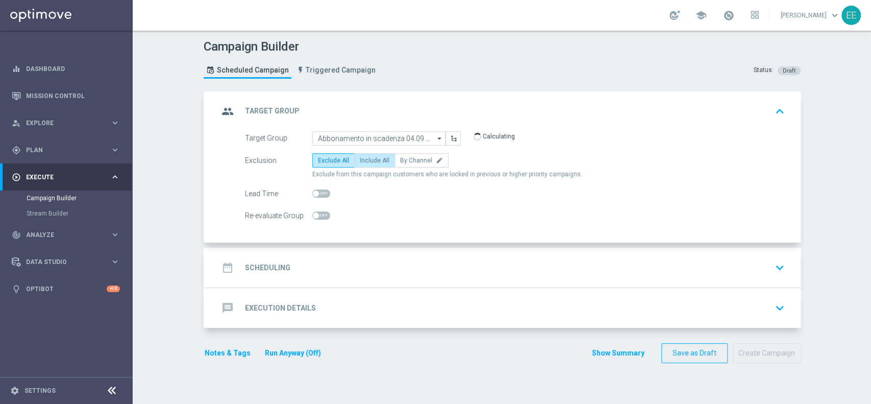
click at [375, 161] on span "Include All" at bounding box center [375, 160] width 30 height 7
click at [366, 161] on input "Include All" at bounding box center [363, 162] width 7 height 7
radio input "true"
click at [326, 250] on div "date_range Scheduling keyboard_arrow_down" at bounding box center [503, 267] width 594 height 40
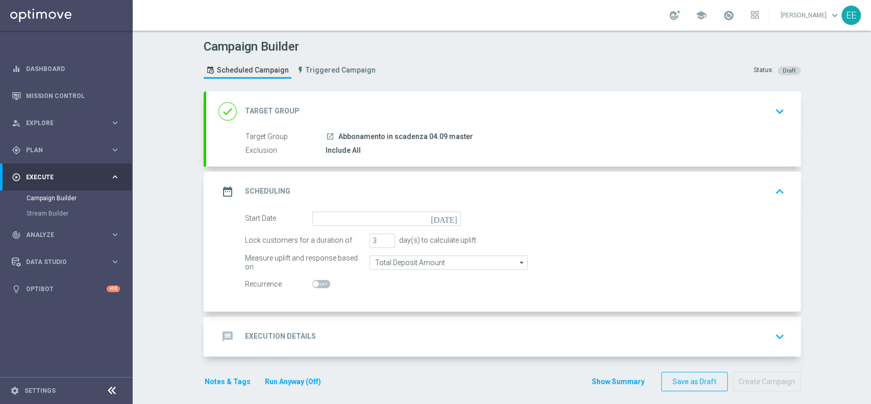
click at [359, 129] on div "done Target Group keyboard_arrow_down" at bounding box center [503, 111] width 594 height 40
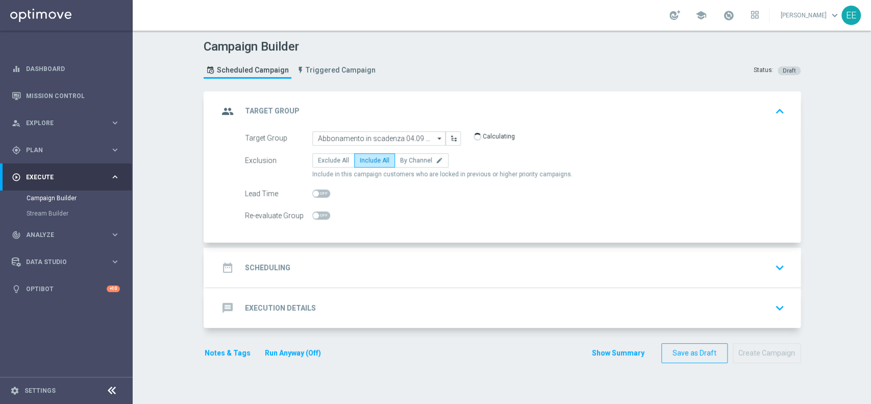
click at [315, 190] on span at bounding box center [321, 193] width 18 height 8
click at [315, 190] on input "checkbox" at bounding box center [321, 193] width 18 height 8
checkbox input "true"
type input "2"
click at [421, 190] on input "2" at bounding box center [426, 193] width 26 height 14
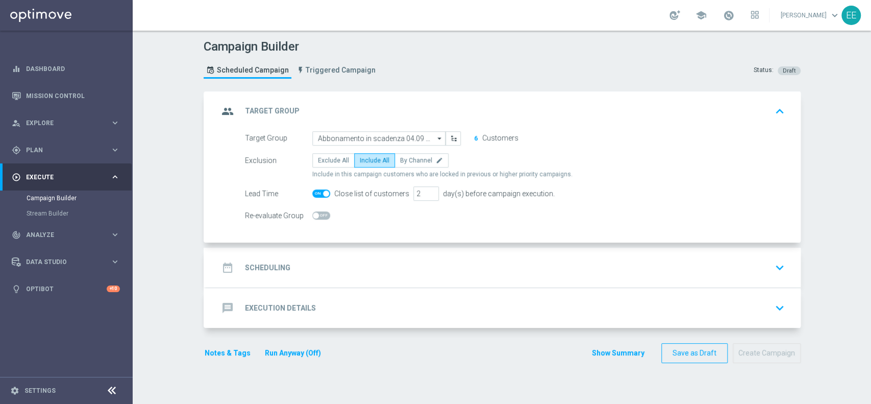
click at [371, 268] on div "date_range Scheduling keyboard_arrow_down" at bounding box center [503, 267] width 570 height 19
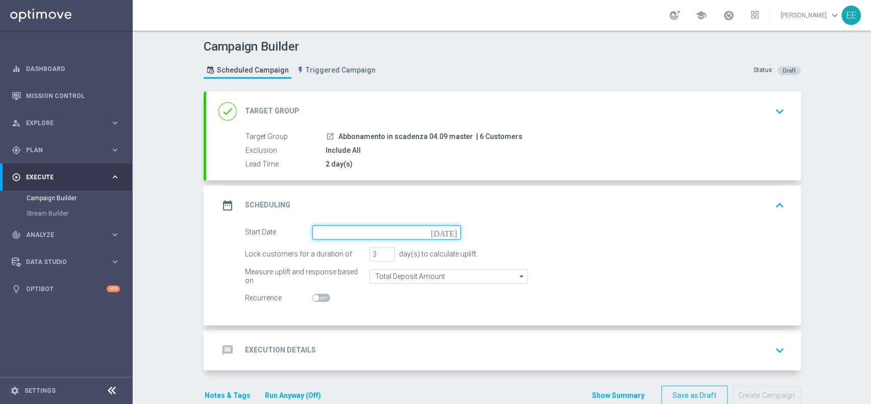
click at [338, 225] on input at bounding box center [386, 232] width 148 height 14
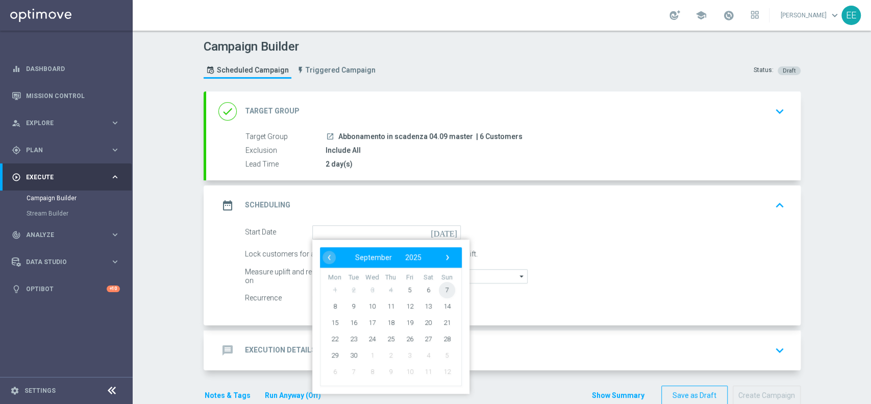
click at [438, 285] on span "7" at bounding box center [446, 289] width 16 height 16
type input "[DATE]"
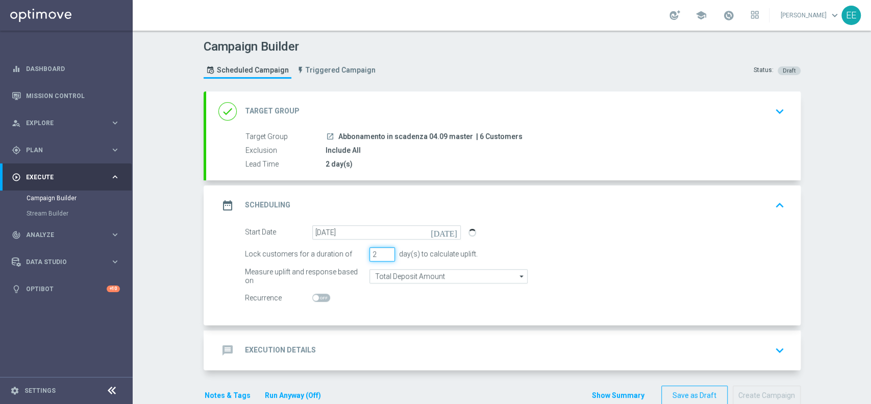
click at [384, 257] on input "2" at bounding box center [382, 254] width 26 height 14
type input "1"
click at [384, 256] on input "1" at bounding box center [382, 254] width 26 height 14
click at [320, 354] on div "message Execution Details keyboard_arrow_down" at bounding box center [503, 349] width 570 height 19
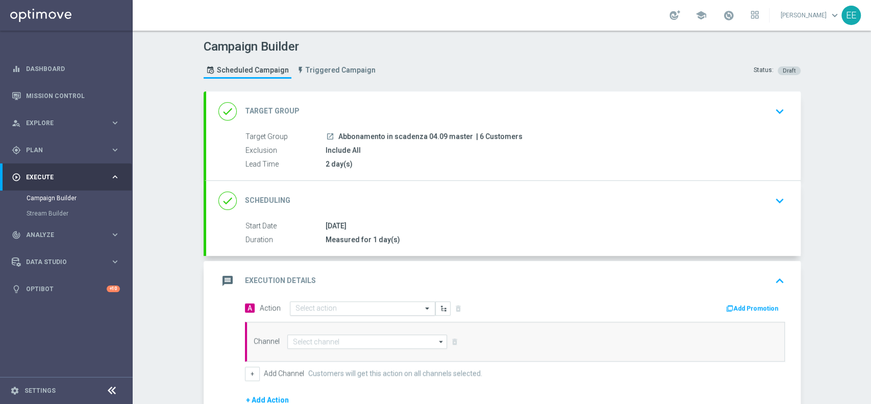
click at [338, 306] on input "text" at bounding box center [352, 308] width 114 height 9
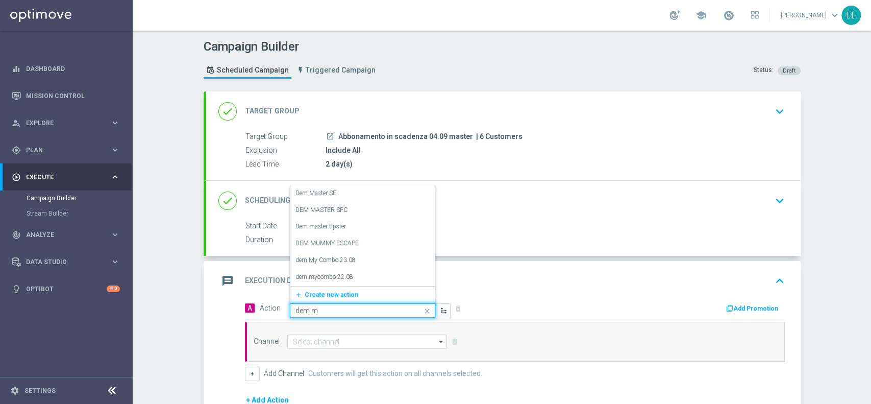
type input "dem ma"
click at [343, 243] on div "Dem Master SE edit" at bounding box center [362, 243] width 134 height 17
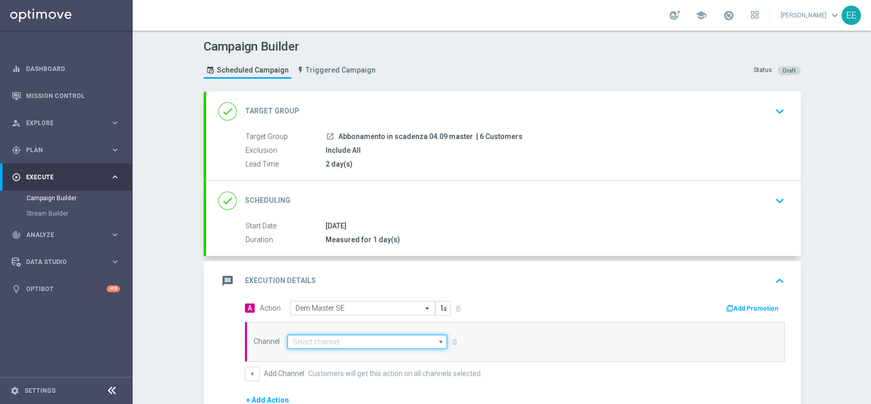
click at [326, 341] on input at bounding box center [367, 341] width 160 height 14
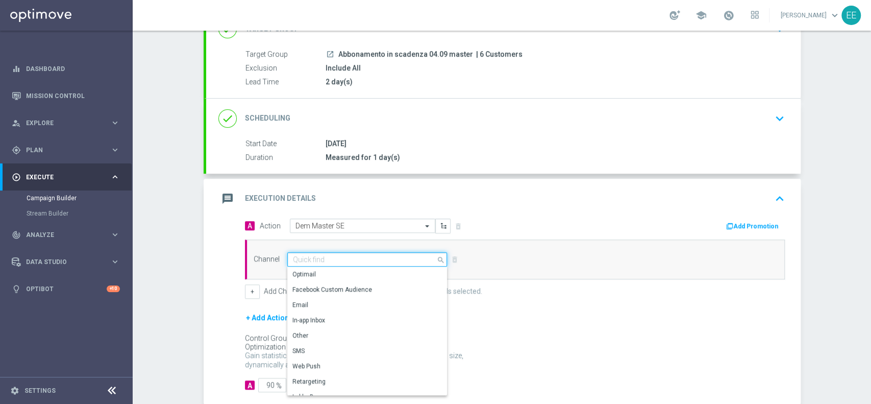
scroll to position [88, 0]
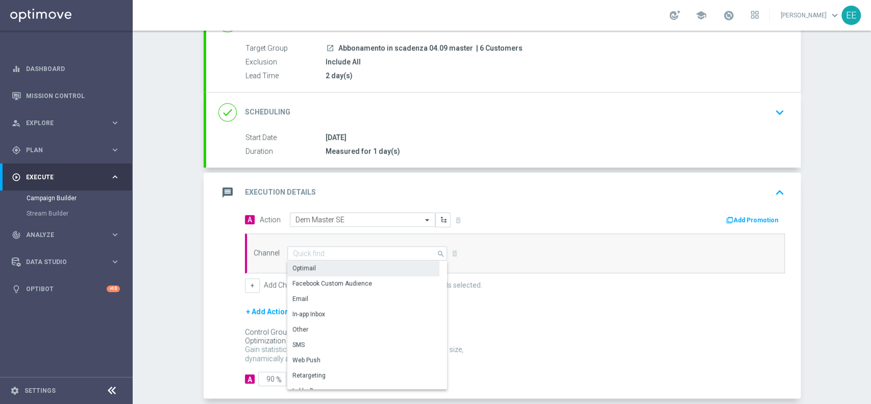
click at [296, 263] on div "Optimail" at bounding box center [303, 267] width 23 height 9
type input "Optimail"
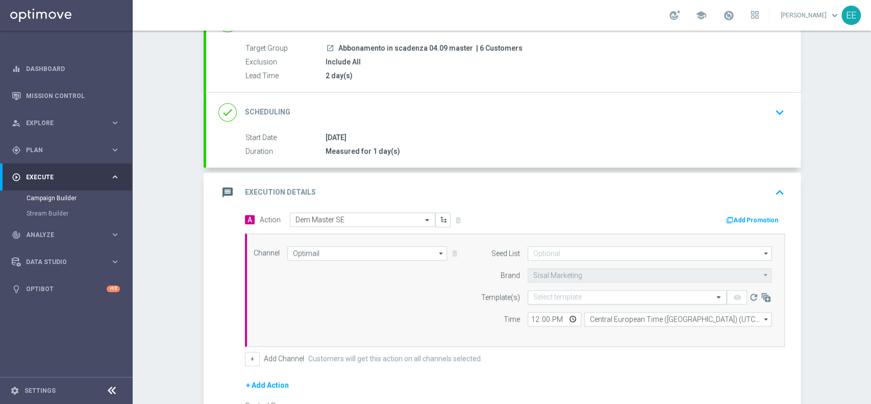
click at [536, 298] on input "text" at bounding box center [616, 297] width 167 height 9
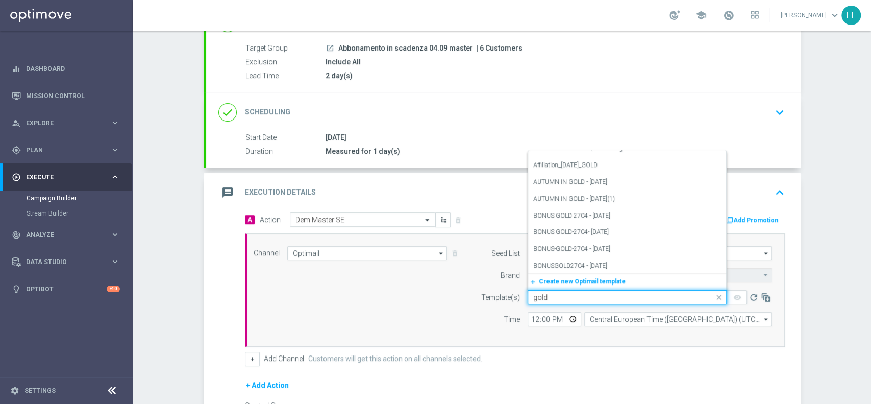
scroll to position [0, 0]
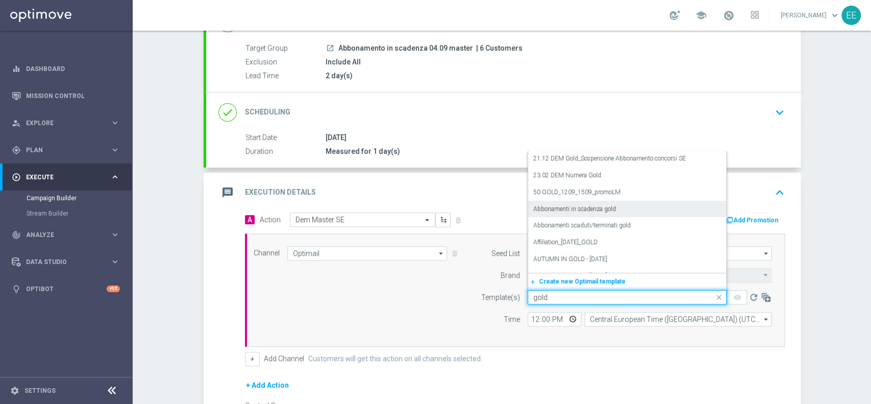
click at [647, 210] on div "Abbonamenti in scadenza gold" at bounding box center [627, 209] width 188 height 17
type input "gold"
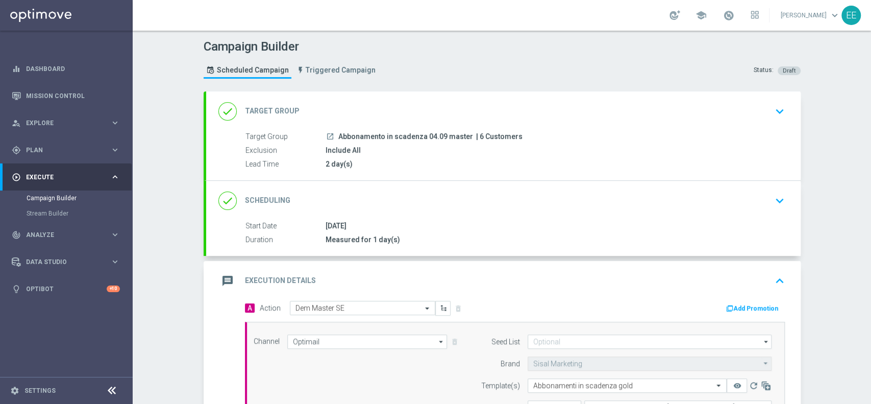
scroll to position [210, 0]
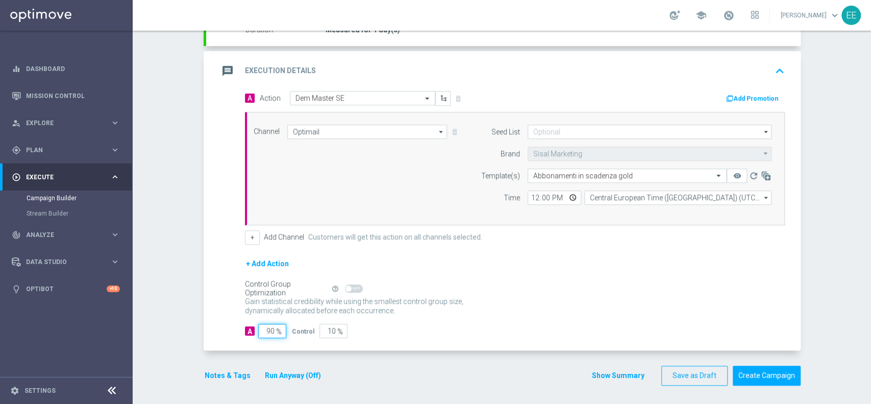
click at [263, 329] on input "90" at bounding box center [272, 331] width 28 height 14
type input "1"
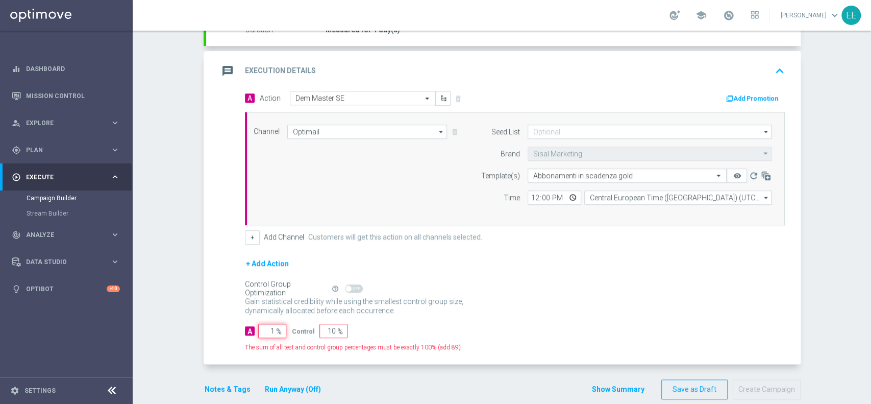
type input "99"
type input "10"
type input "90"
type input "100"
type input "0"
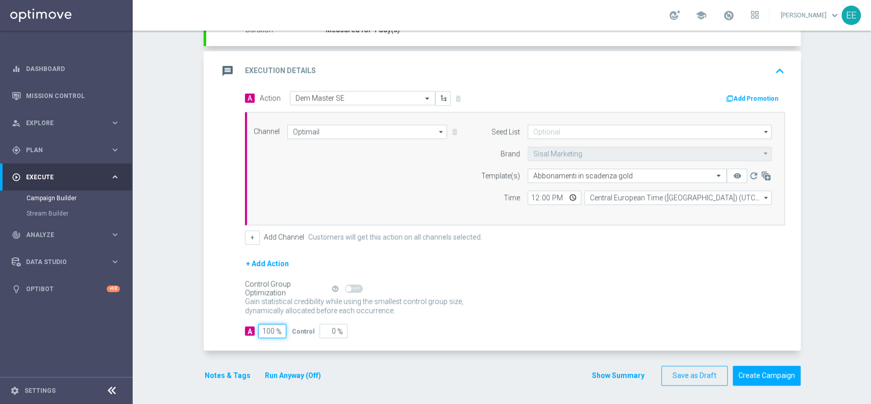
type input "100"
click at [453, 290] on div "Control Group Optimization Self Optimizing Campaign help_outline" at bounding box center [515, 288] width 540 height 11
click at [229, 372] on button "Notes & Tags" at bounding box center [228, 375] width 48 height 13
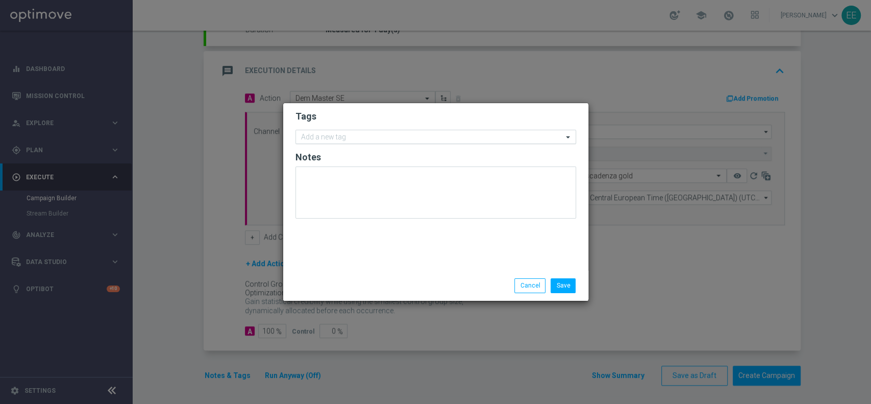
click at [385, 135] on input "text" at bounding box center [432, 137] width 262 height 9
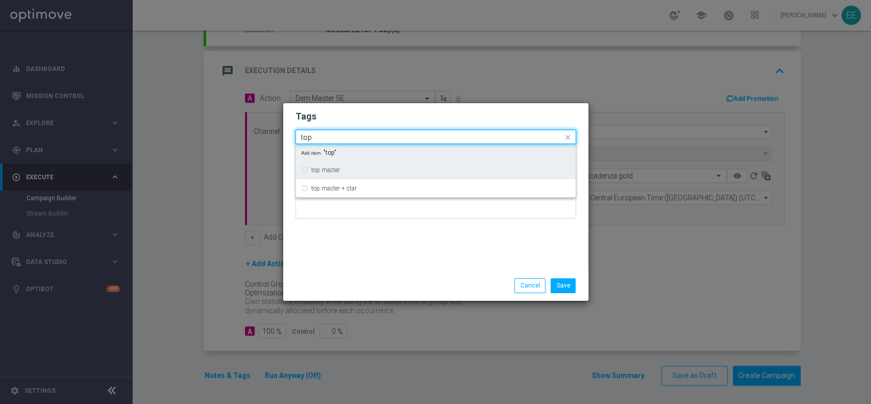
click at [349, 163] on div "top master" at bounding box center [435, 170] width 269 height 16
type input "top"
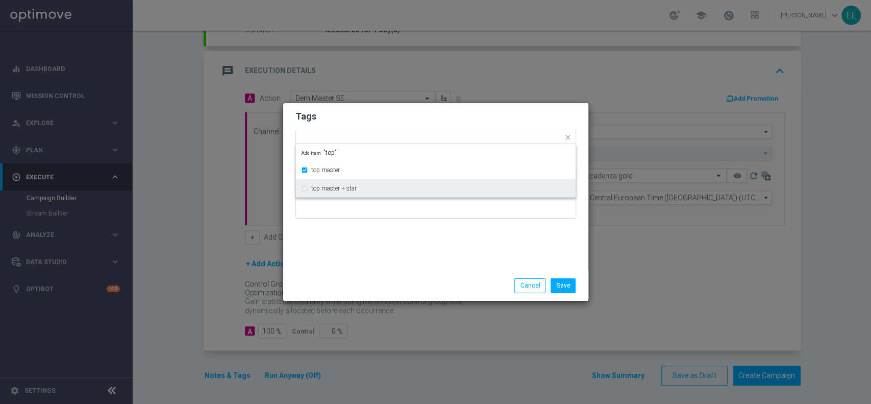
click at [346, 251] on div "Tags Quick find × top master top master top master + star Add item "top" Notes" at bounding box center [435, 186] width 305 height 167
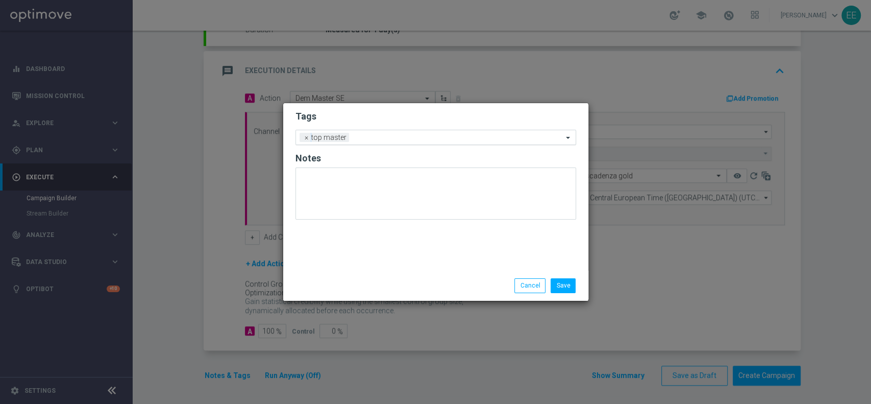
click at [406, 136] on input "text" at bounding box center [458, 138] width 210 height 9
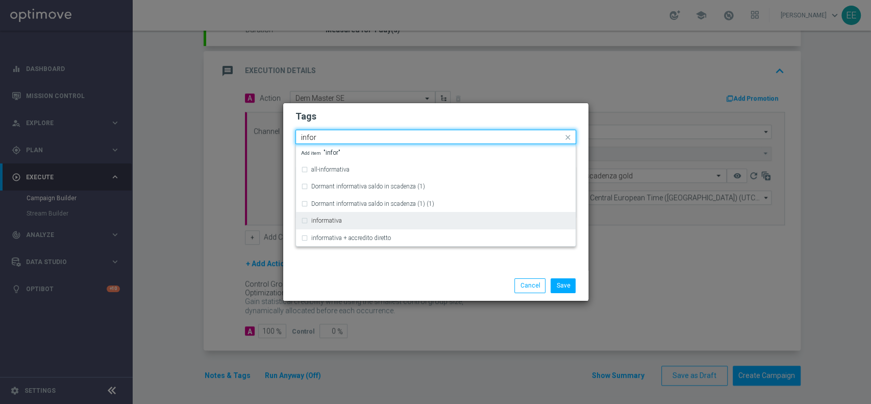
click at [335, 221] on label "informativa" at bounding box center [326, 220] width 31 height 6
type input "infor"
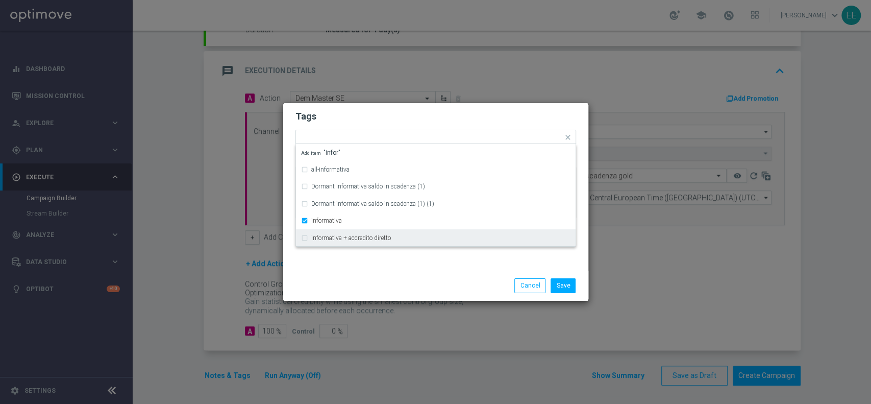
click at [364, 268] on div "Tags Quick find × top master × informativa all-informativa Dormant informativa …" at bounding box center [435, 186] width 305 height 167
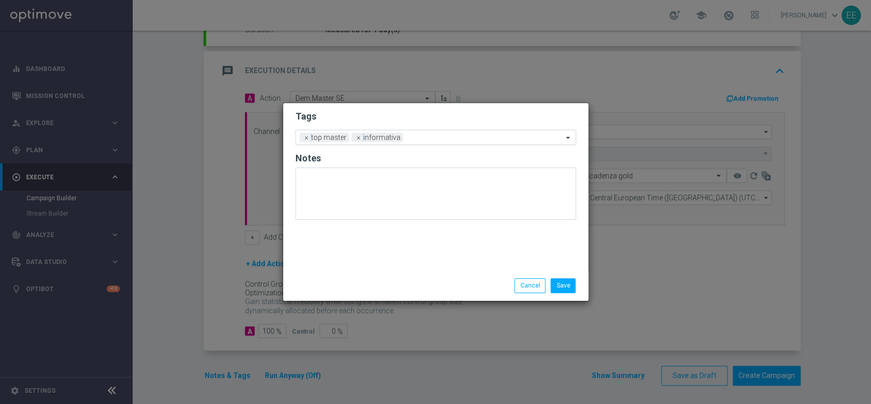
click at [426, 137] on input "text" at bounding box center [485, 138] width 156 height 9
click at [408, 125] on form "Tags Add a new tag × top master × informativa Notes" at bounding box center [435, 167] width 281 height 119
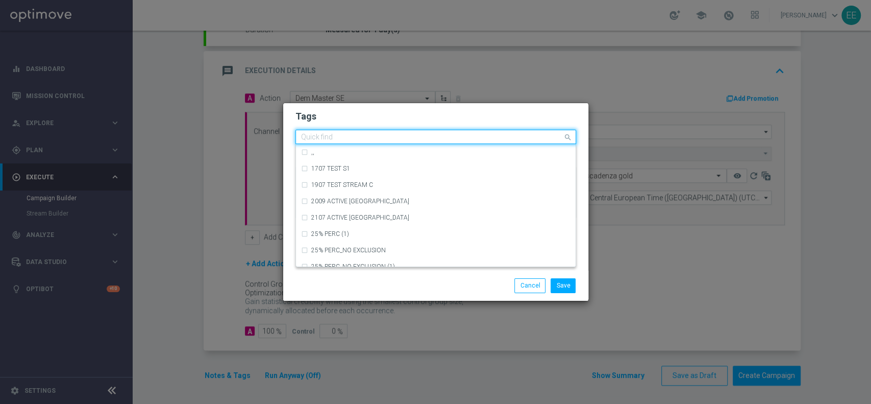
click at [429, 139] on input "text" at bounding box center [432, 137] width 262 height 9
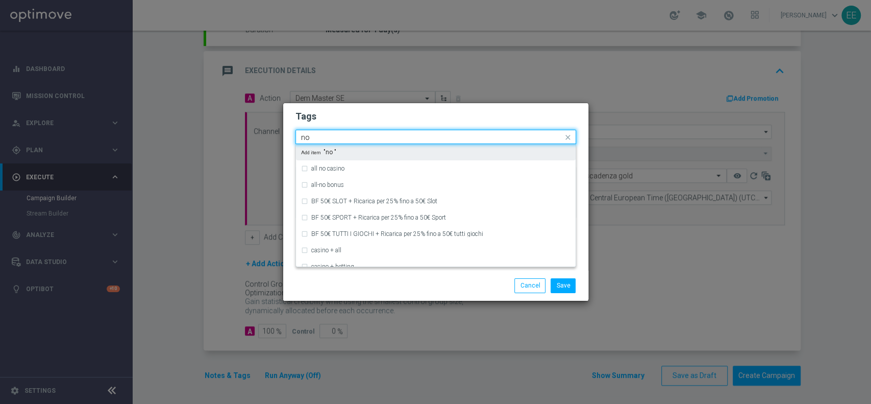
type input "n"
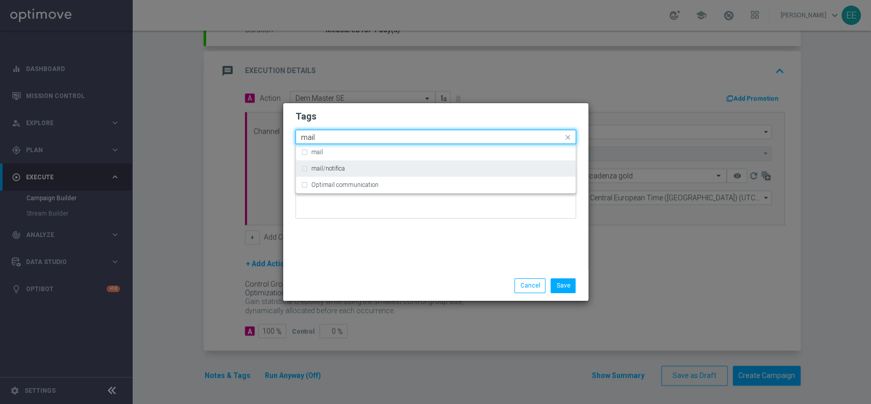
click at [372, 165] on div "mail/notifica" at bounding box center [440, 168] width 259 height 6
type input "mail"
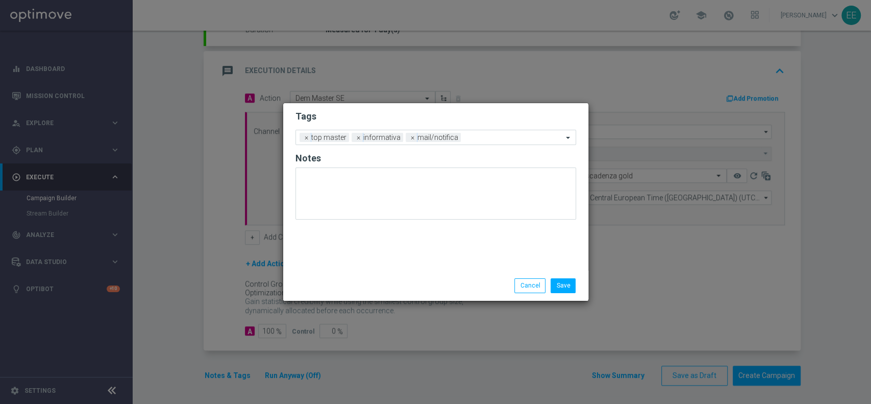
click at [390, 245] on div "Tags Add a new tag × top master × informativa × mail/notifica Notes" at bounding box center [435, 186] width 305 height 167
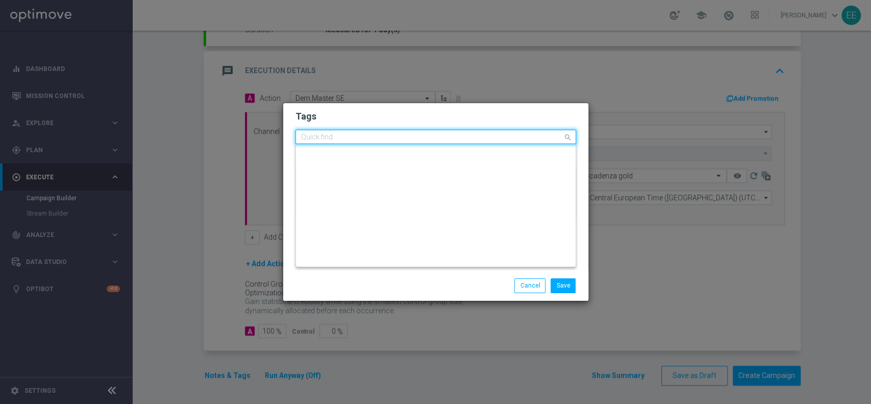
click at [474, 139] on input "text" at bounding box center [432, 137] width 262 height 9
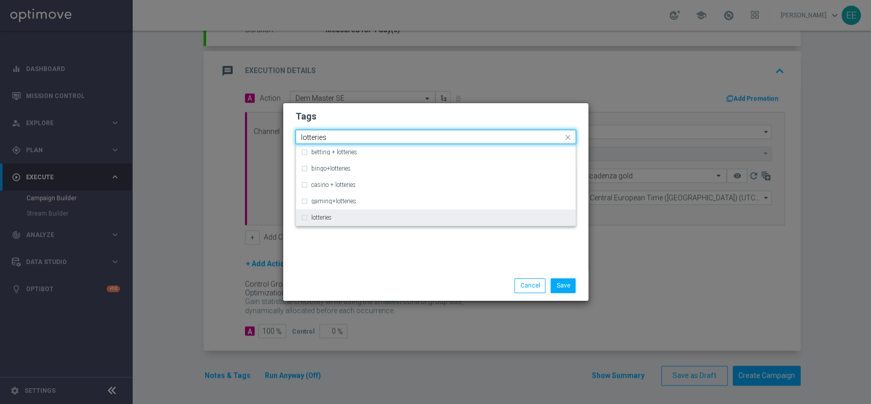
click at [349, 220] on div "lotteries" at bounding box center [440, 217] width 259 height 6
type input "lotteries"
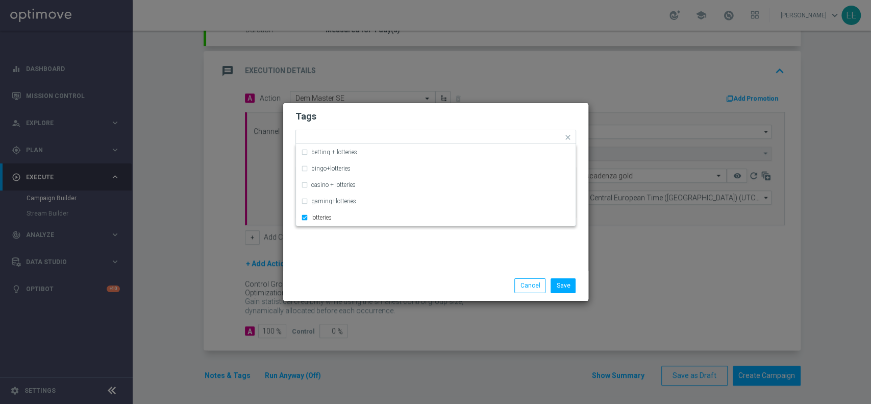
click at [389, 258] on div "Tags Quick find × top master × informativa × mail/notifica × lotteries betting …" at bounding box center [435, 186] width 305 height 167
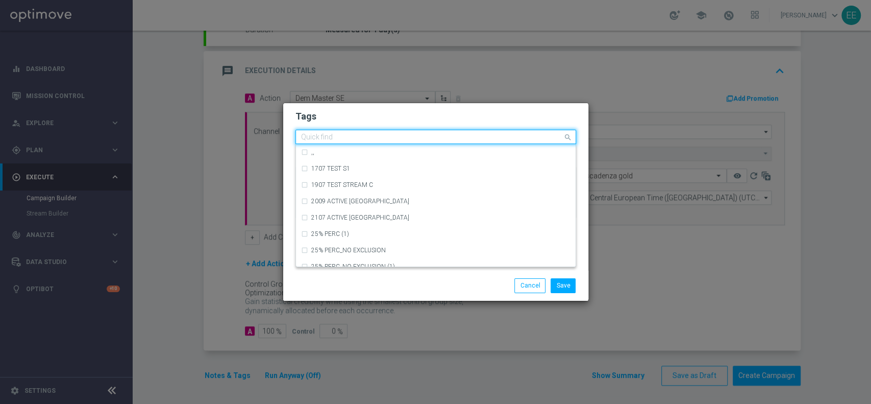
click at [513, 139] on input "text" at bounding box center [432, 137] width 262 height 9
type input "b"
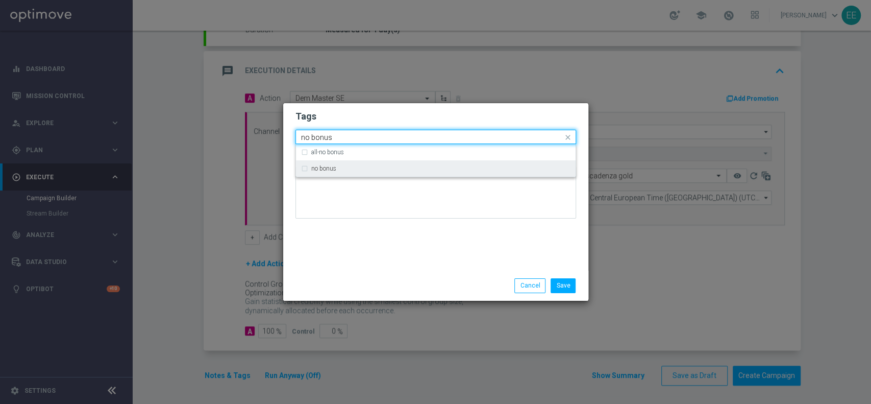
click at [435, 169] on div "no bonus" at bounding box center [440, 168] width 259 height 6
type input "no bonus"
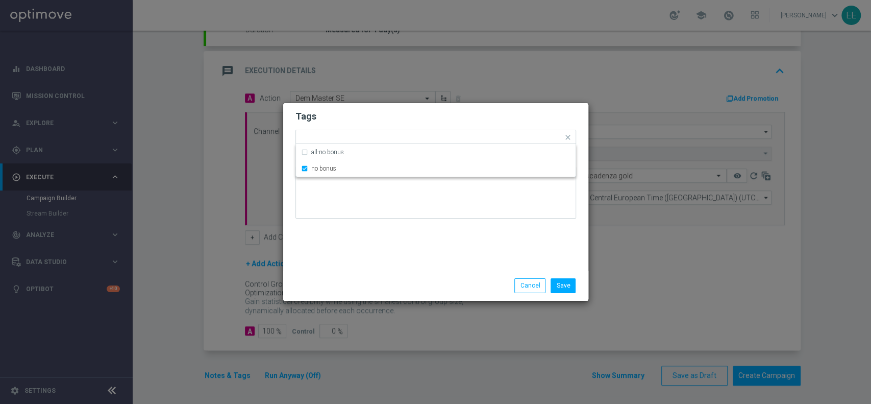
click at [423, 276] on div "Save Cancel" at bounding box center [435, 285] width 305 height 30
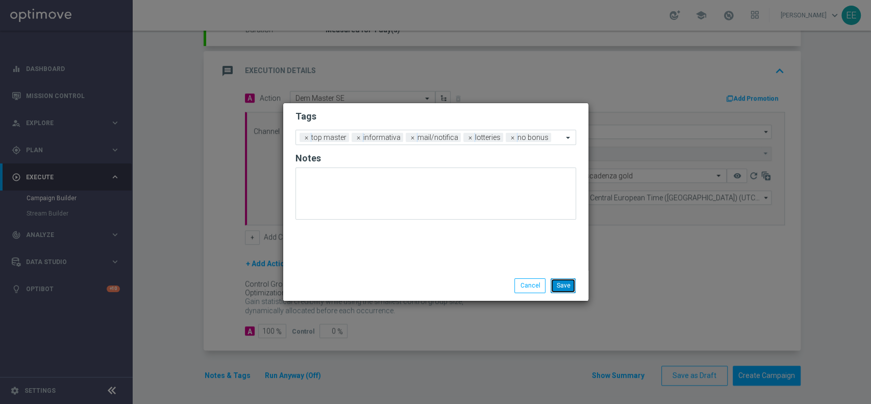
click at [560, 280] on button "Save" at bounding box center [563, 285] width 25 height 14
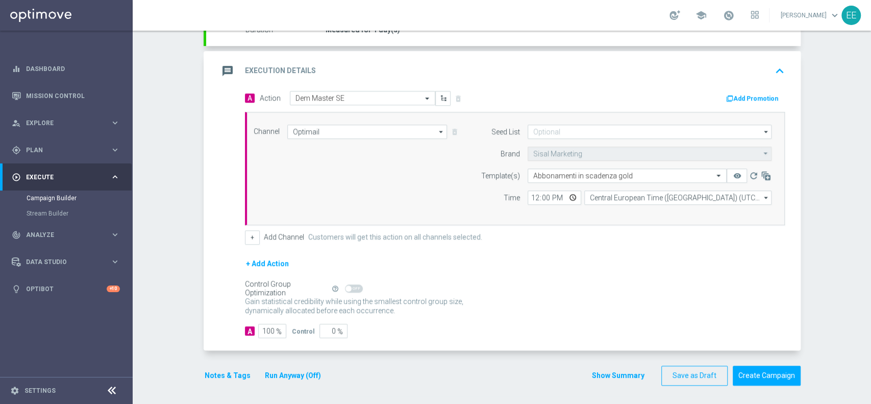
scroll to position [169, 0]
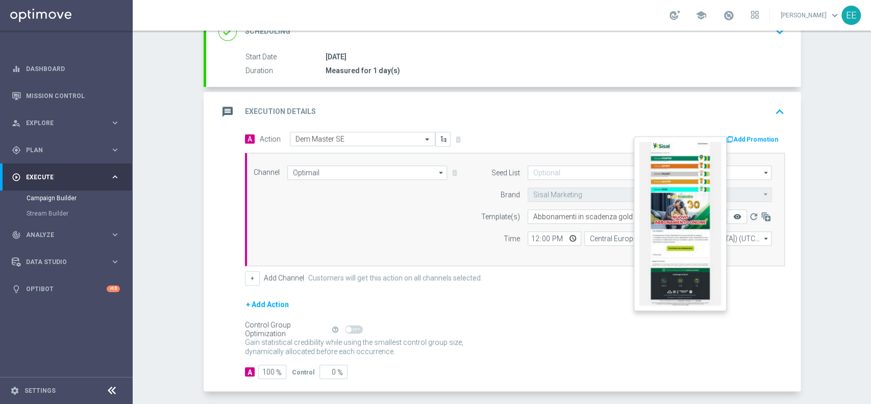
click at [735, 213] on icon "remove_red_eye" at bounding box center [737, 216] width 8 height 8
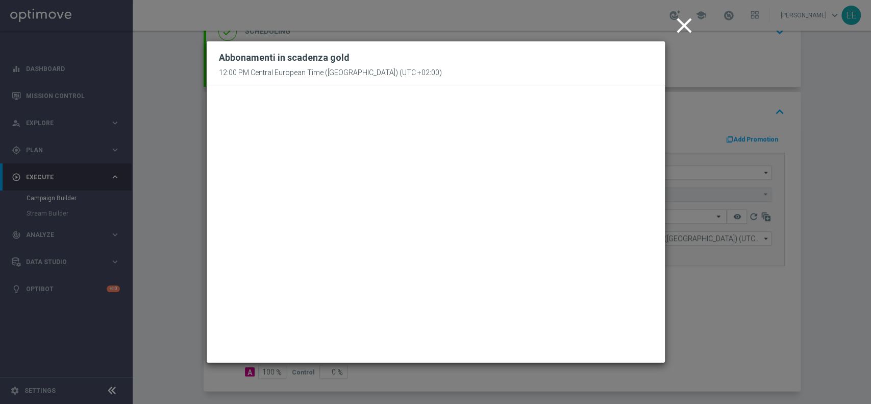
click at [689, 15] on icon "close" at bounding box center [685, 26] width 26 height 26
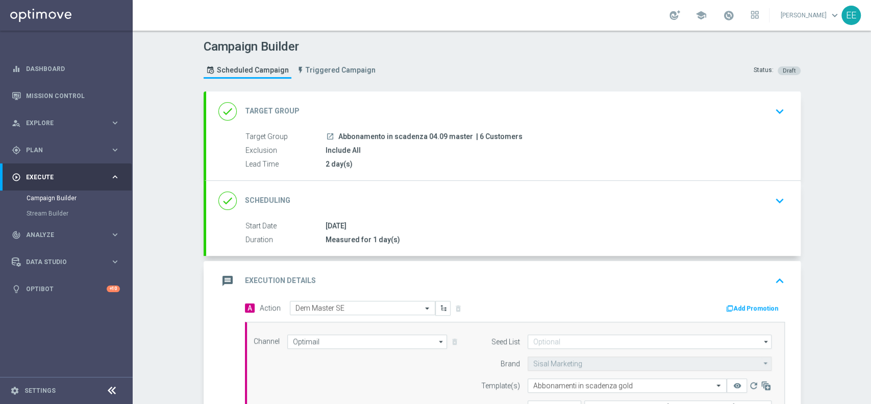
scroll to position [210, 0]
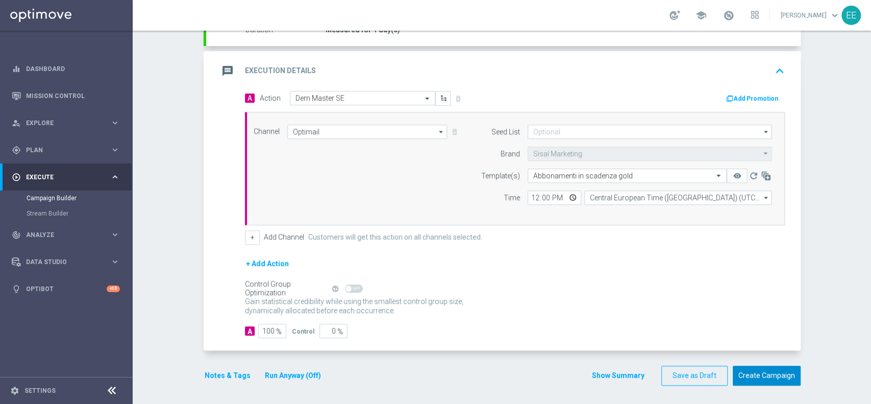
click at [761, 375] on button "Create Campaign" at bounding box center [767, 375] width 68 height 20
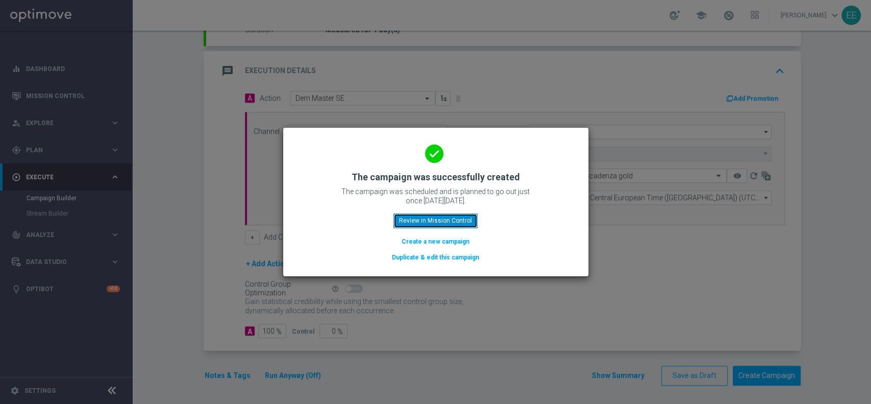
click at [452, 224] on button "Review in Mission Control" at bounding box center [435, 220] width 84 height 14
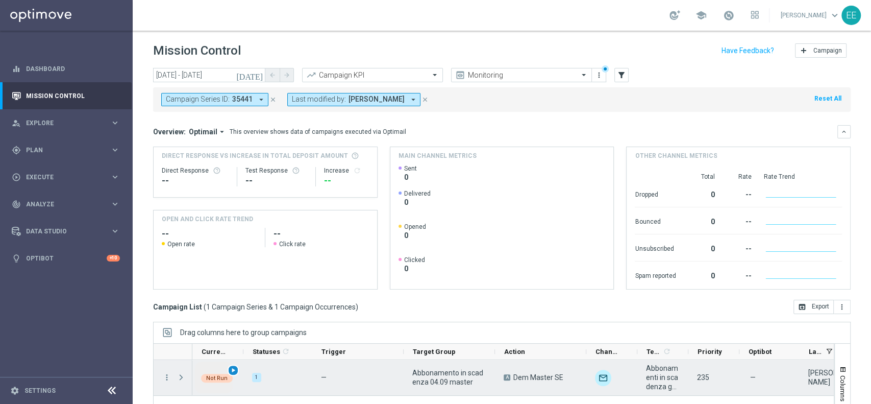
click at [233, 371] on span "play_arrow" at bounding box center [233, 369] width 7 height 7
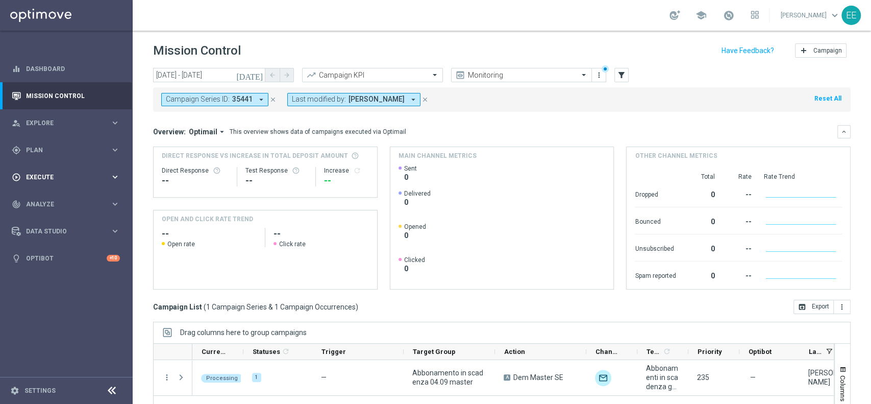
click at [40, 176] on span "Execute" at bounding box center [68, 177] width 84 height 6
click at [64, 195] on link "Campaign Builder" at bounding box center [67, 198] width 80 height 8
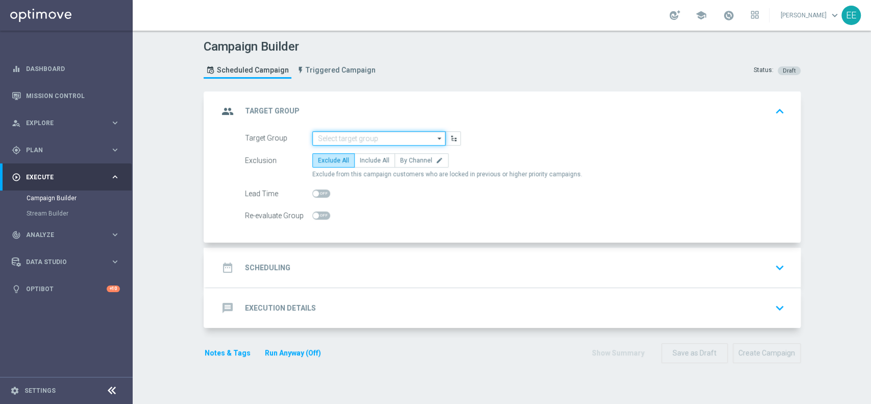
click at [381, 139] on input at bounding box center [378, 138] width 133 height 14
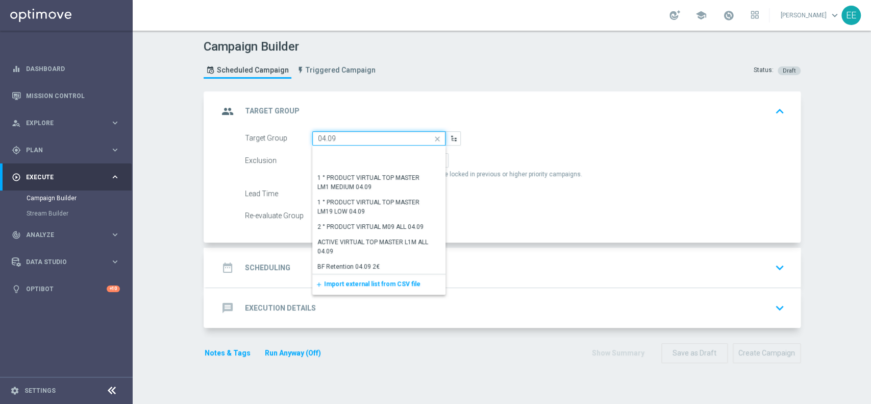
scroll to position [154, 0]
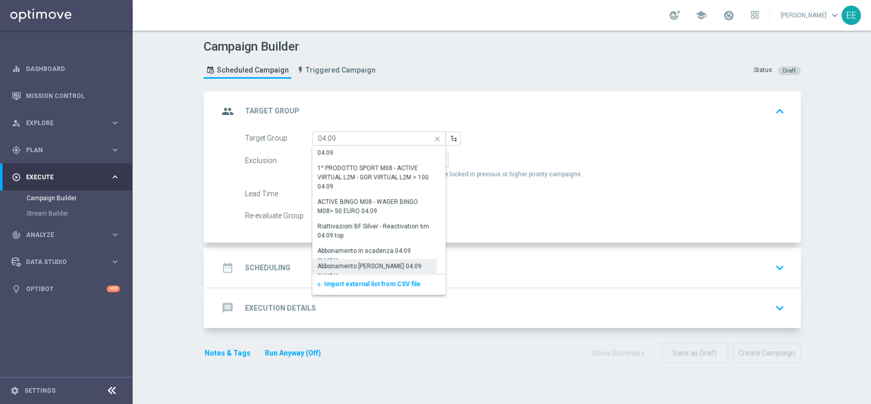
click at [396, 267] on div "Abbonamento [PERSON_NAME] 04.09 master" at bounding box center [374, 270] width 115 height 18
type input "Abbonamento [PERSON_NAME] 04.09 master"
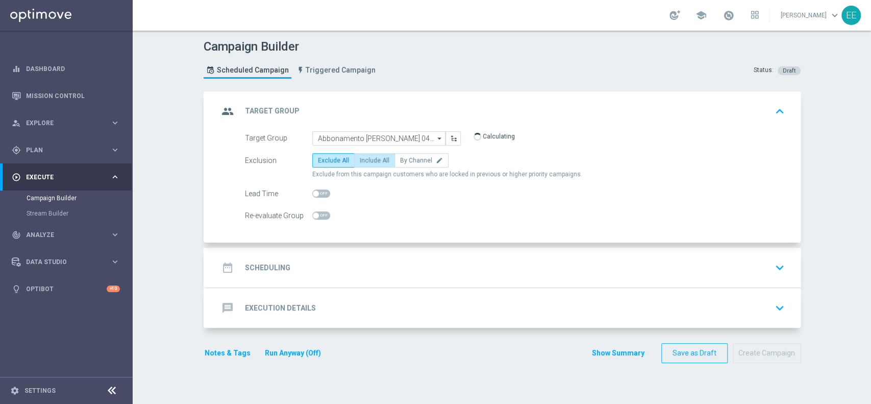
click at [366, 162] on span "Include All" at bounding box center [375, 160] width 30 height 7
click at [366, 162] on input "Include All" at bounding box center [363, 162] width 7 height 7
radio input "true"
click at [324, 188] on div "Lead Time" at bounding box center [514, 193] width 555 height 14
click at [313, 193] on span at bounding box center [316, 193] width 6 height 6
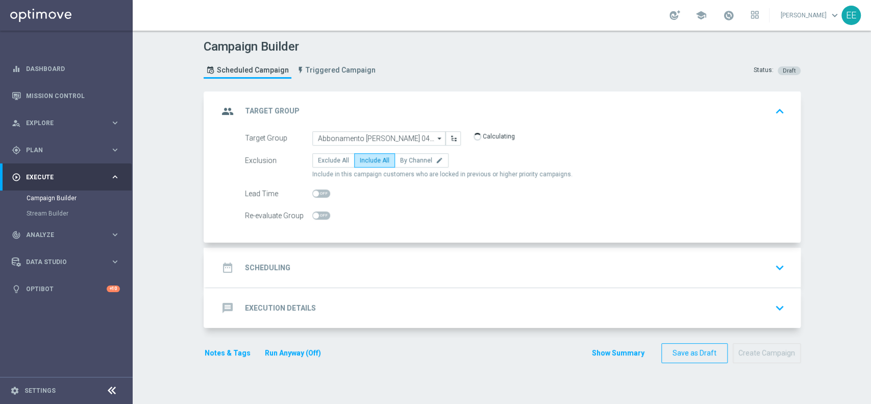
click at [313, 193] on input "checkbox" at bounding box center [321, 193] width 18 height 8
checkbox input "true"
type input "2"
click at [423, 190] on input "2" at bounding box center [426, 193] width 26 height 14
click at [360, 282] on div "date_range Scheduling keyboard_arrow_down" at bounding box center [503, 267] width 594 height 40
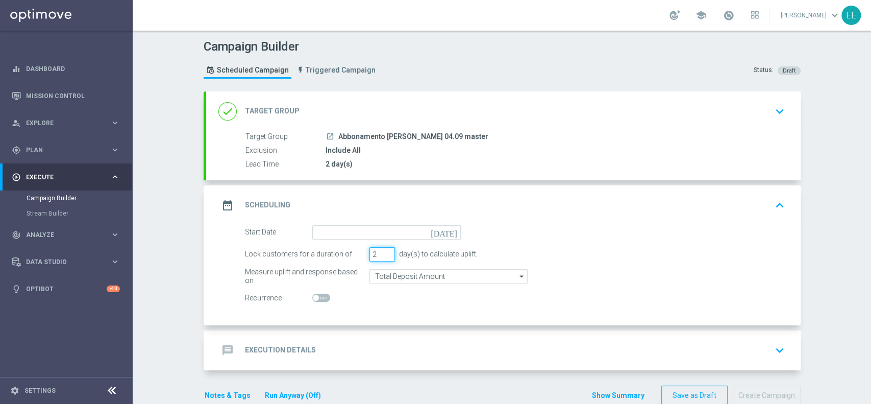
click at [381, 255] on input "2" at bounding box center [382, 254] width 26 height 14
type input "1"
click at [381, 255] on input "1" at bounding box center [382, 254] width 26 height 14
click at [368, 234] on input at bounding box center [386, 232] width 148 height 14
type input "[DATE]"
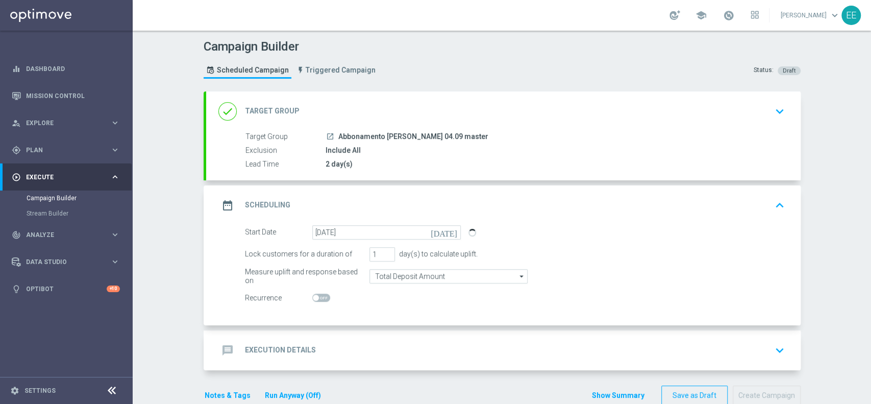
click at [392, 343] on div "message Execution Details keyboard_arrow_down" at bounding box center [503, 349] width 570 height 19
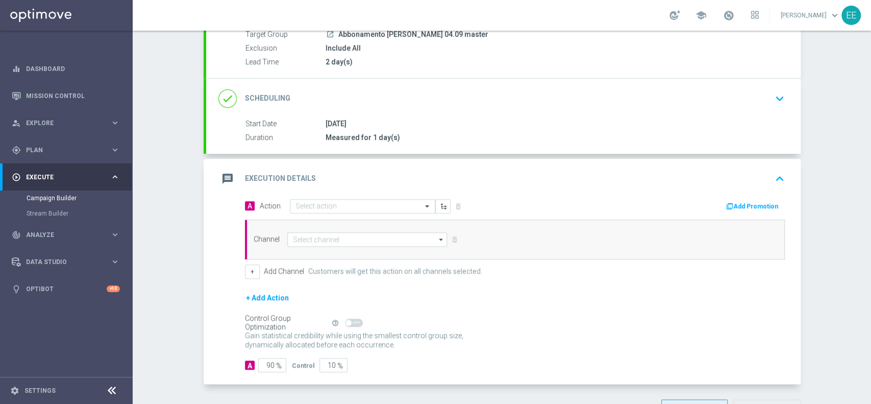
scroll to position [107, 0]
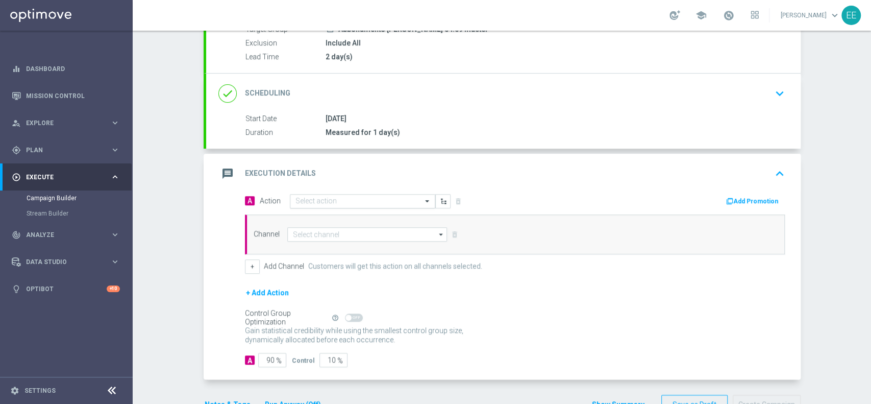
click at [328, 197] on input "text" at bounding box center [352, 201] width 114 height 9
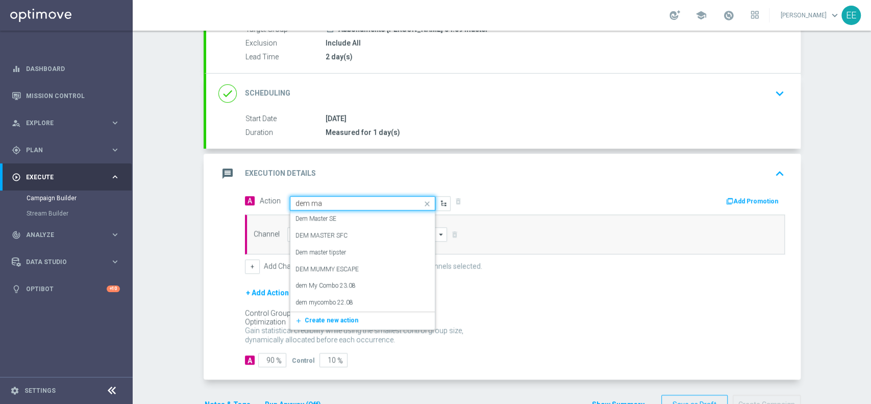
type input "dem mas"
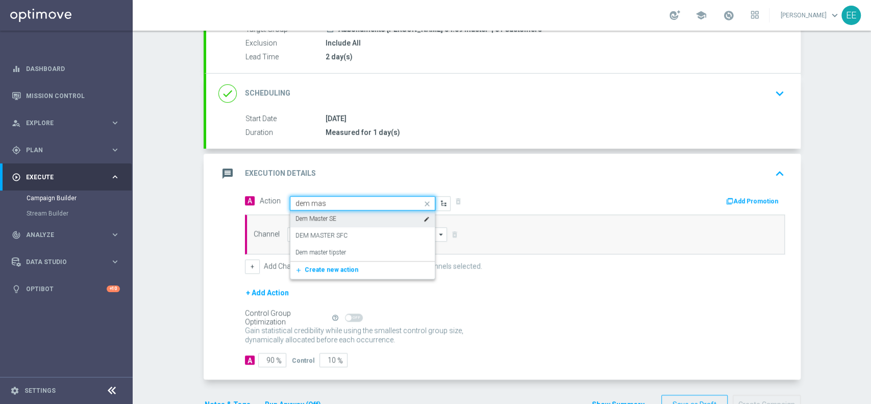
click at [340, 211] on div "Dem Master SE edit" at bounding box center [362, 218] width 134 height 17
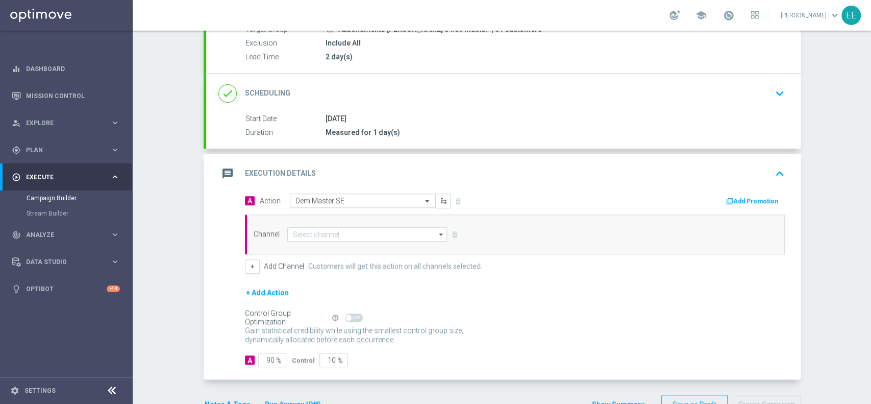
click at [343, 223] on div "Channel arrow_drop_down Drag here to set row groups Drag here to set column lab…" at bounding box center [515, 234] width 540 height 40
click at [330, 232] on input at bounding box center [367, 234] width 160 height 14
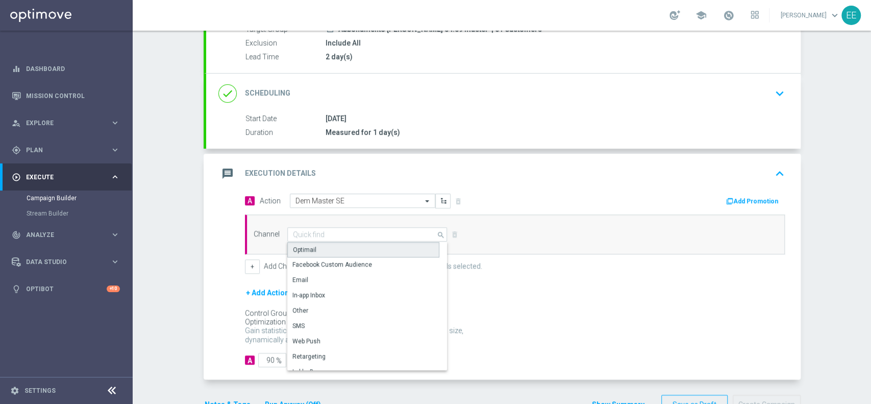
click at [316, 250] on div "Optimail" at bounding box center [363, 249] width 152 height 15
type input "Optimail"
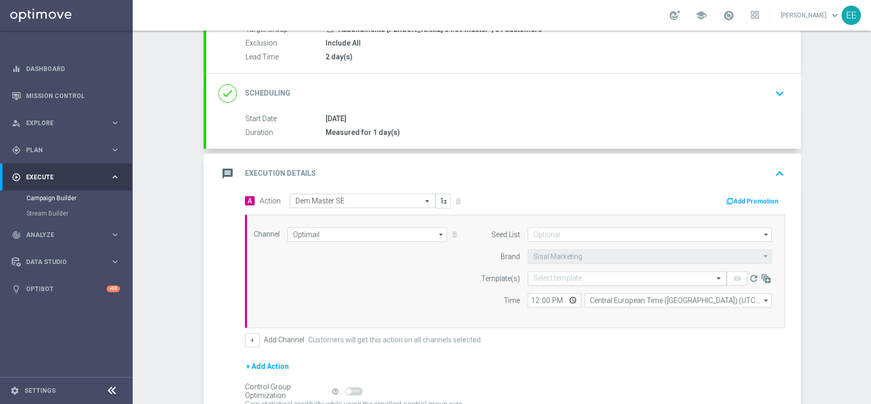
click at [558, 277] on input "text" at bounding box center [616, 278] width 167 height 9
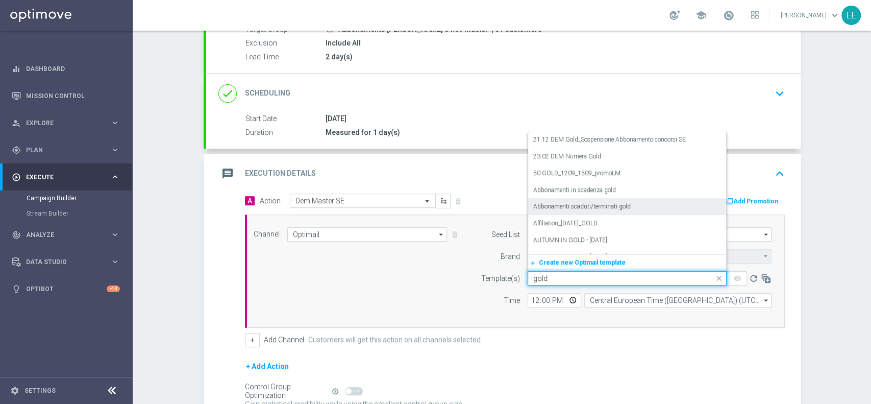
click at [647, 198] on div "Abbonamenti scaduti/terminati gold" at bounding box center [627, 206] width 188 height 17
type input "gold"
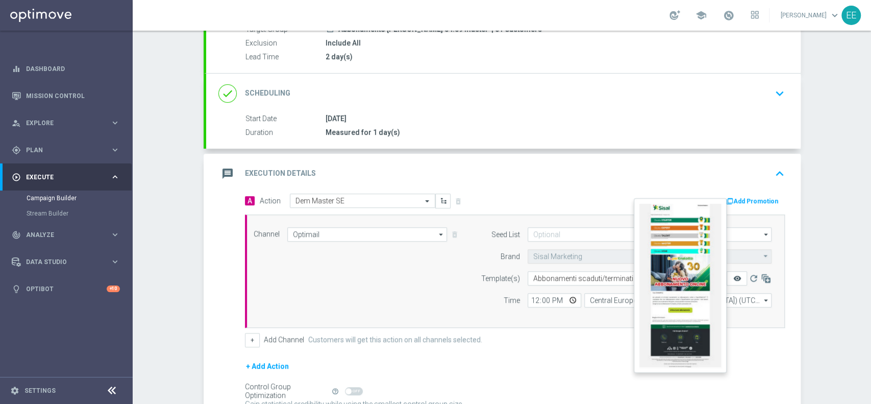
click at [735, 277] on icon "remove_red_eye" at bounding box center [737, 278] width 8 height 8
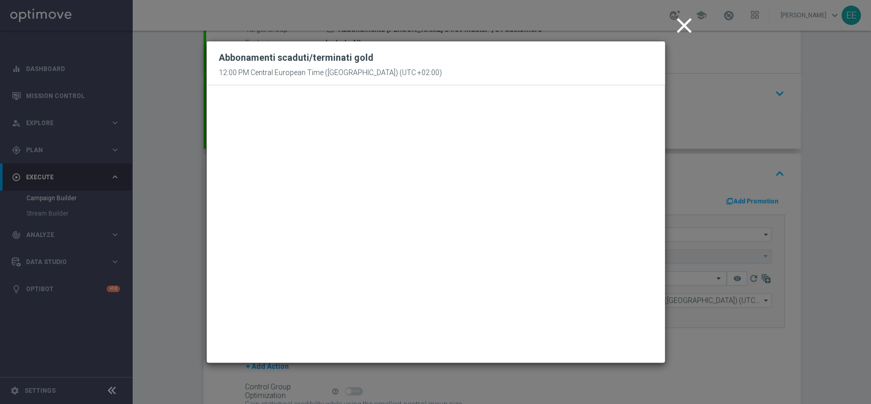
click at [686, 27] on icon "close" at bounding box center [685, 26] width 26 height 26
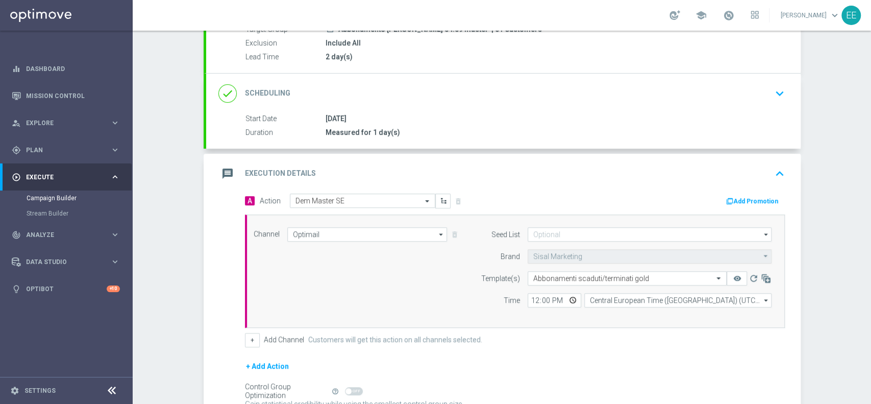
scroll to position [210, 0]
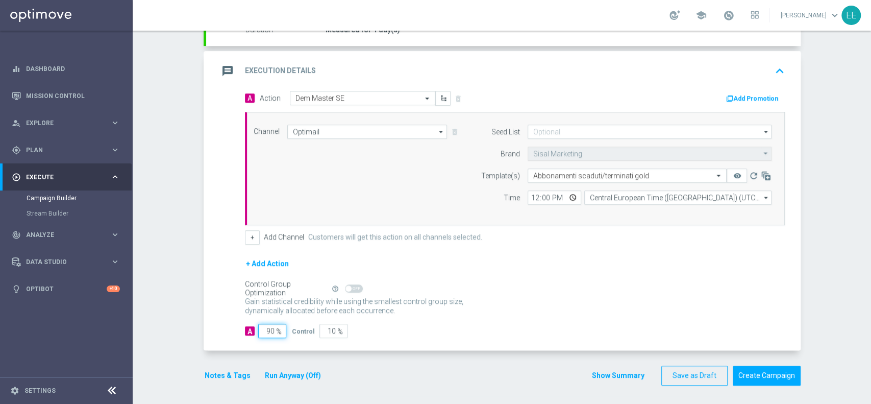
click at [260, 332] on input "90" at bounding box center [272, 331] width 28 height 14
type input "1"
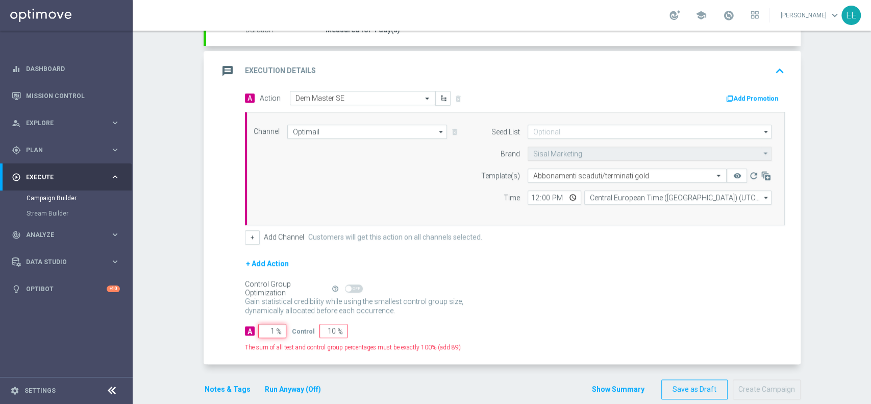
type input "99"
type input "10"
type input "90"
type input "100"
type input "0"
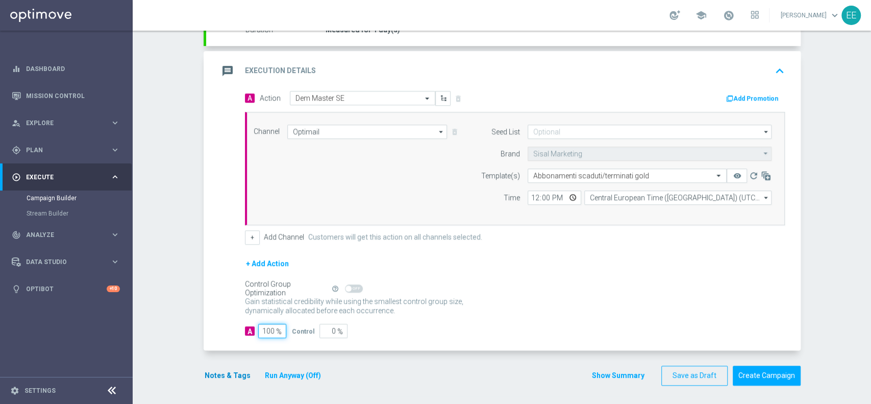
type input "100"
click at [208, 374] on button "Notes & Tags" at bounding box center [228, 375] width 48 height 13
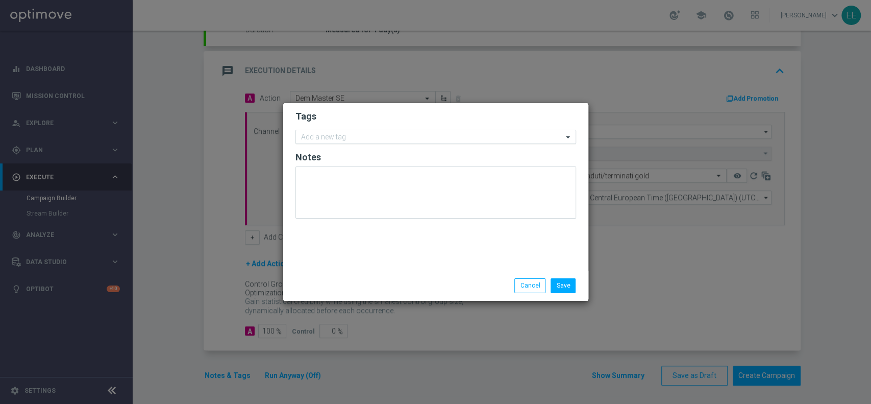
click at [345, 137] on input "text" at bounding box center [432, 137] width 262 height 9
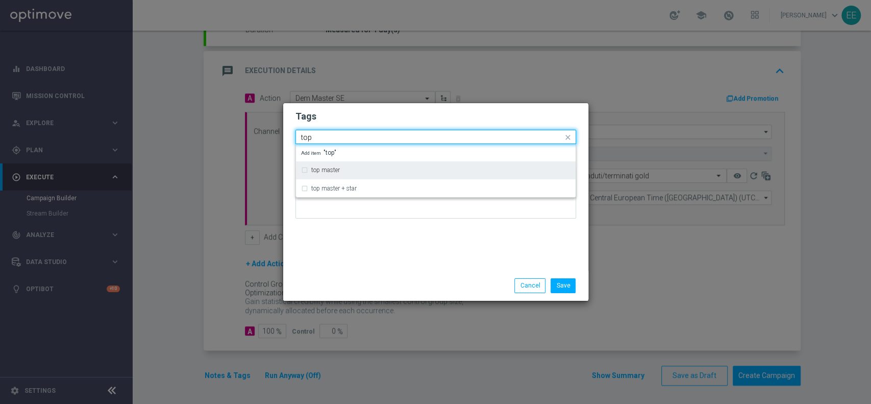
click at [347, 172] on div "top master" at bounding box center [440, 170] width 259 height 6
type input "top"
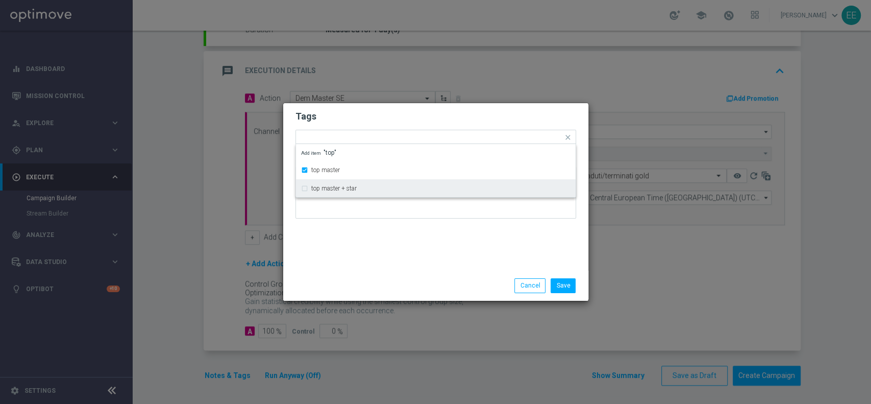
click at [363, 223] on div at bounding box center [435, 196] width 281 height 60
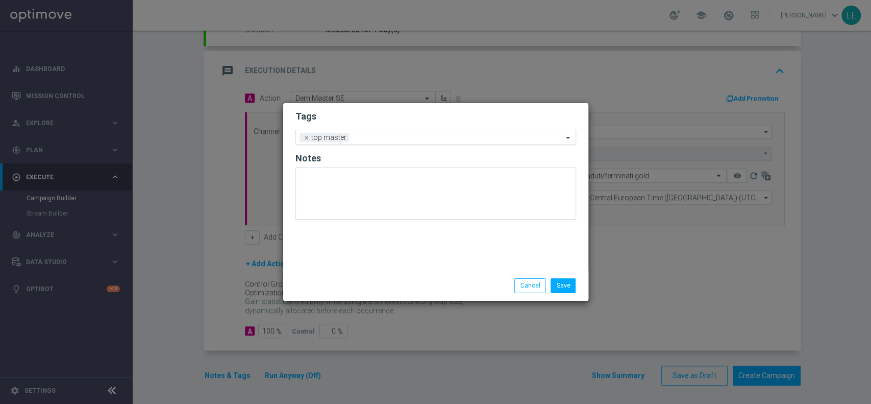
click at [414, 136] on input "text" at bounding box center [458, 138] width 210 height 9
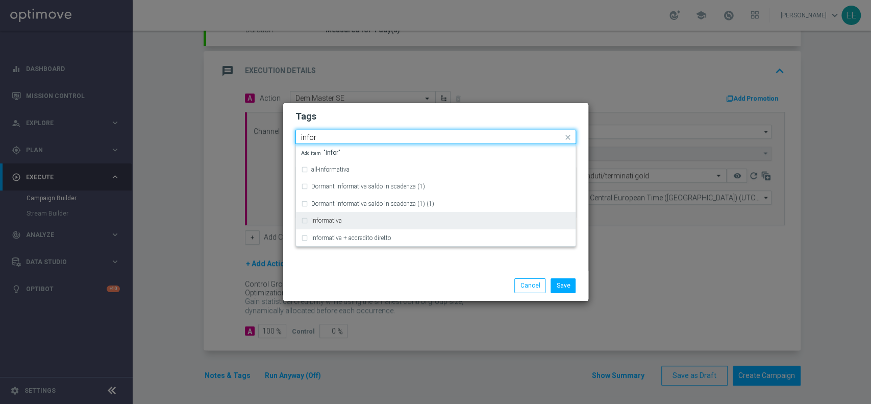
click at [327, 225] on div "informativa" at bounding box center [435, 220] width 269 height 16
type input "infor"
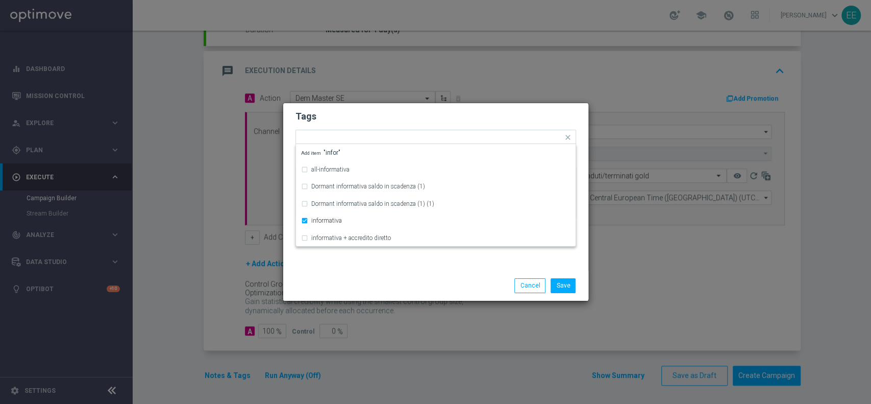
click at [343, 281] on div "Save Cancel" at bounding box center [436, 285] width 296 height 14
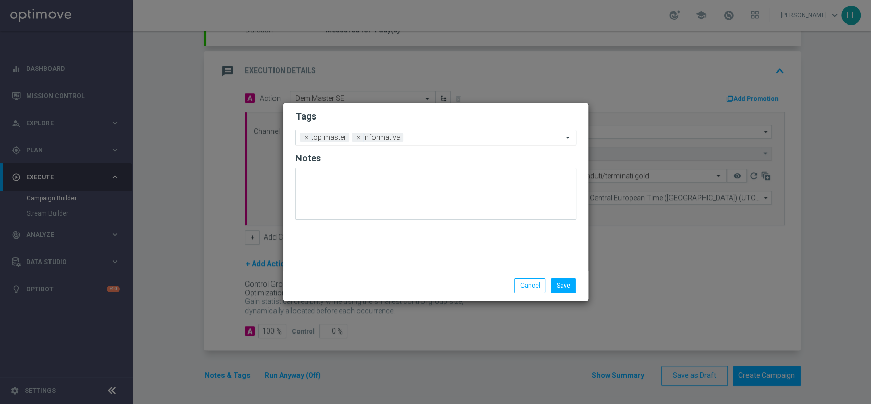
click at [437, 138] on input "text" at bounding box center [485, 138] width 156 height 9
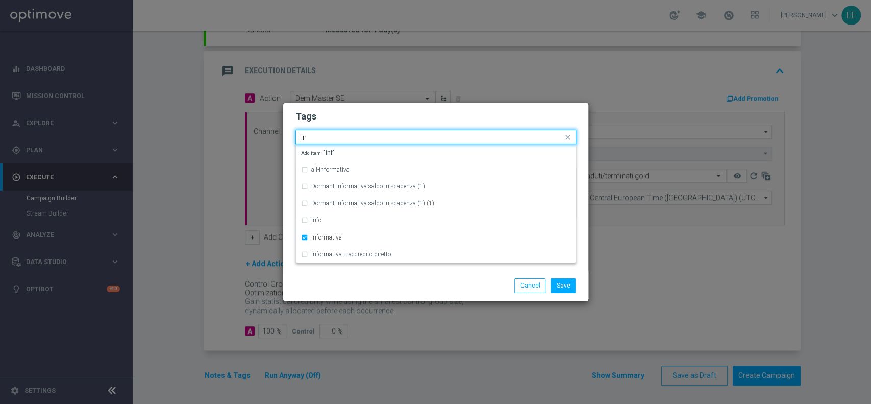
type input "i"
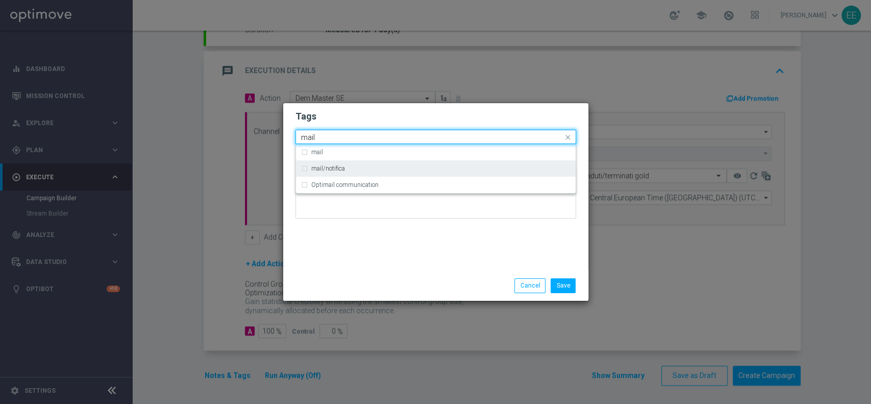
click at [373, 172] on div "mail/notifica" at bounding box center [435, 168] width 269 height 16
type input "mail"
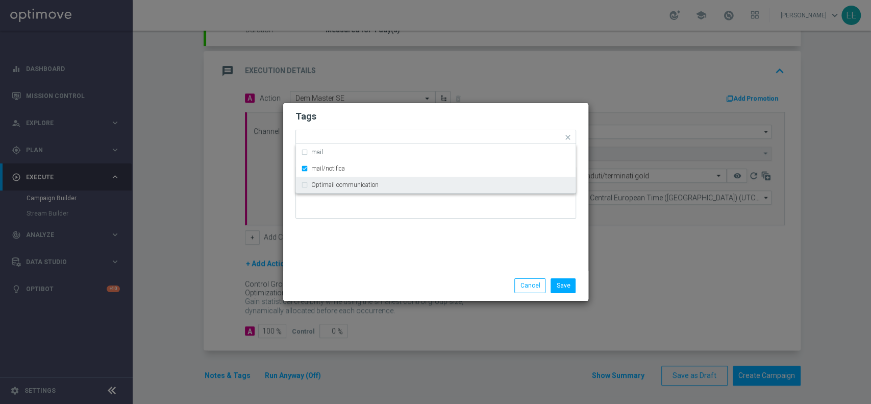
click at [402, 242] on div "Tags Quick find × top master × informativa × mail/notifica mail mail/notifica O…" at bounding box center [435, 186] width 305 height 167
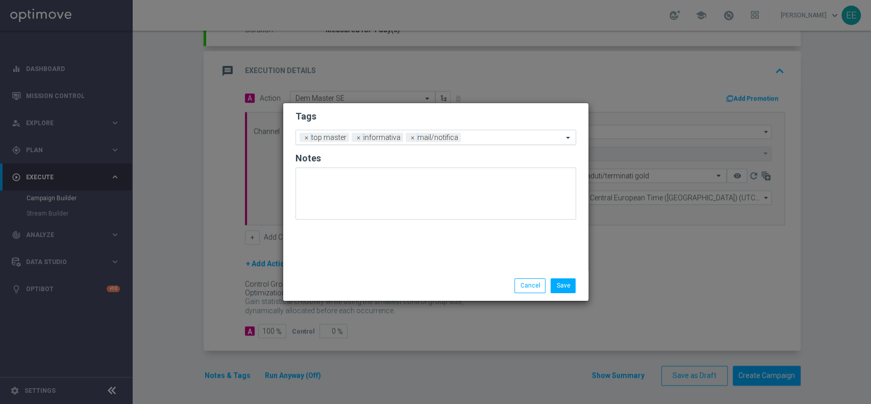
click at [482, 136] on input "text" at bounding box center [514, 138] width 98 height 9
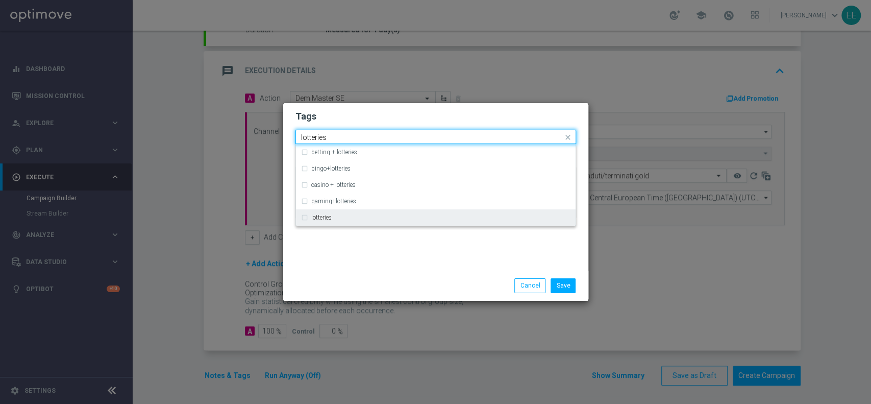
click at [371, 214] on div "lotteries" at bounding box center [440, 217] width 259 height 6
type input "lotteries"
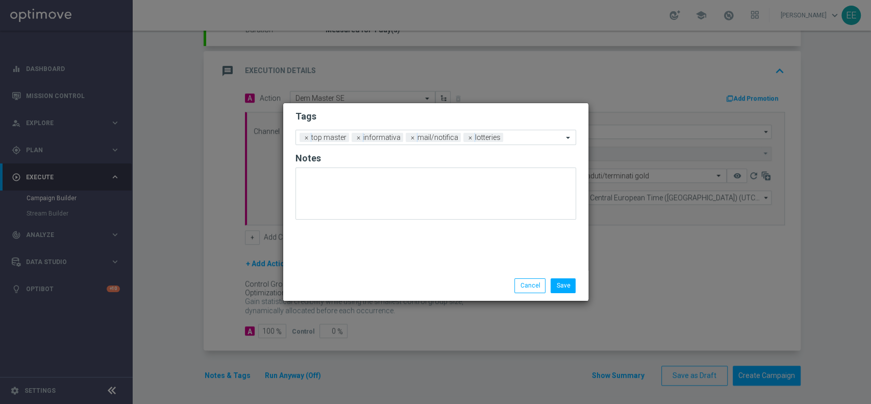
click at [388, 247] on div "Tags Add a new tag × top master × informativa × mail/notifica × lotteries Notes" at bounding box center [435, 186] width 305 height 167
click at [513, 131] on div "Add a new tag × top master × informativa × mail/notifica × lotteries" at bounding box center [429, 137] width 267 height 14
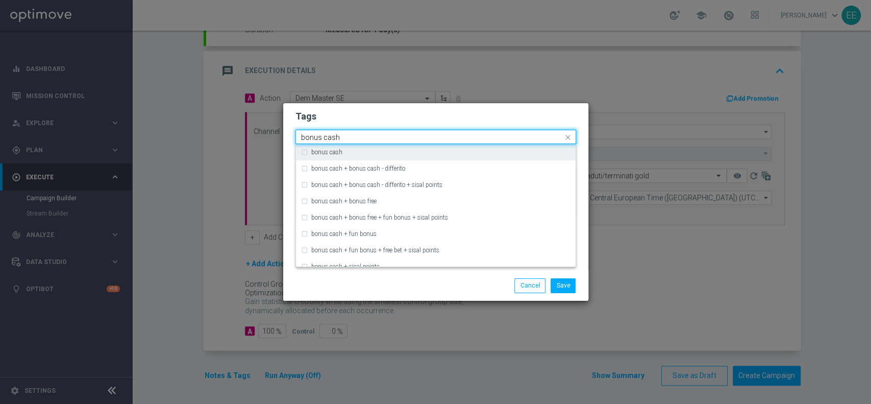
click at [469, 149] on div "bonus cash" at bounding box center [440, 152] width 259 height 6
type input "bonus cash"
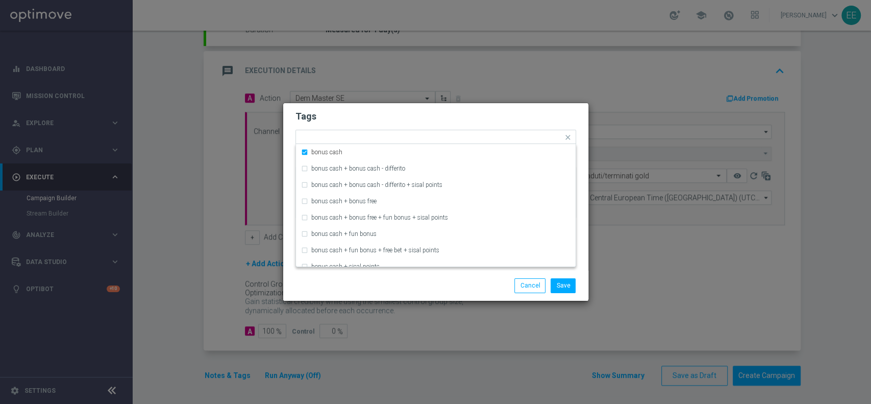
click at [525, 109] on form "Tags Quick find × top master × informativa × mail/notifica × lotteries × bonus …" at bounding box center [435, 167] width 281 height 118
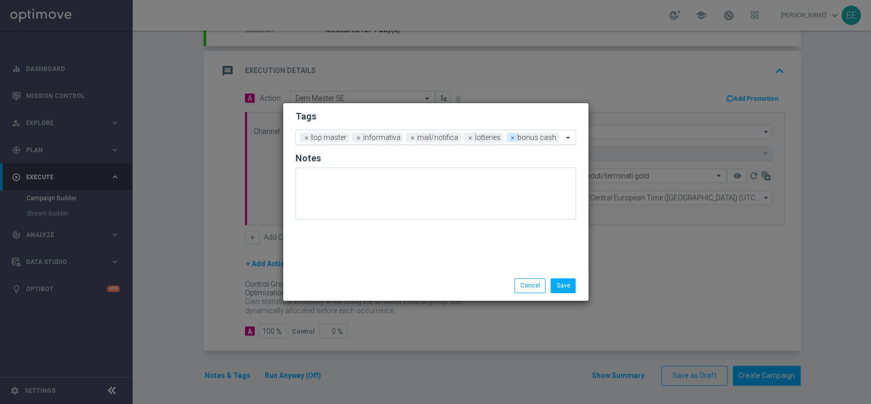
click at [509, 137] on span "×" at bounding box center [512, 137] width 9 height 9
click at [524, 143] on div at bounding box center [534, 139] width 57 height 10
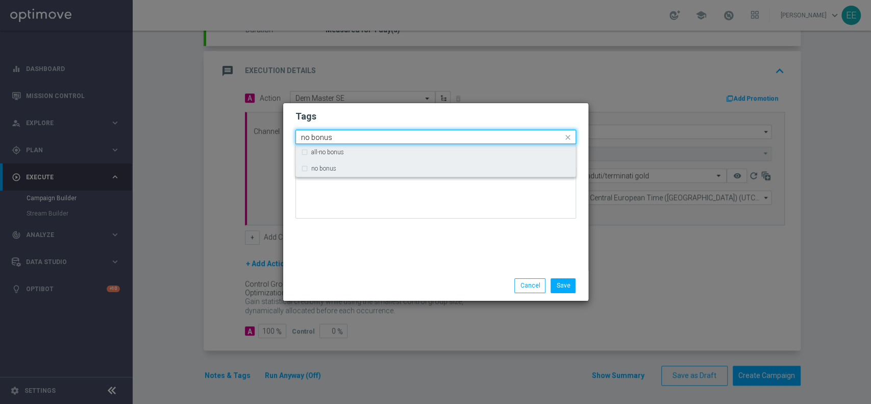
click at [419, 167] on div "no bonus" at bounding box center [440, 168] width 259 height 6
type input "no bonus"
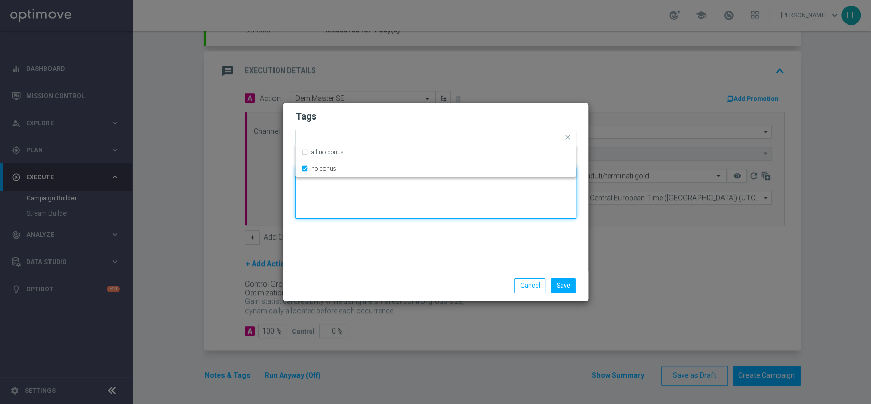
click at [437, 211] on textarea at bounding box center [435, 192] width 281 height 52
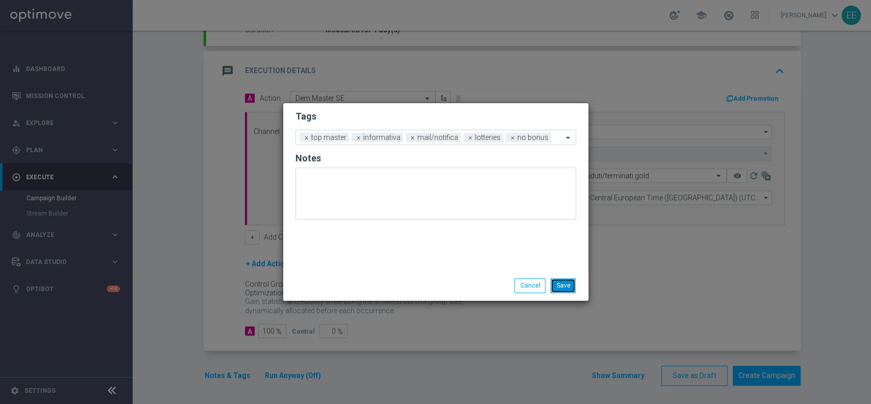
click at [558, 290] on button "Save" at bounding box center [563, 285] width 25 height 14
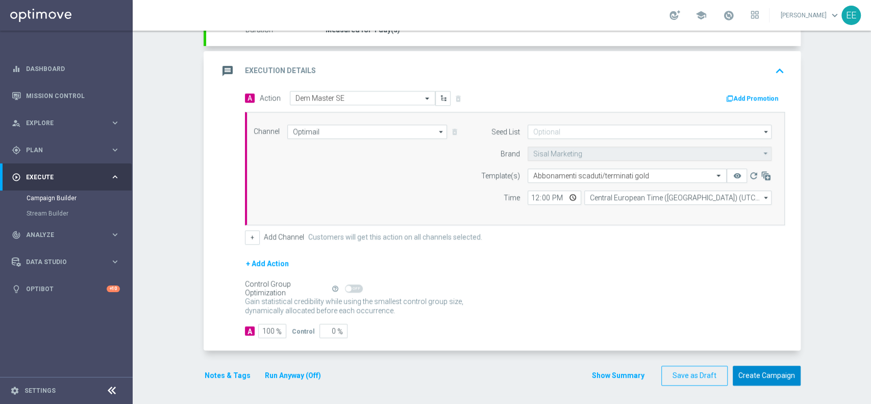
click at [776, 370] on button "Create Campaign" at bounding box center [767, 375] width 68 height 20
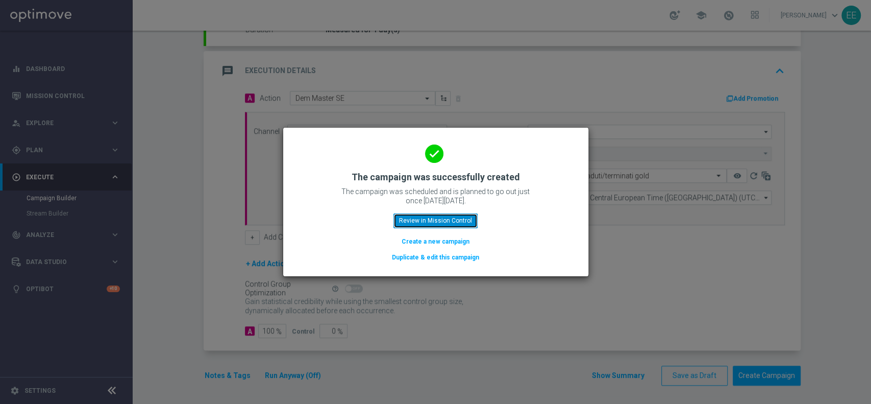
click at [452, 219] on button "Review in Mission Control" at bounding box center [435, 220] width 84 height 14
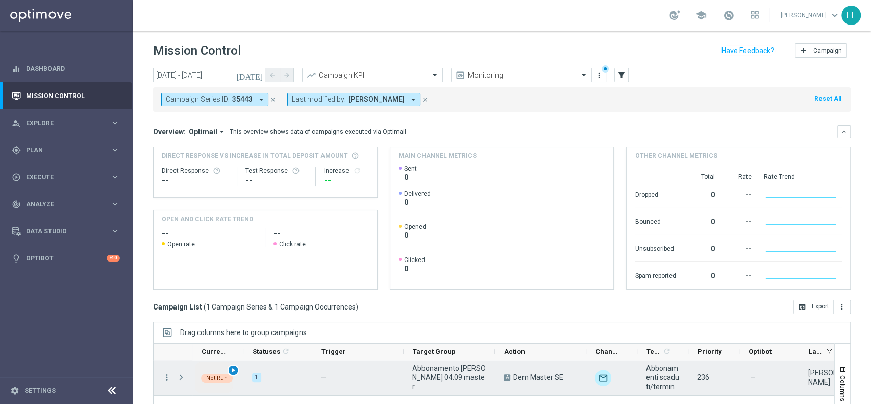
click at [234, 370] on span "play_arrow" at bounding box center [233, 369] width 7 height 7
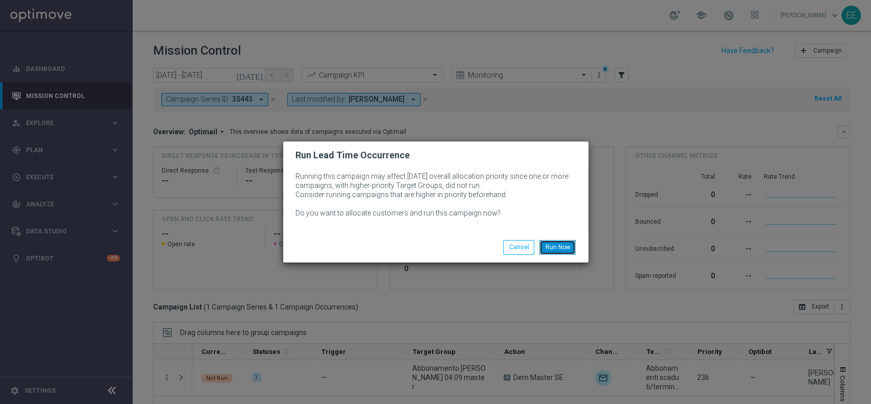
click at [552, 247] on button "Run Now" at bounding box center [557, 247] width 36 height 14
